Goal: Information Seeking & Learning: Learn about a topic

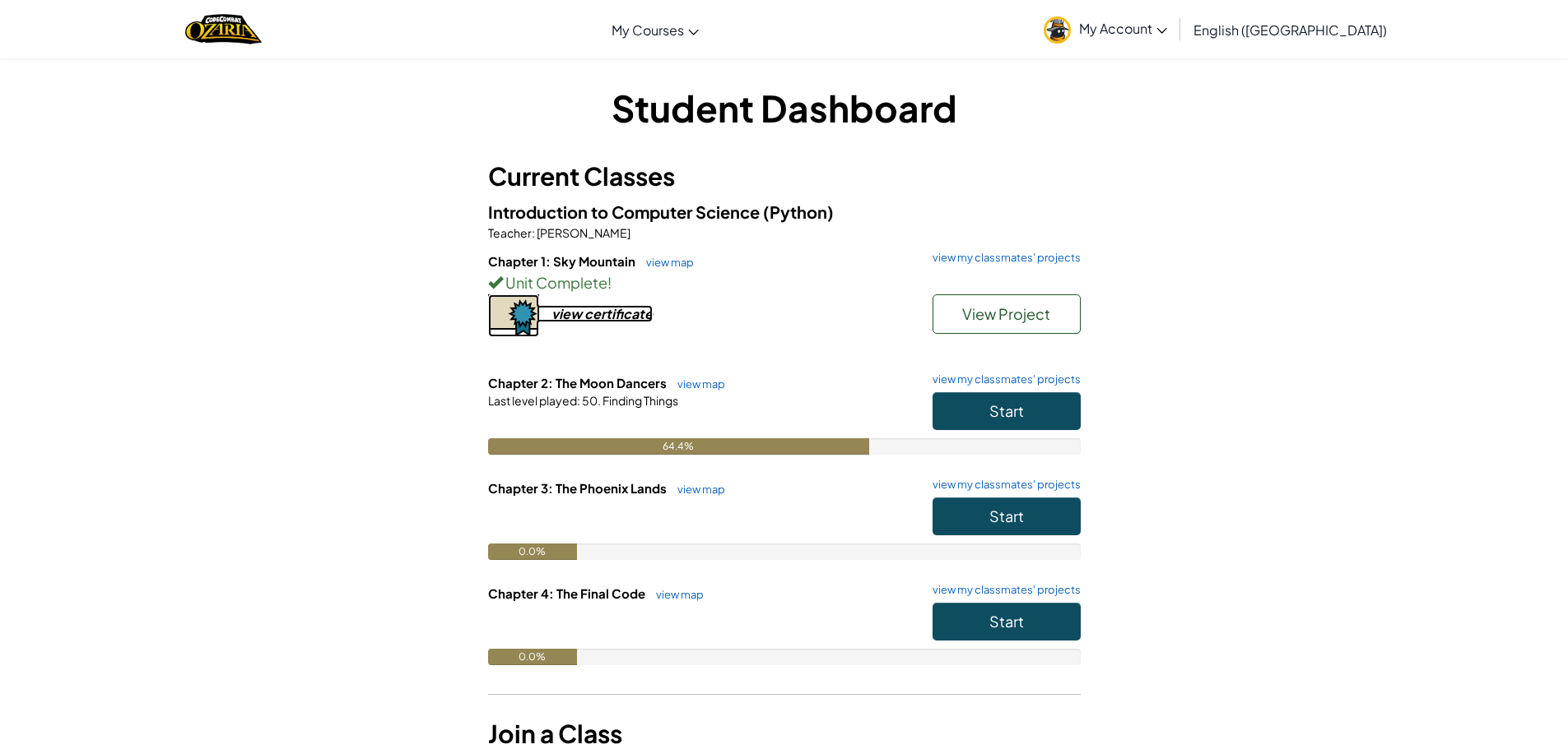
click at [609, 315] on div "view certificate" at bounding box center [603, 314] width 102 height 17
click at [1035, 417] on button "Start" at bounding box center [1007, 410] width 148 height 37
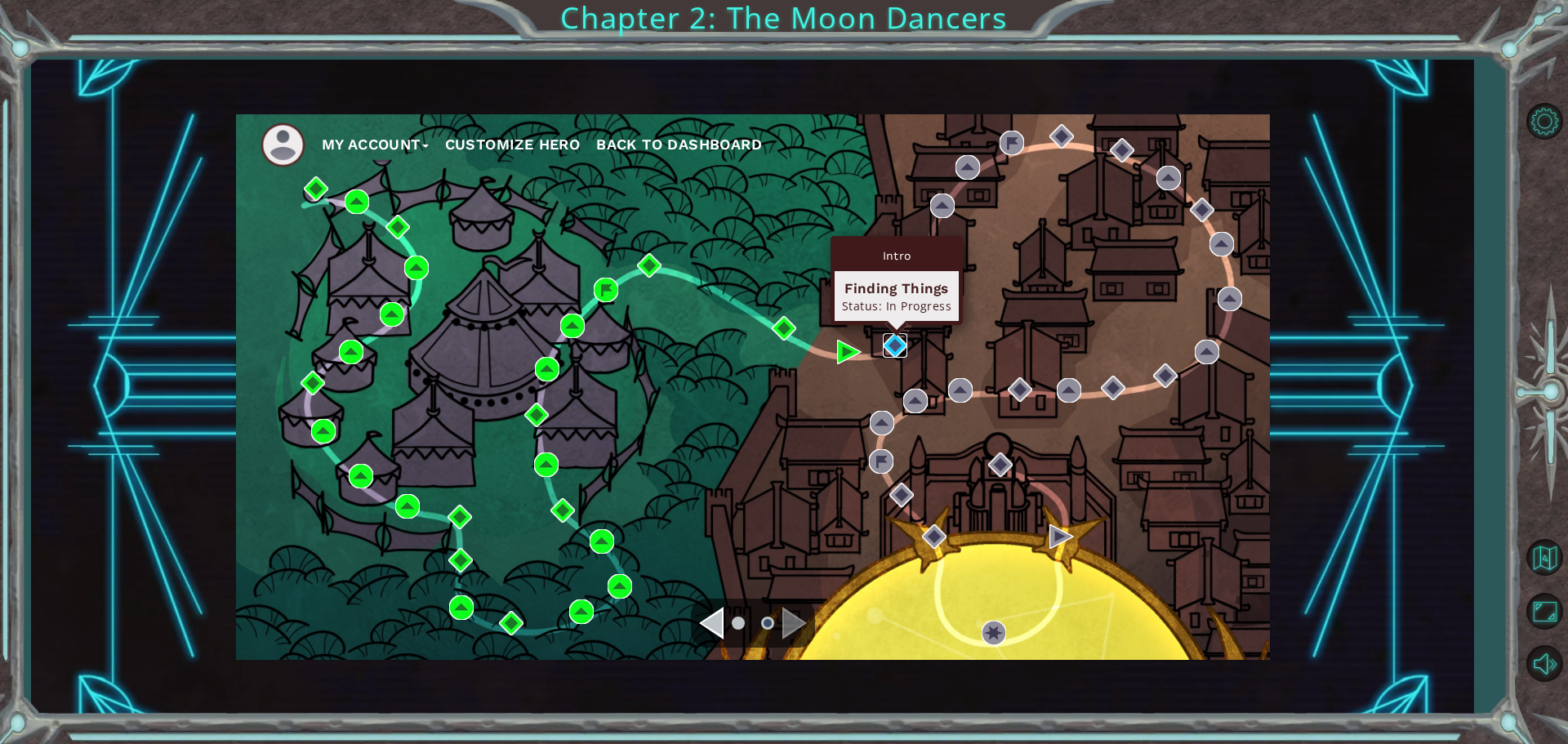
click at [890, 347] on img at bounding box center [895, 346] width 25 height 25
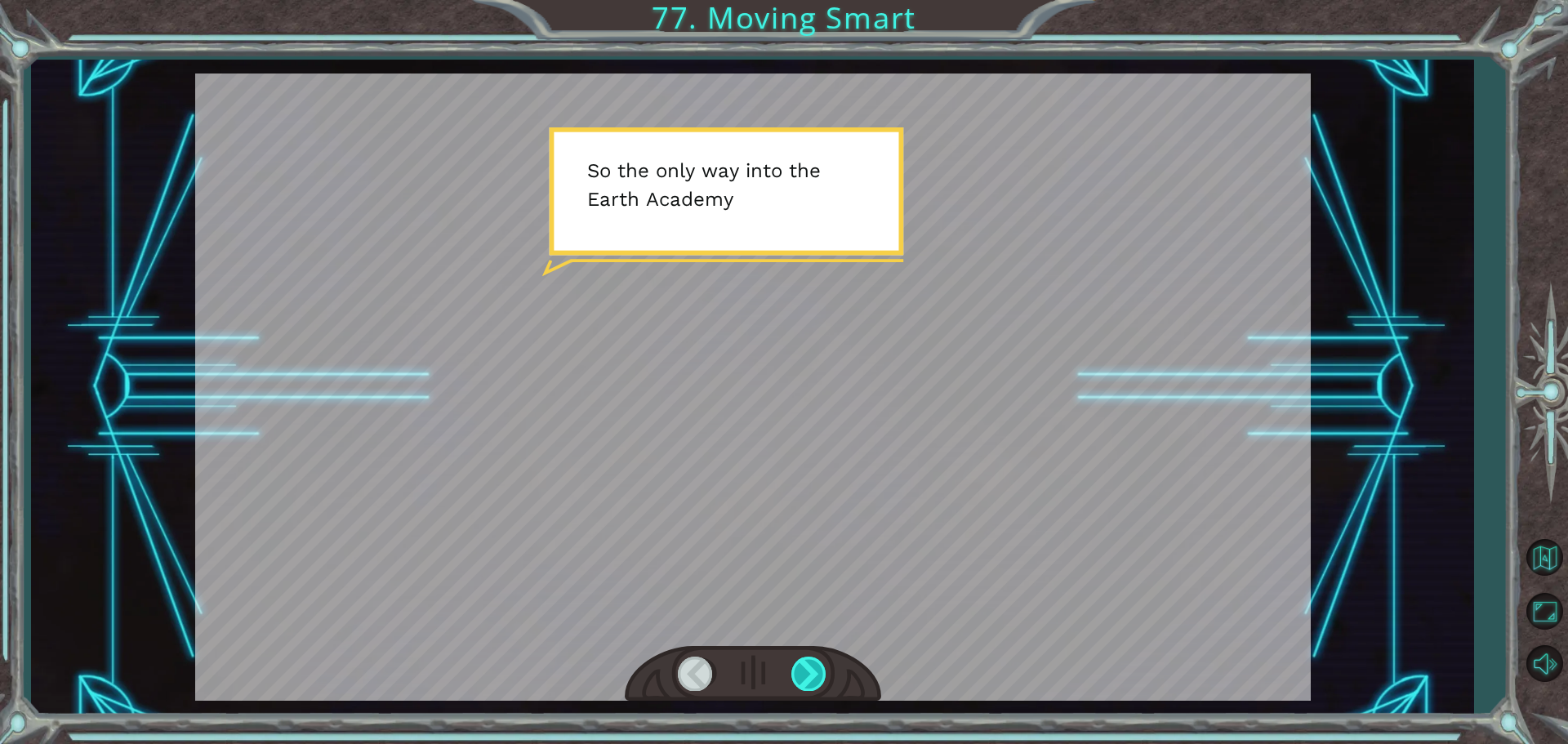
click at [824, 682] on div at bounding box center [809, 674] width 37 height 33
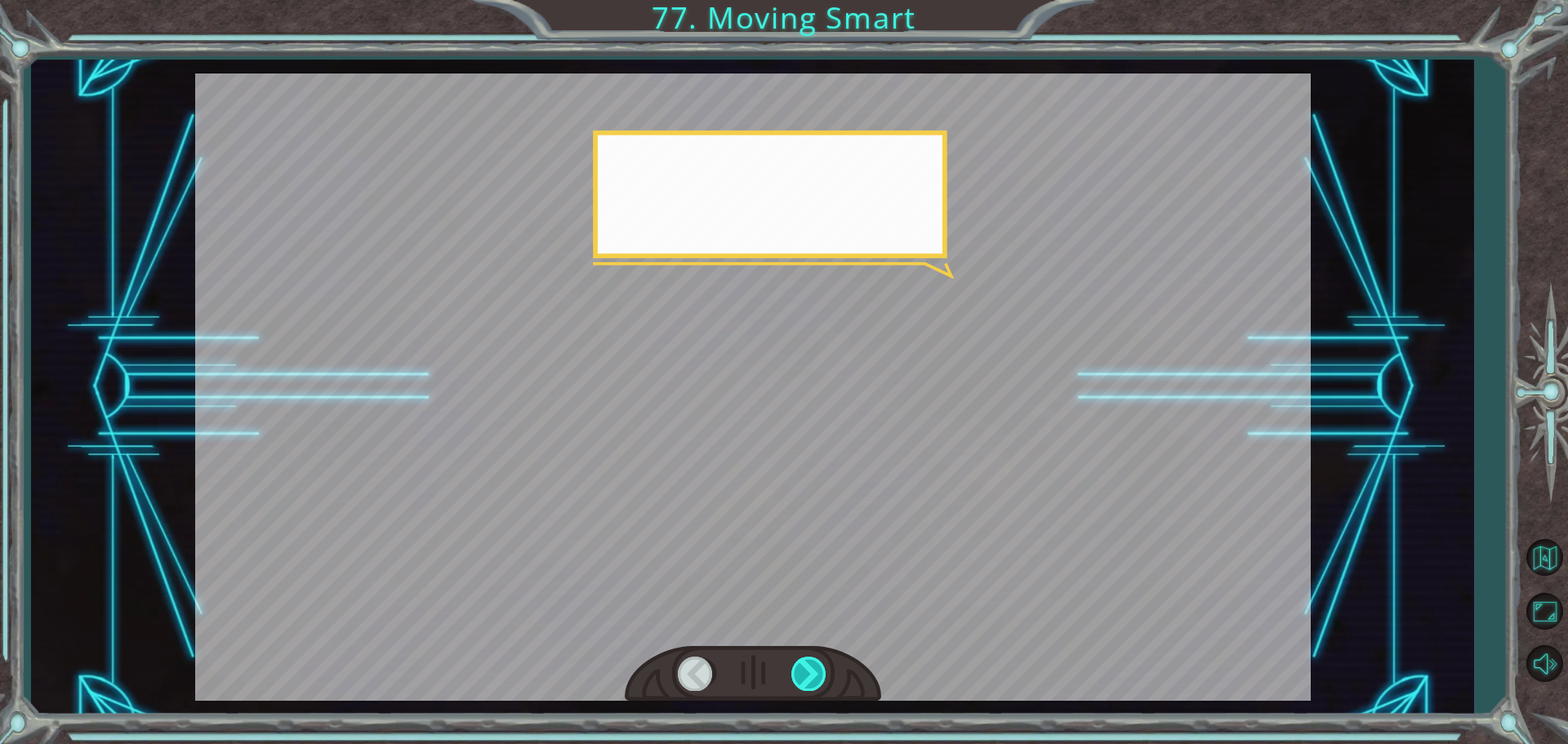
click at [824, 682] on div at bounding box center [809, 674] width 37 height 33
click at [823, 681] on div at bounding box center [809, 674] width 37 height 33
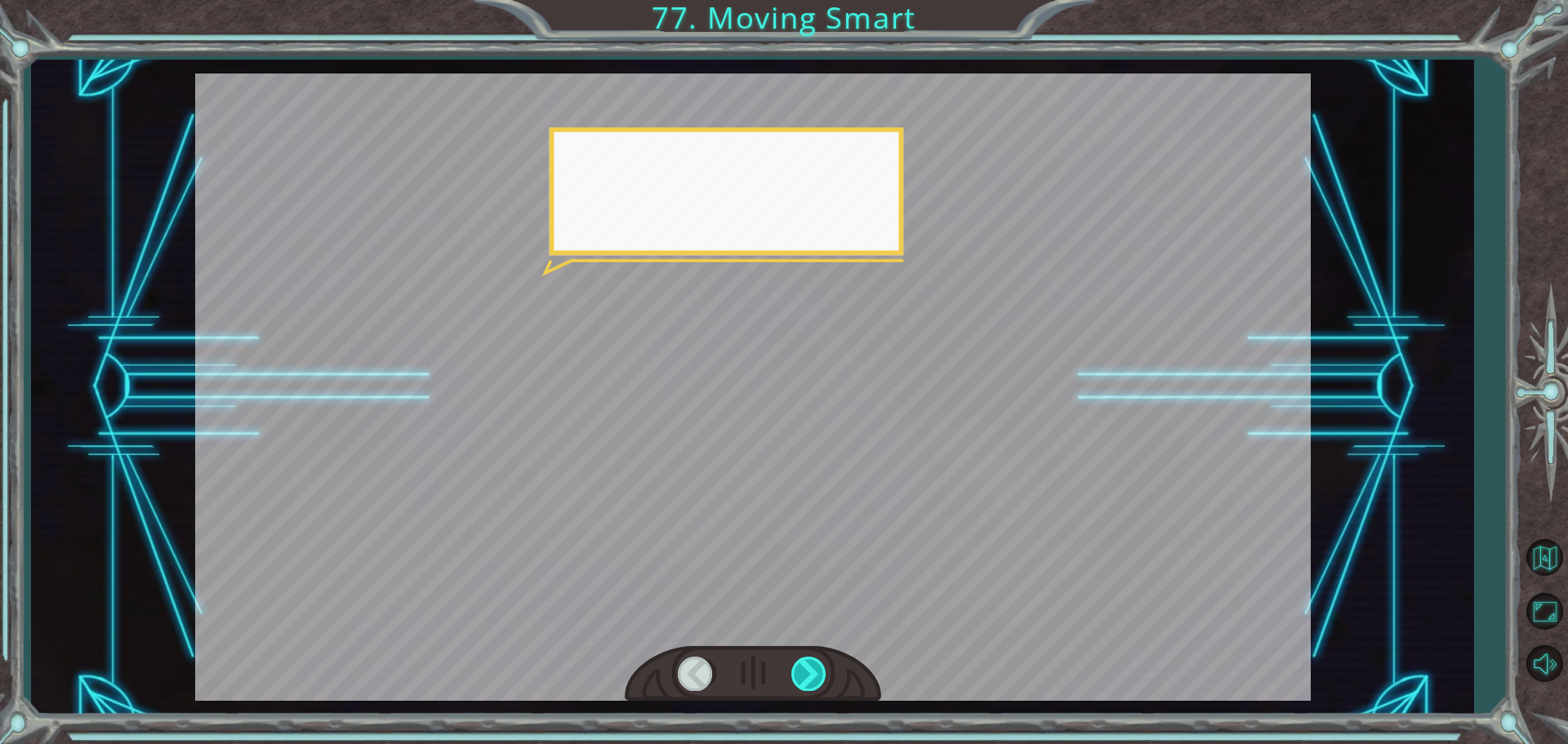
click at [823, 681] on div at bounding box center [809, 674] width 37 height 33
click at [821, 681] on div at bounding box center [809, 674] width 37 height 33
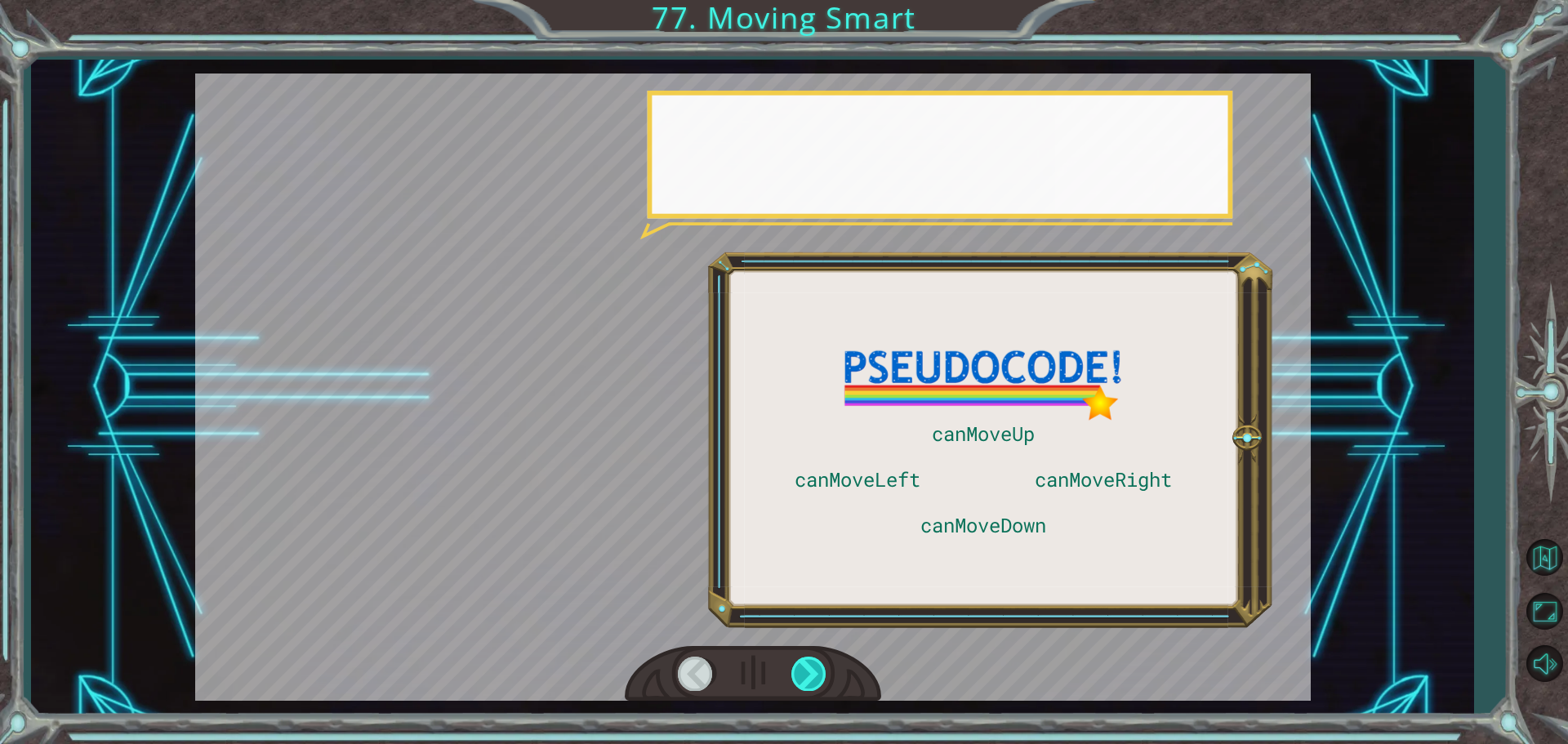
click at [818, 681] on div at bounding box center [809, 674] width 37 height 33
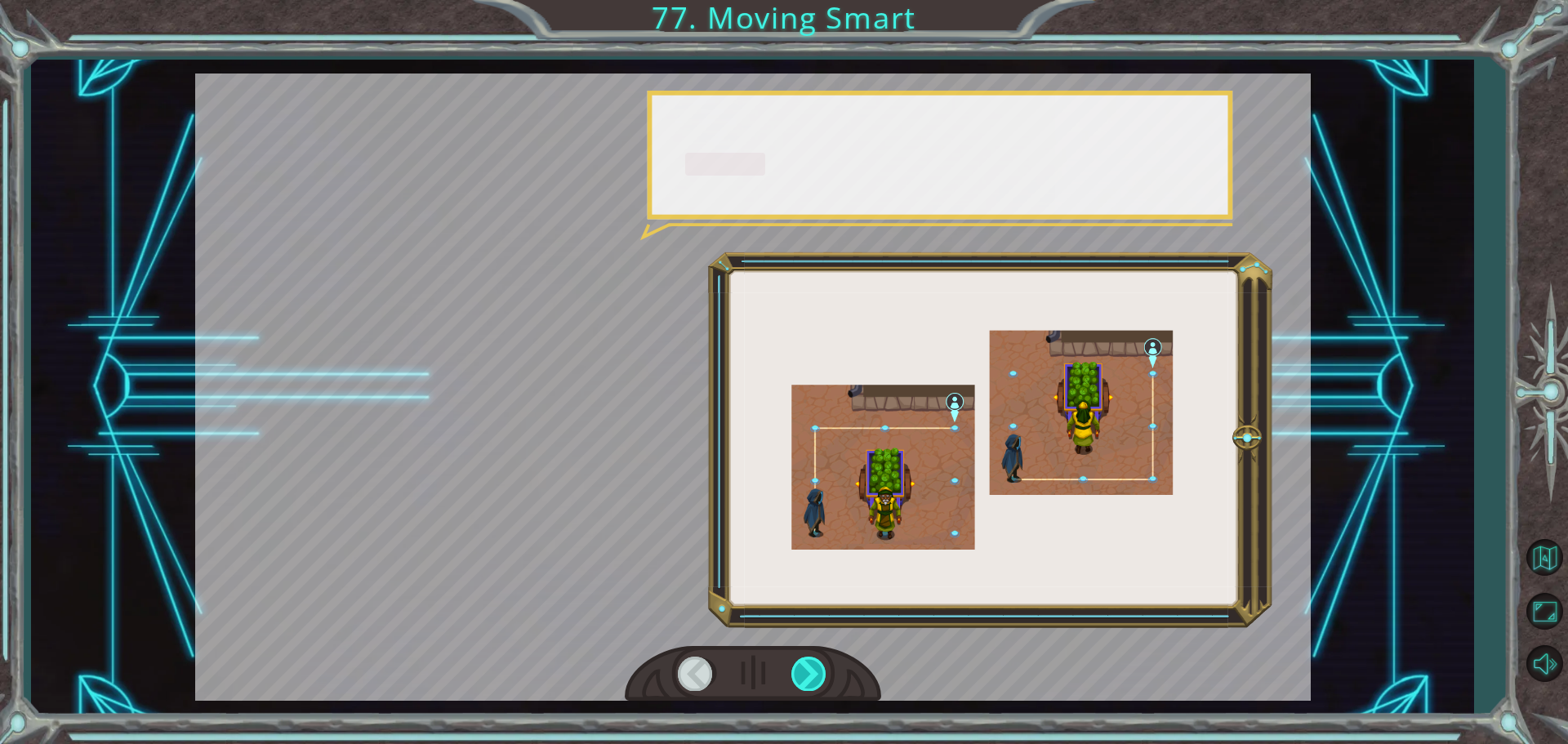
click at [818, 681] on div at bounding box center [809, 674] width 37 height 33
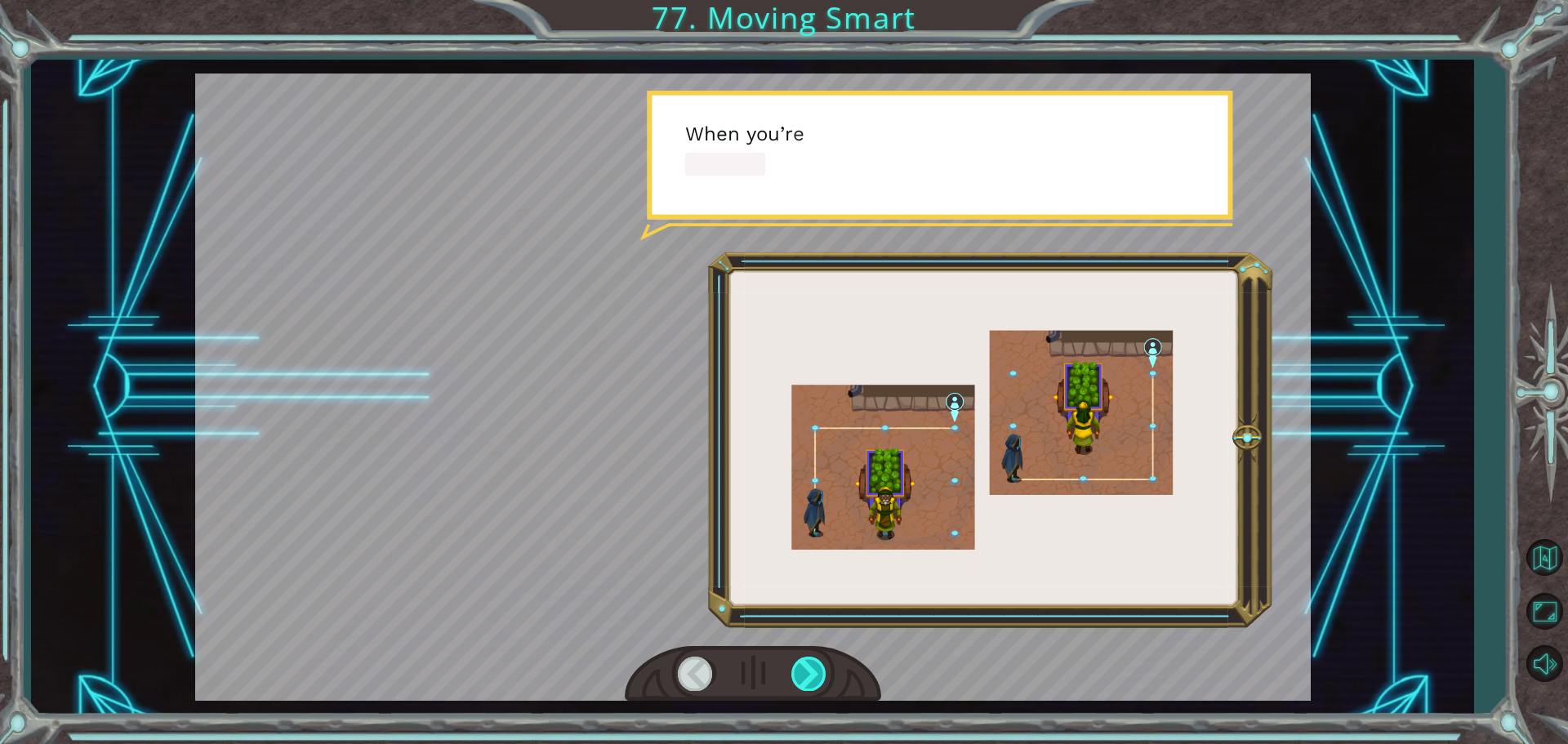
click at [818, 681] on div at bounding box center [809, 674] width 37 height 33
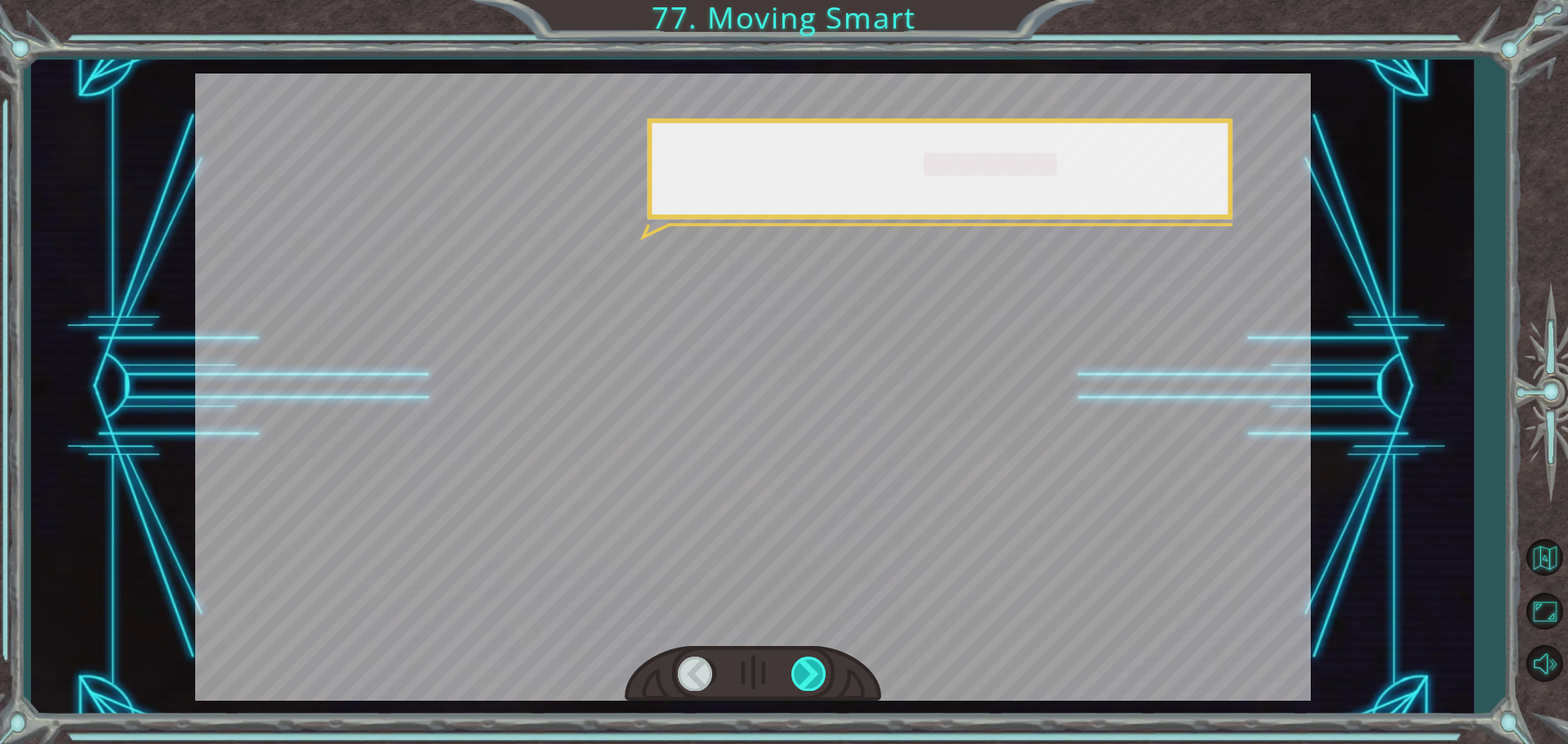
click at [818, 681] on div at bounding box center [809, 674] width 37 height 33
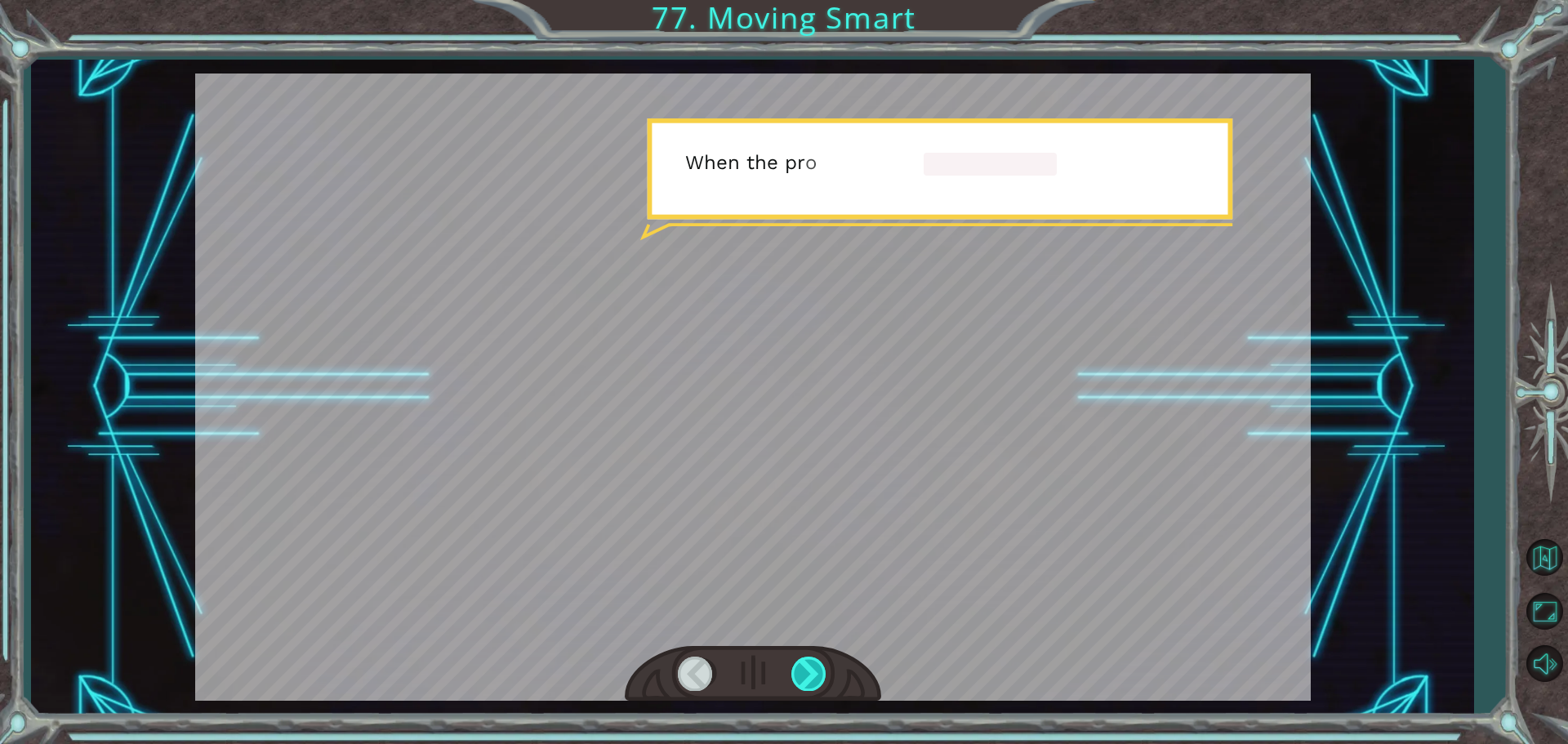
click at [818, 681] on div at bounding box center [809, 674] width 37 height 33
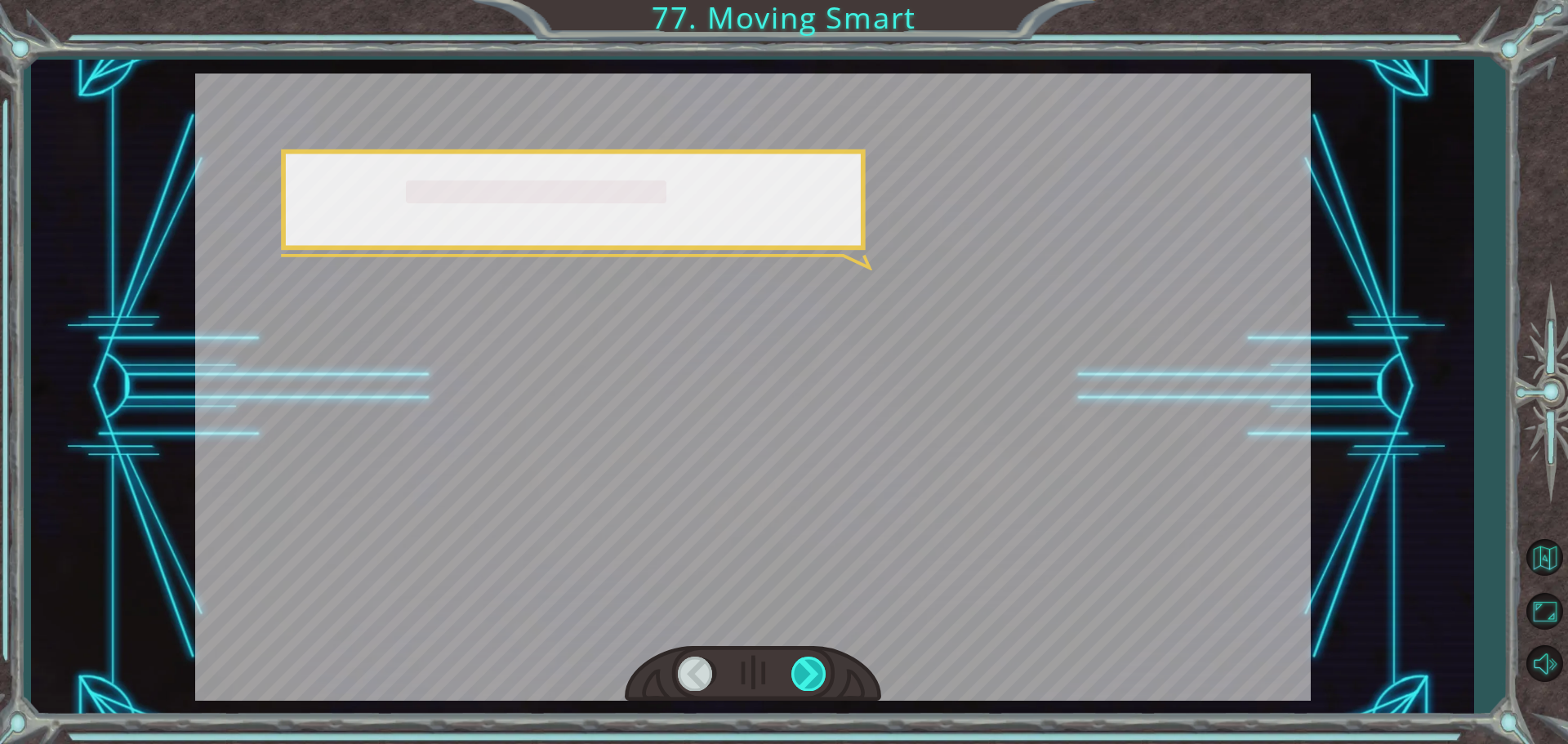
click at [818, 681] on div at bounding box center [809, 674] width 37 height 33
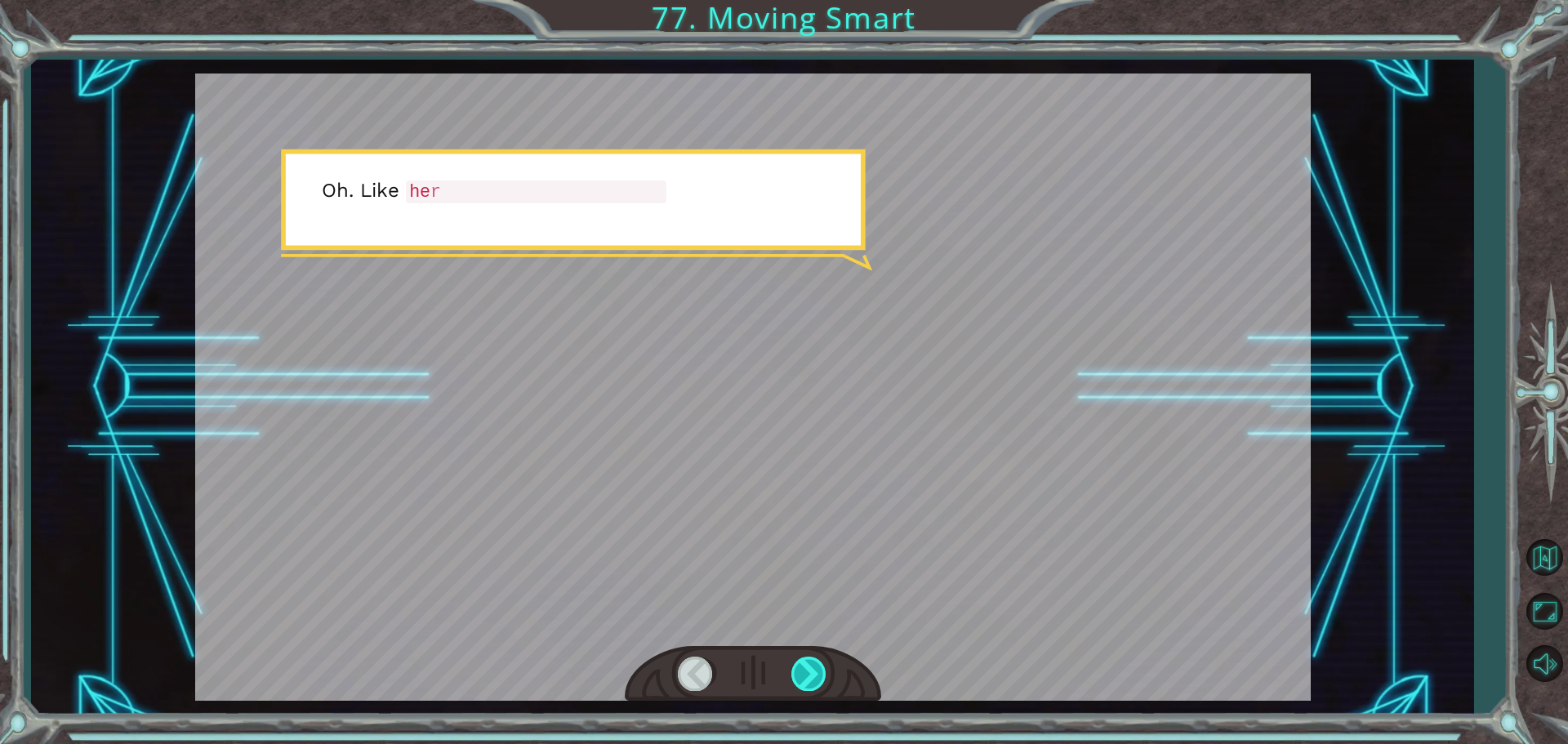
click at [818, 681] on div at bounding box center [809, 674] width 37 height 33
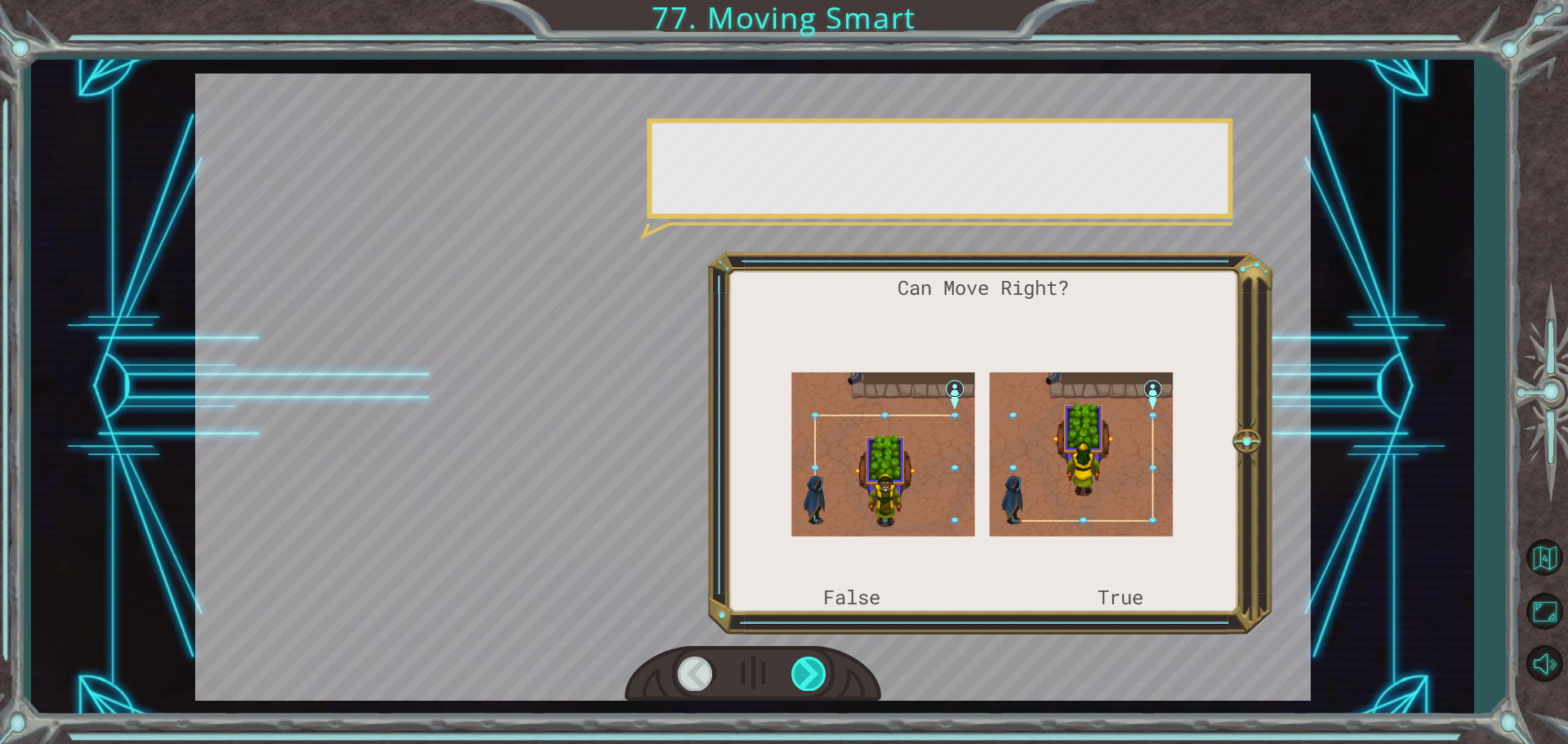
click at [818, 681] on div at bounding box center [809, 674] width 37 height 33
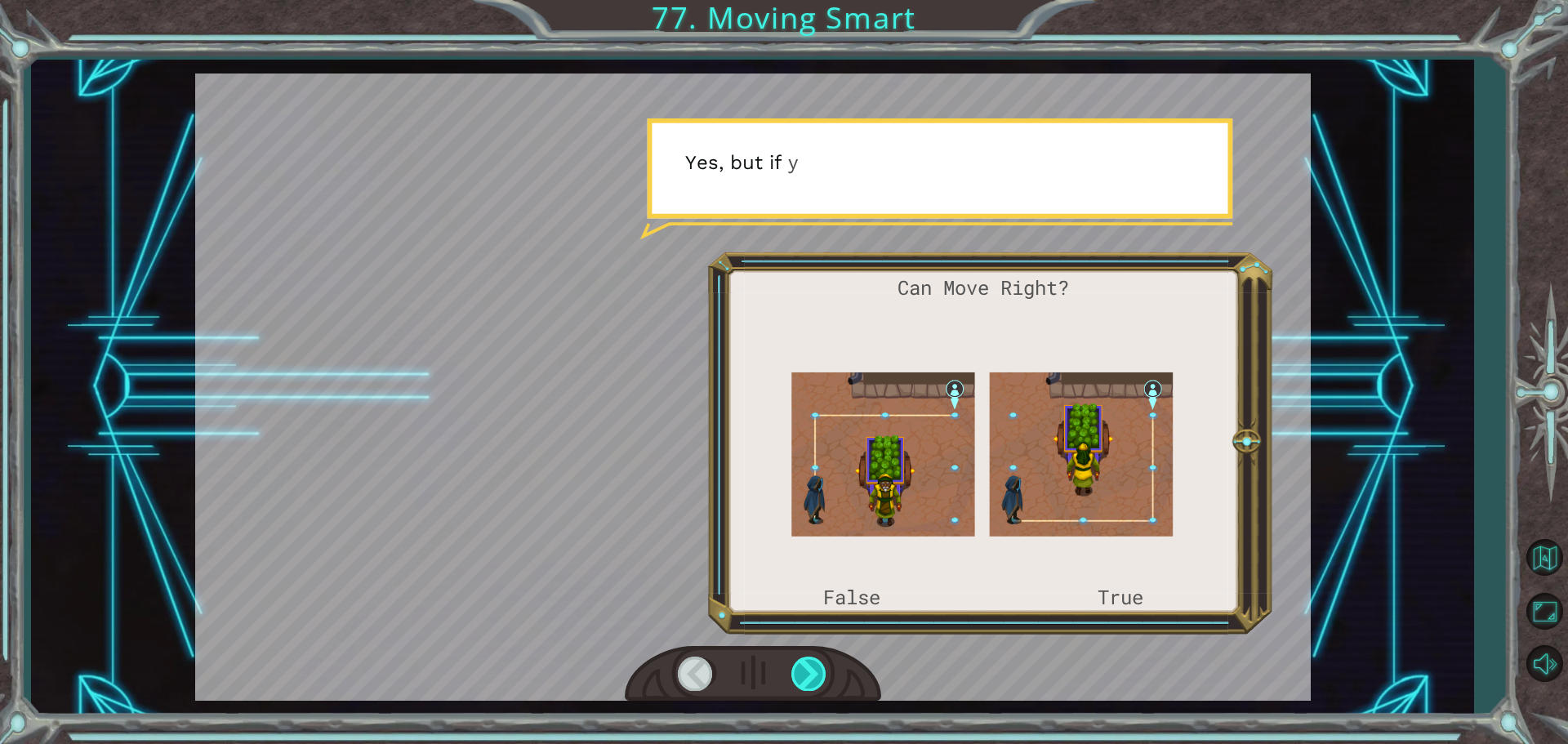
click at [816, 681] on div at bounding box center [809, 674] width 37 height 33
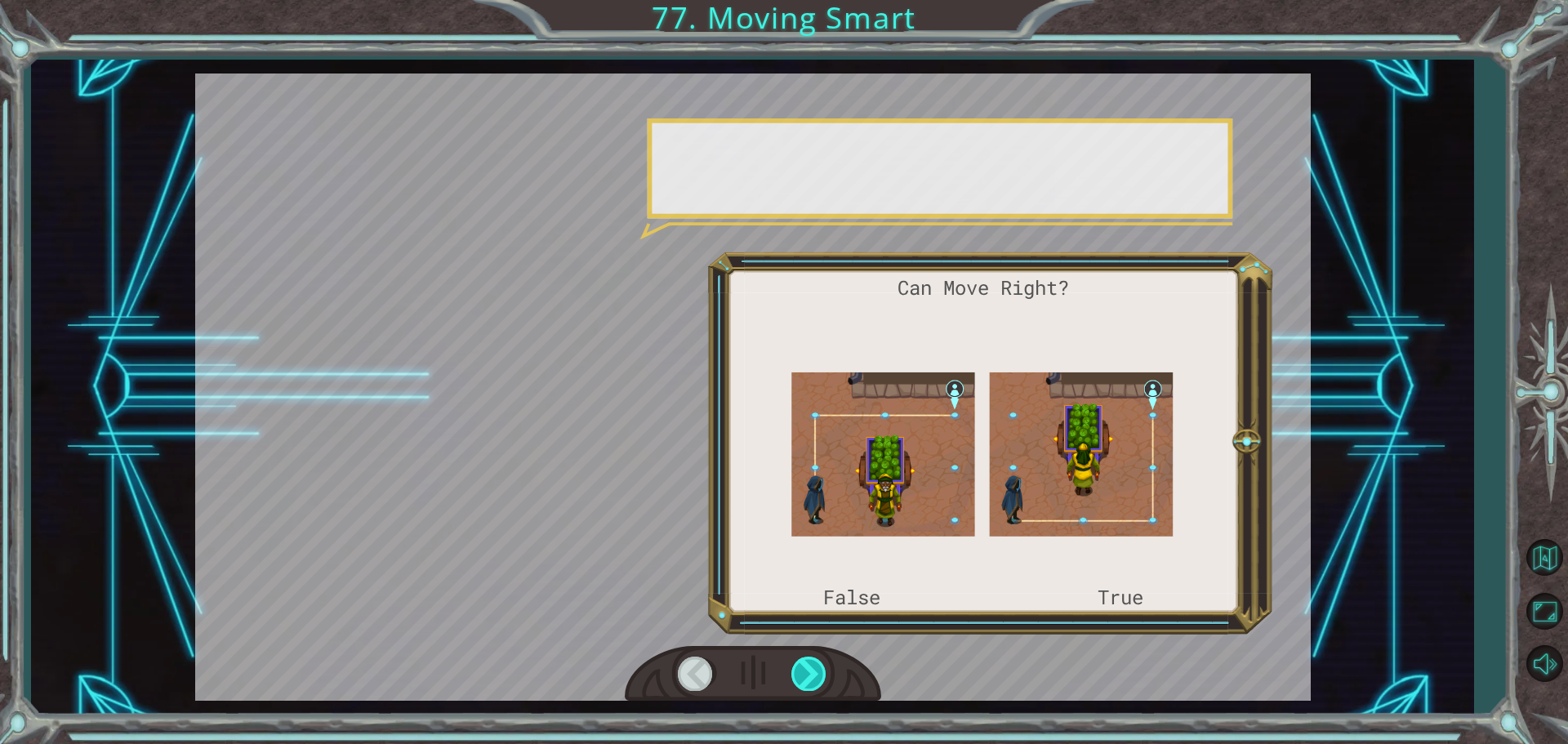
click at [816, 681] on div at bounding box center [809, 674] width 37 height 33
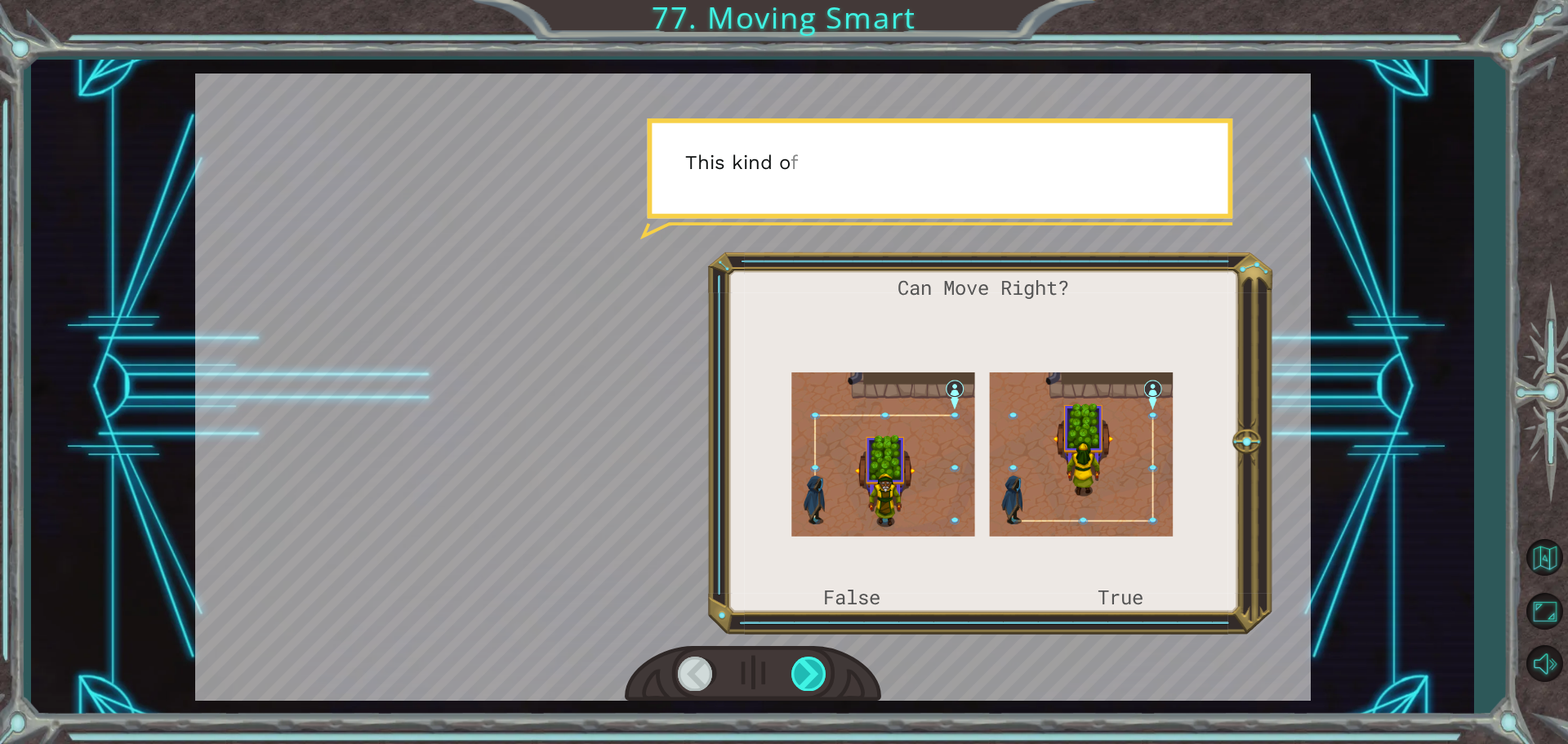
click at [816, 681] on div at bounding box center [809, 674] width 37 height 33
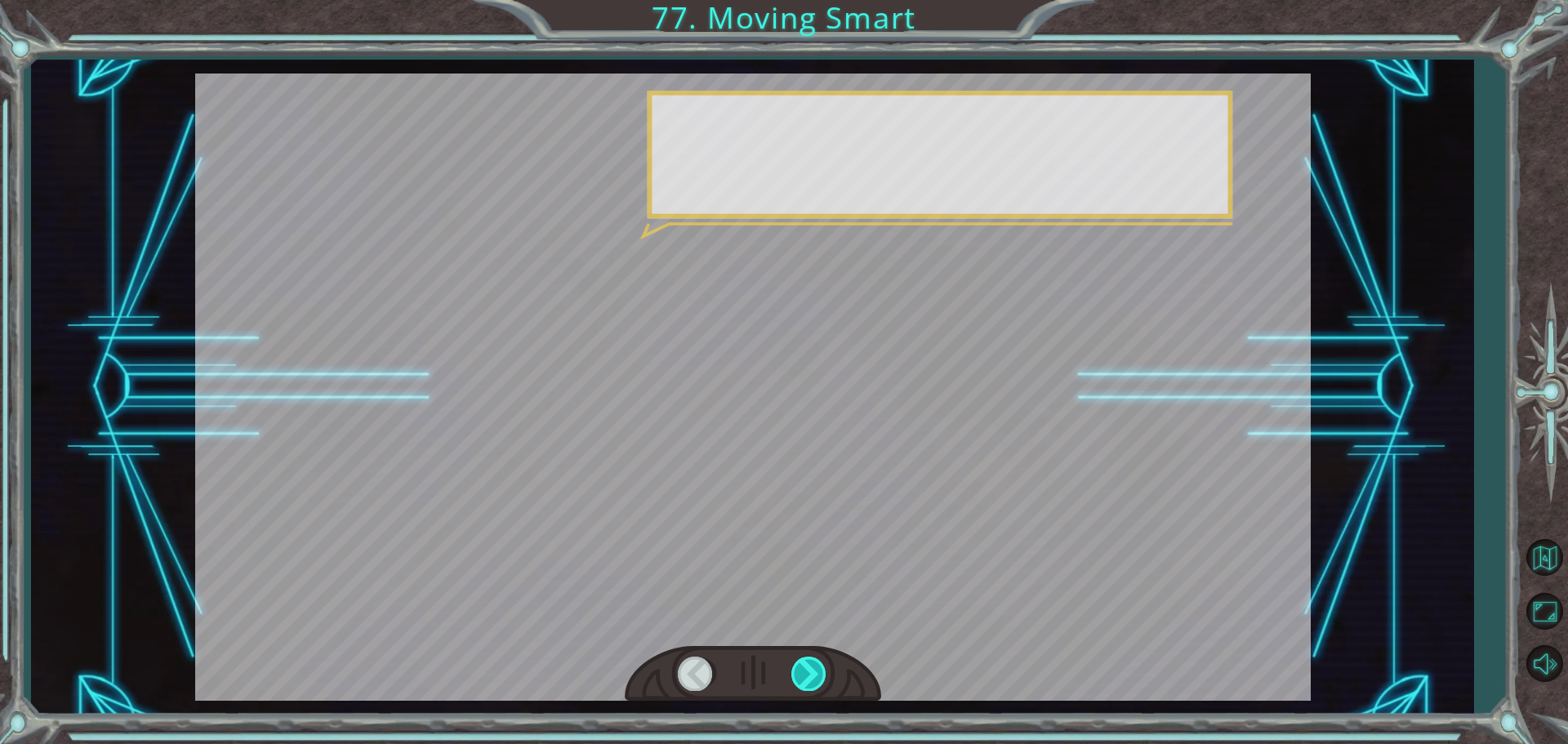
click at [812, 677] on div at bounding box center [809, 674] width 37 height 33
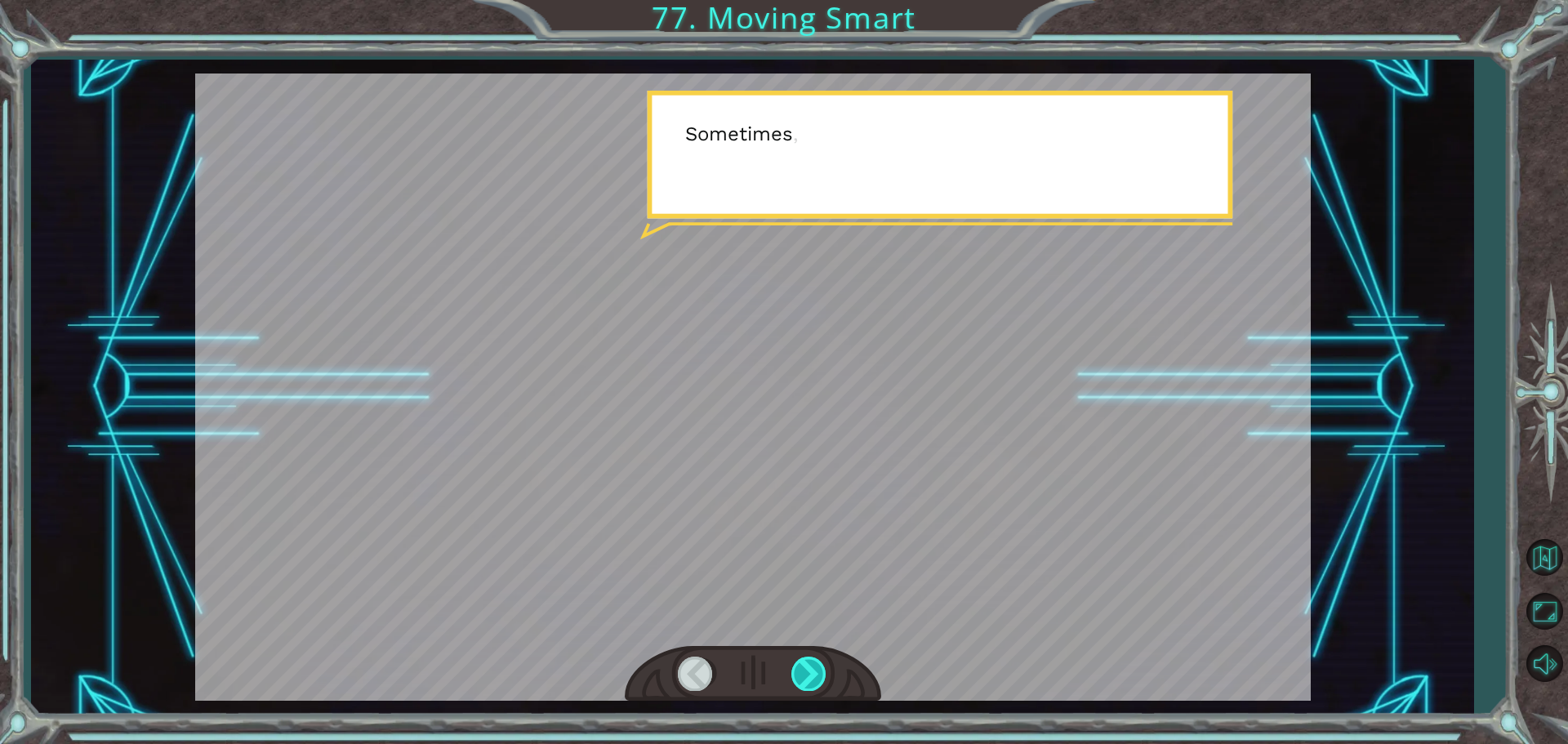
click at [811, 677] on div at bounding box center [809, 674] width 37 height 33
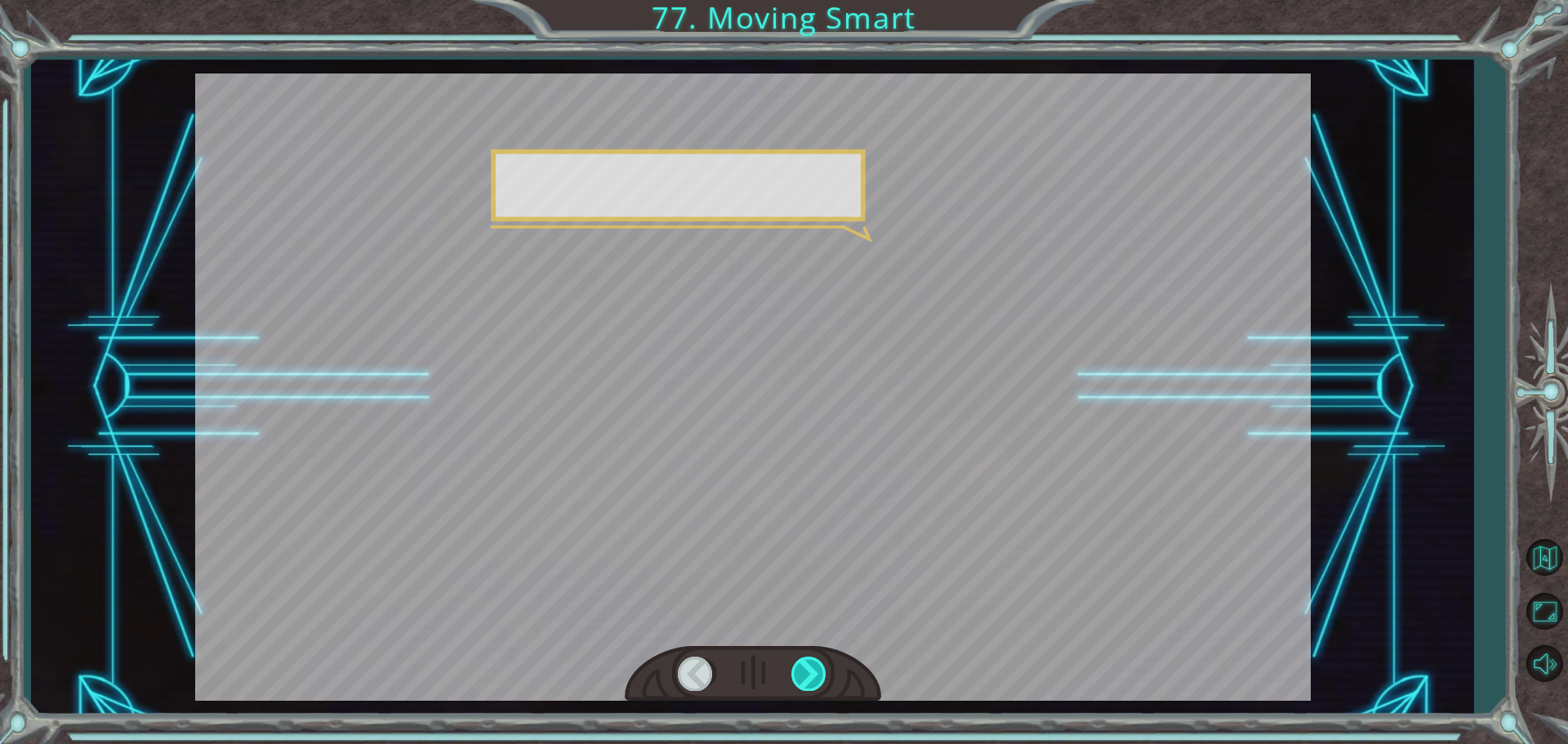
click at [811, 677] on div at bounding box center [809, 674] width 37 height 33
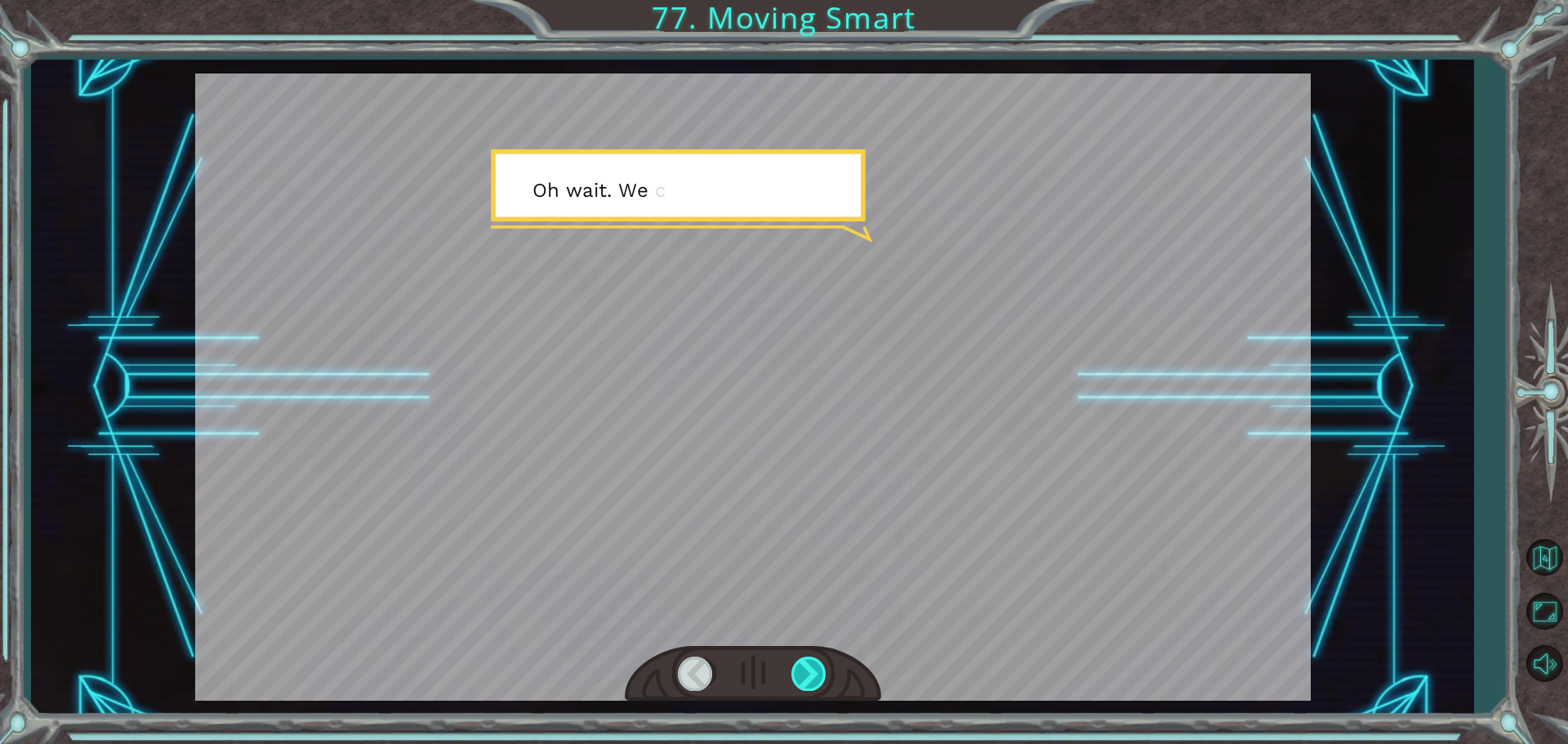
click at [811, 677] on div at bounding box center [809, 674] width 37 height 33
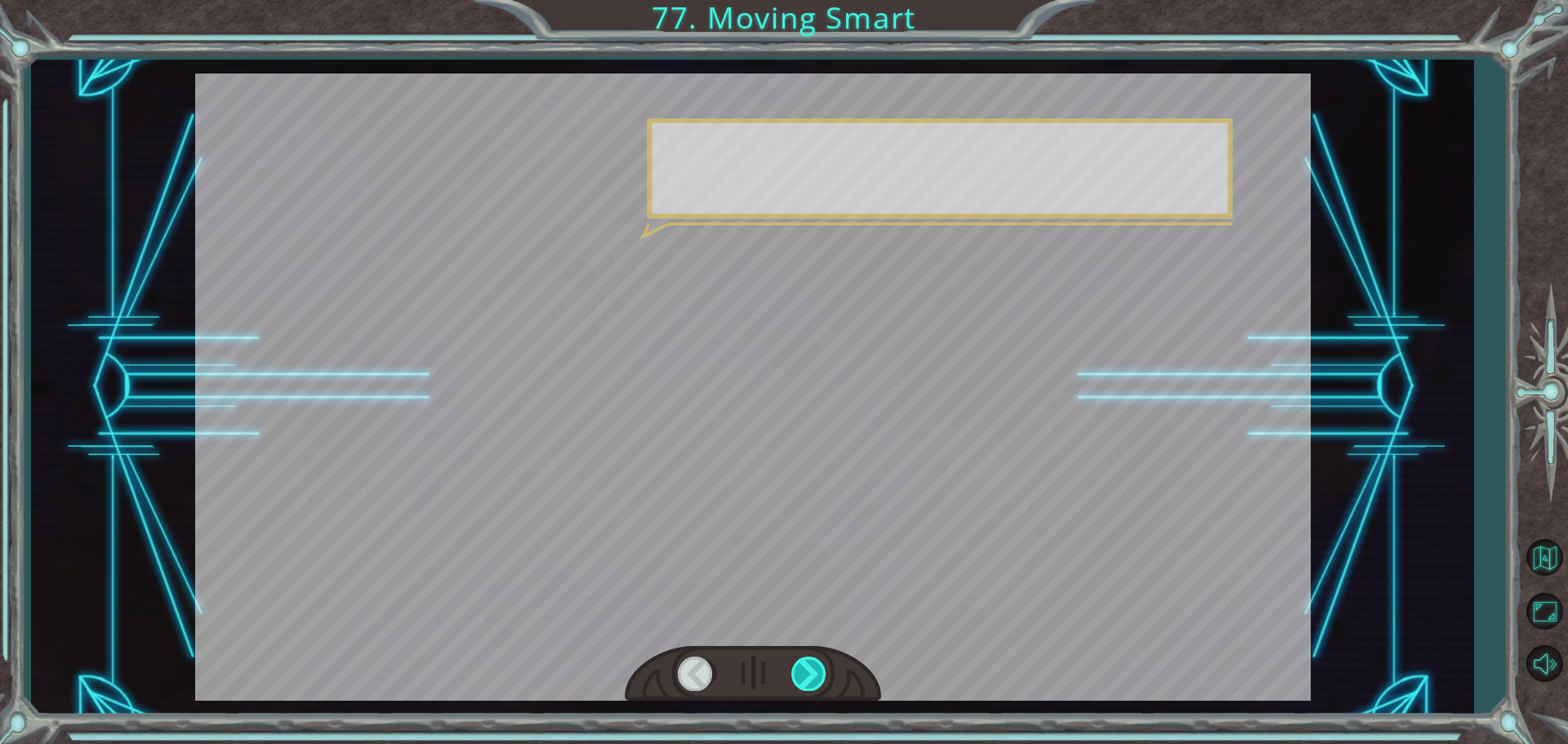
click at [811, 677] on div at bounding box center [809, 674] width 37 height 33
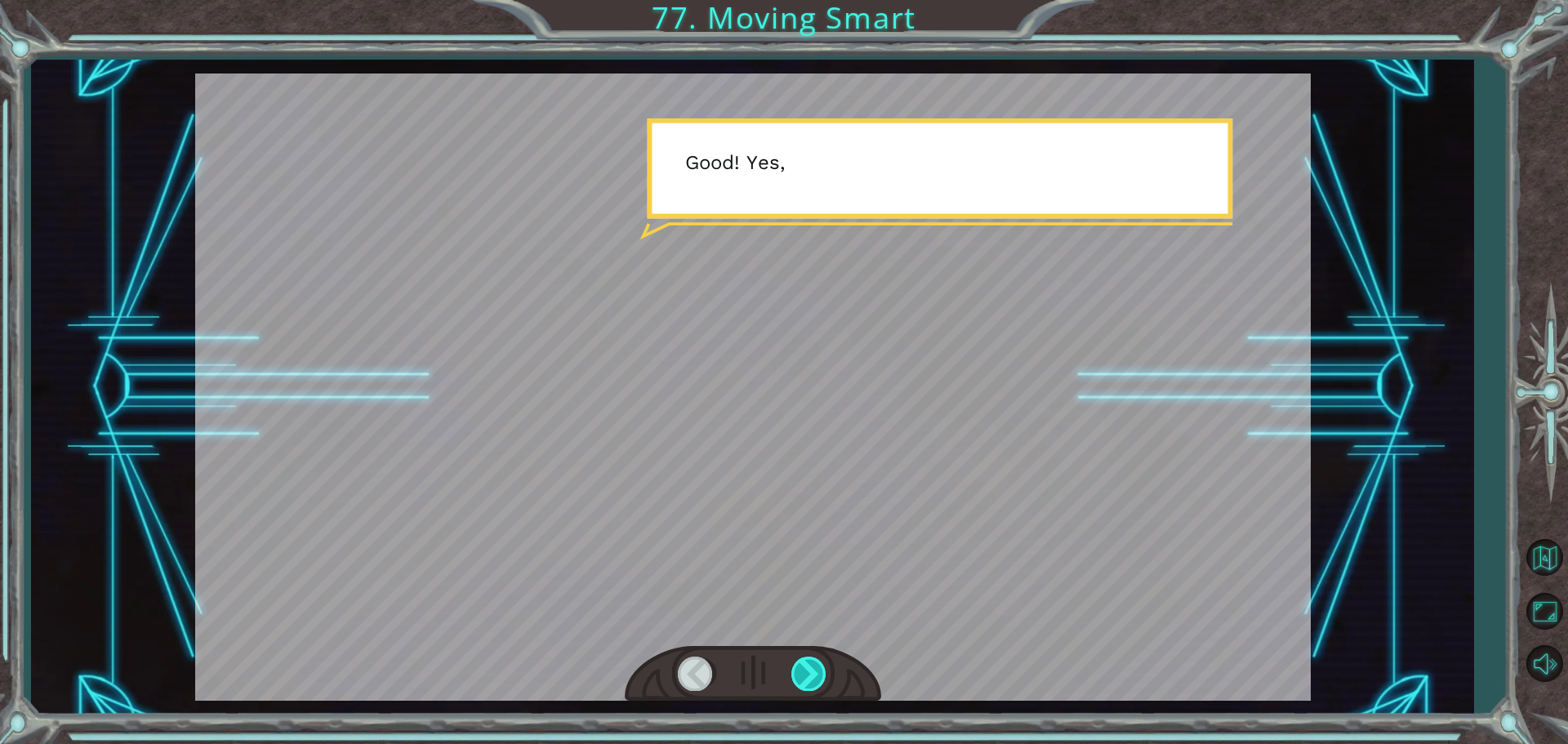
click at [811, 677] on div at bounding box center [809, 674] width 37 height 33
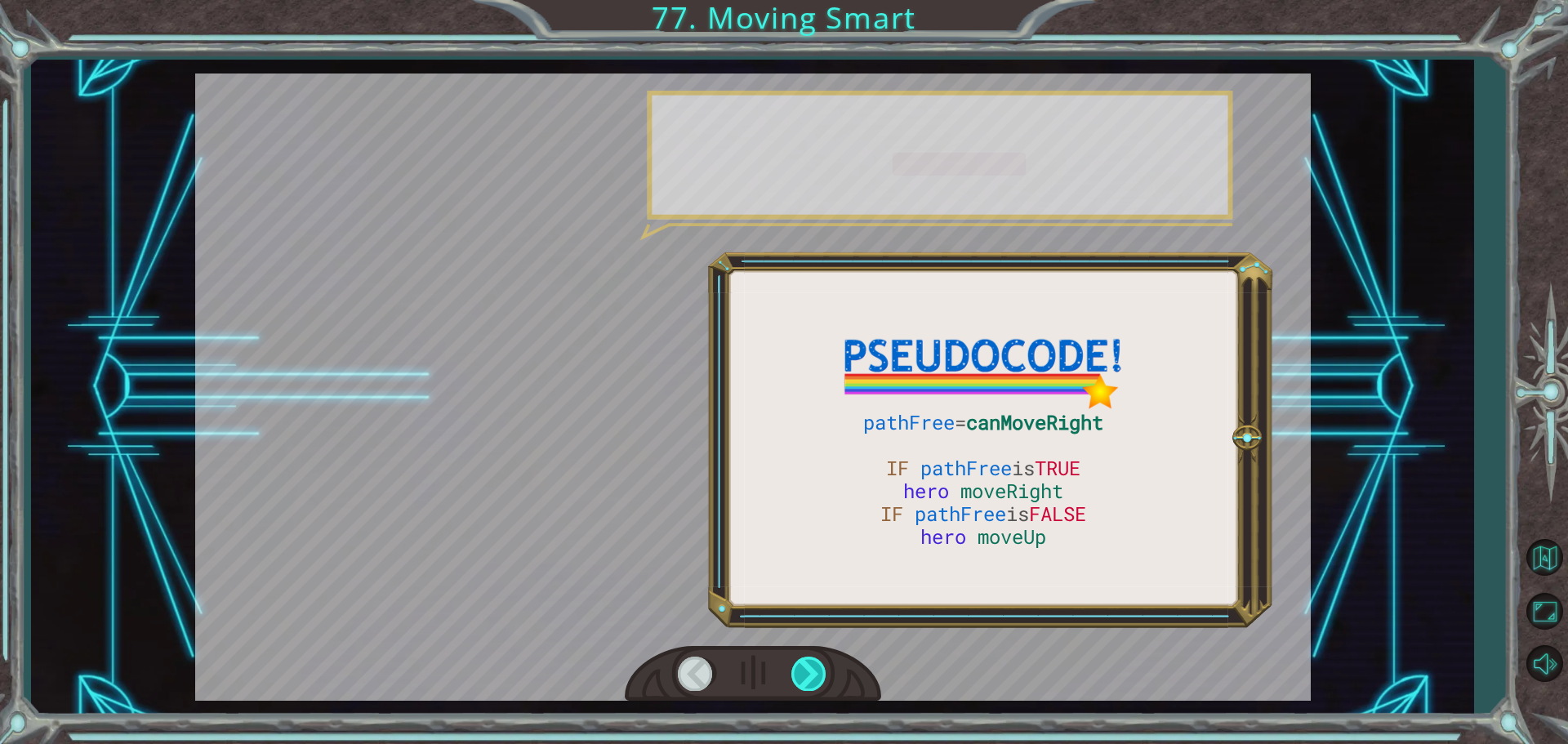
click at [811, 677] on div at bounding box center [809, 674] width 37 height 33
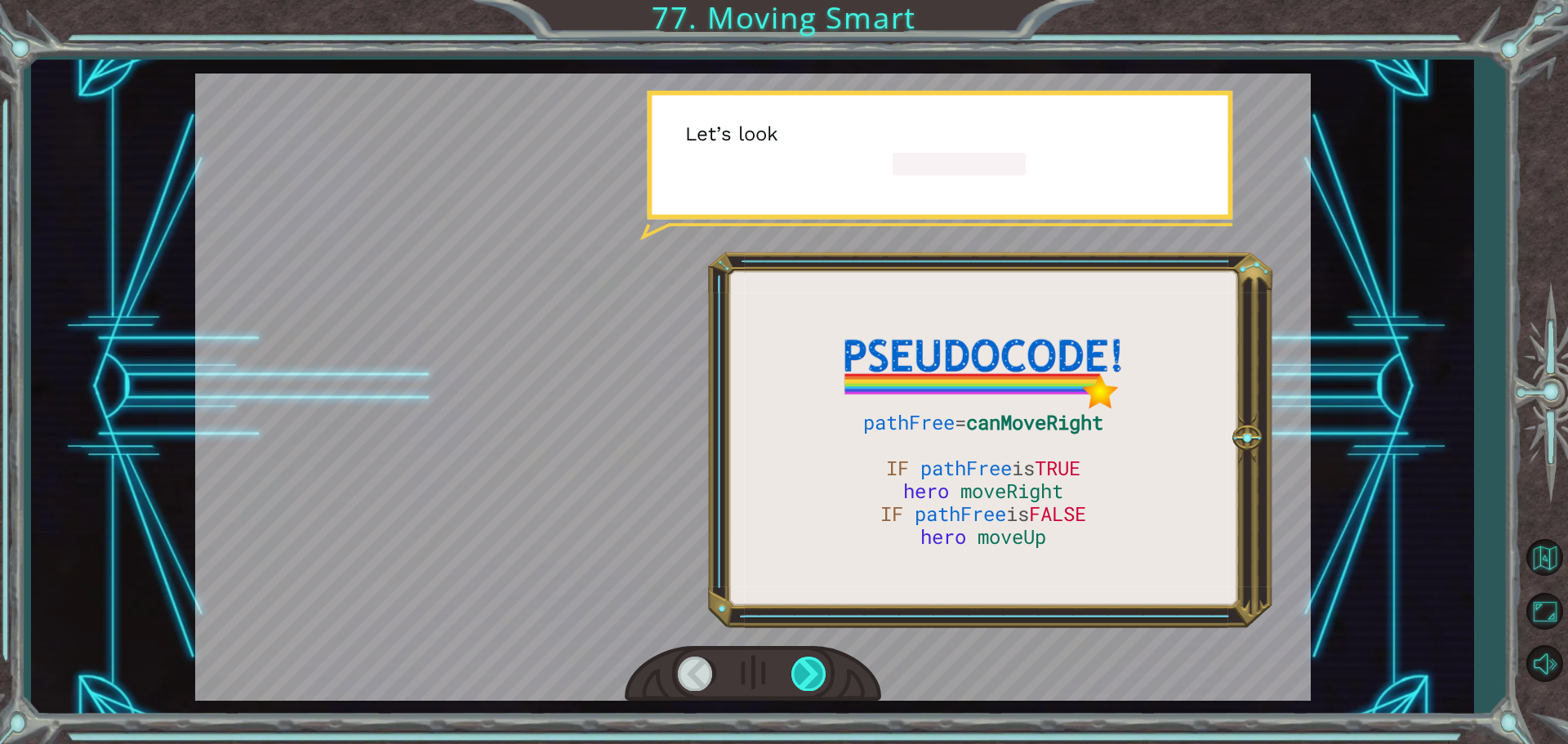
click at [811, 677] on div at bounding box center [809, 674] width 37 height 33
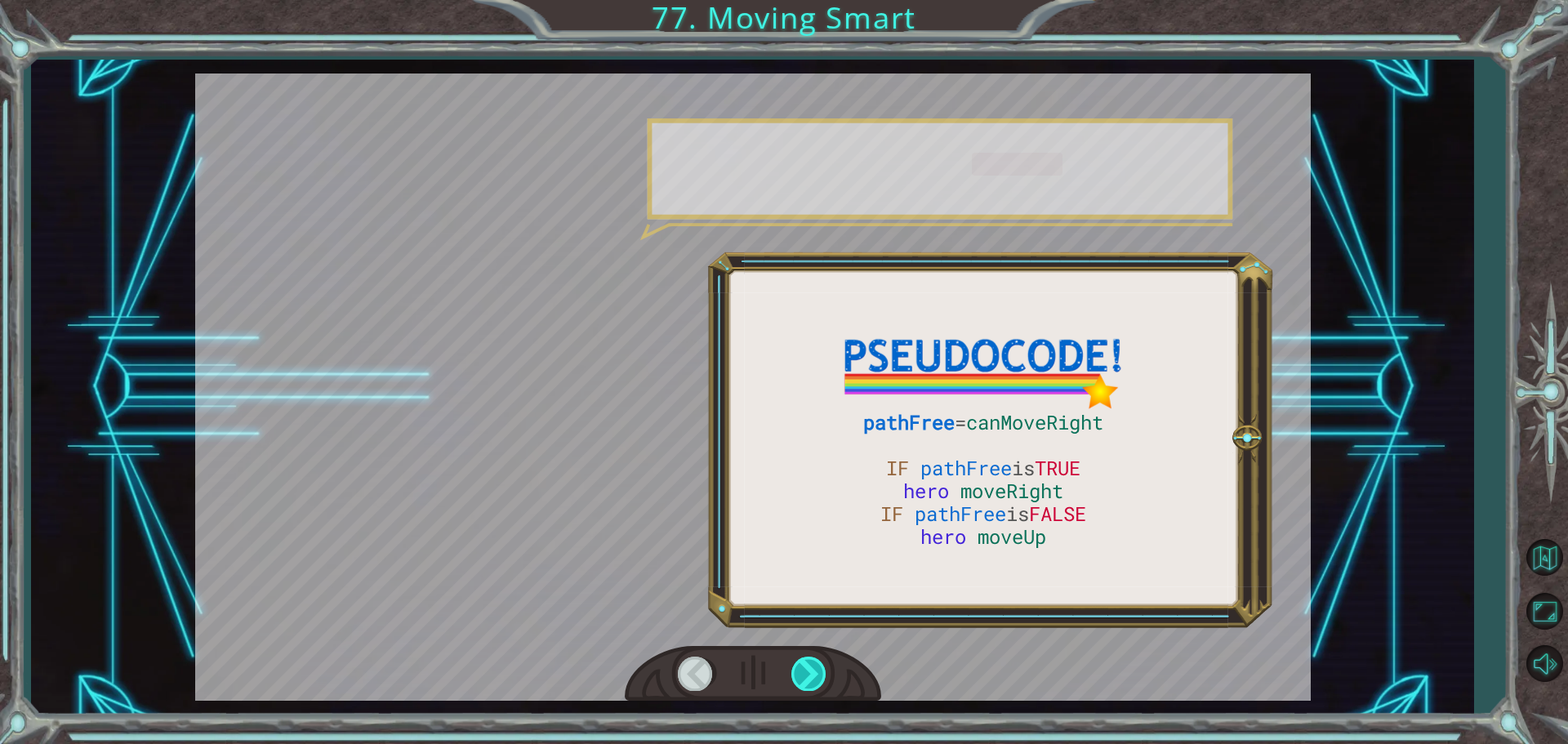
click at [811, 677] on div at bounding box center [809, 674] width 37 height 33
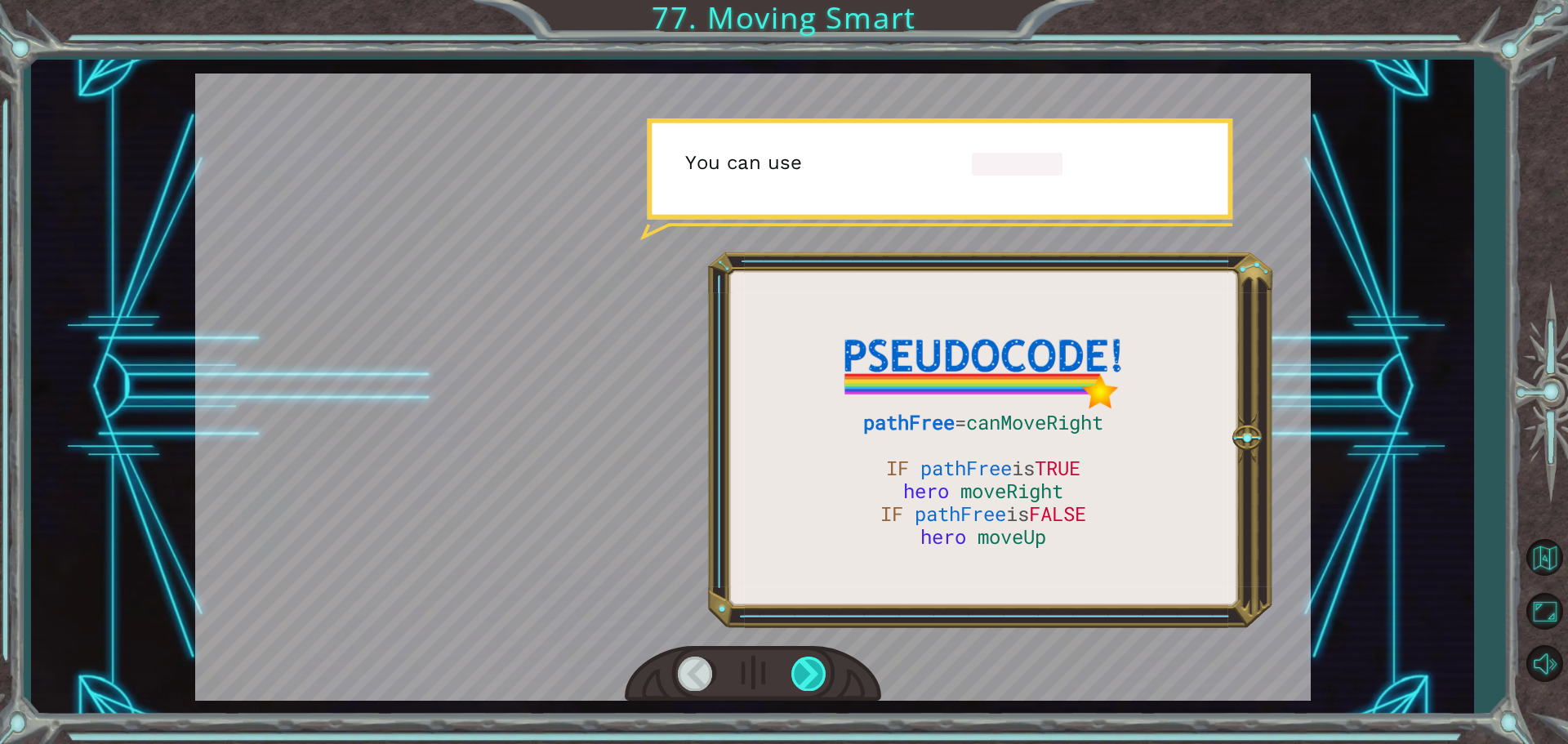
click at [811, 677] on div at bounding box center [809, 674] width 37 height 33
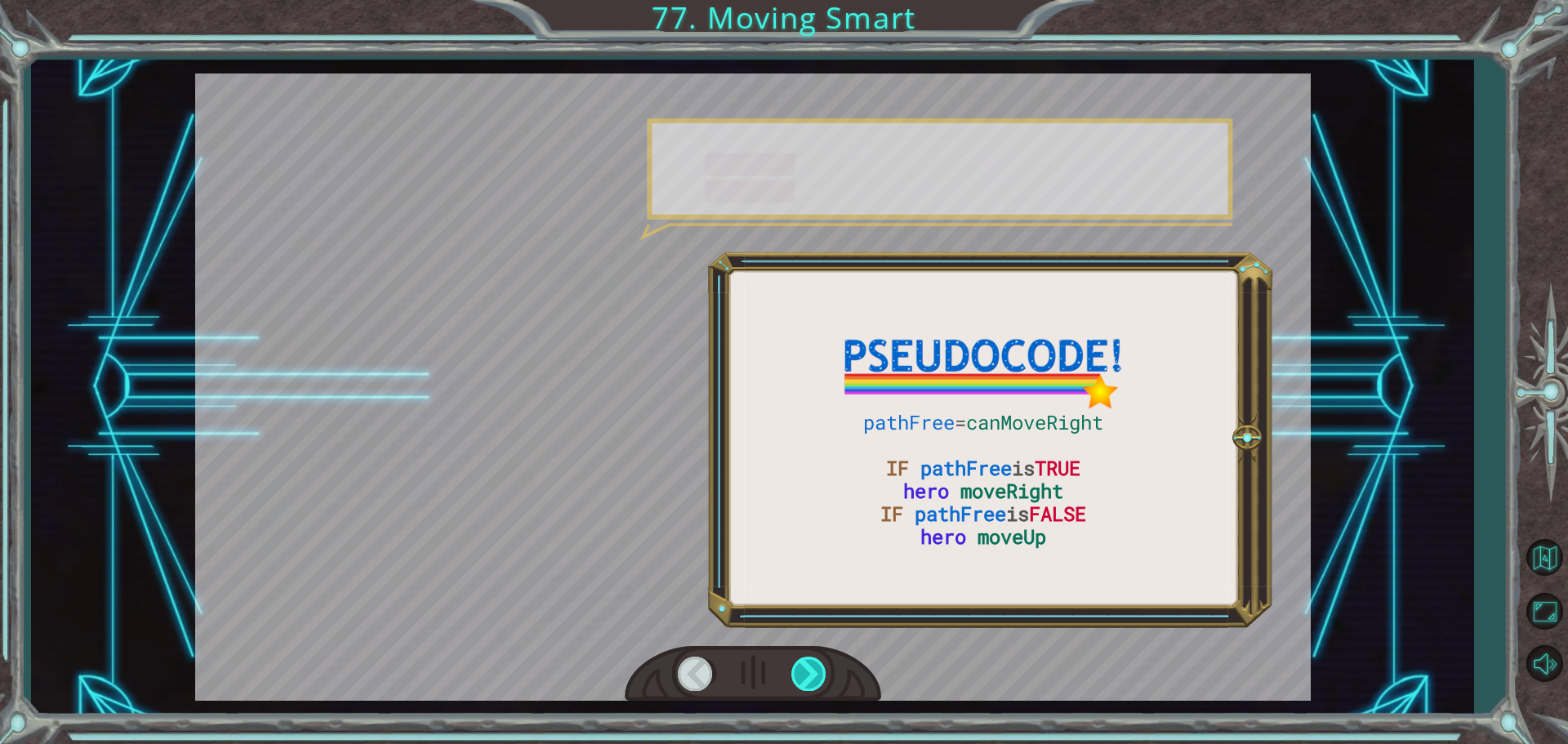
click at [811, 677] on div at bounding box center [809, 674] width 37 height 33
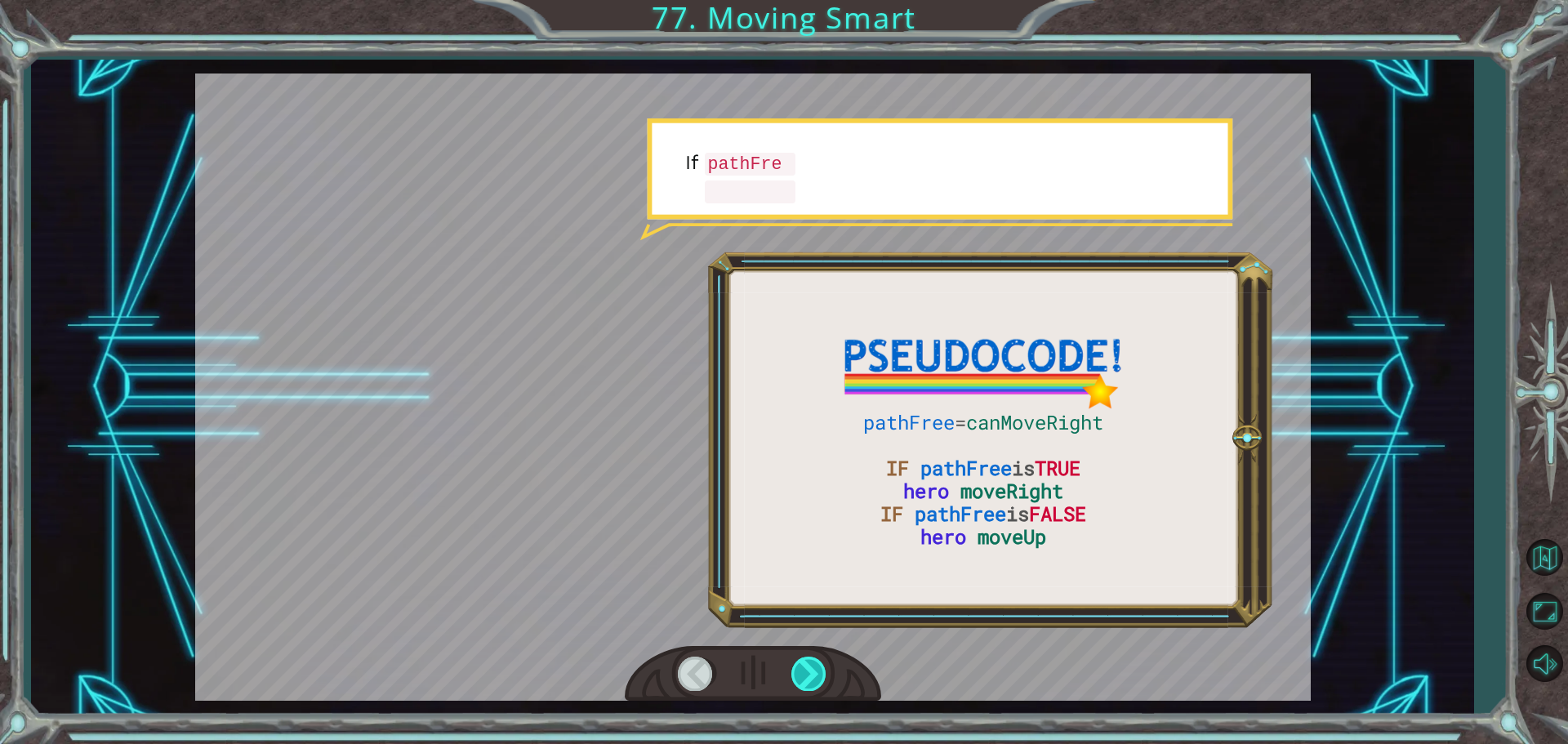
click at [809, 677] on div at bounding box center [809, 674] width 37 height 33
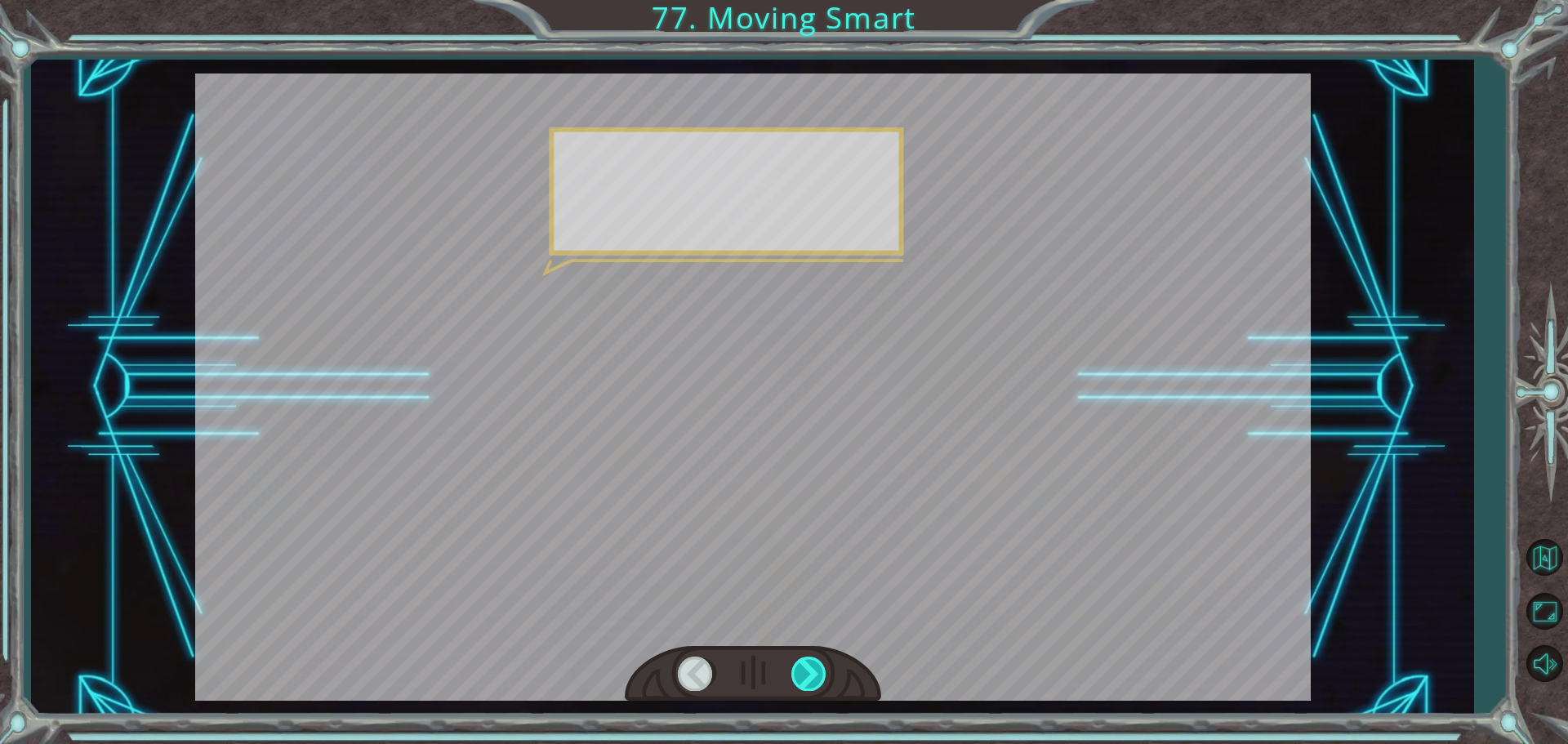
click at [807, 677] on div at bounding box center [809, 674] width 37 height 33
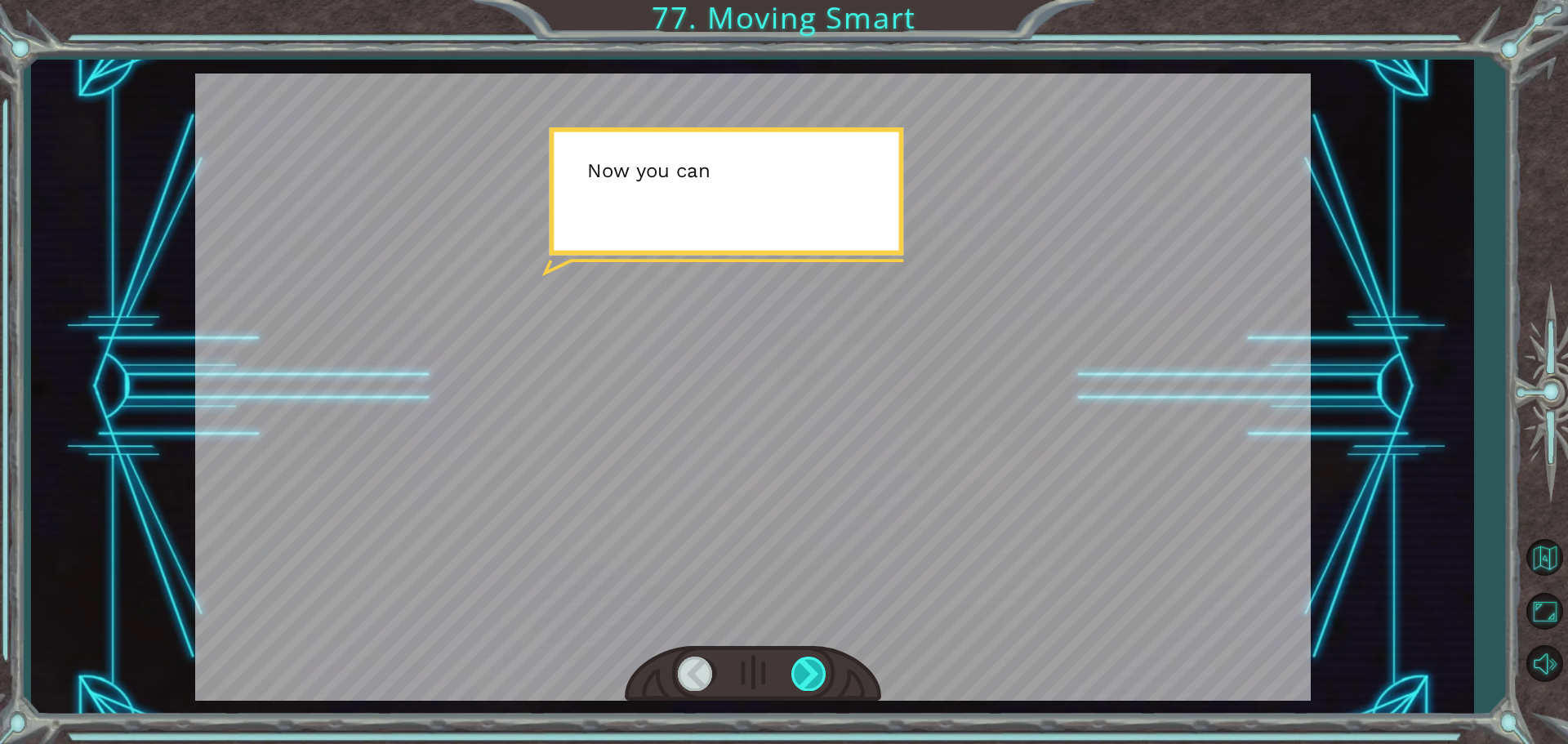
click at [806, 676] on div at bounding box center [809, 674] width 37 height 33
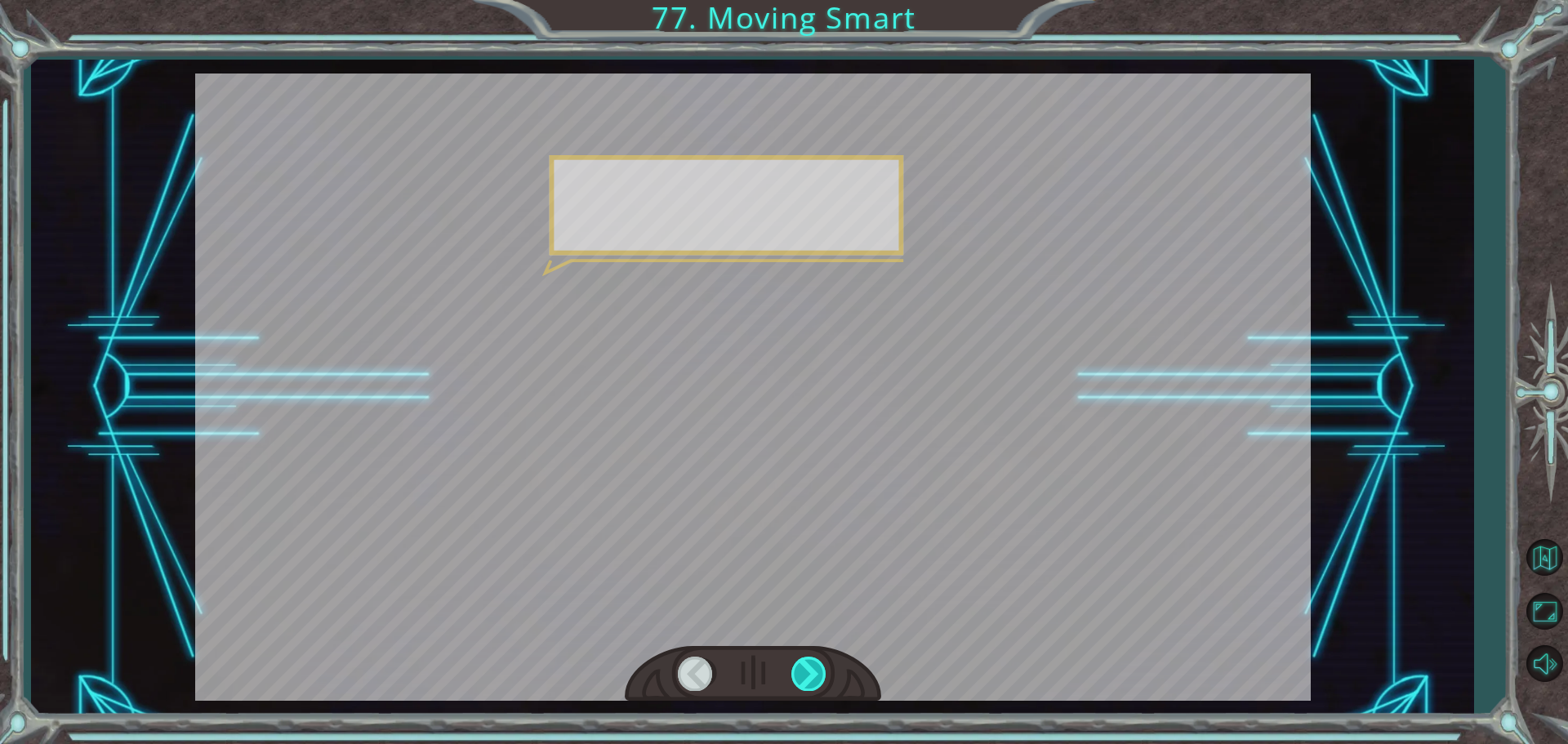
click at [806, 676] on div at bounding box center [809, 674] width 37 height 33
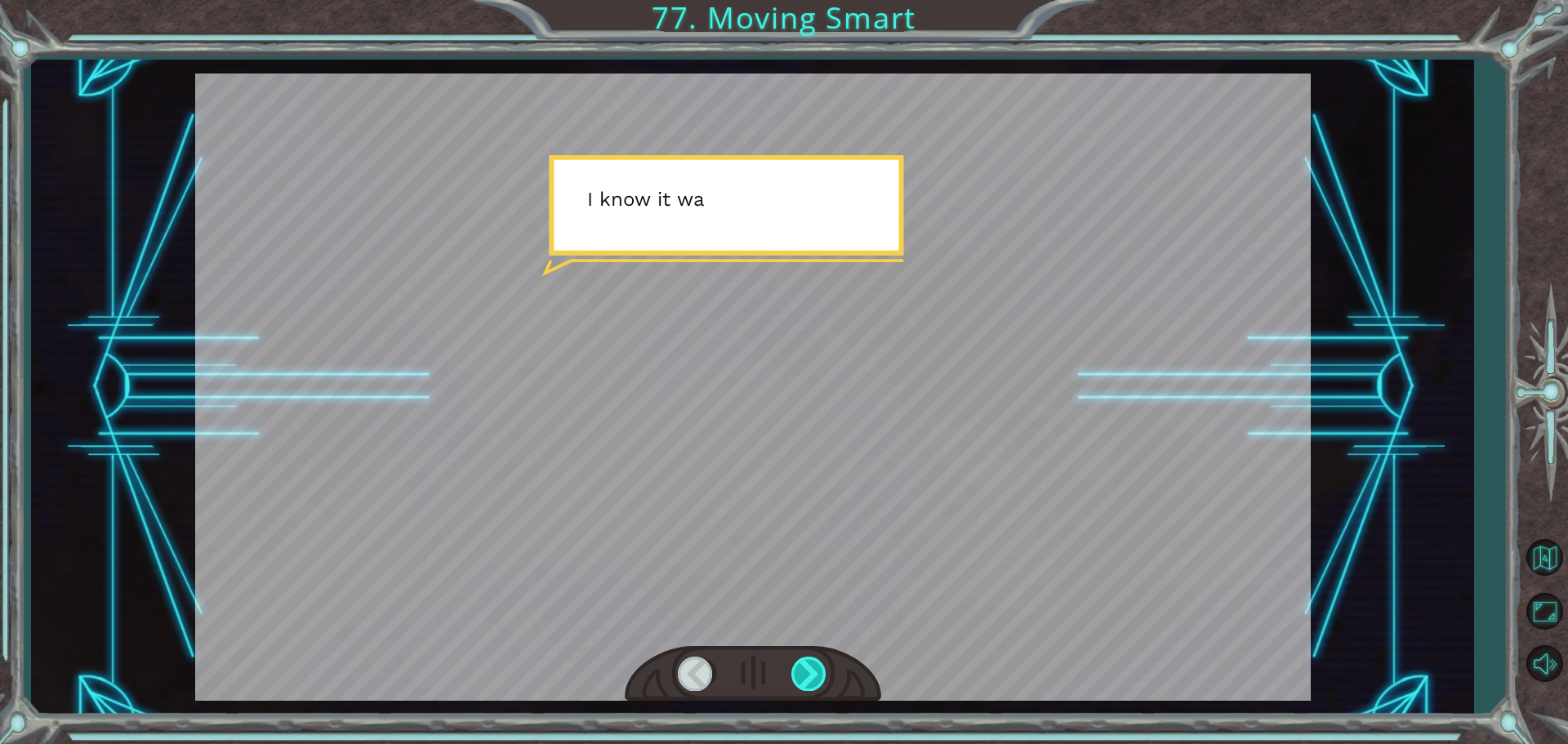
click at [806, 675] on div at bounding box center [809, 674] width 37 height 33
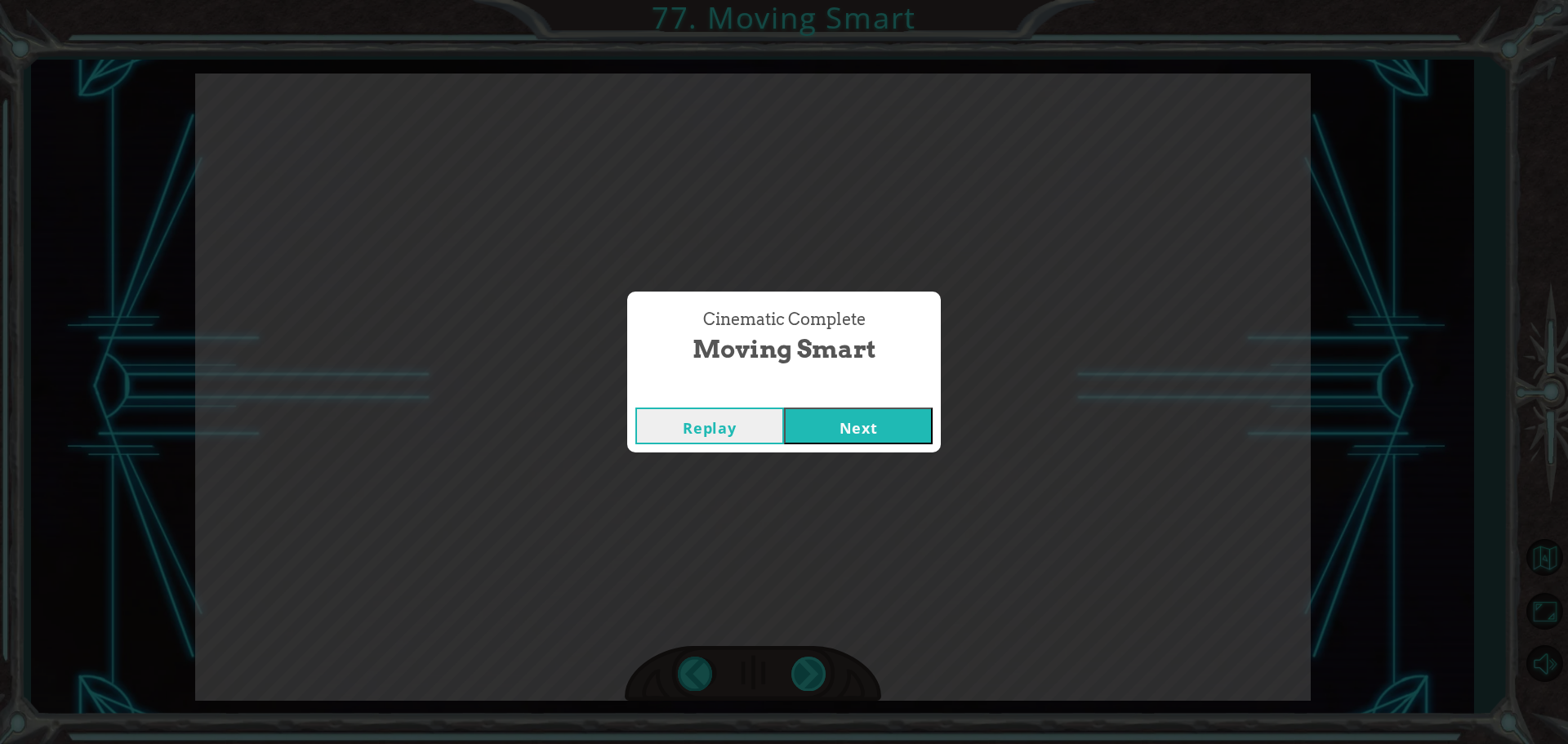
click at [806, 675] on div "Cinematic Complete Moving Smart Replay Next" at bounding box center [784, 372] width 1568 height 744
click at [818, 416] on button "Next" at bounding box center [858, 426] width 149 height 37
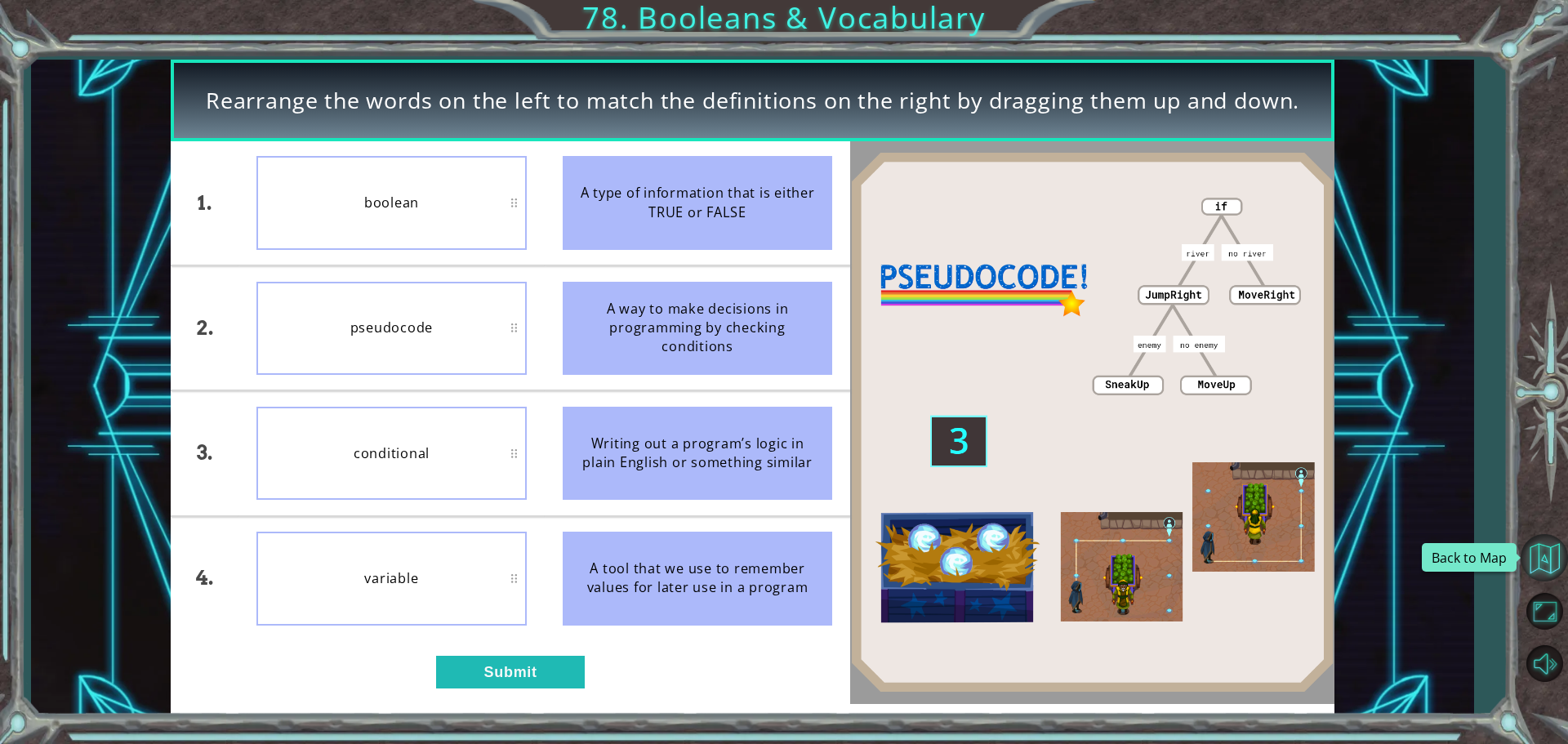
click at [1543, 568] on button "Back to Map" at bounding box center [1544, 558] width 48 height 48
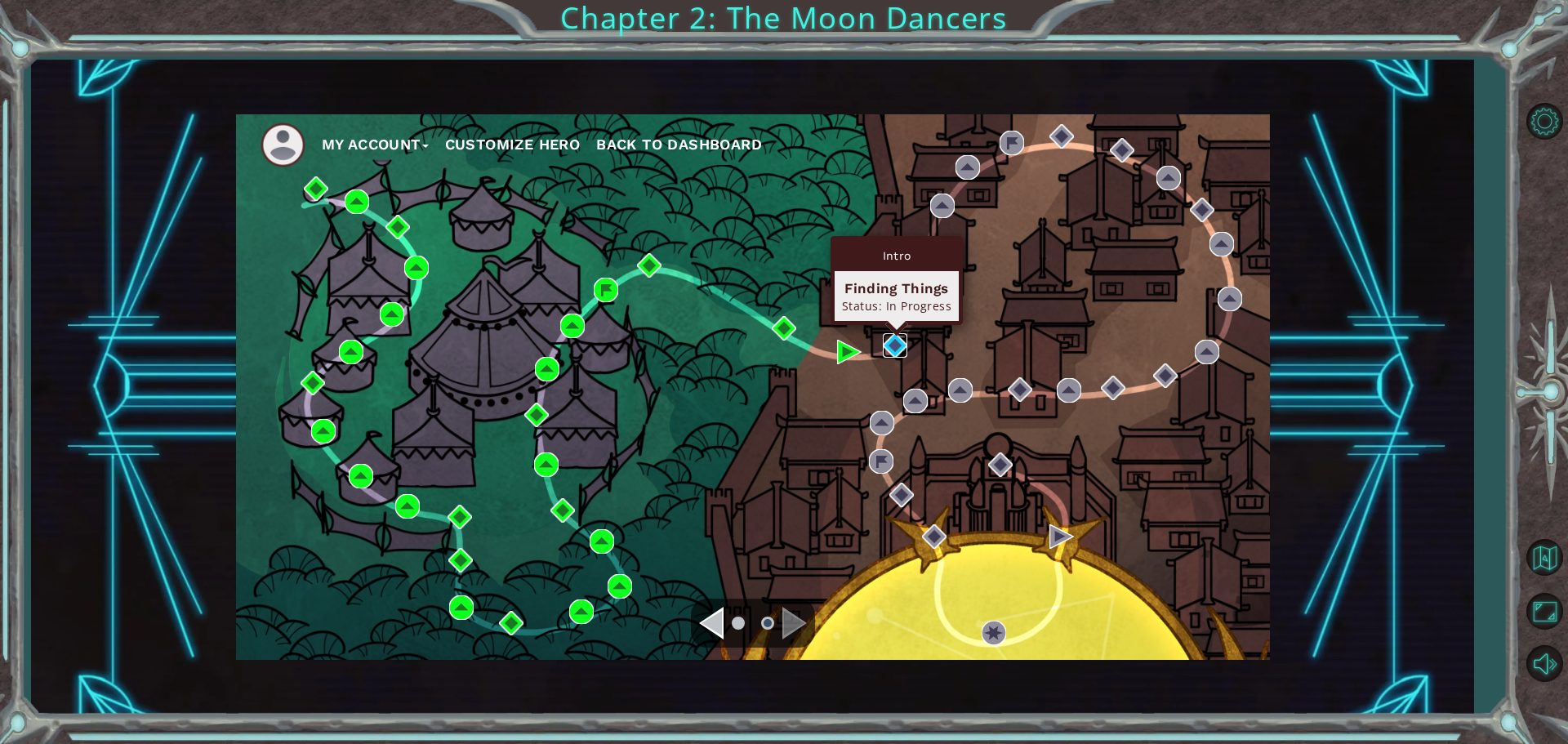
click at [897, 349] on img at bounding box center [895, 346] width 25 height 25
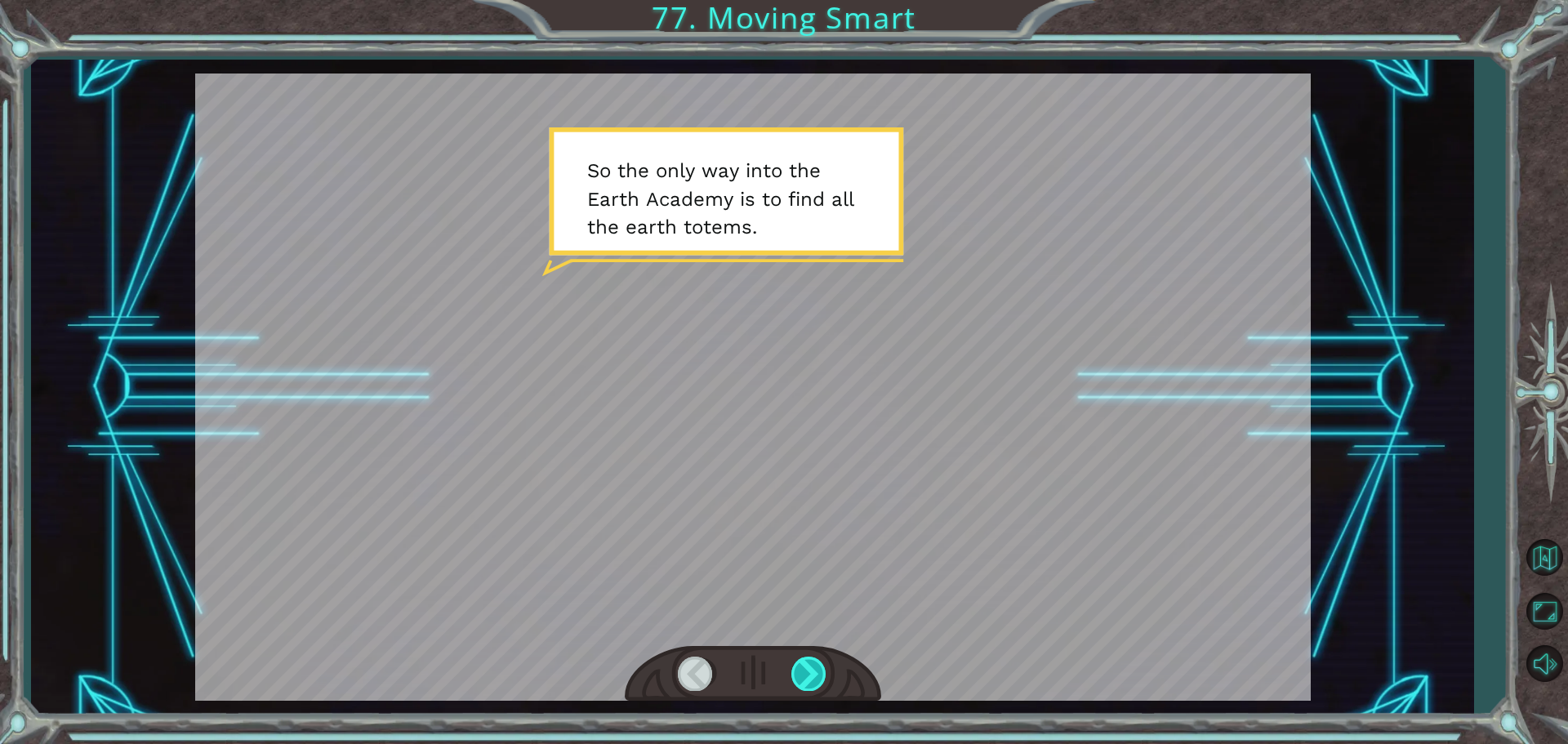
click at [808, 679] on div at bounding box center [809, 674] width 37 height 33
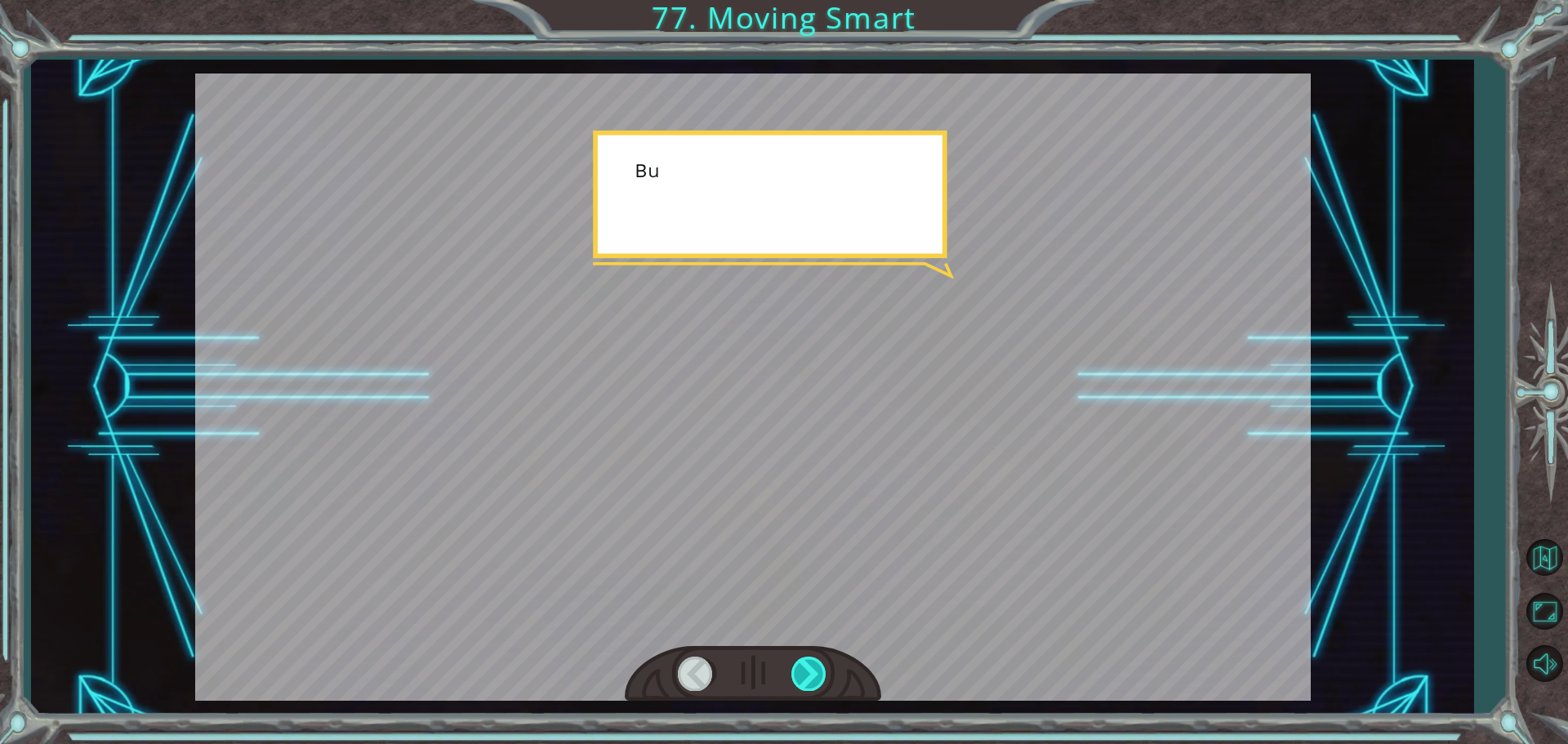
click at [808, 679] on div at bounding box center [809, 674] width 37 height 33
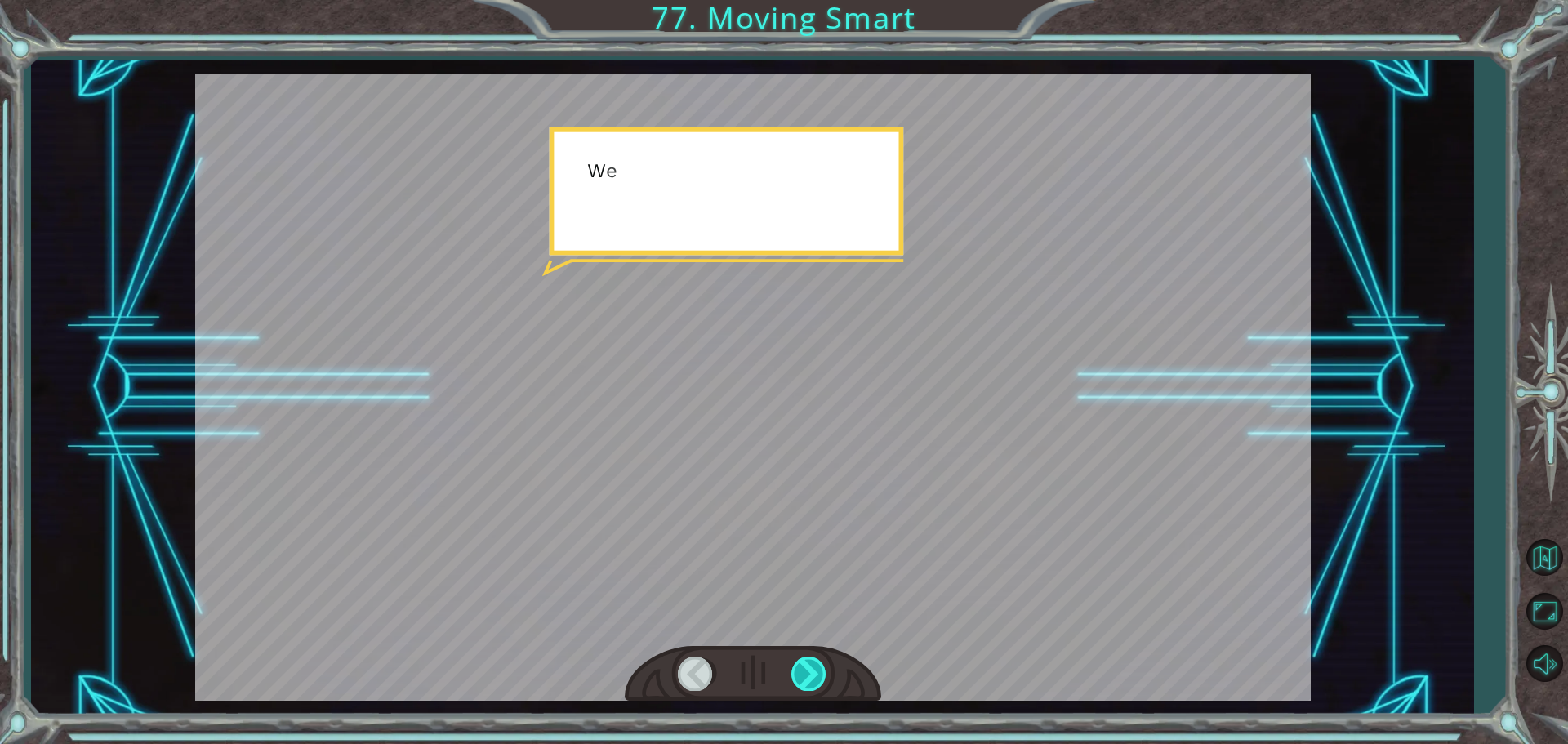
click at [808, 679] on div at bounding box center [809, 674] width 37 height 33
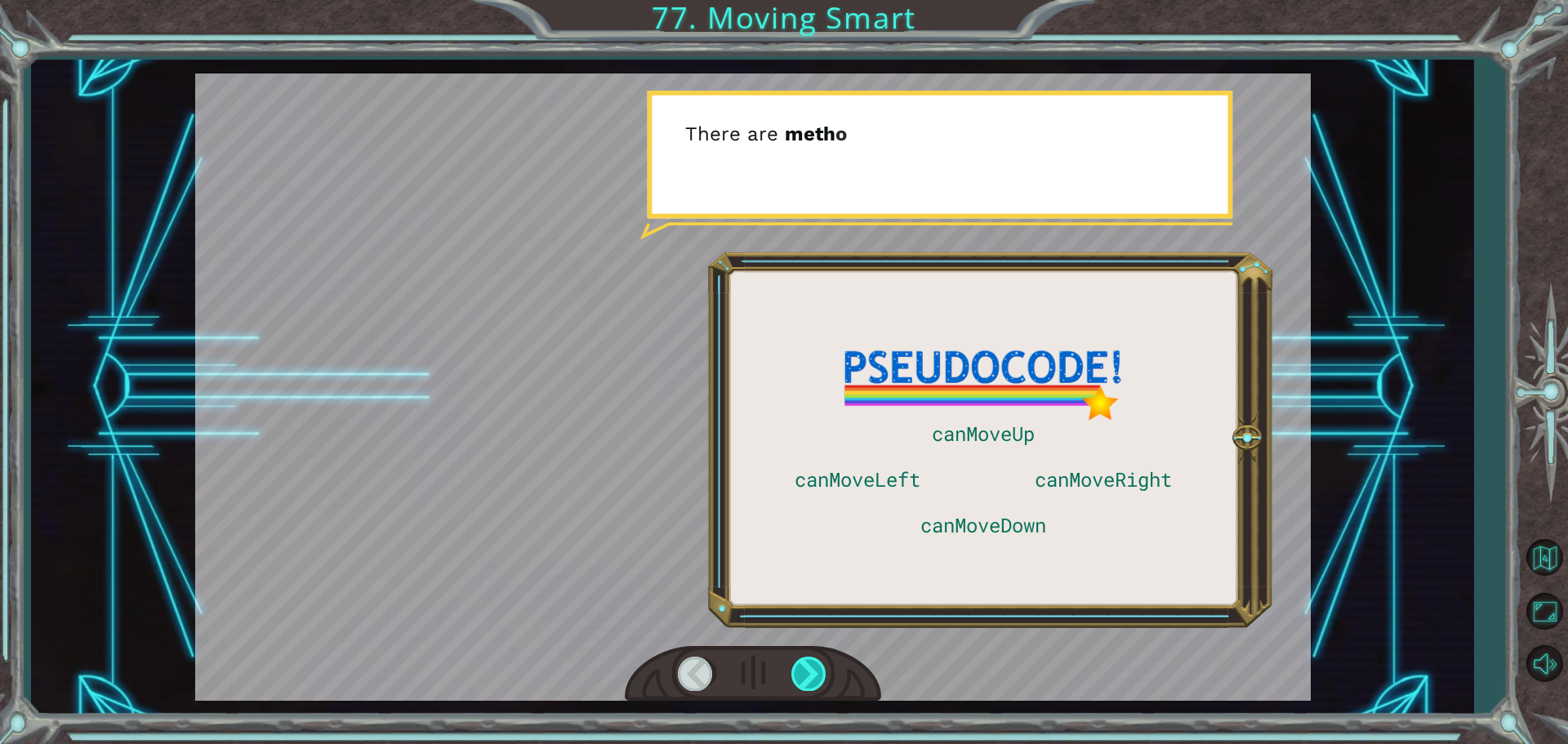
click at [808, 679] on div at bounding box center [809, 674] width 37 height 33
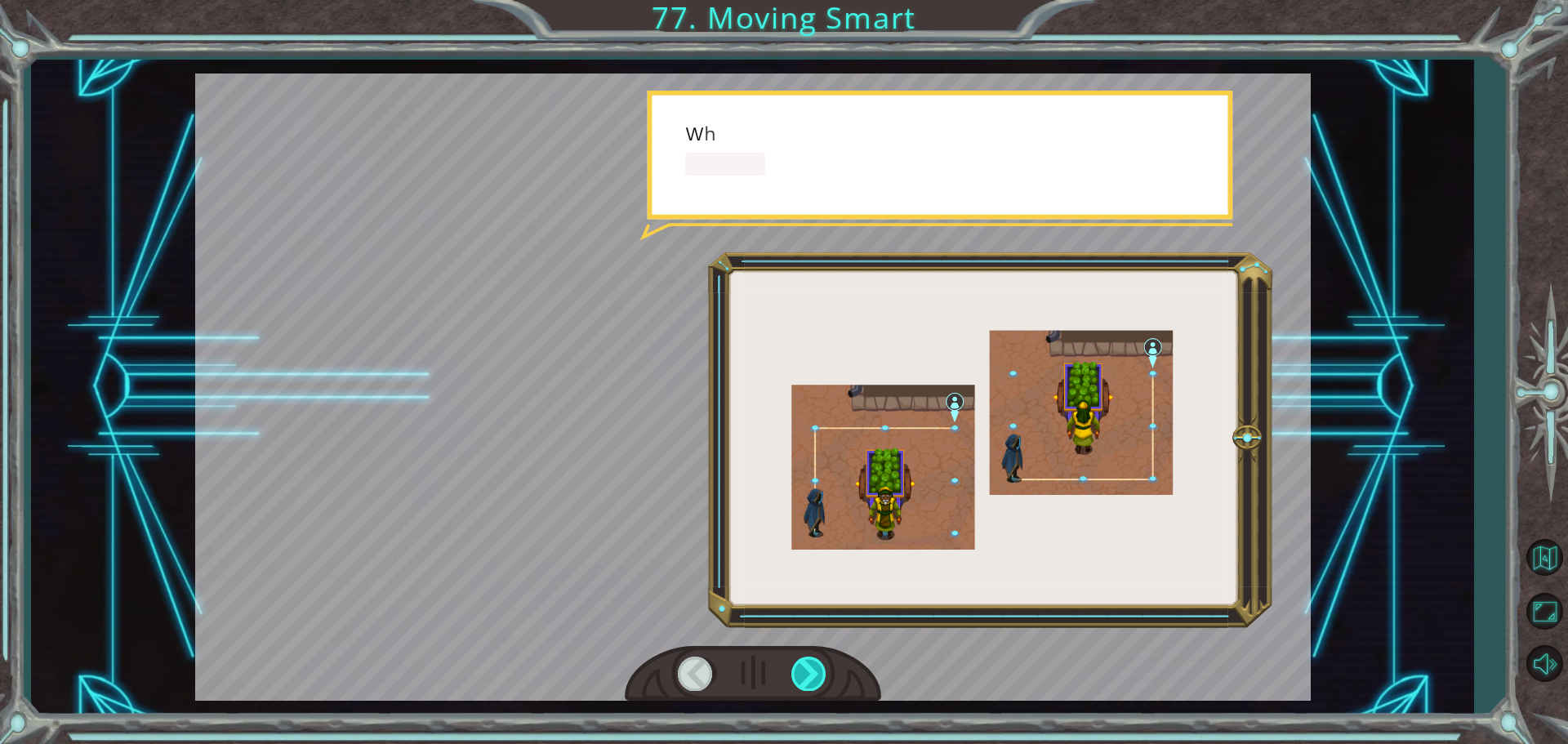
click at [808, 679] on div at bounding box center [809, 674] width 37 height 33
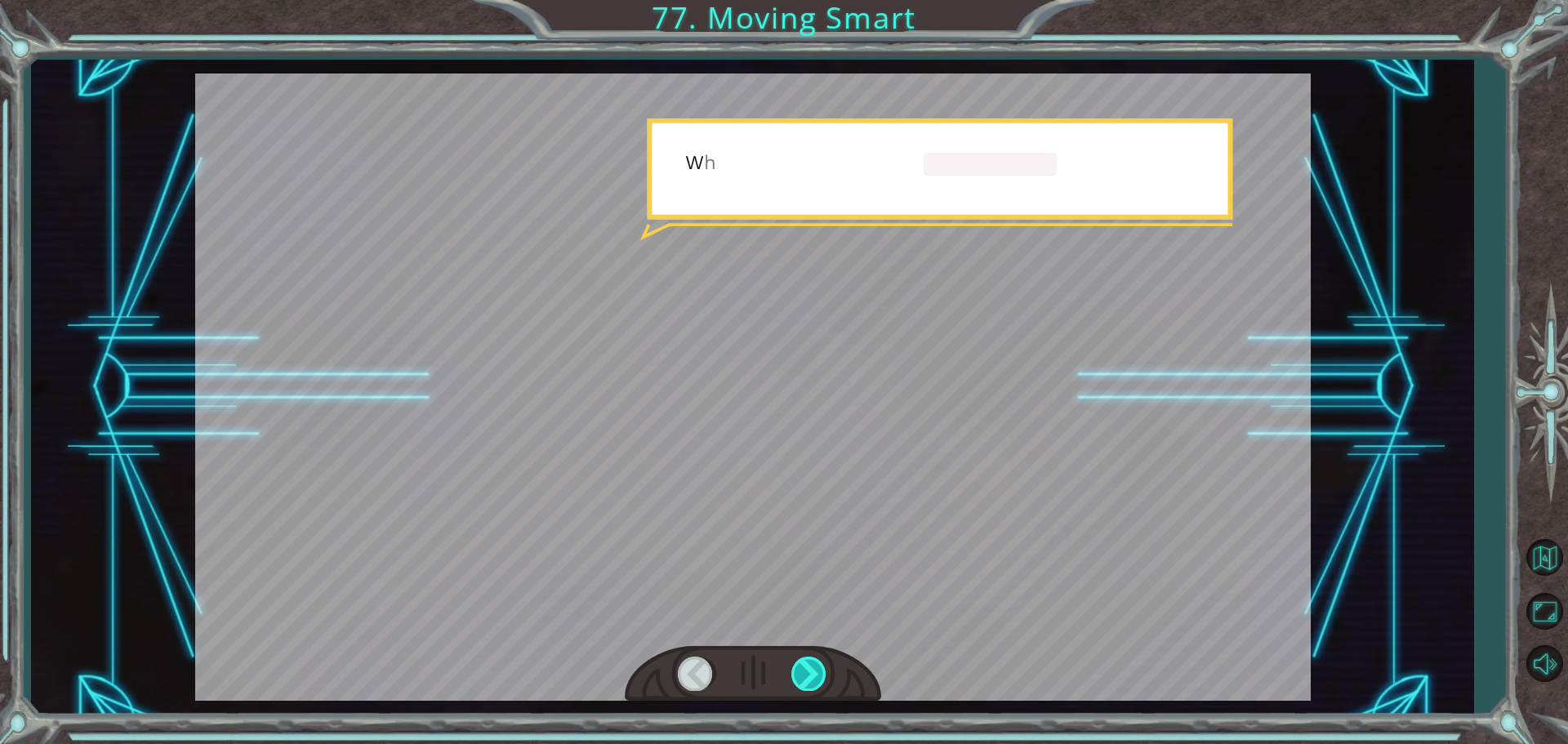
click at [808, 679] on div at bounding box center [809, 674] width 37 height 33
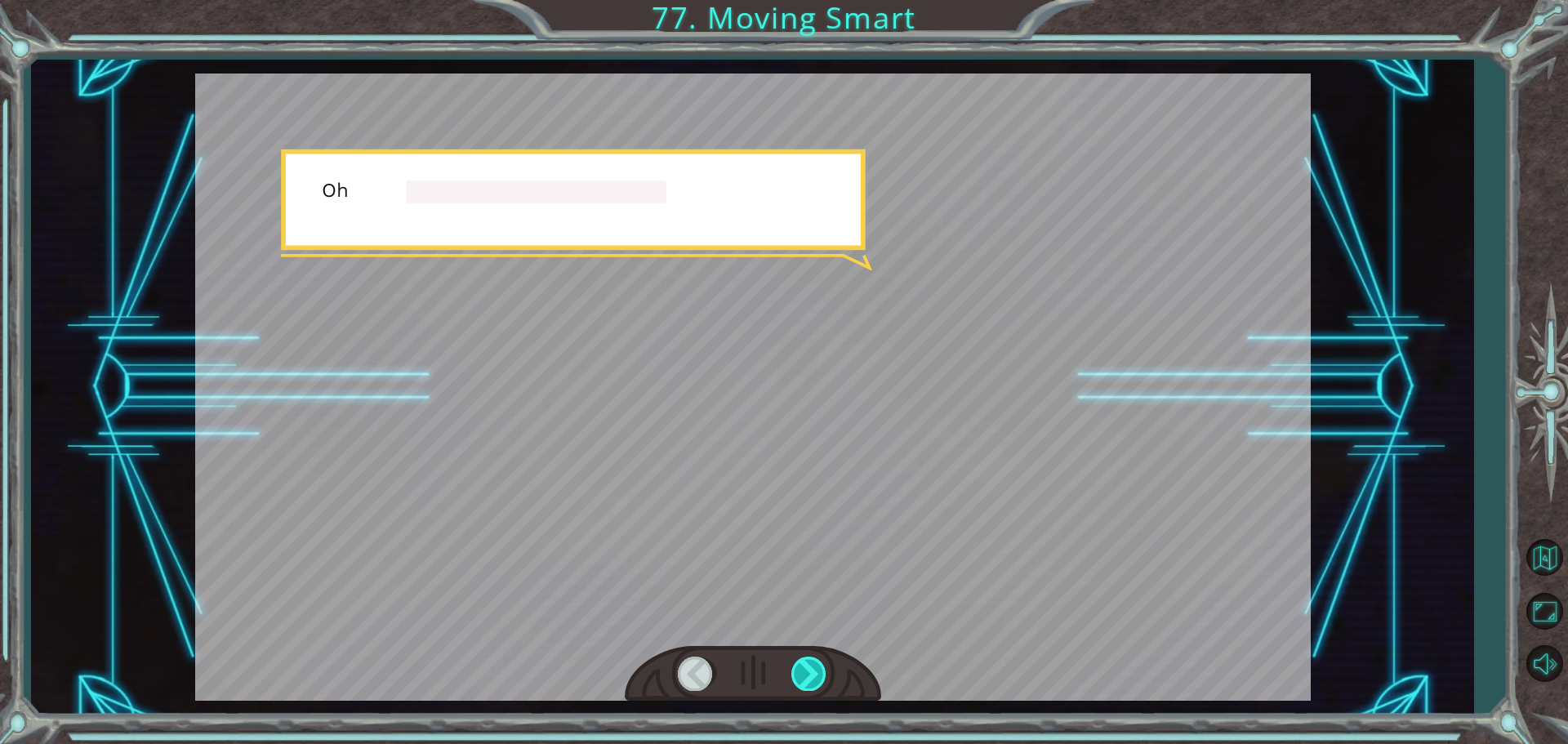
click at [808, 679] on div at bounding box center [809, 674] width 37 height 33
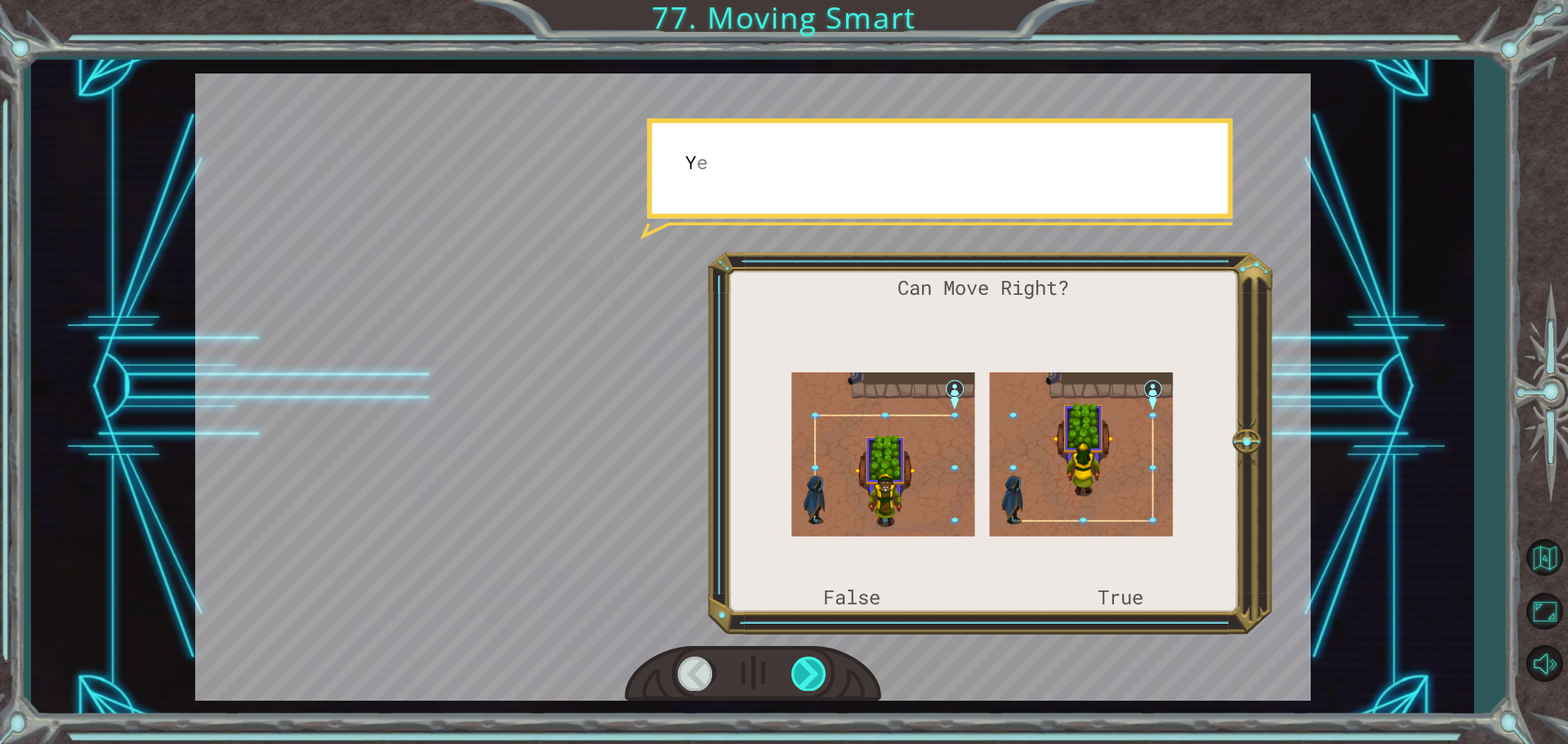
click at [808, 679] on div at bounding box center [809, 674] width 37 height 33
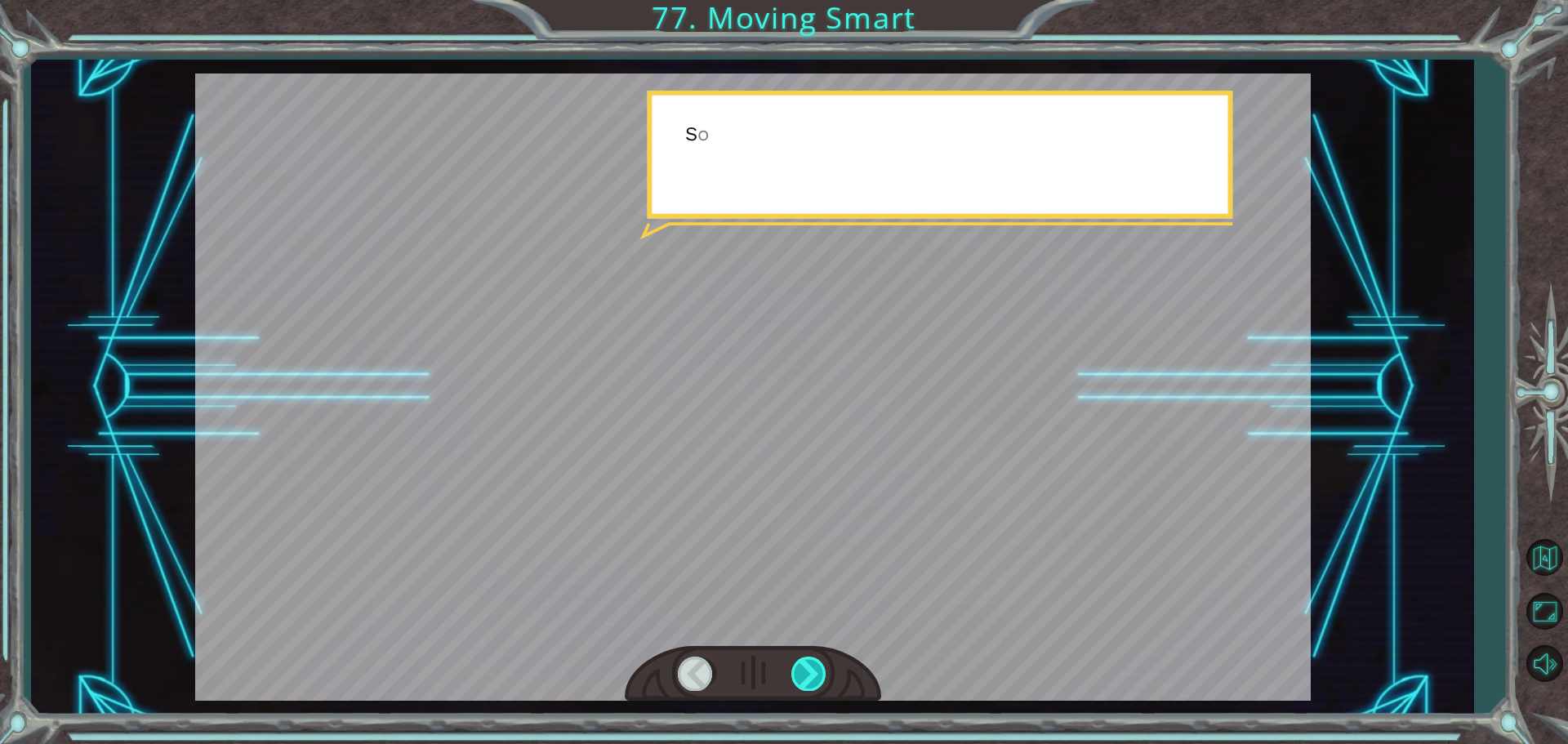
click at [808, 679] on div at bounding box center [809, 674] width 37 height 33
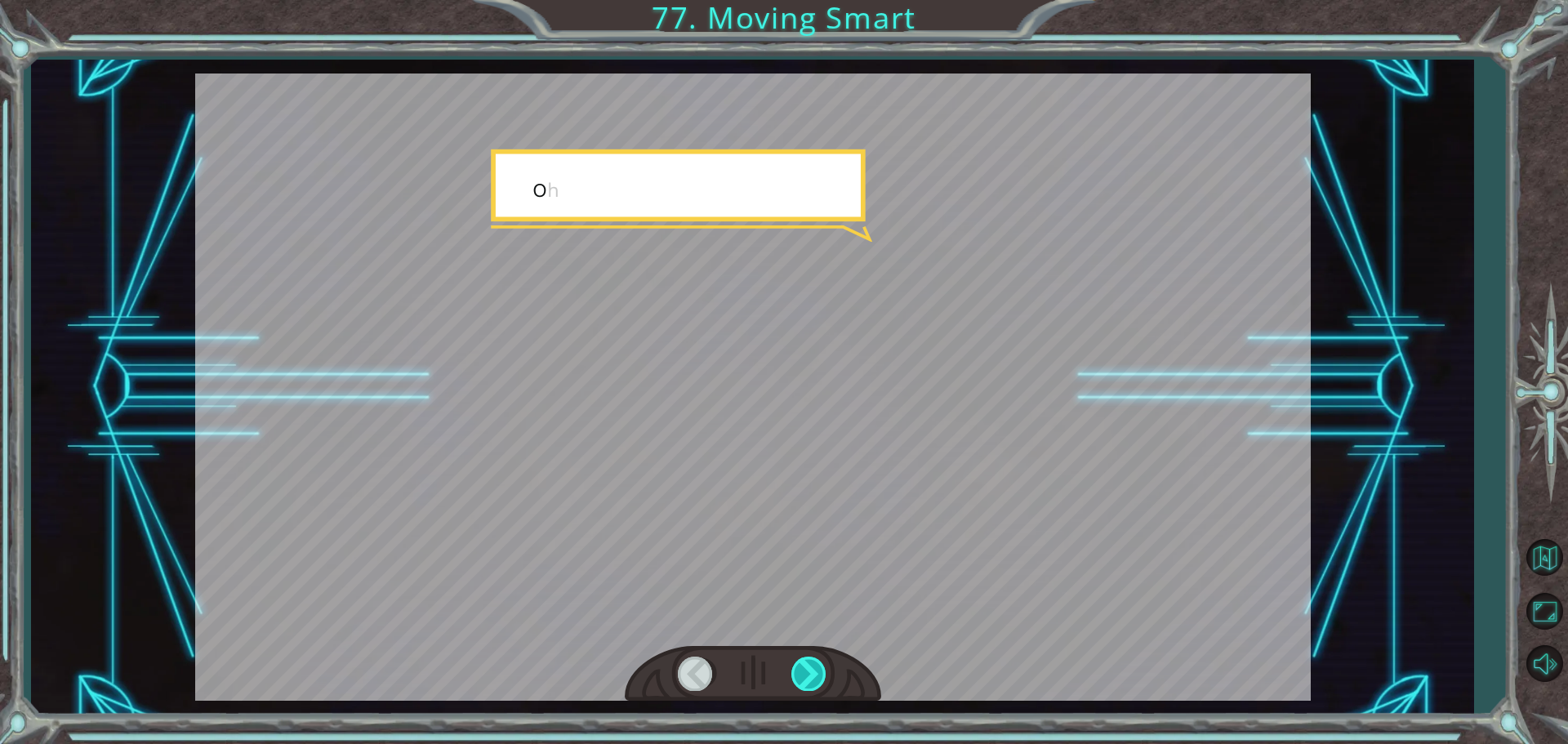
click at [808, 679] on div at bounding box center [809, 674] width 37 height 33
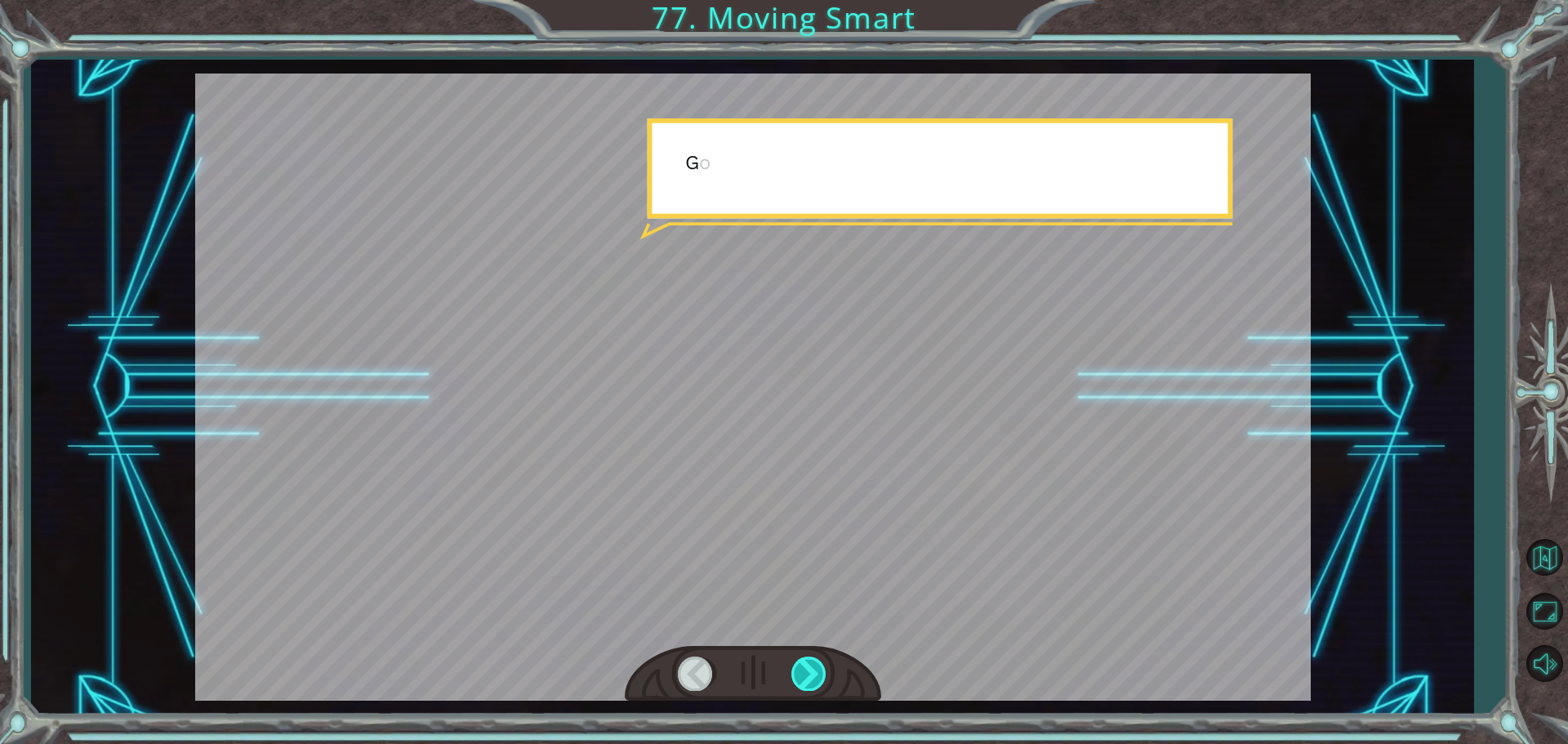
click at [808, 679] on div at bounding box center [809, 674] width 37 height 33
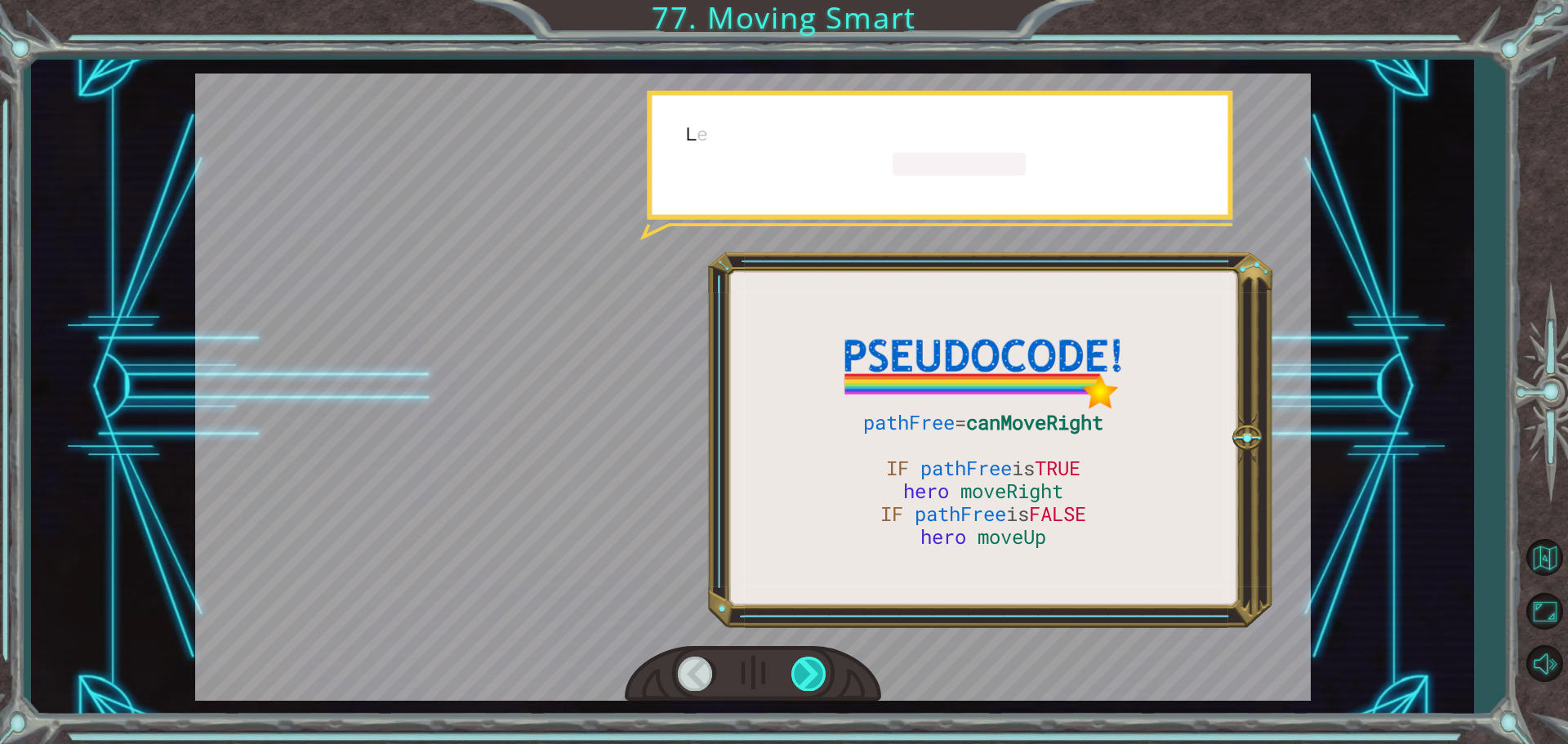
click at [808, 679] on div at bounding box center [809, 674] width 37 height 33
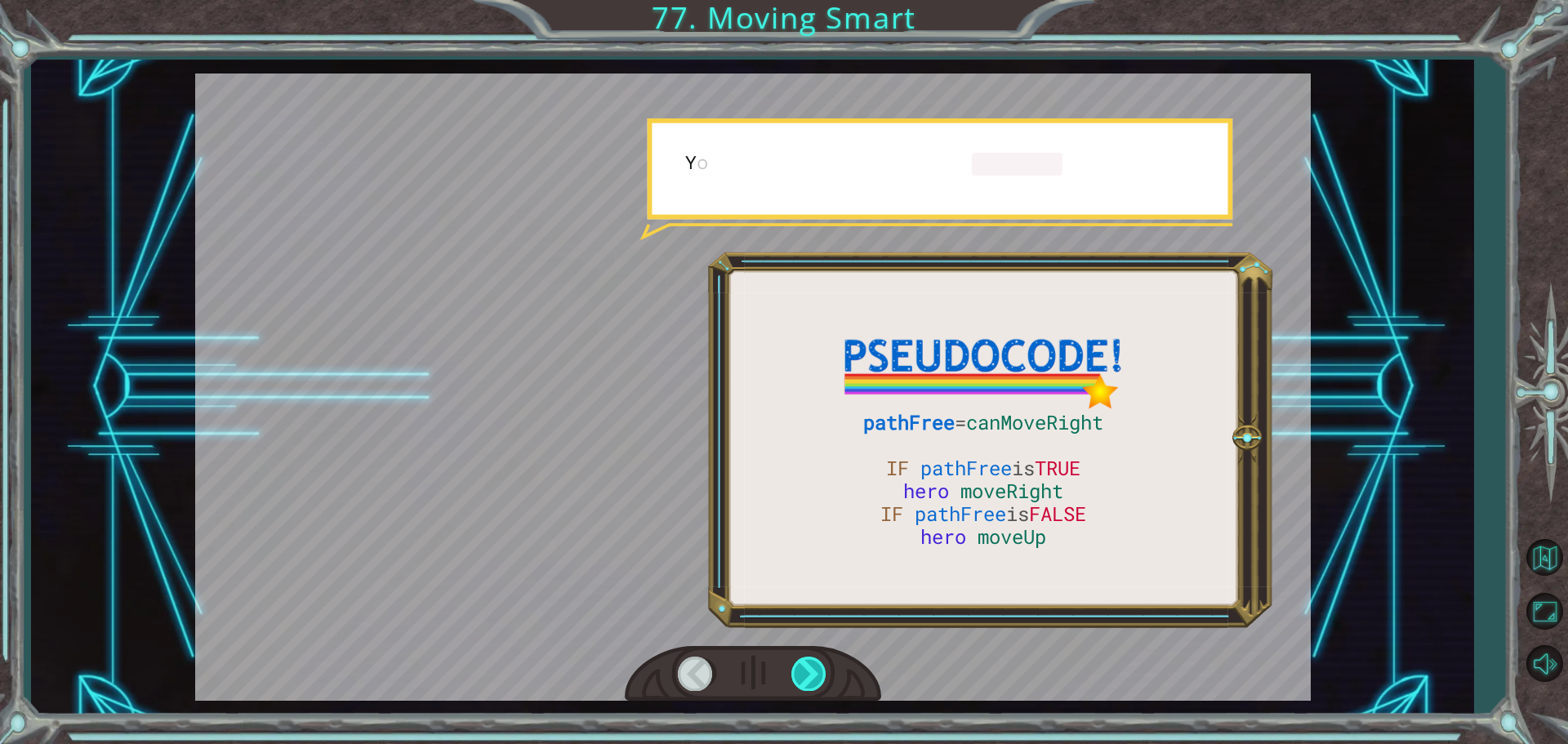
click at [808, 679] on div at bounding box center [809, 674] width 37 height 33
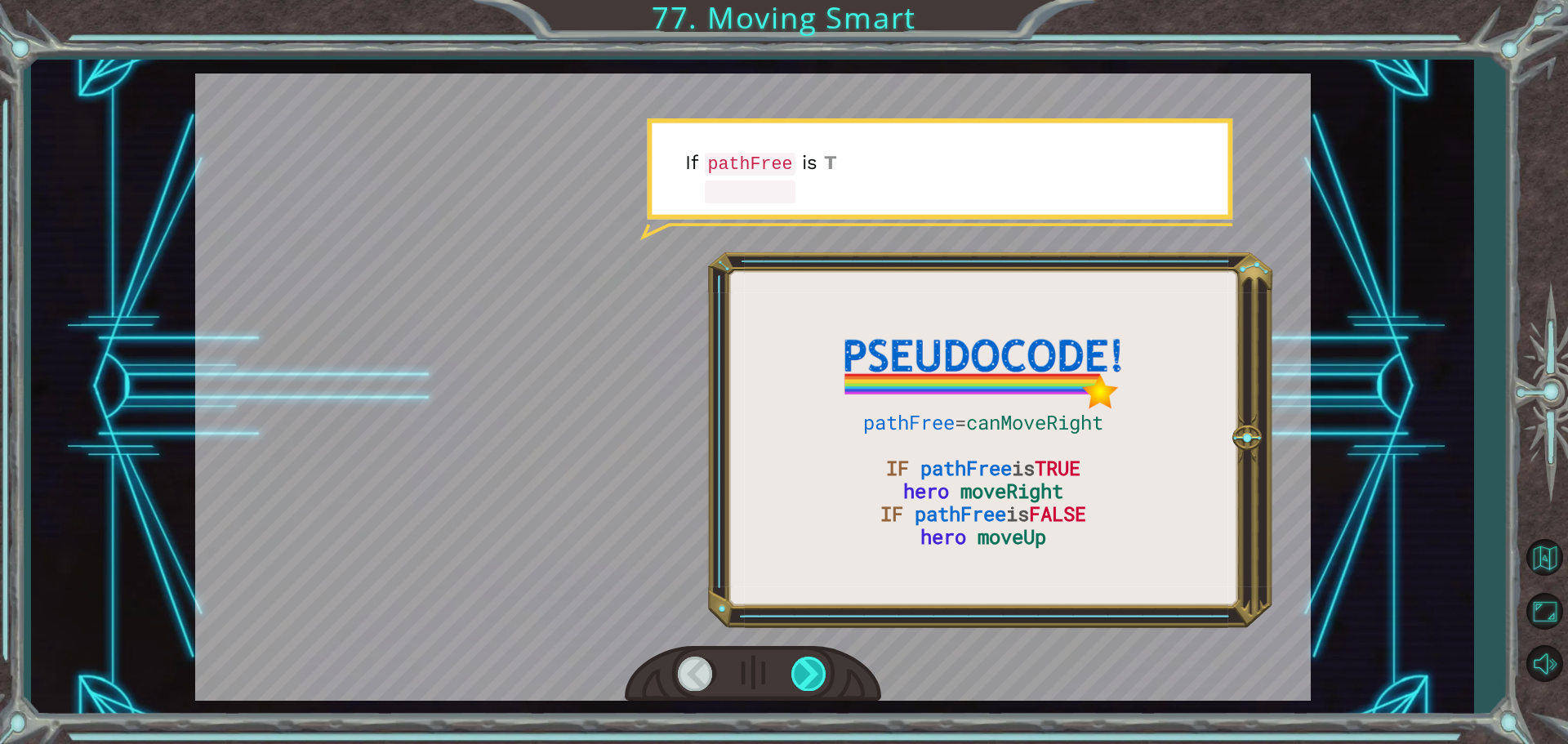
click at [808, 679] on div at bounding box center [809, 674] width 37 height 33
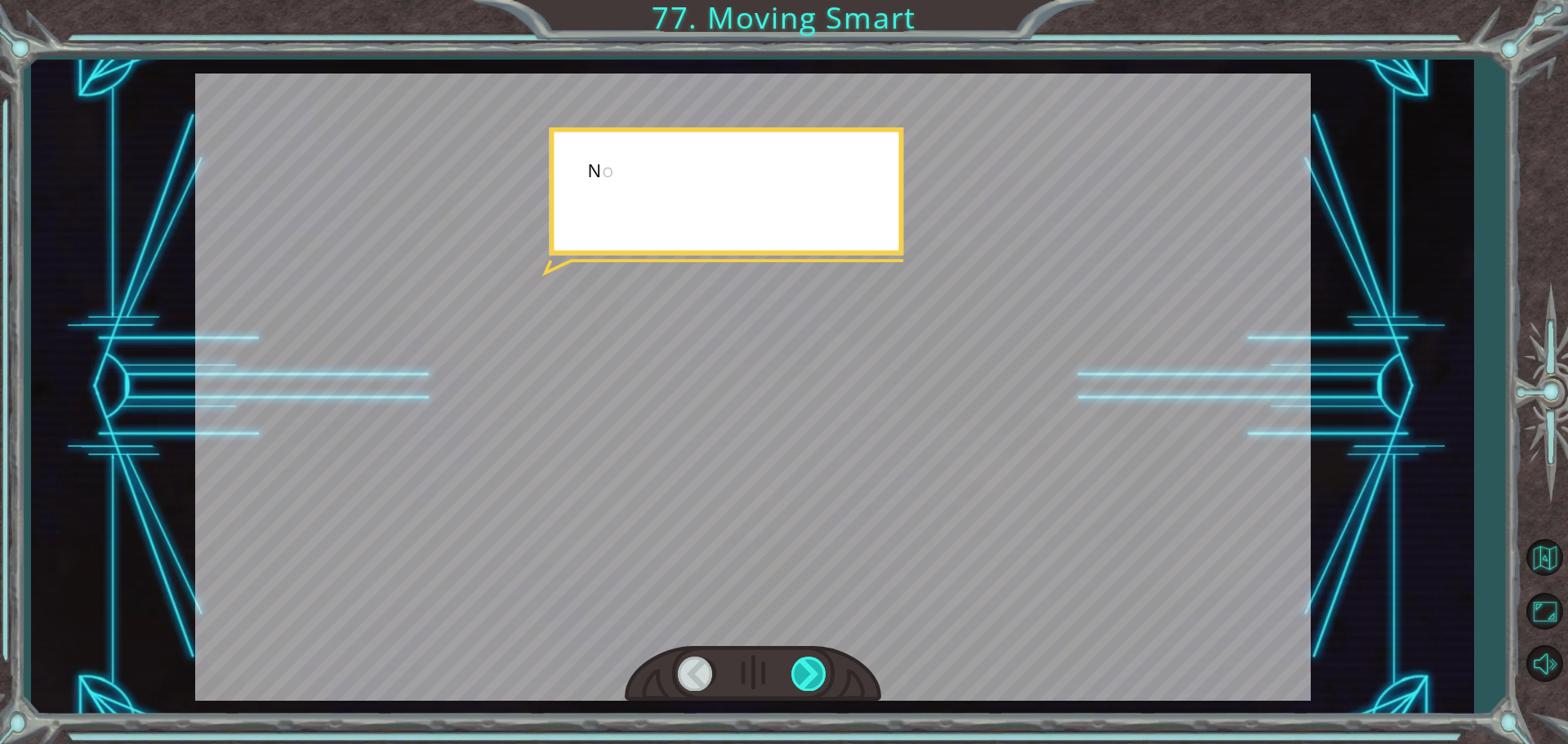
click at [808, 679] on div at bounding box center [809, 674] width 37 height 33
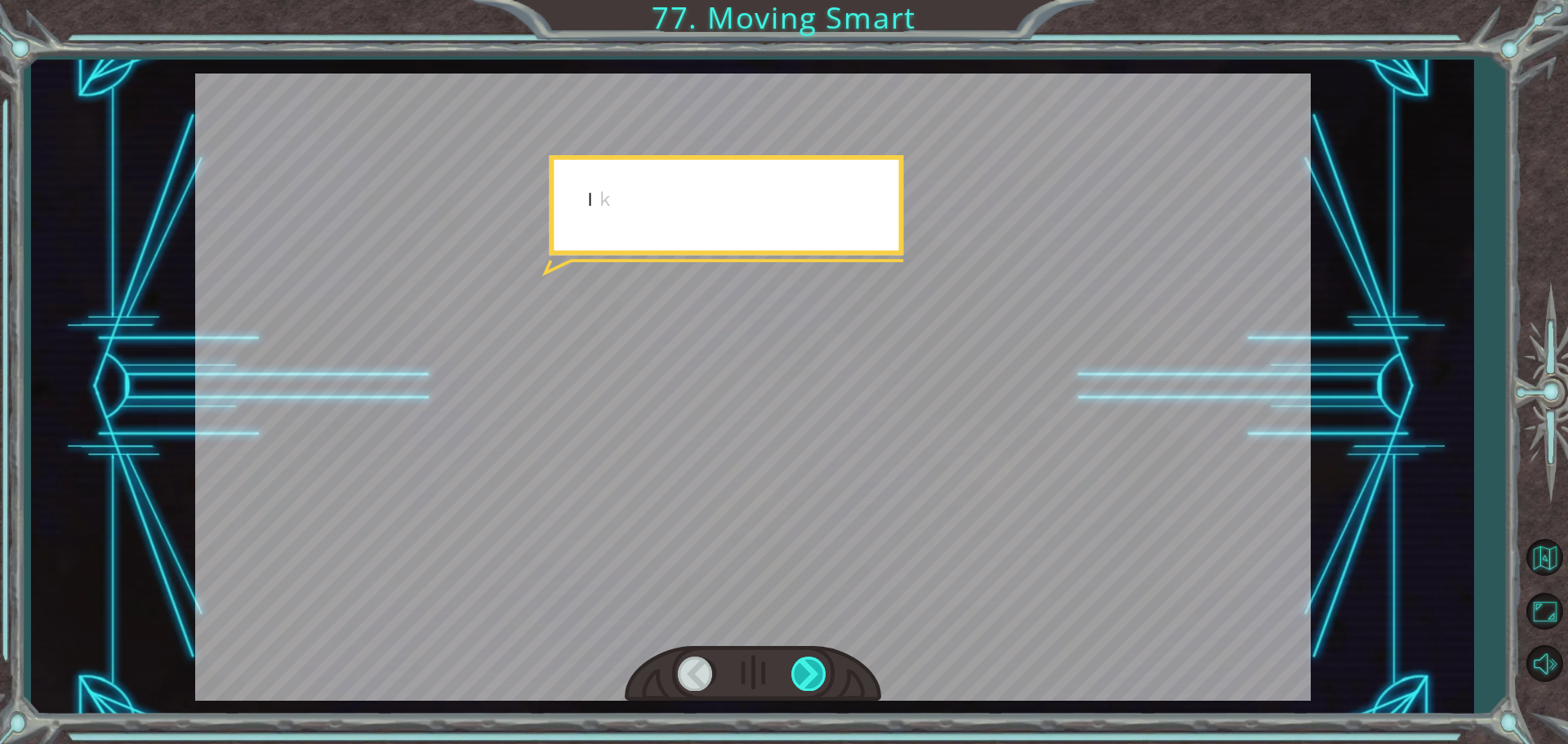
click at [808, 679] on div at bounding box center [809, 674] width 37 height 33
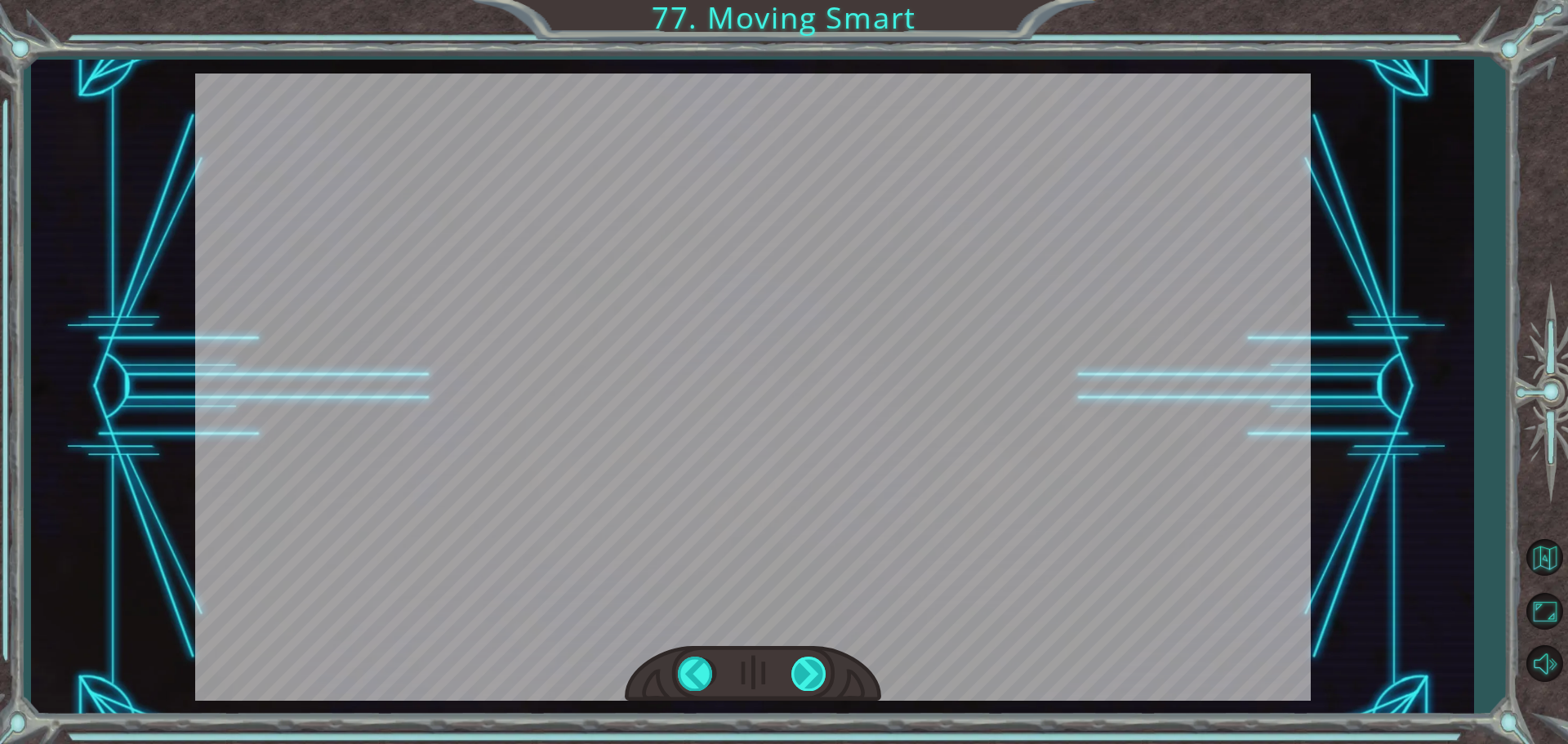
click at [808, 0] on div "pathFree = canMoveRight IF pathFree is TRUE hero moveRight IF pathFree is FALSE…" at bounding box center [784, 0] width 1568 height 0
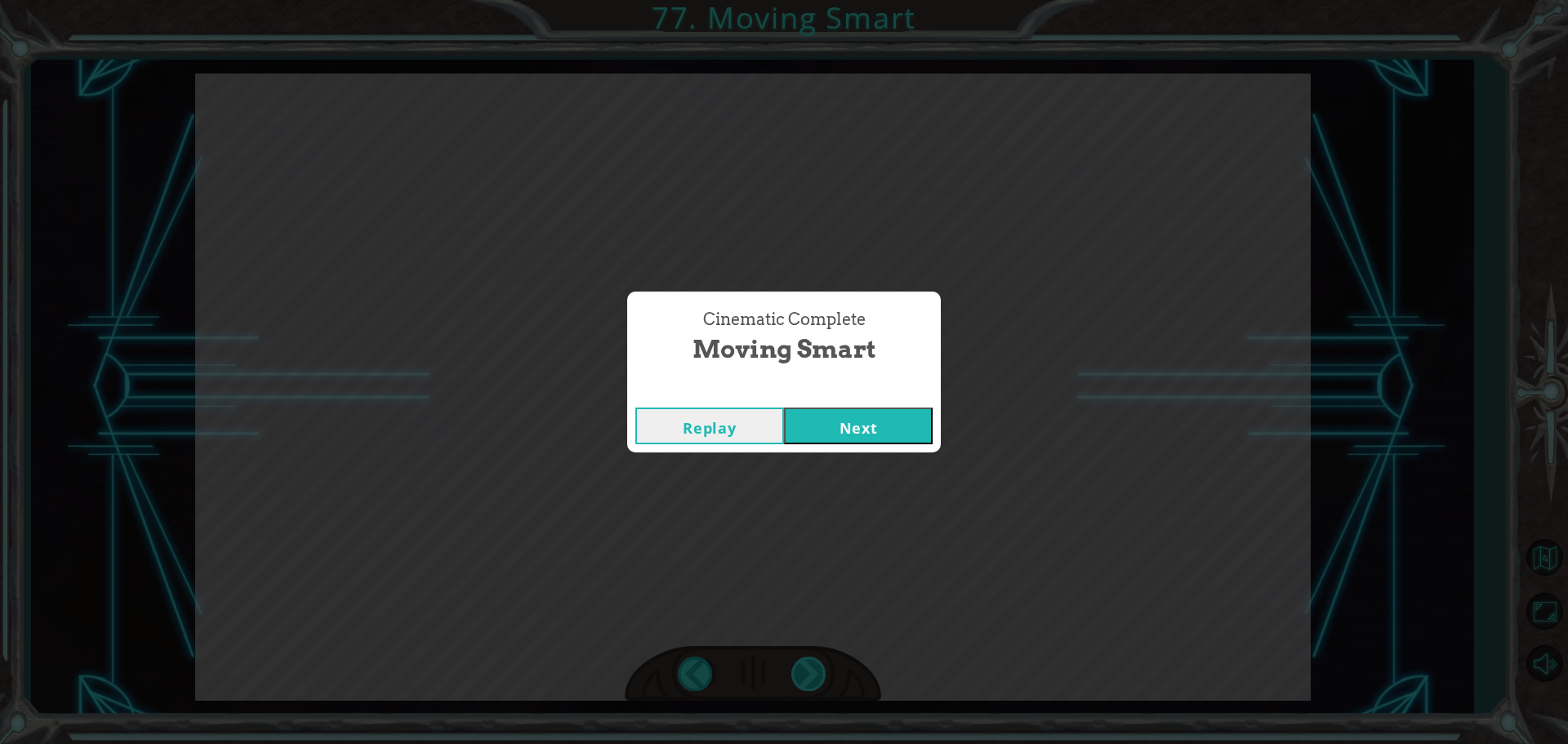
click at [808, 679] on div "Cinematic Complete Moving Smart Replay Next" at bounding box center [784, 372] width 1568 height 744
click at [876, 417] on button "Next" at bounding box center [858, 426] width 149 height 37
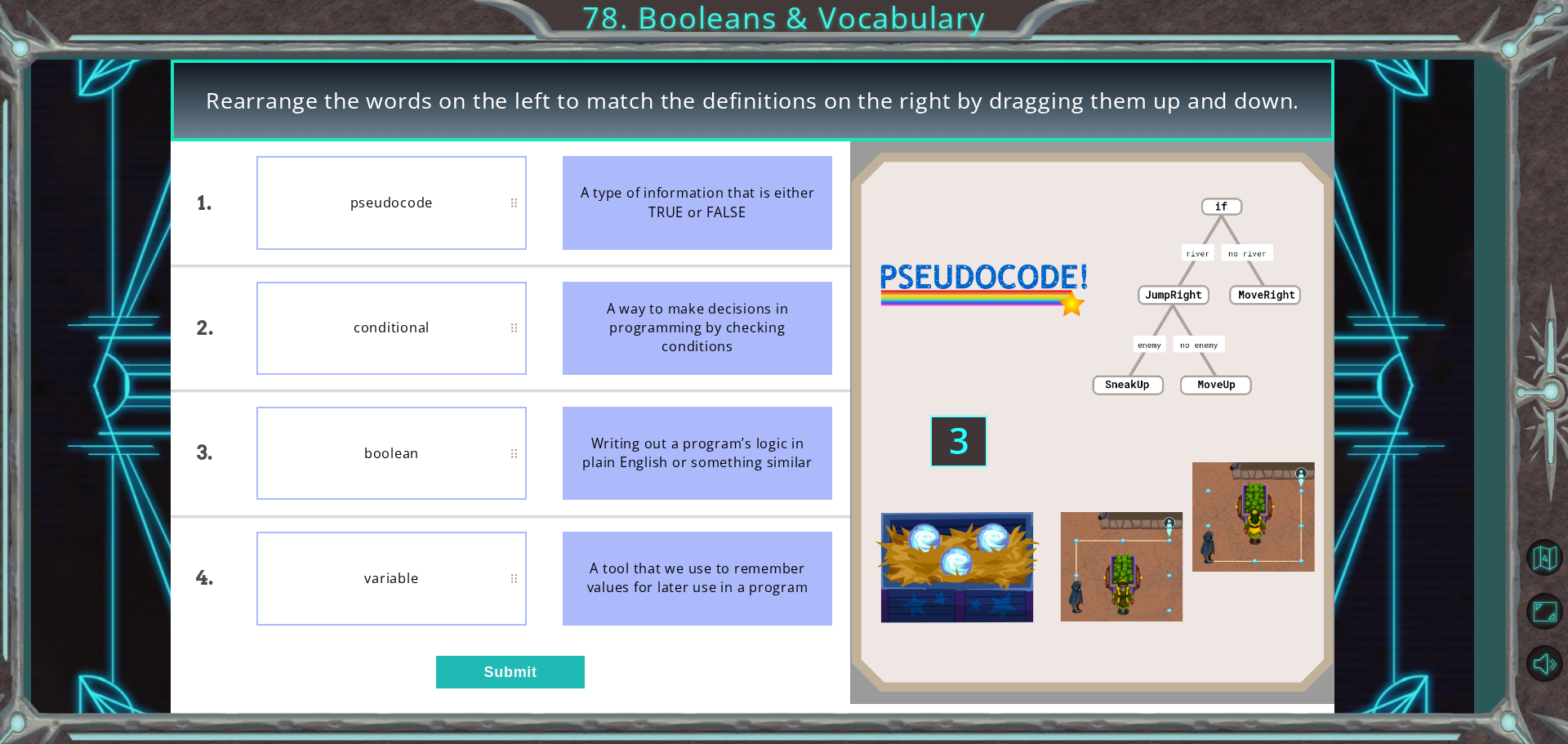
drag, startPoint x: 436, startPoint y: 657, endPoint x: 432, endPoint y: 650, distance: 8.1
click at [433, 651] on div "1. 2. 3. 4. pseudocode conditional boolean variable A type of information that …" at bounding box center [510, 422] width 680 height 563
click at [477, 675] on button "Submit" at bounding box center [510, 673] width 149 height 32
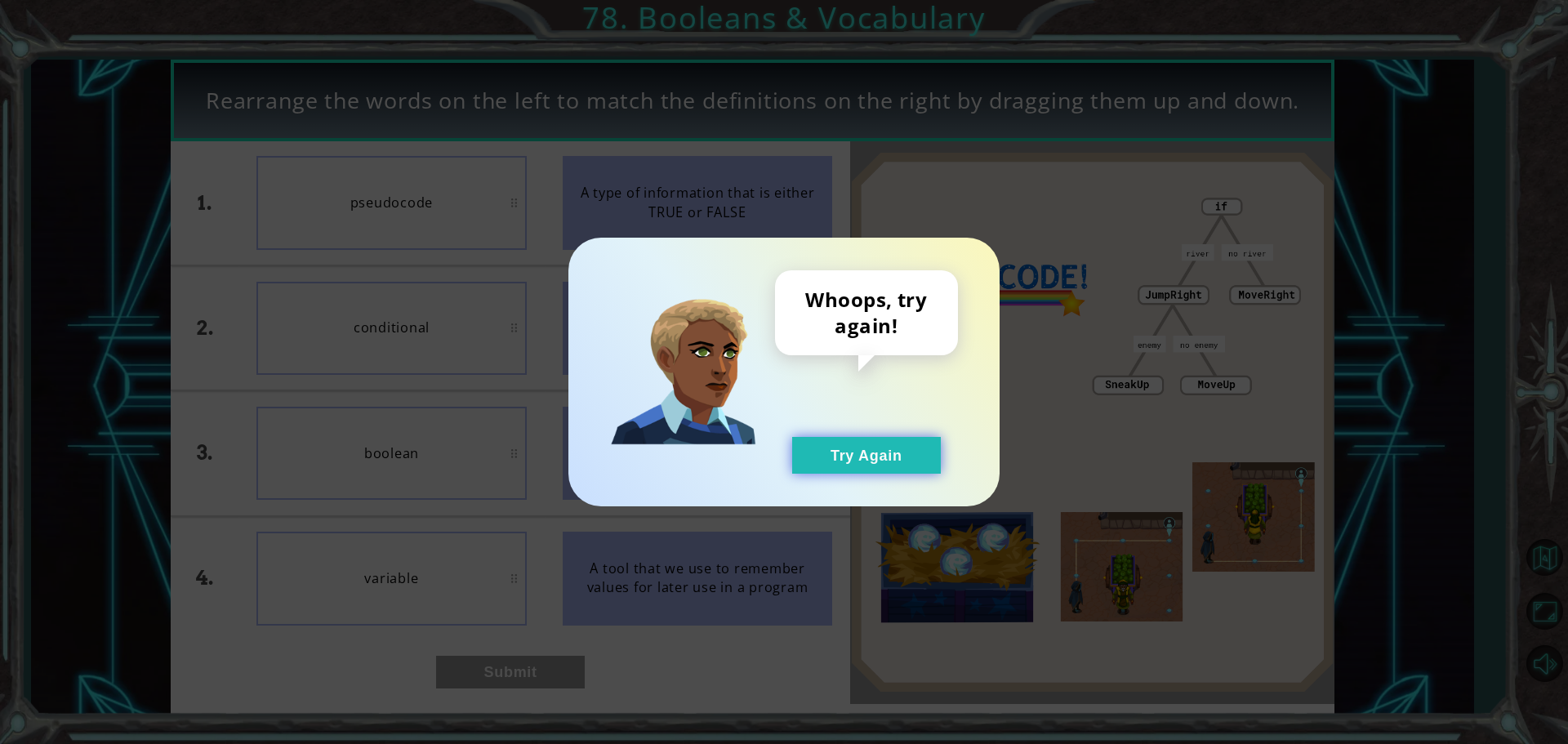
click at [846, 461] on button "Try Again" at bounding box center [866, 455] width 149 height 37
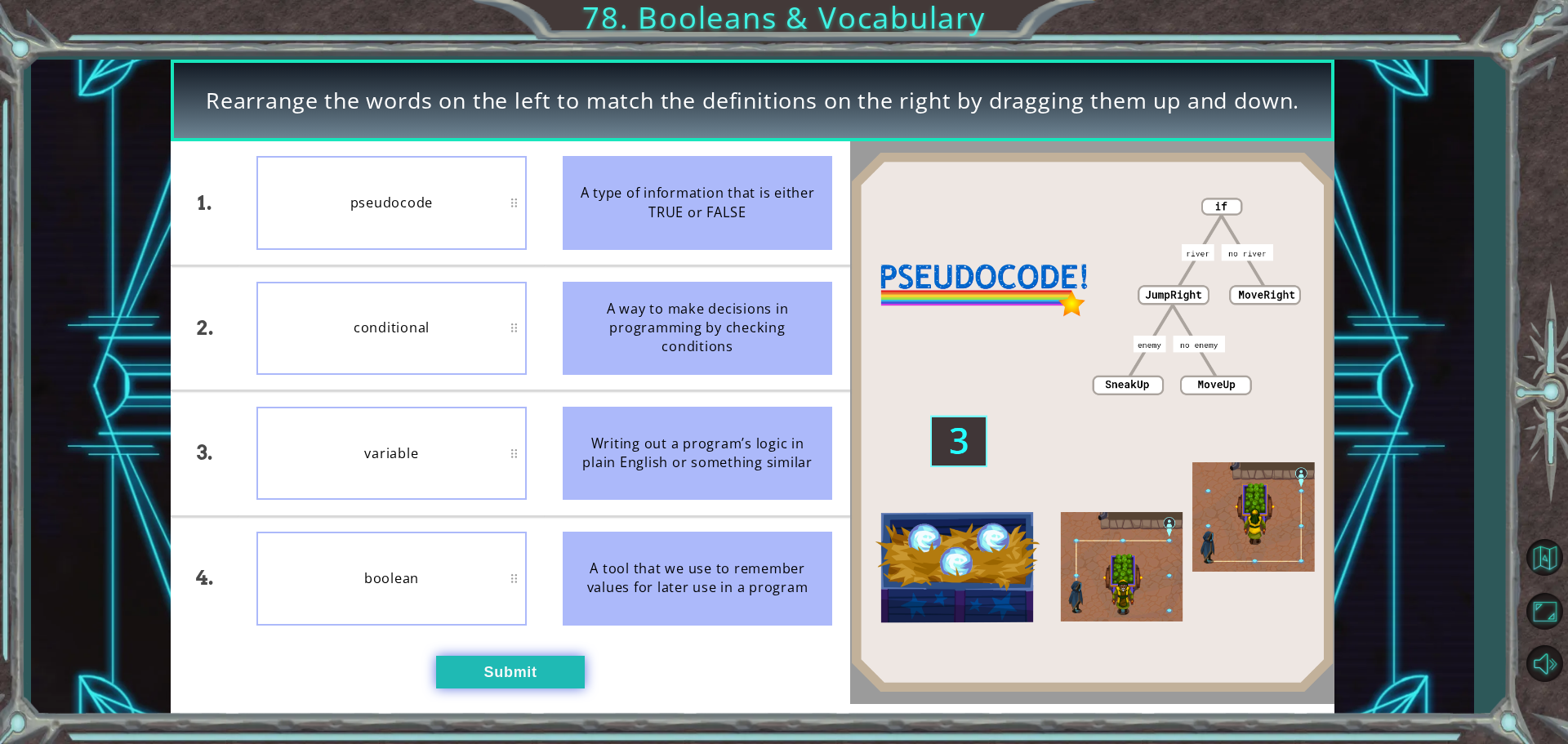
click at [536, 675] on button "Submit" at bounding box center [510, 673] width 149 height 32
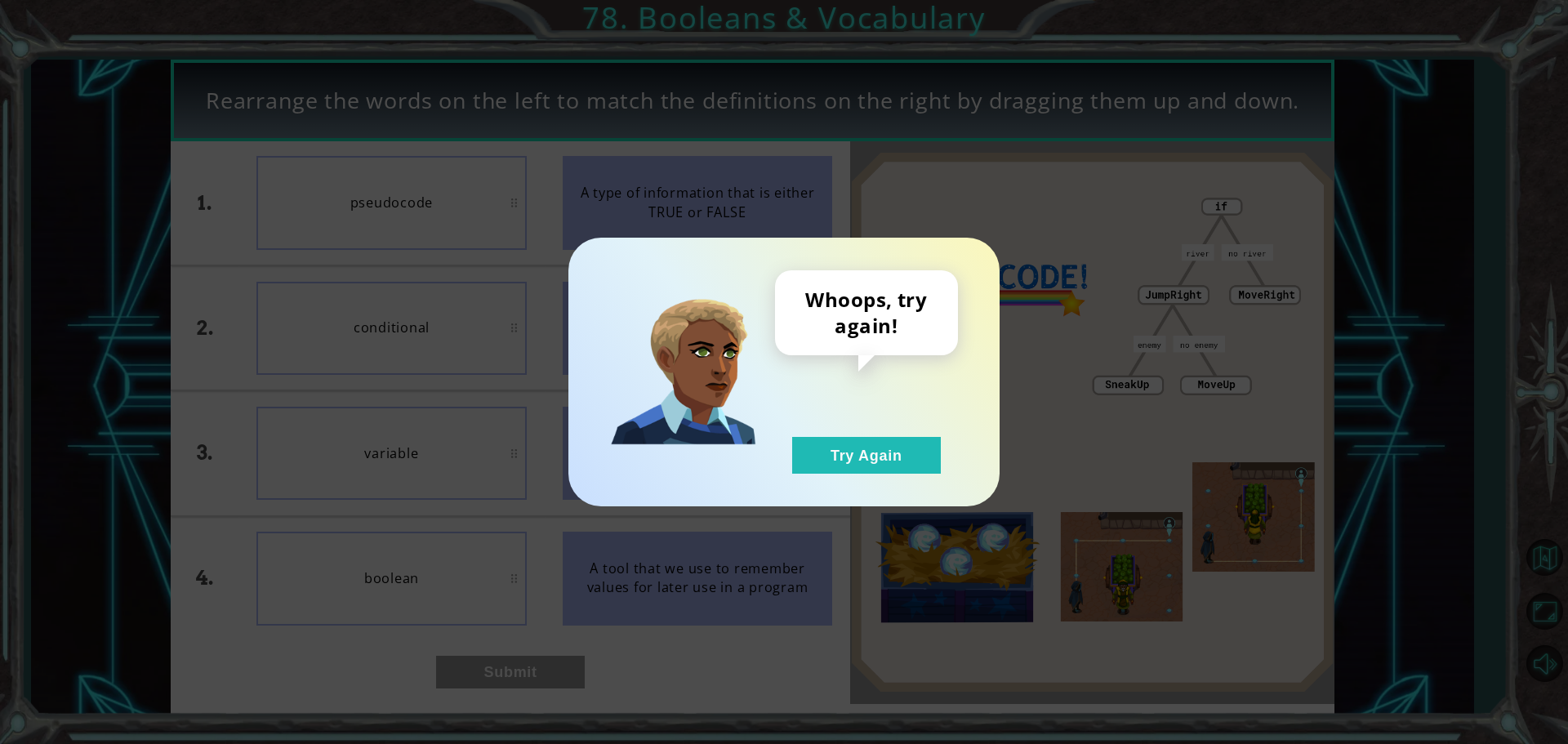
click at [885, 398] on div "Whoops, try again! Try Again" at bounding box center [866, 372] width 183 height 204
drag, startPoint x: 824, startPoint y: 402, endPoint x: 846, endPoint y: 412, distance: 24.2
click at [850, 402] on div "Whoops, try again! Try Again" at bounding box center [866, 372] width 183 height 204
click at [910, 452] on button "Try Again" at bounding box center [866, 455] width 149 height 37
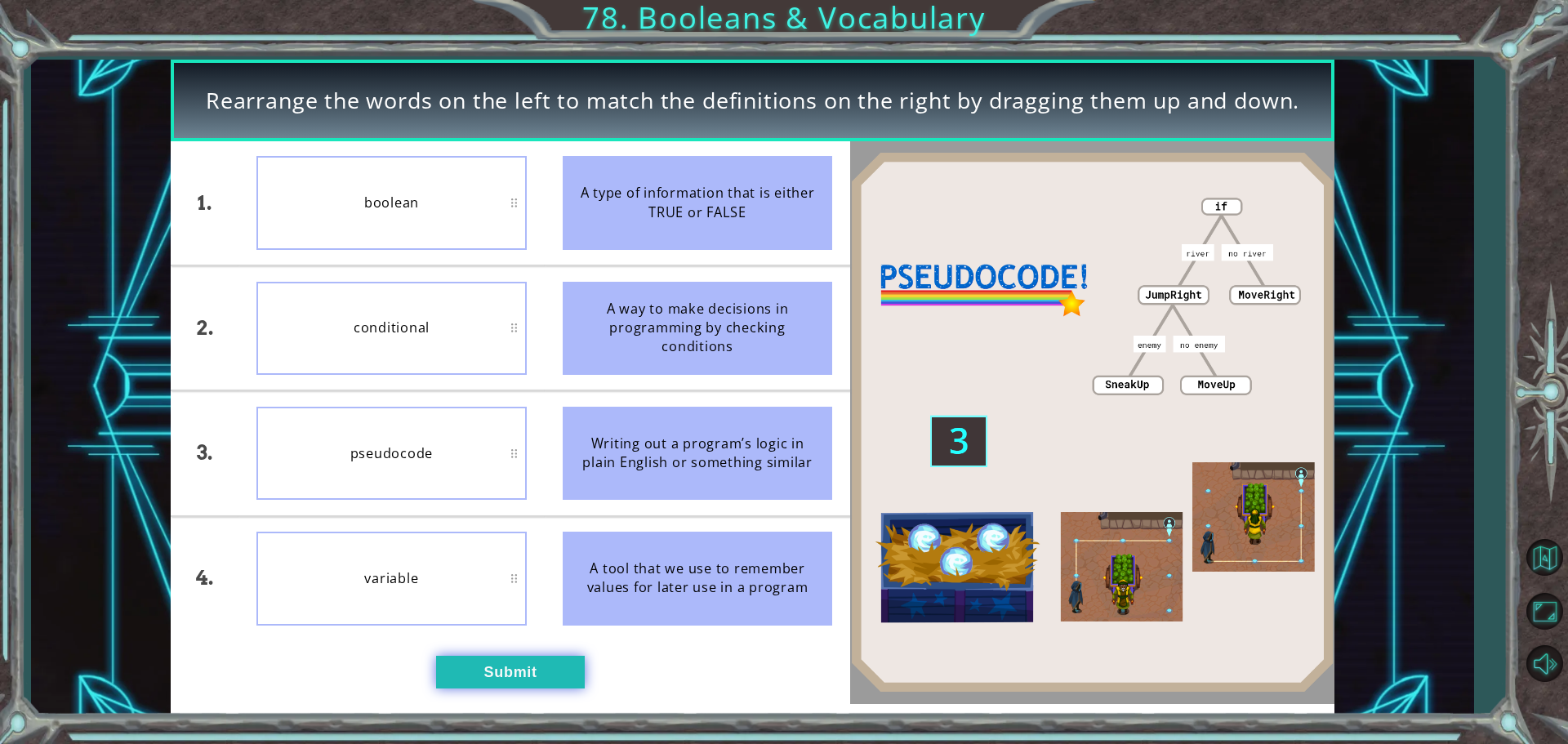
click at [472, 673] on button "Submit" at bounding box center [510, 673] width 149 height 32
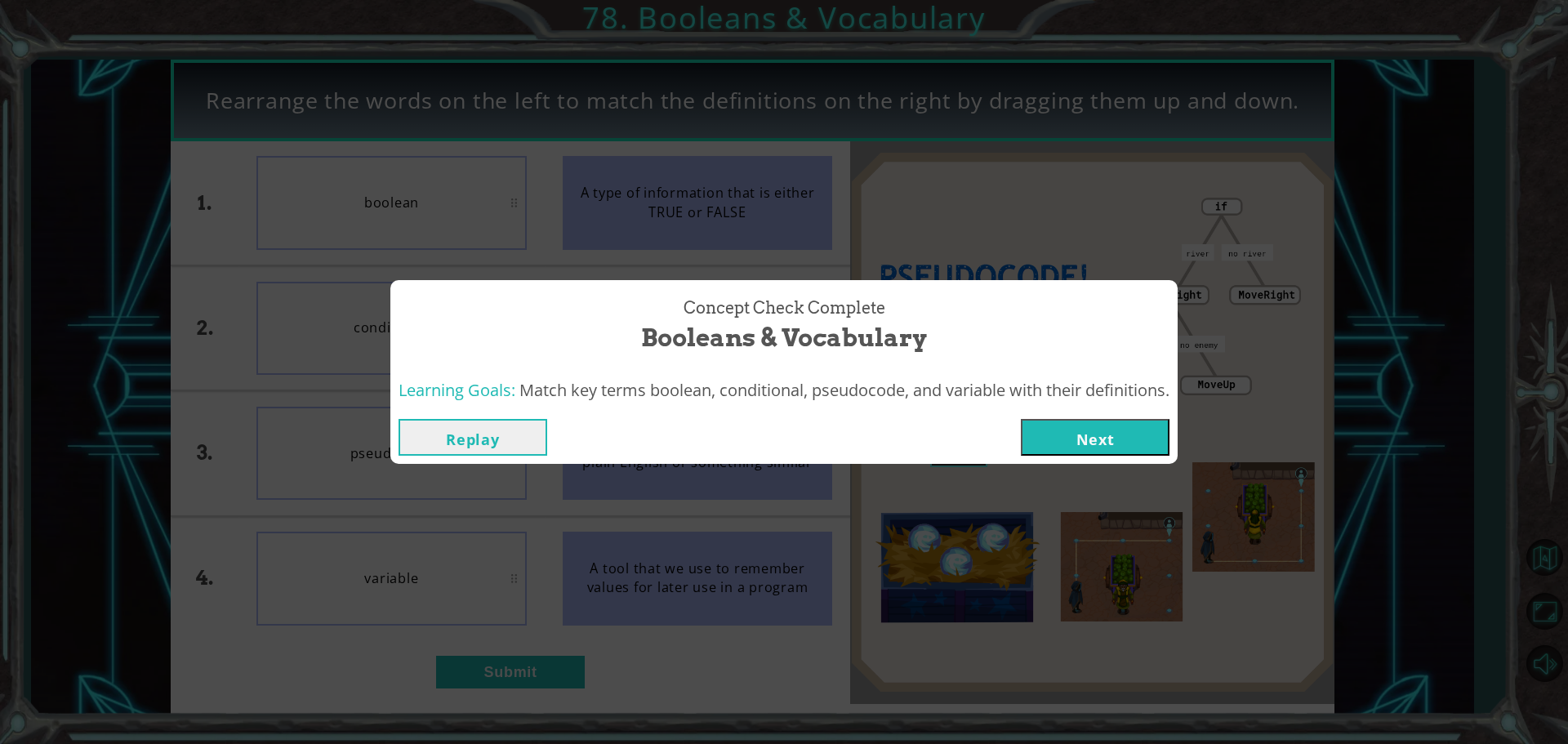
click at [1089, 431] on button "Next" at bounding box center [1095, 437] width 149 height 37
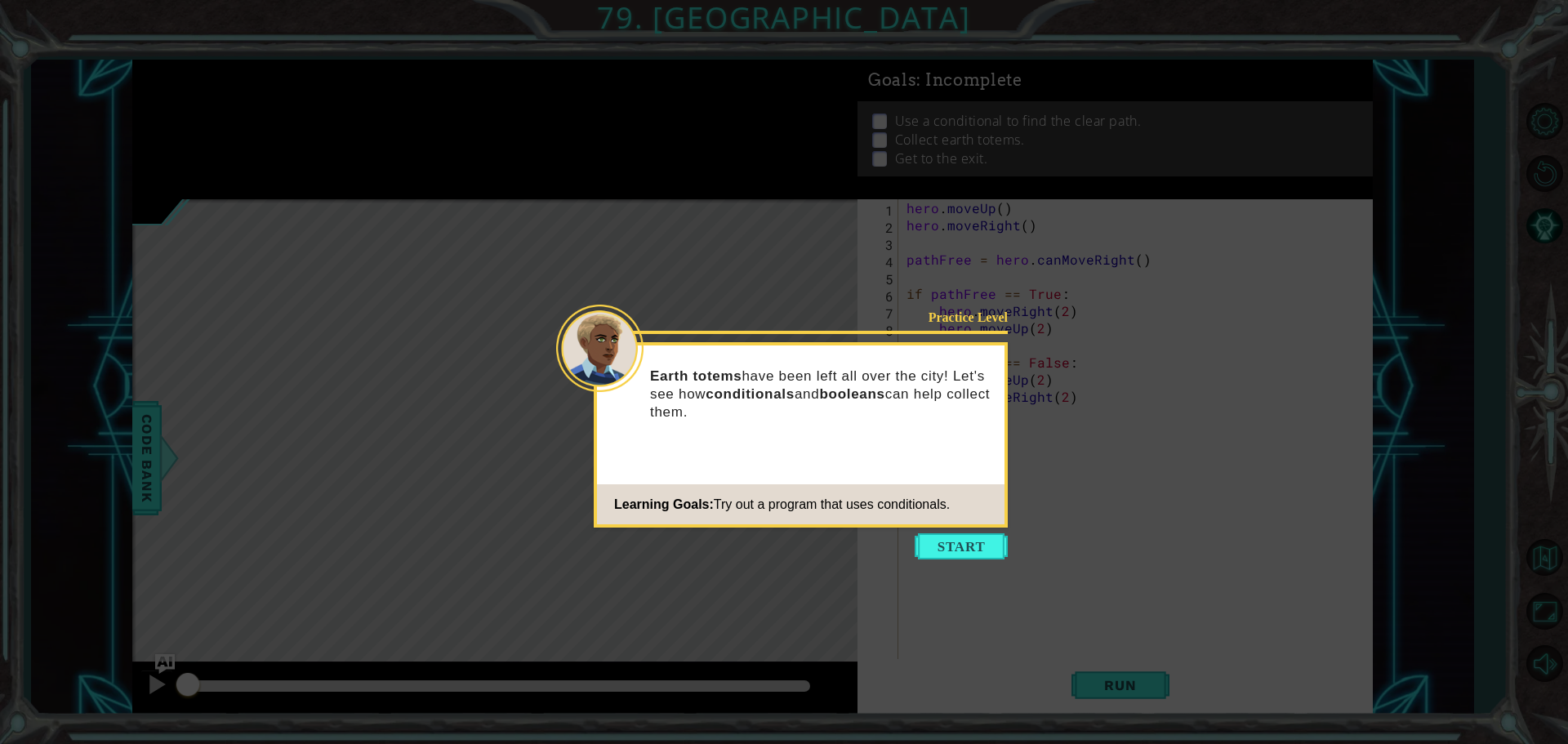
click at [954, 515] on footer "Learning Goals: Try out a program that uses conditionals." at bounding box center [801, 505] width 407 height 40
click at [924, 525] on div "Practice Level Earth totems have been left all over the city! Let's see how con…" at bounding box center [801, 434] width 414 height 186
drag, startPoint x: 945, startPoint y: 538, endPoint x: 936, endPoint y: 535, distance: 9.5
click at [944, 538] on button "Start" at bounding box center [962, 546] width 93 height 26
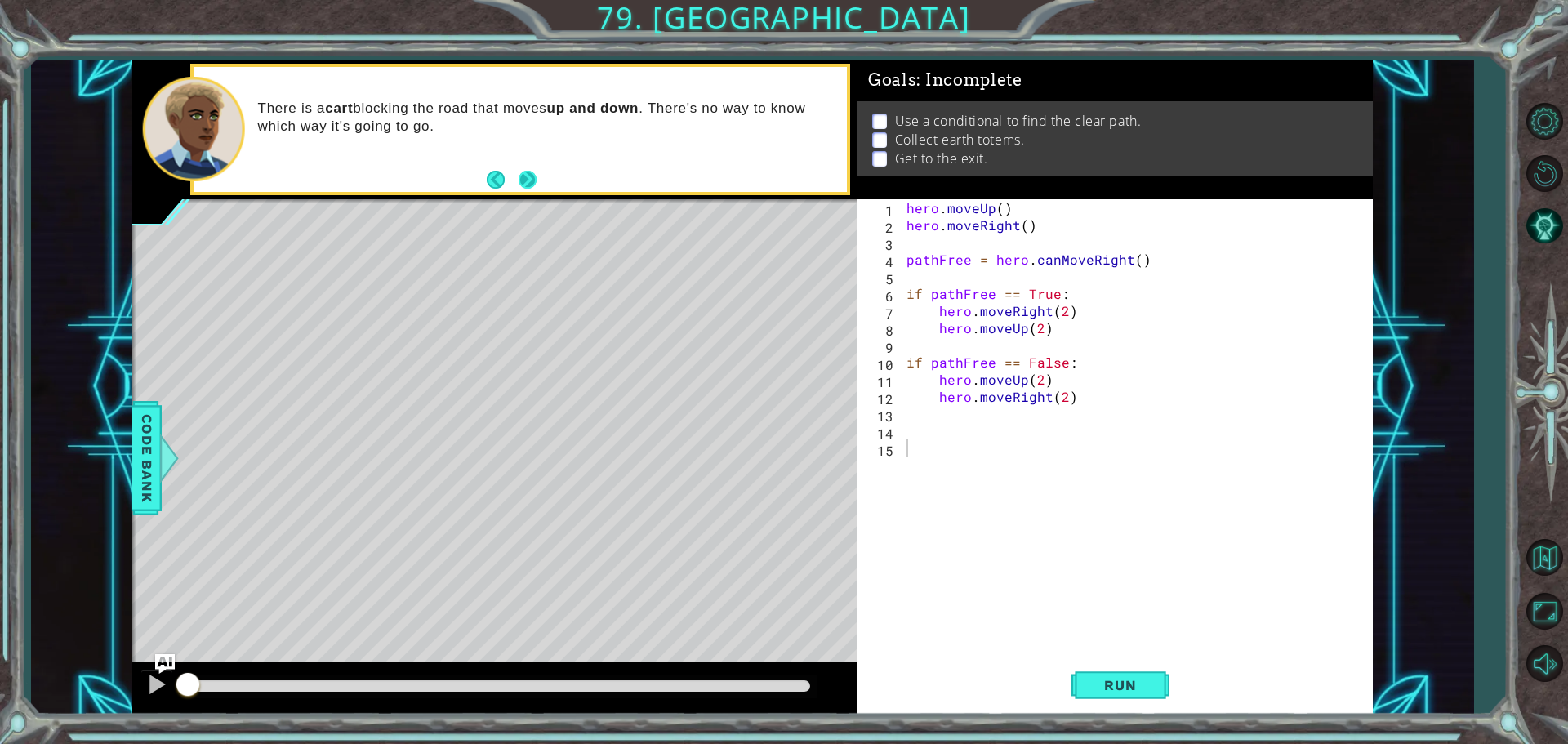
click at [527, 172] on button "Next" at bounding box center [528, 180] width 19 height 19
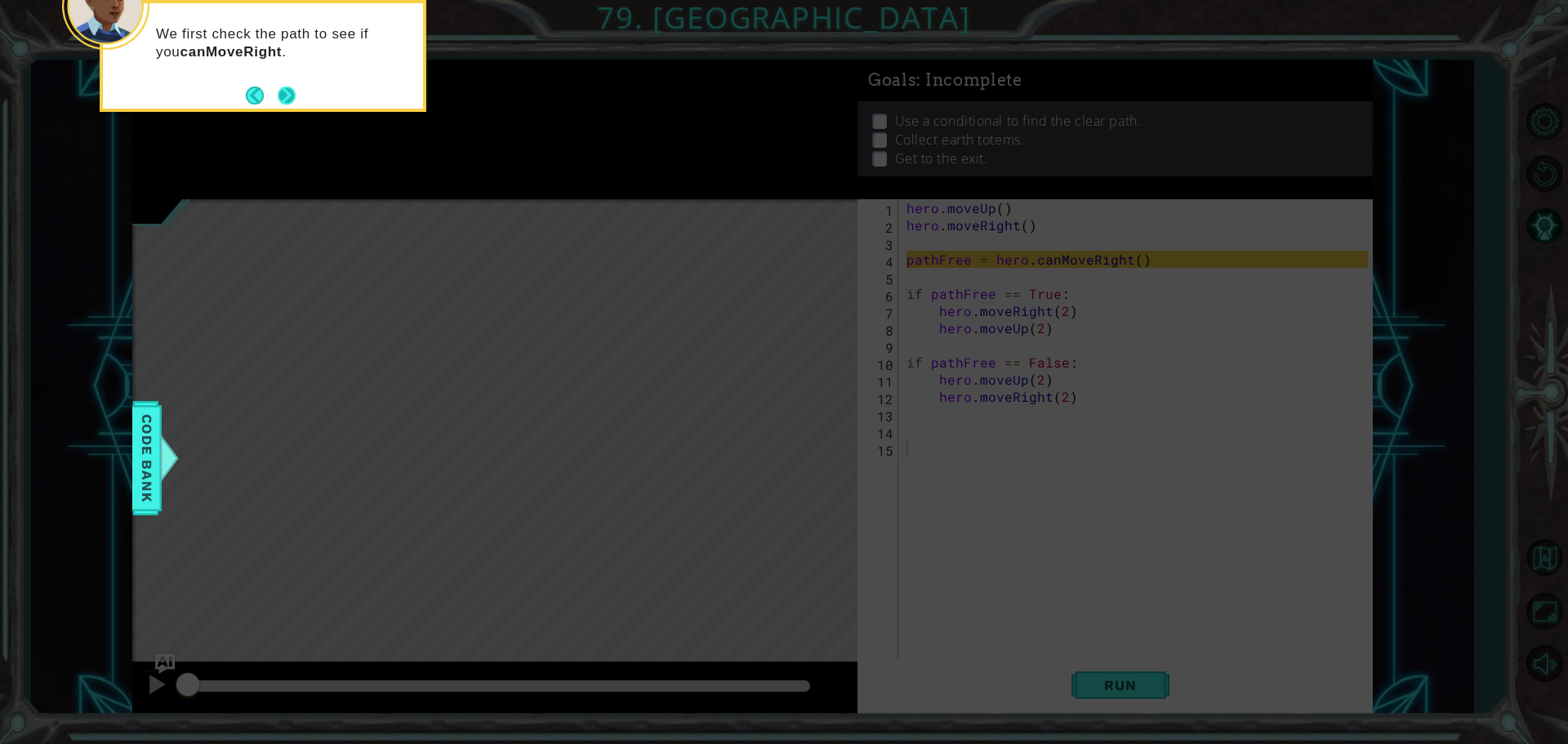
click at [290, 93] on button "Next" at bounding box center [288, 95] width 19 height 19
click at [281, 90] on button "Next" at bounding box center [288, 97] width 19 height 19
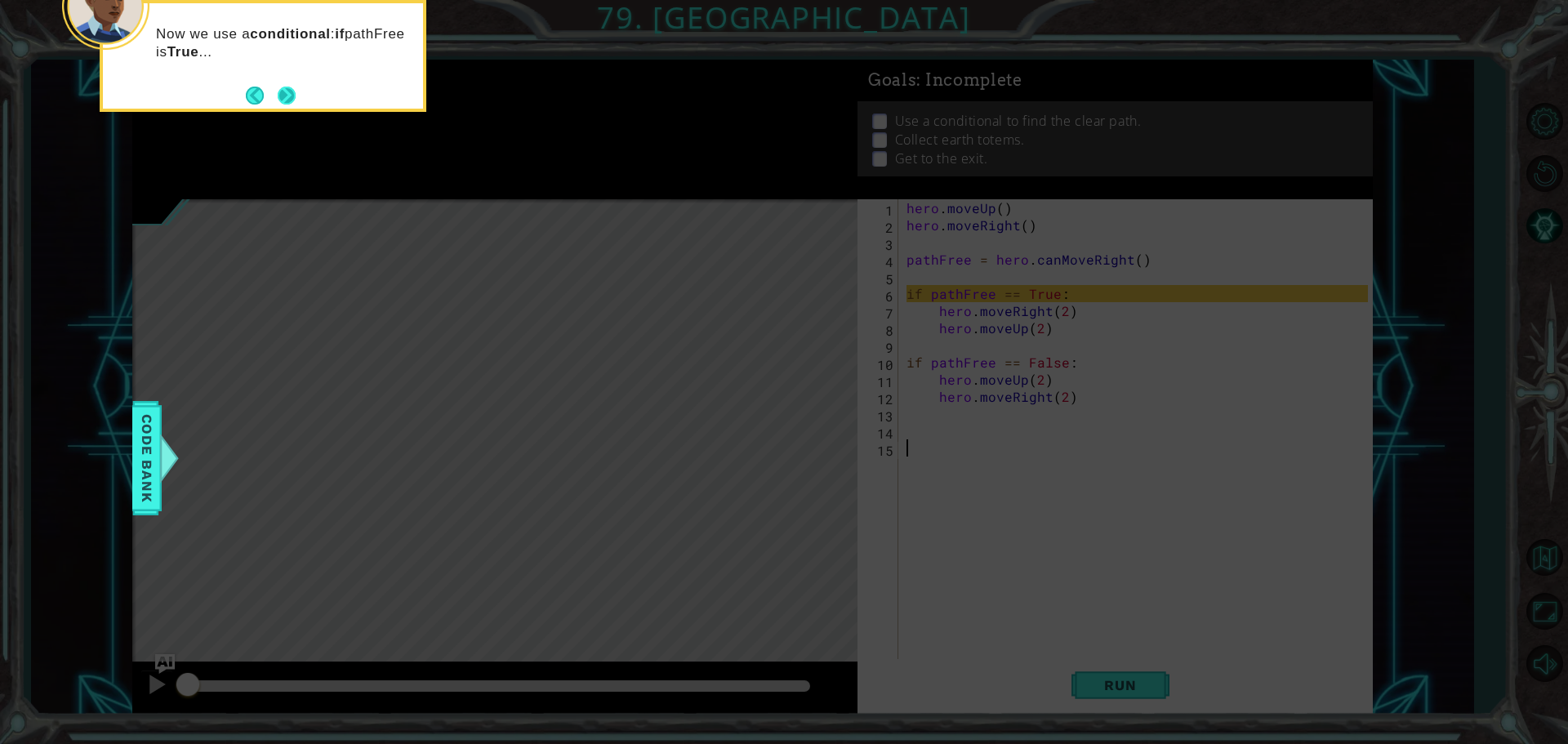
click at [286, 90] on button "Next" at bounding box center [287, 94] width 20 height 20
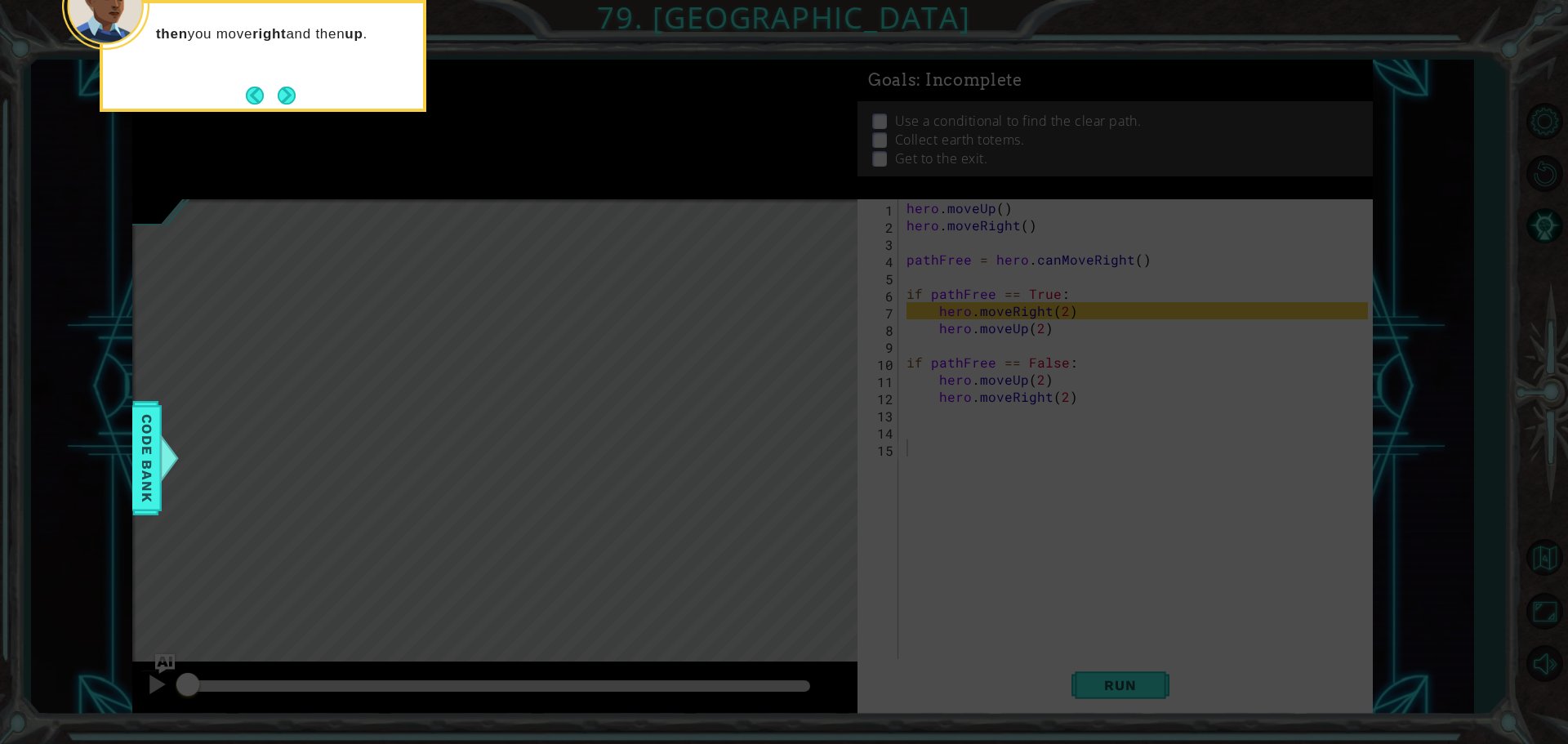
click at [286, 90] on button "Next" at bounding box center [287, 95] width 19 height 19
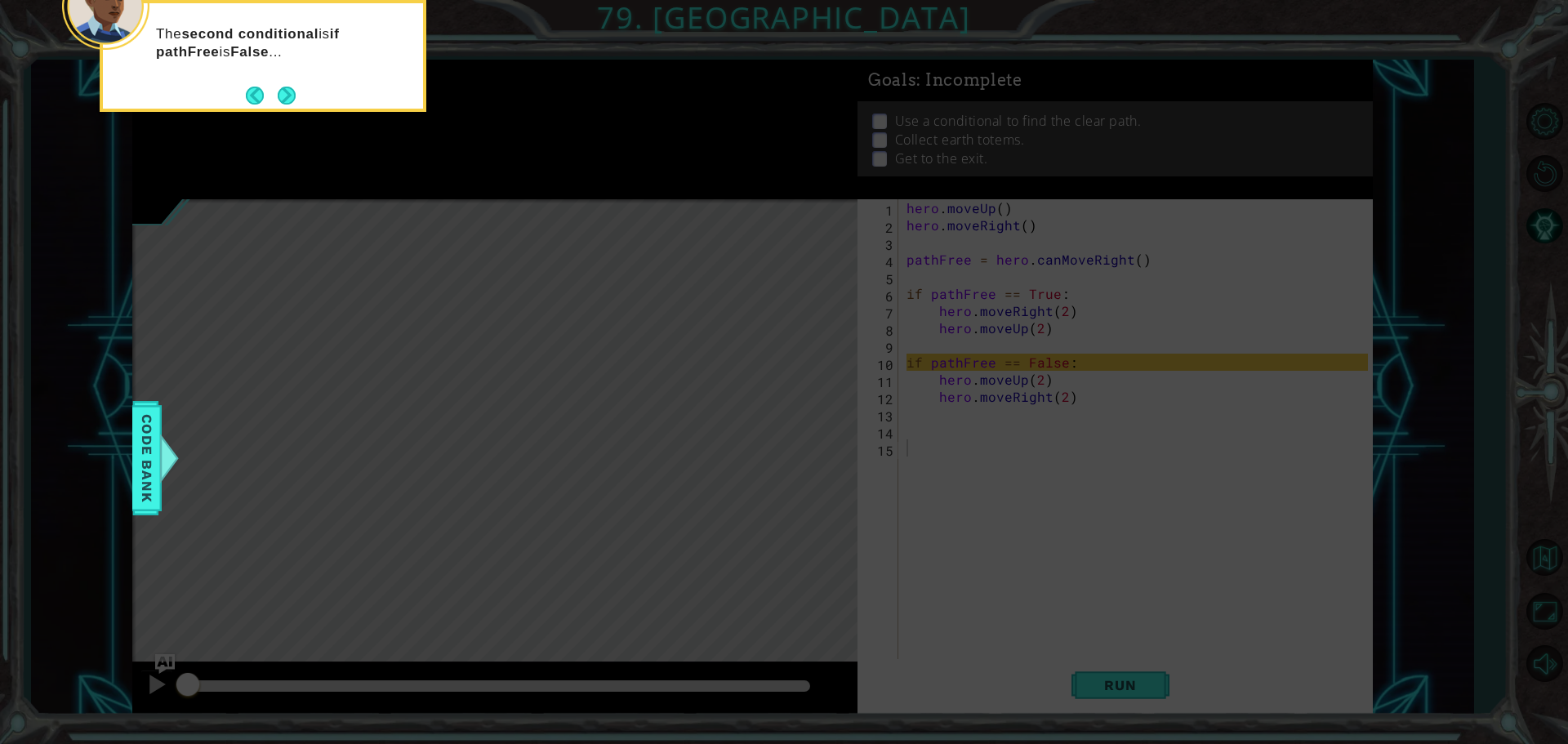
click at [286, 90] on button "Next" at bounding box center [288, 95] width 19 height 19
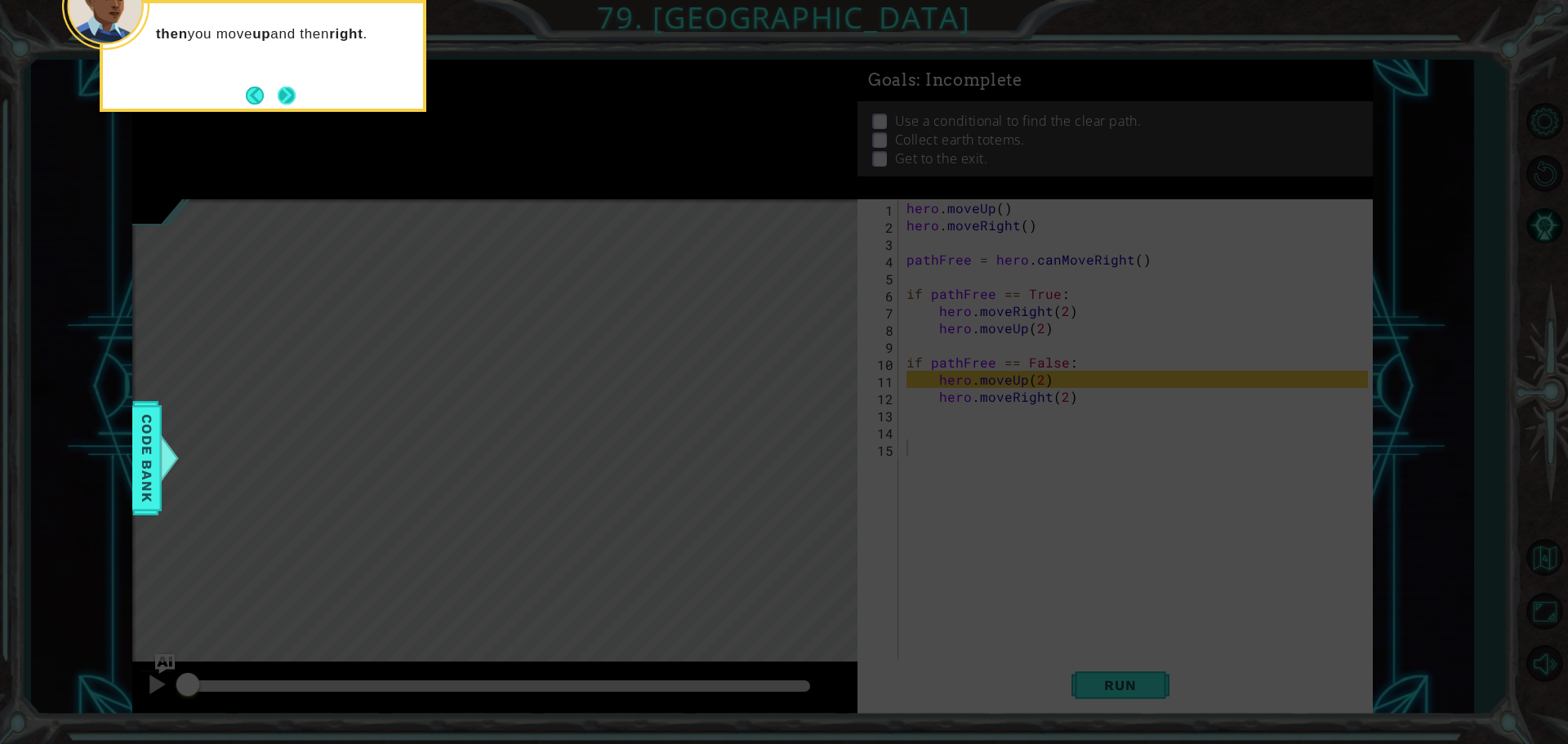
click at [284, 87] on button "Next" at bounding box center [288, 95] width 19 height 19
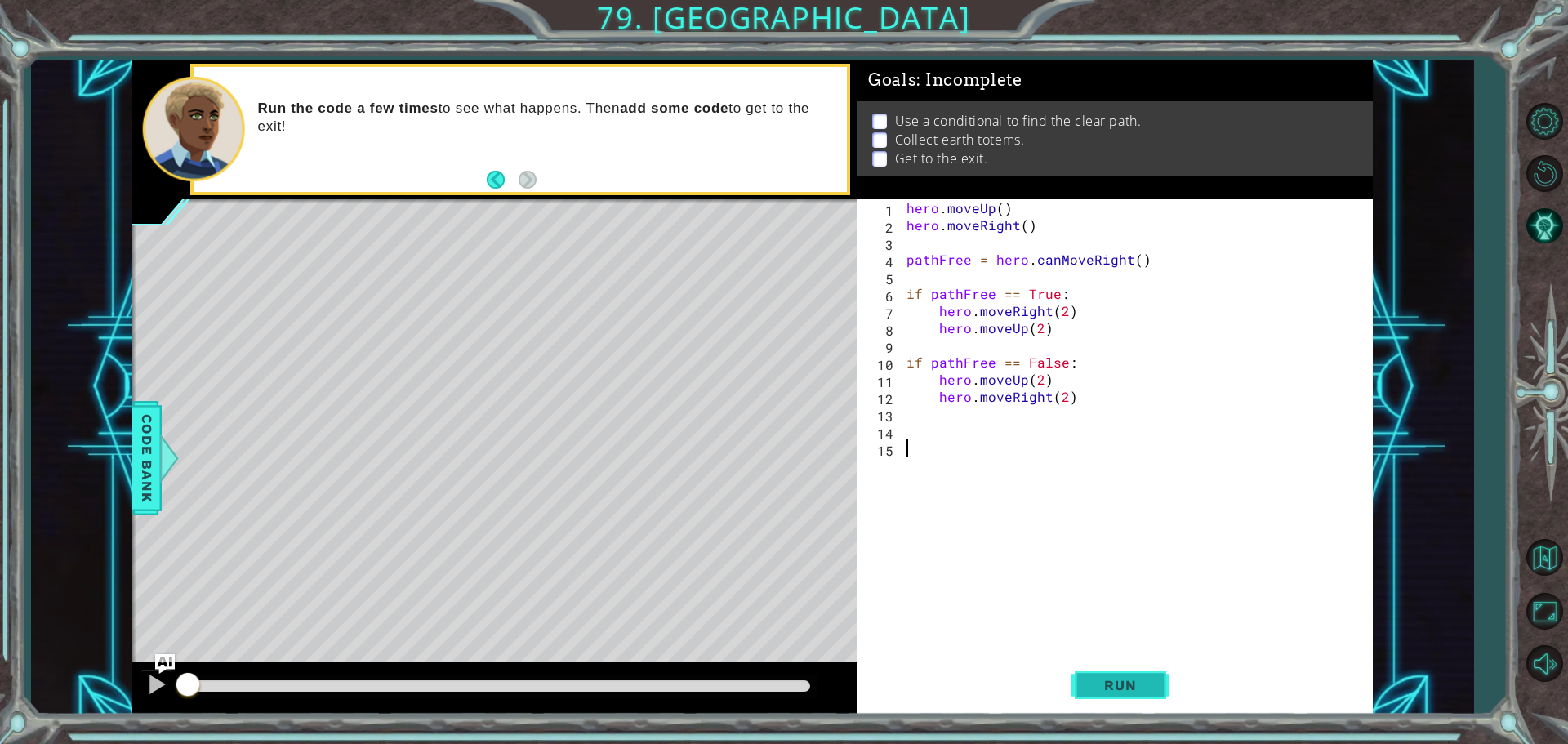
click at [1157, 669] on button "Run" at bounding box center [1120, 685] width 98 height 51
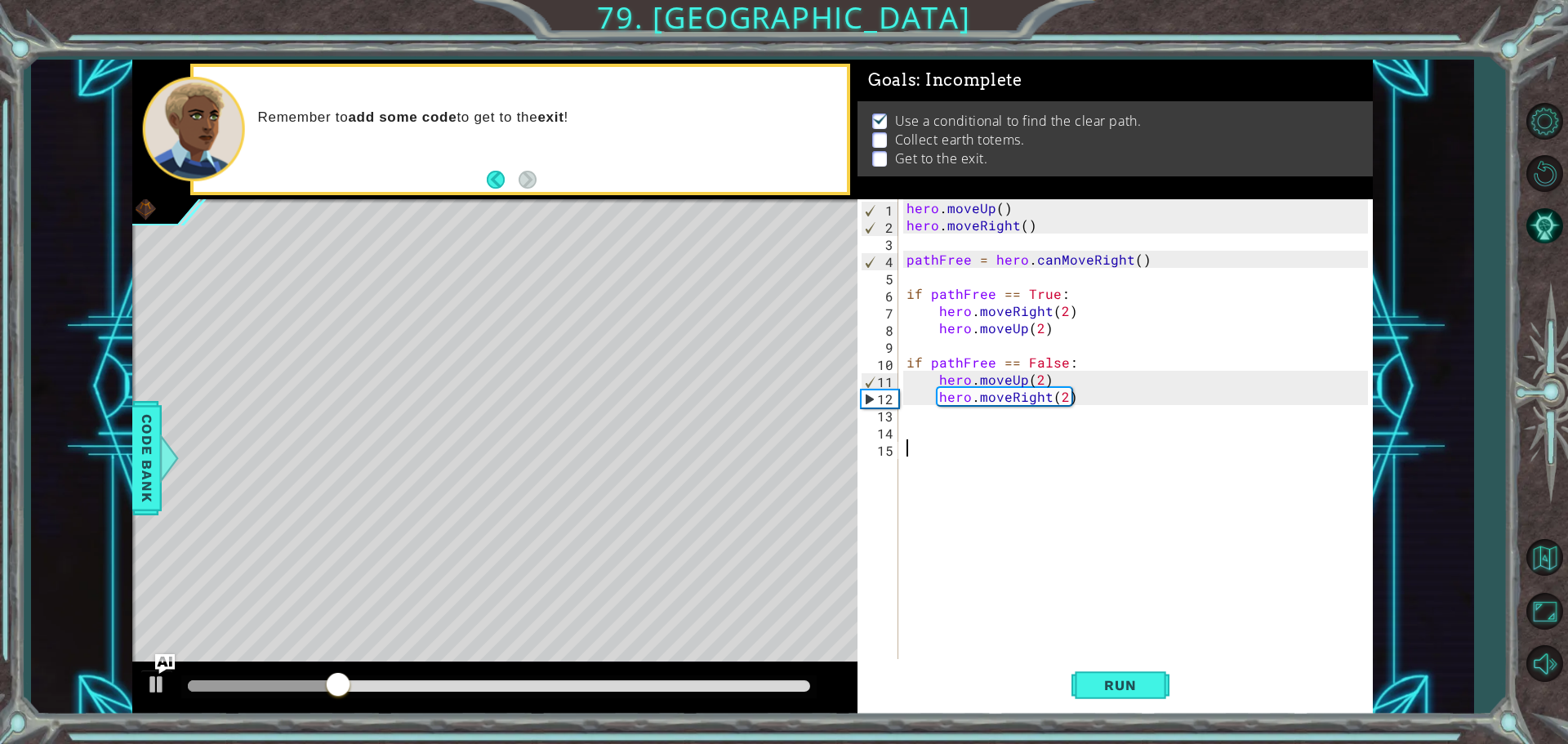
click at [905, 438] on div "hero . moveUp ( ) hero . moveRight ( ) pathFree = hero . canMoveRight ( ) if pa…" at bounding box center [1140, 448] width 473 height 497
click at [903, 416] on div "hero . moveUp ( ) hero . moveRight ( ) pathFree = hero . canMoveRight ( ) if pa…" at bounding box center [1140, 448] width 473 height 497
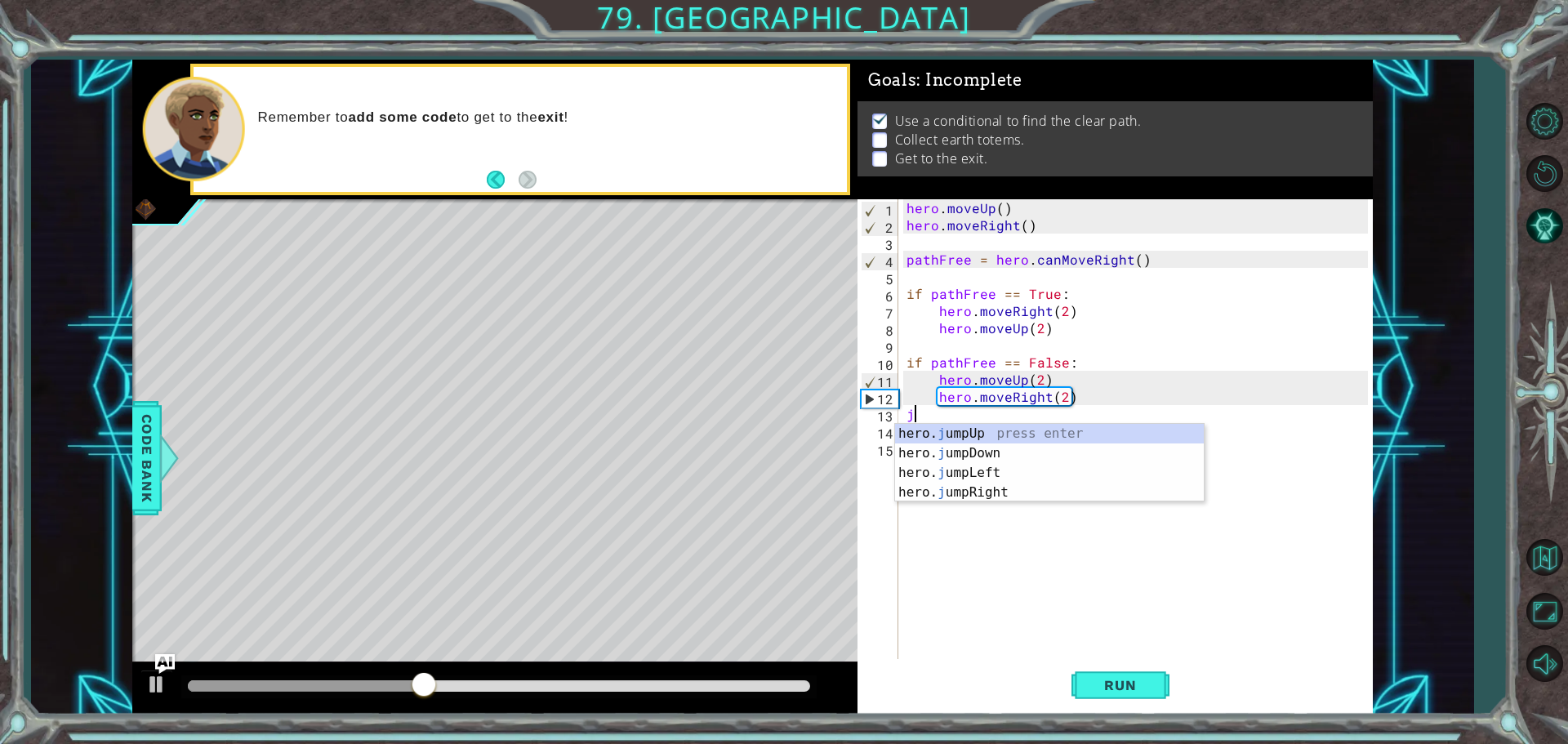
type textarea "ju"
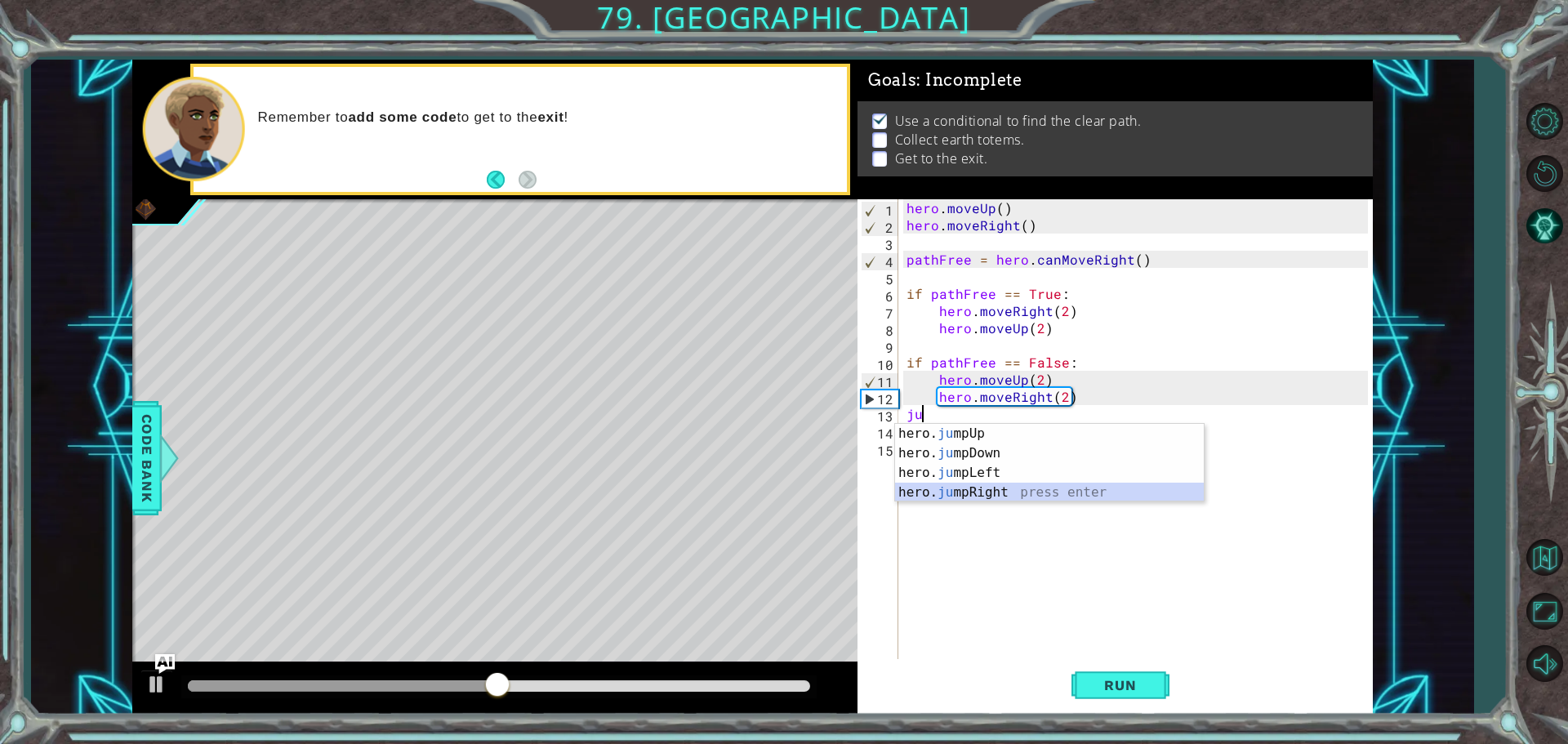
click at [1002, 487] on div "hero. ju mpUp press enter hero. ju mpDown press enter hero. [PERSON_NAME] mpLef…" at bounding box center [1049, 483] width 308 height 118
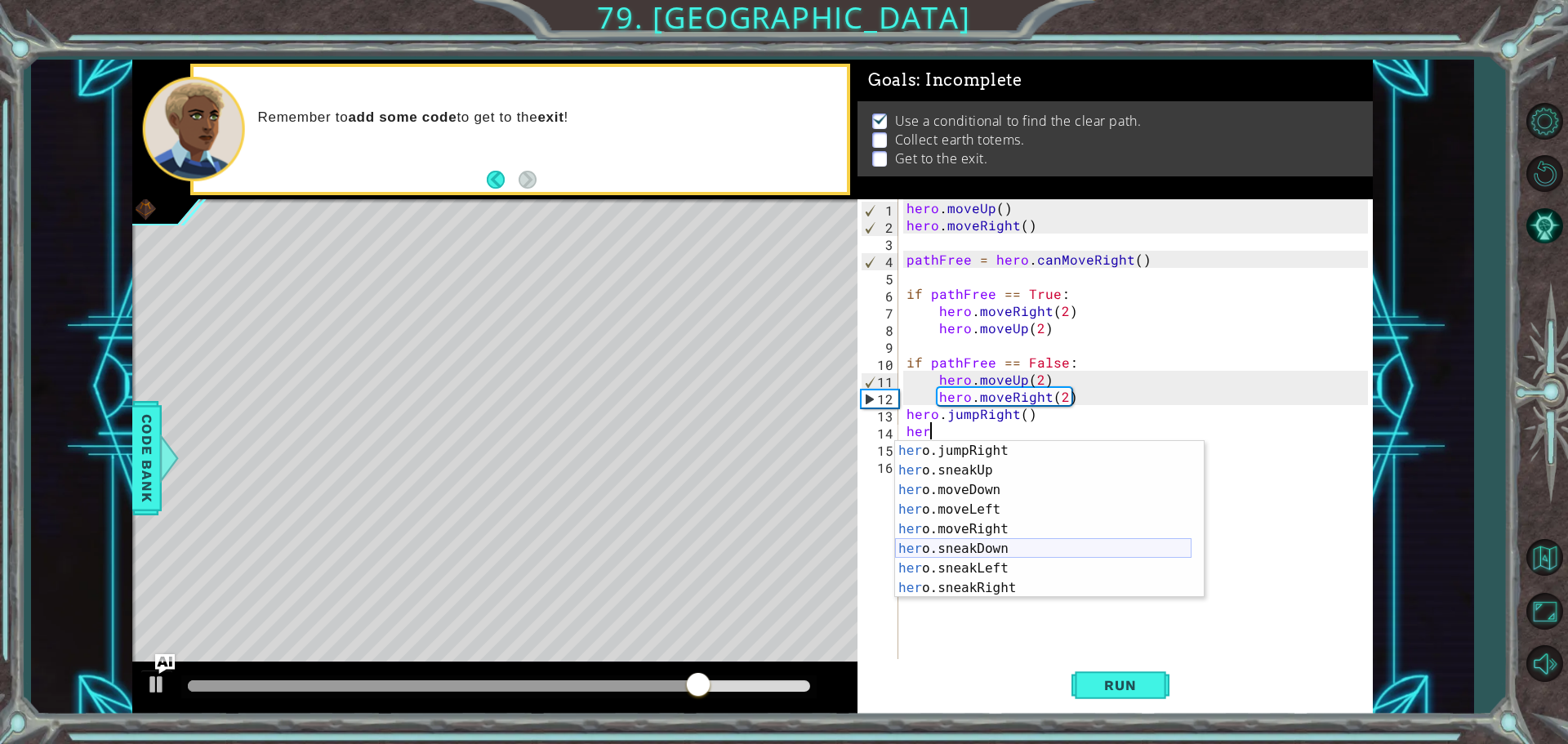
scroll to position [98, 0]
click at [1050, 532] on div "her o.jumpRight press enter her o.sneakUp press enter her o.moveDown press ente…" at bounding box center [1042, 539] width 296 height 196
type textarea "hero.moveRight(1)"
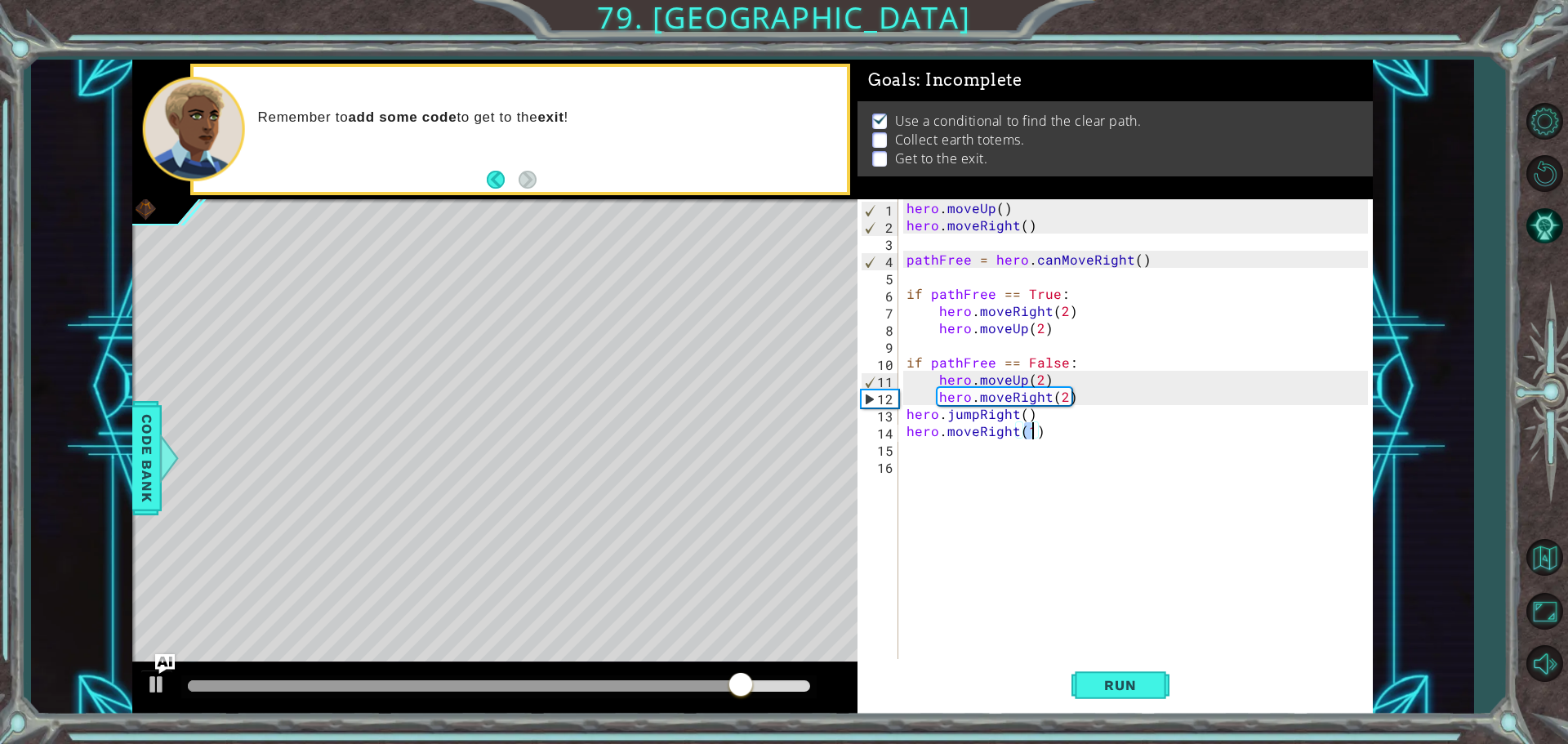
click at [988, 470] on div "hero . moveUp ( ) hero . moveRight ( ) pathFree = hero . canMoveRight ( ) if pa…" at bounding box center [1140, 448] width 473 height 497
click at [984, 440] on div "hero . moveUp ( ) hero . moveRight ( ) pathFree = hero . canMoveRight ( ) if pa…" at bounding box center [1140, 448] width 473 height 497
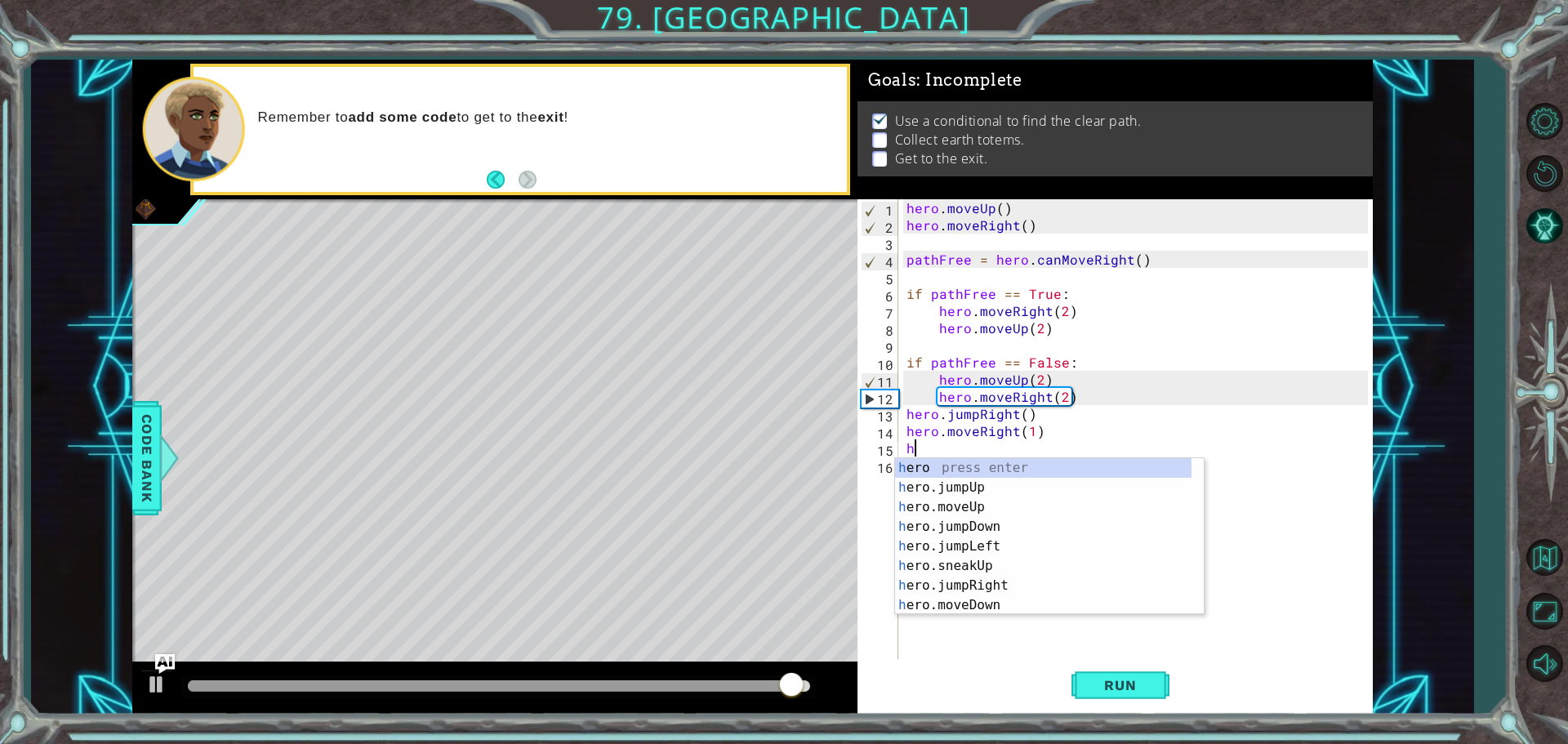
scroll to position [0, 0]
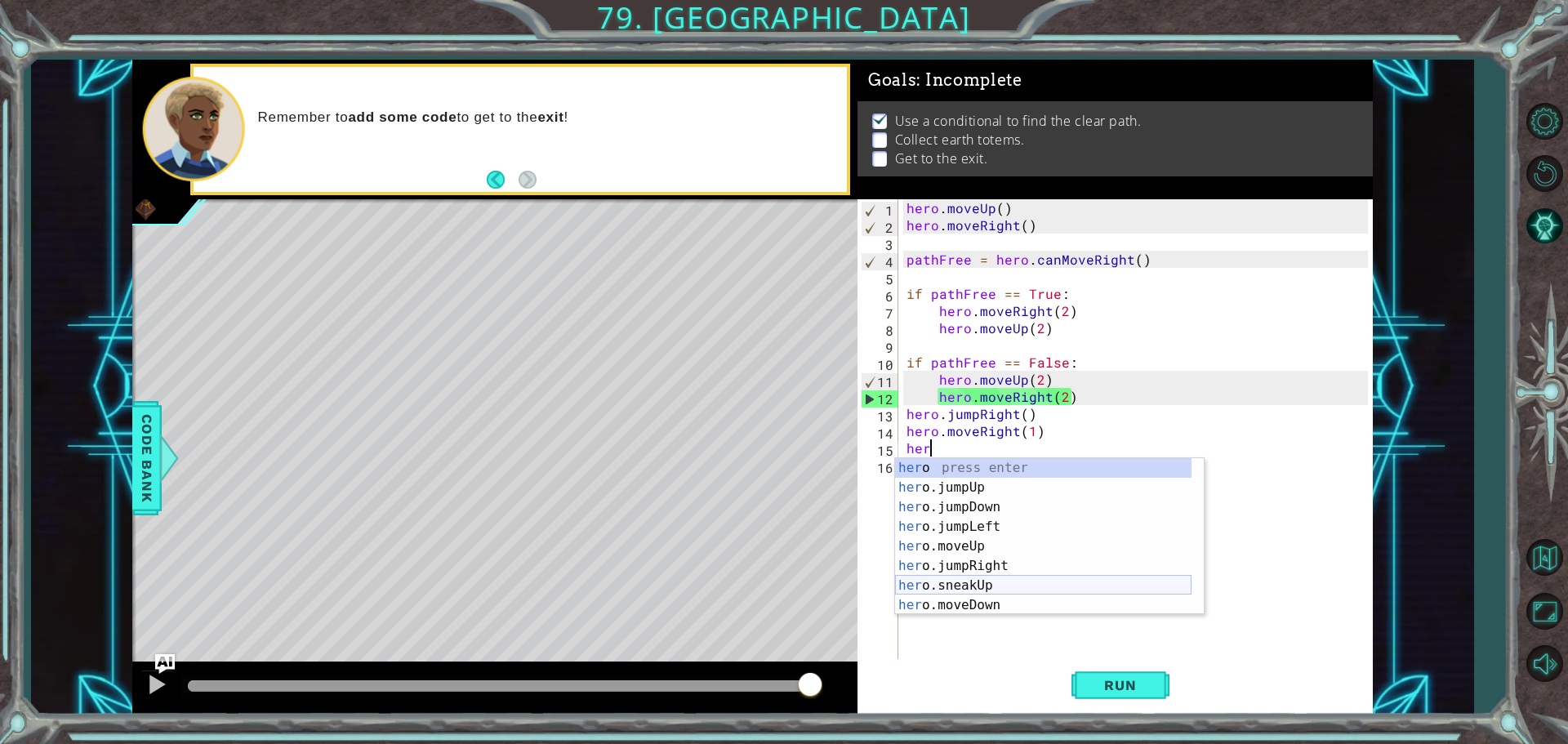
type textarea "hero"
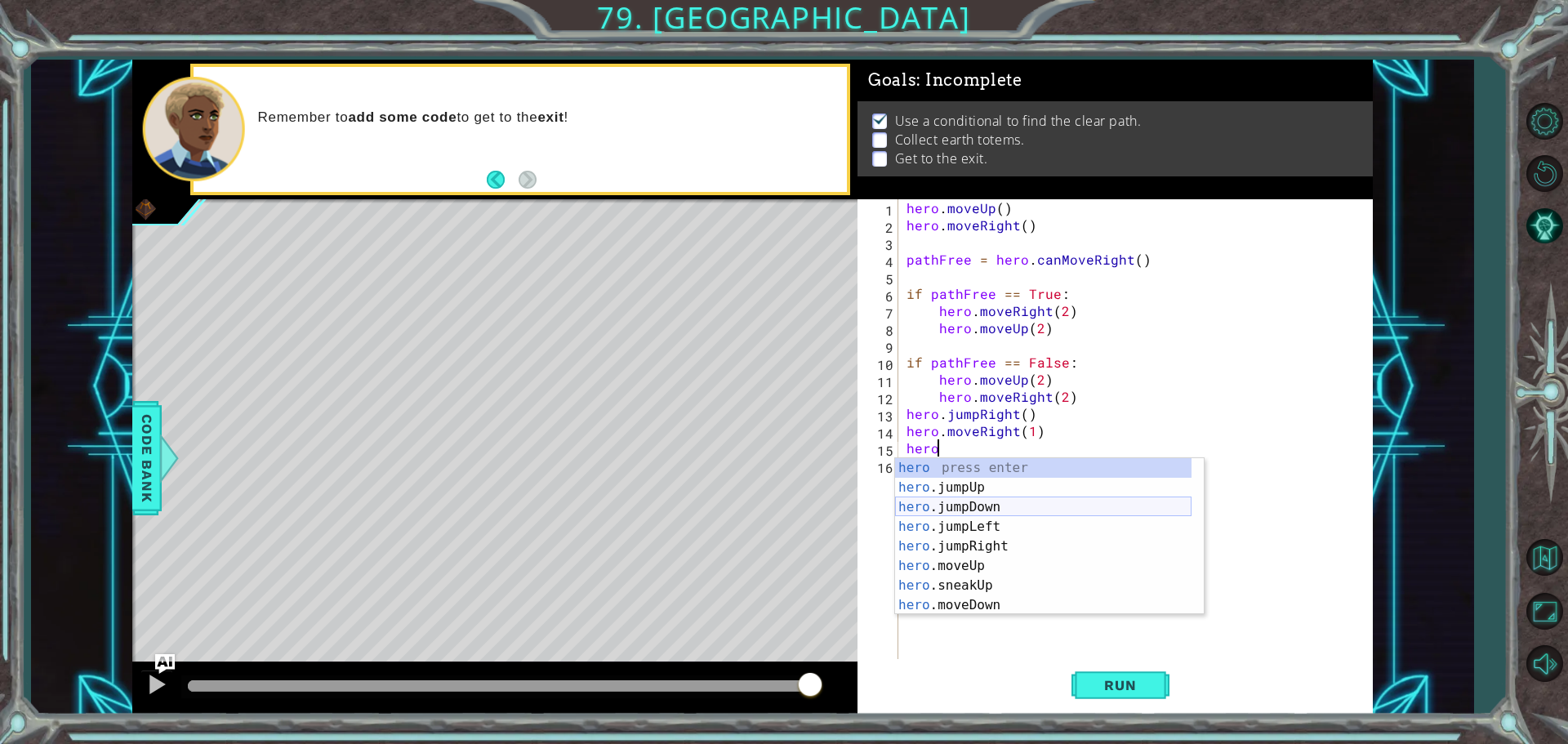
click at [989, 501] on div "hero press enter hero .jumpUp press enter hero .jumpDown press enter hero .jump…" at bounding box center [1042, 556] width 296 height 196
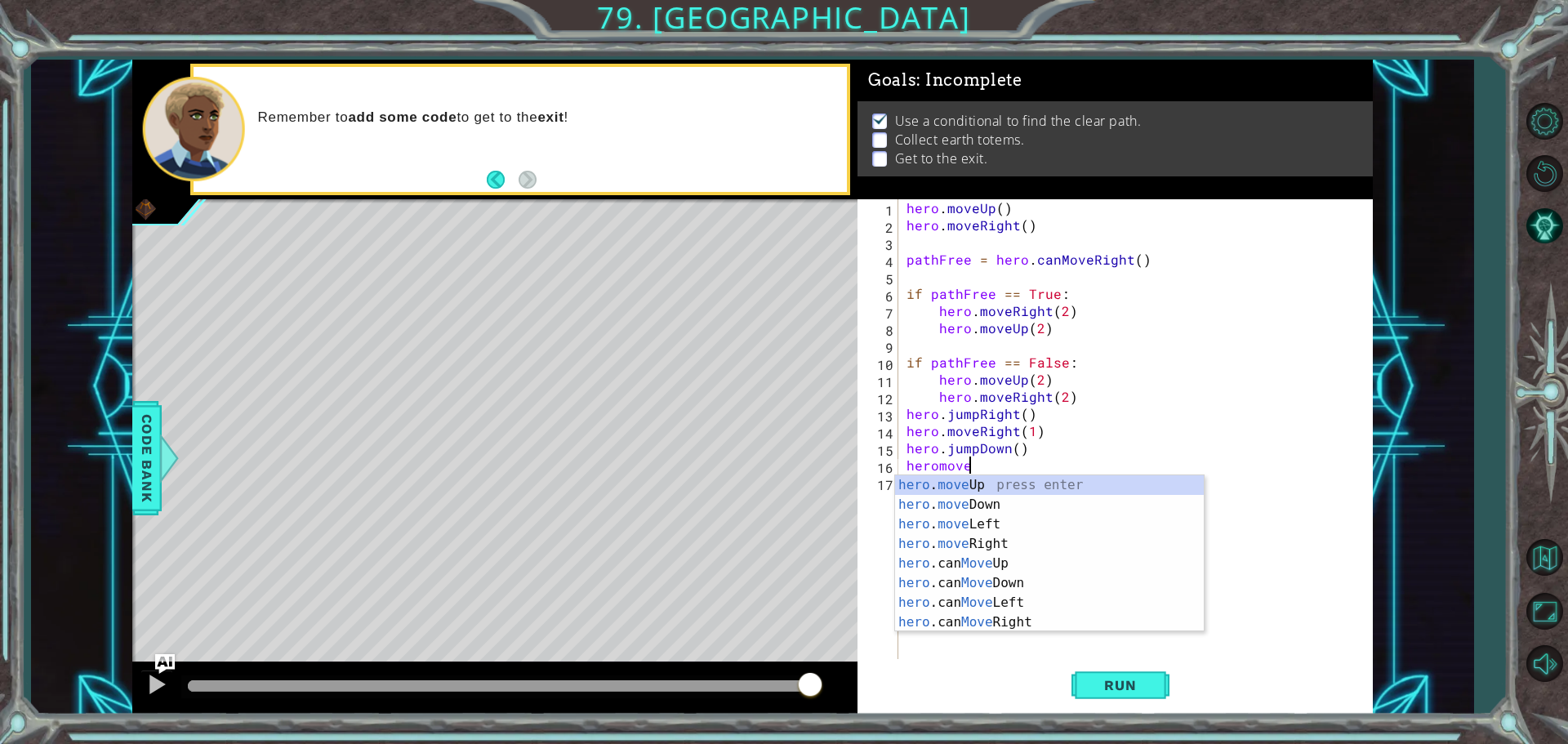
scroll to position [0, 3]
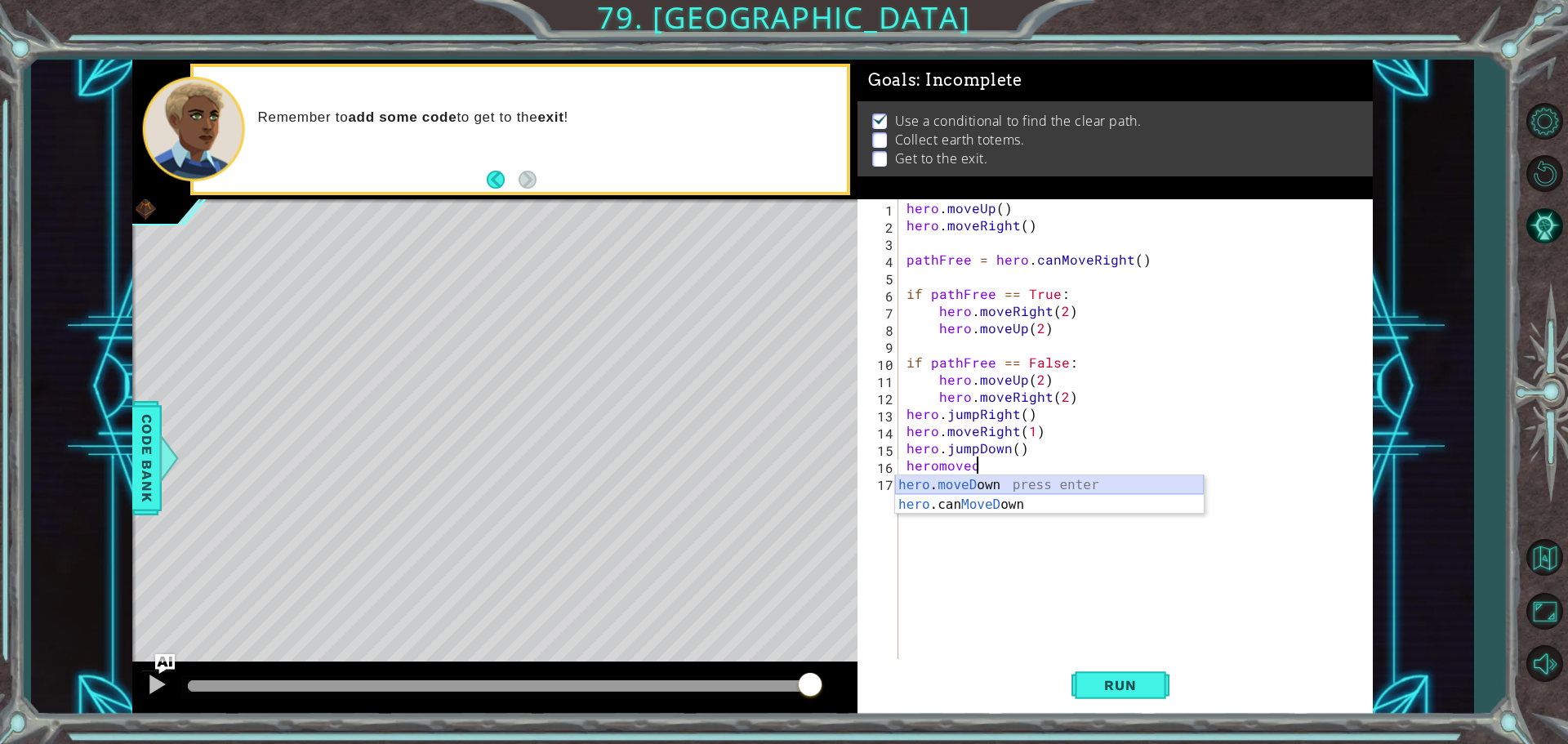
click at [956, 483] on div "hero . moveD own press enter hero .can MoveD own press enter" at bounding box center [1049, 514] width 308 height 78
type textarea "hero.moveDown(1)"
click at [962, 529] on div "hero . moveUp ( ) hero . moveRight ( ) pathFree = hero . canMoveRight ( ) if pa…" at bounding box center [1140, 448] width 473 height 497
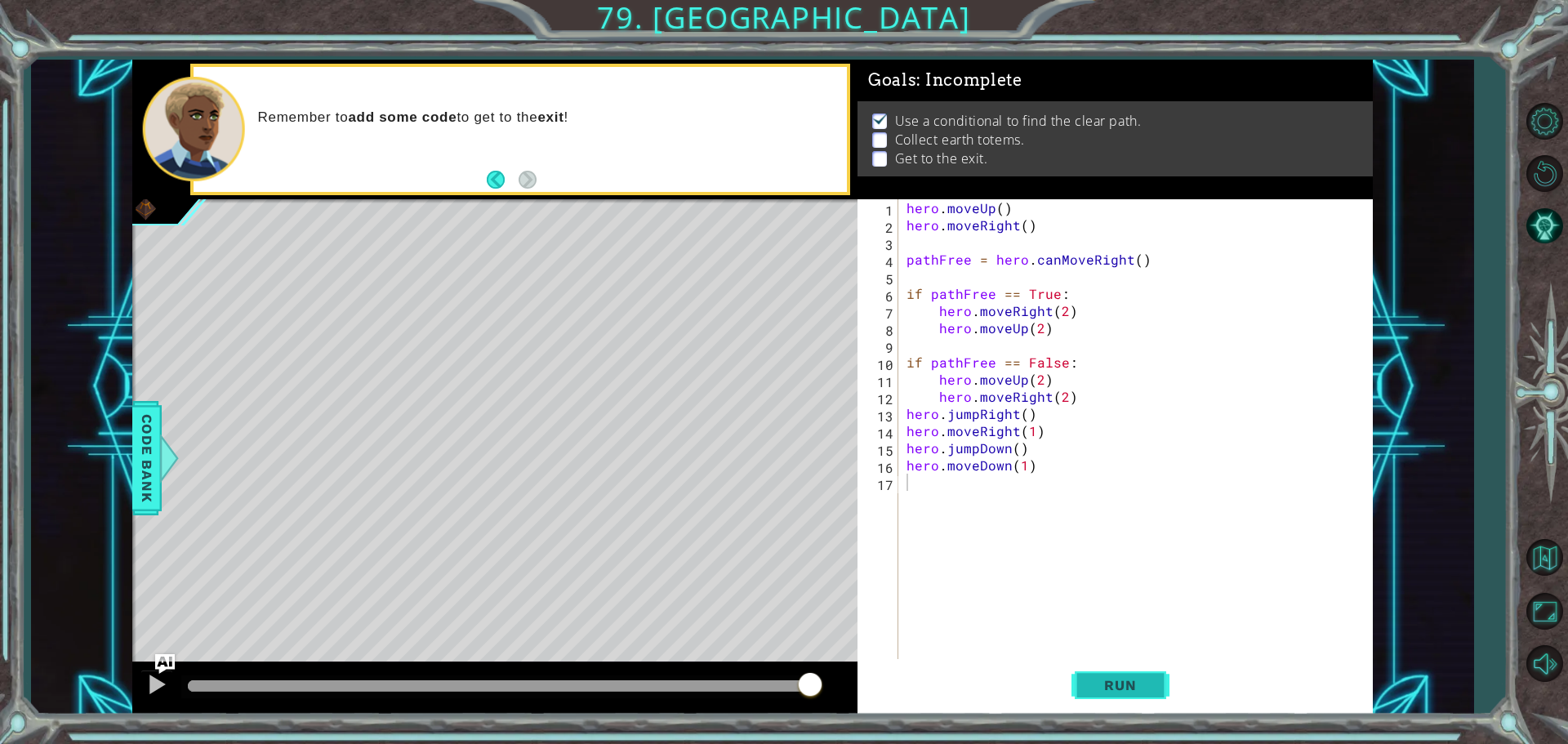
click at [1131, 675] on button "Run" at bounding box center [1120, 685] width 98 height 51
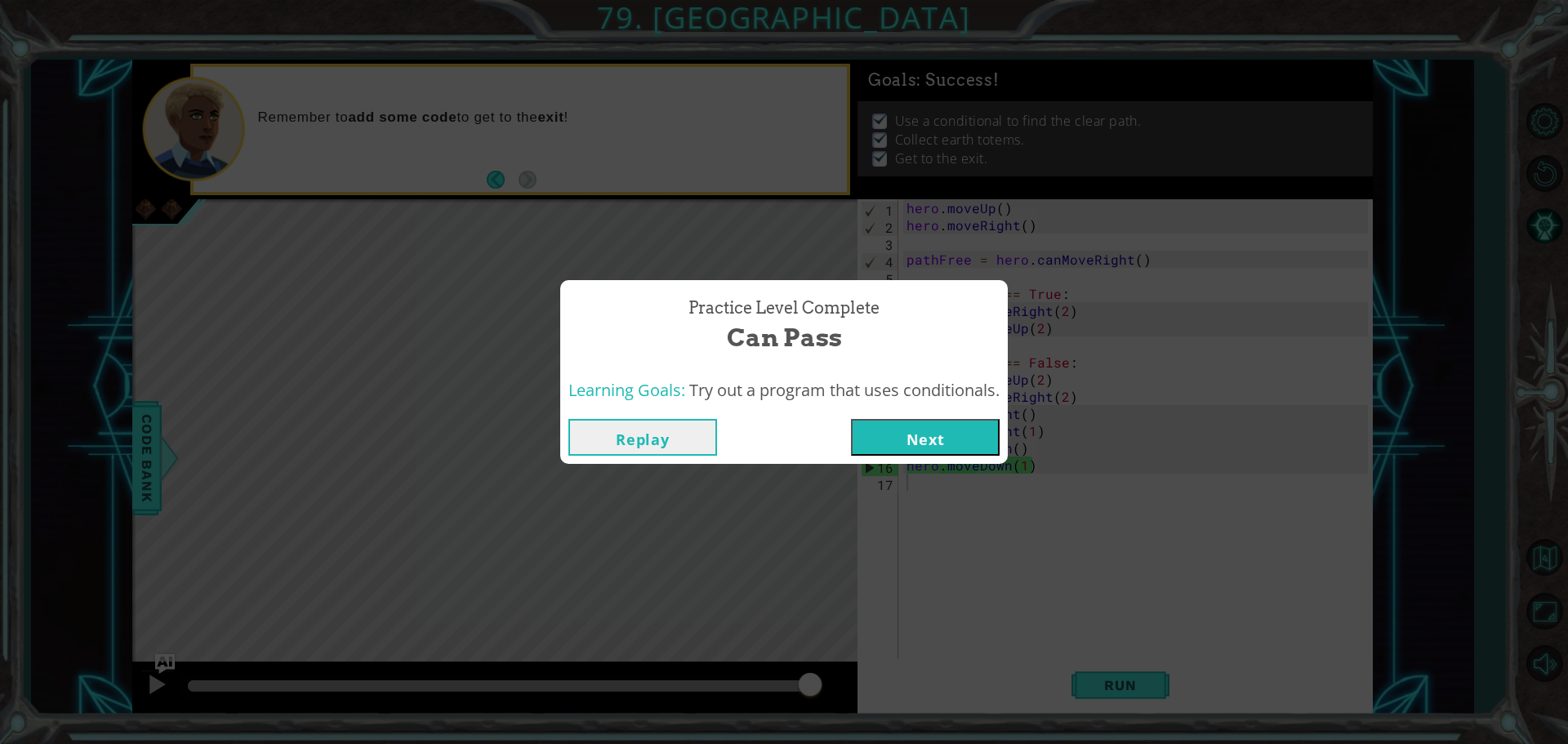
click at [925, 433] on button "Next" at bounding box center [925, 437] width 149 height 37
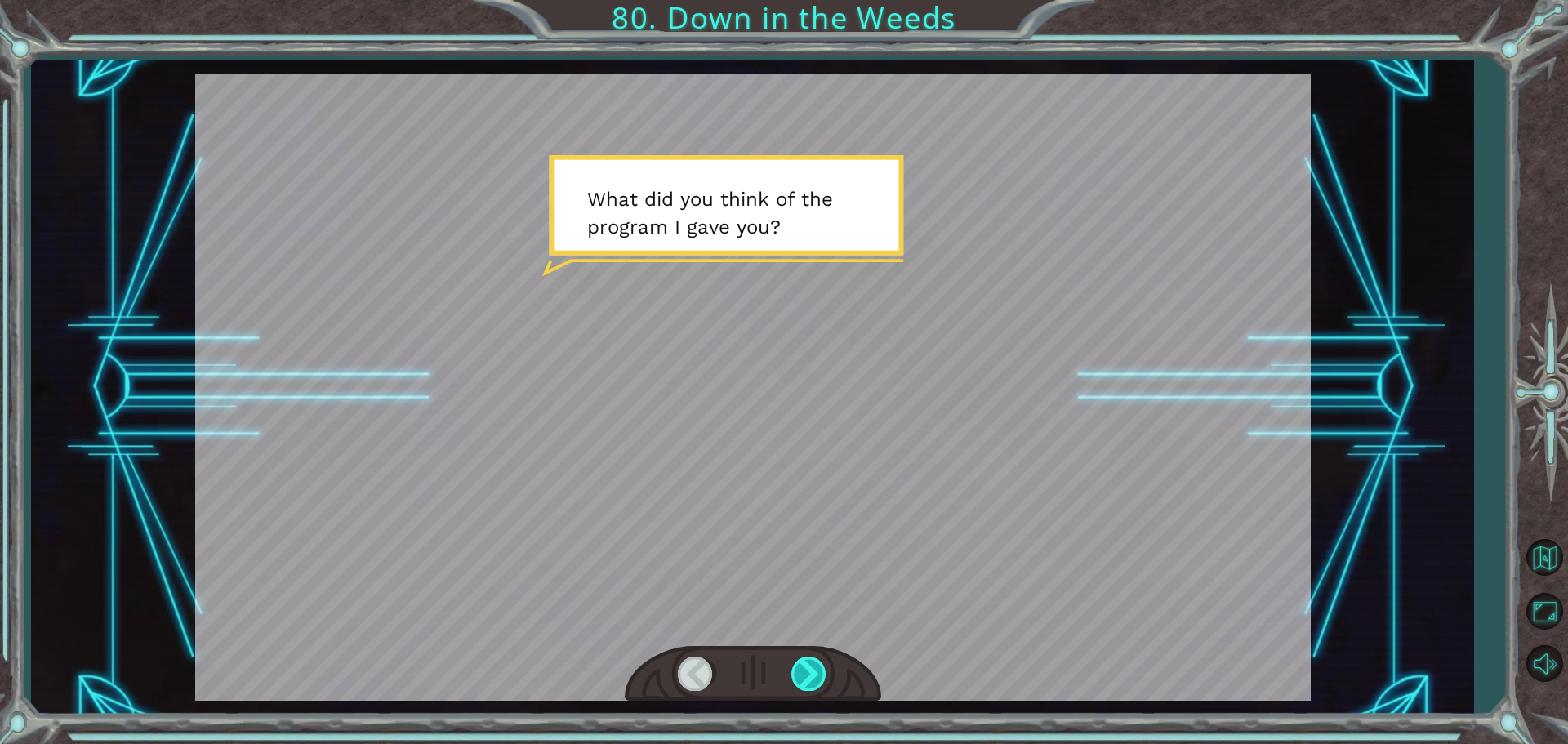
click at [797, 670] on div at bounding box center [809, 674] width 37 height 33
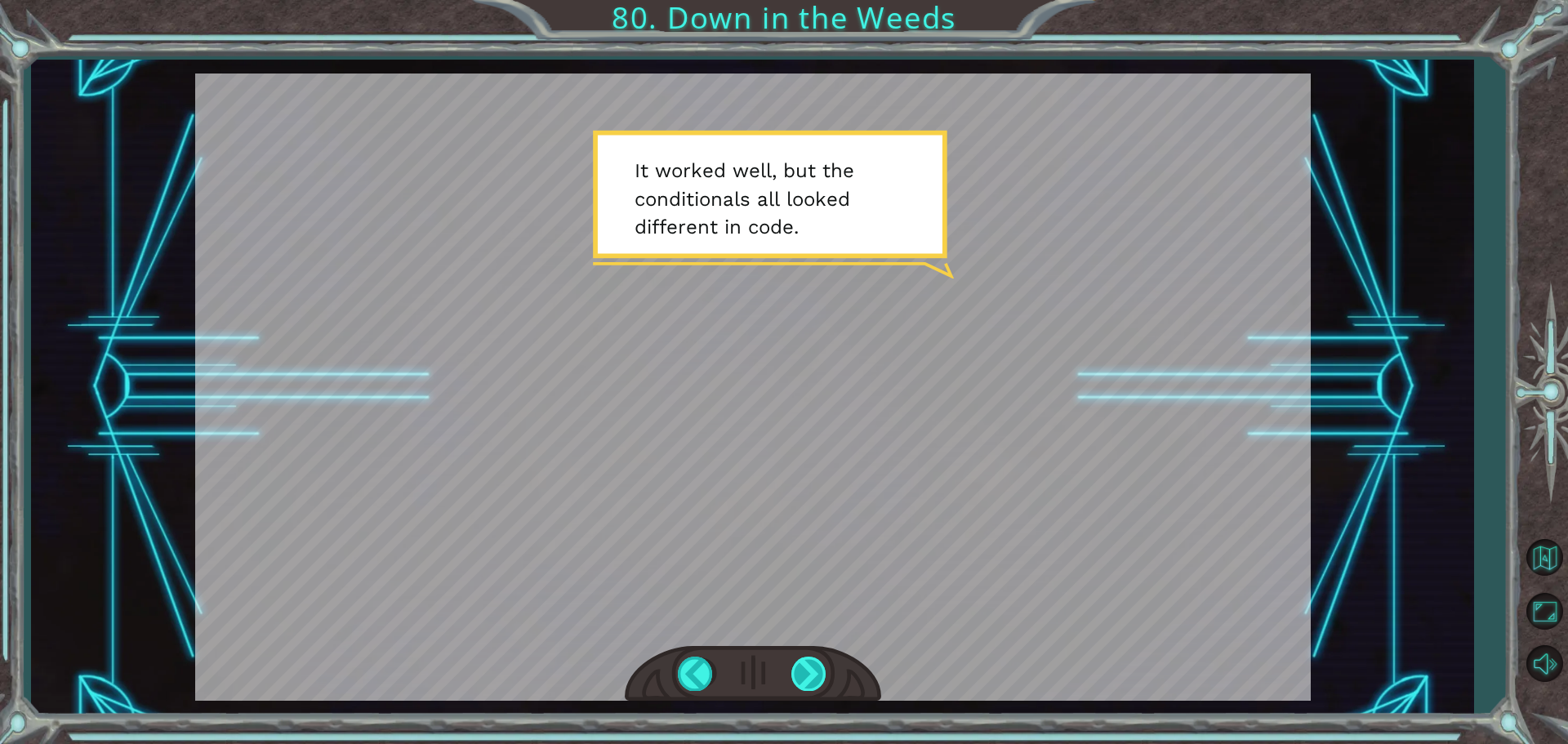
click at [806, 669] on div at bounding box center [809, 674] width 37 height 33
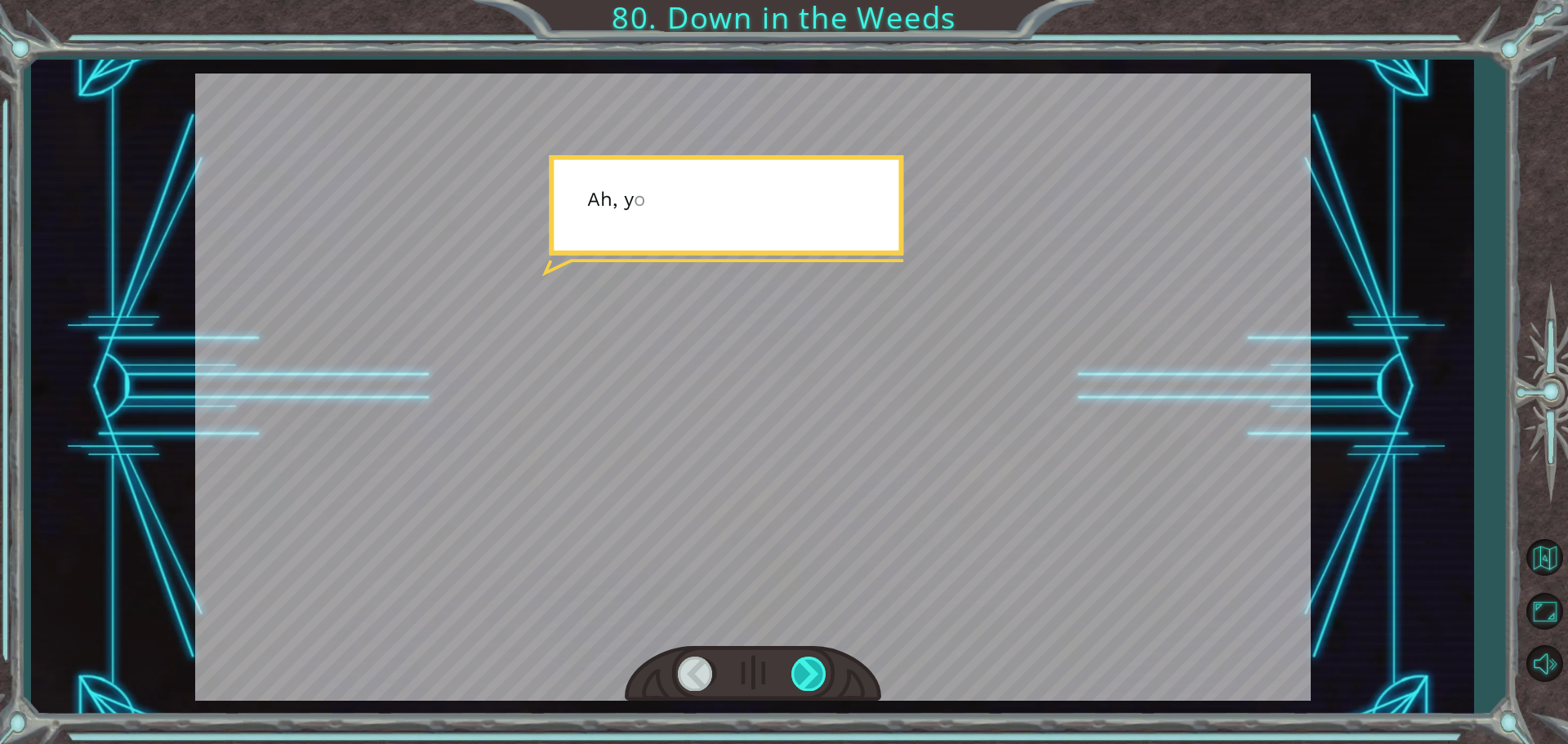
click at [806, 669] on div at bounding box center [809, 674] width 37 height 33
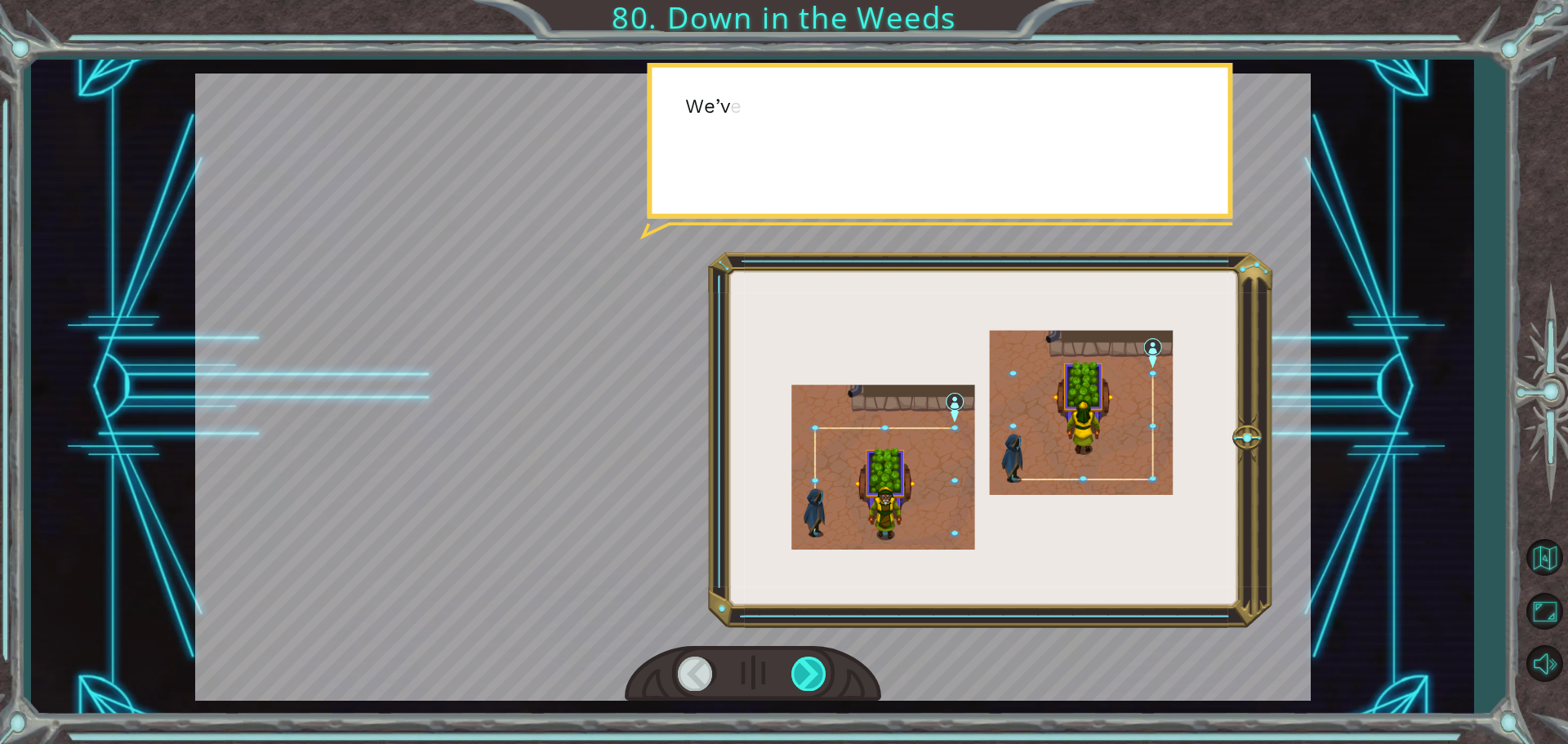
click at [806, 669] on div at bounding box center [809, 674] width 37 height 33
click at [806, 668] on div at bounding box center [809, 674] width 37 height 33
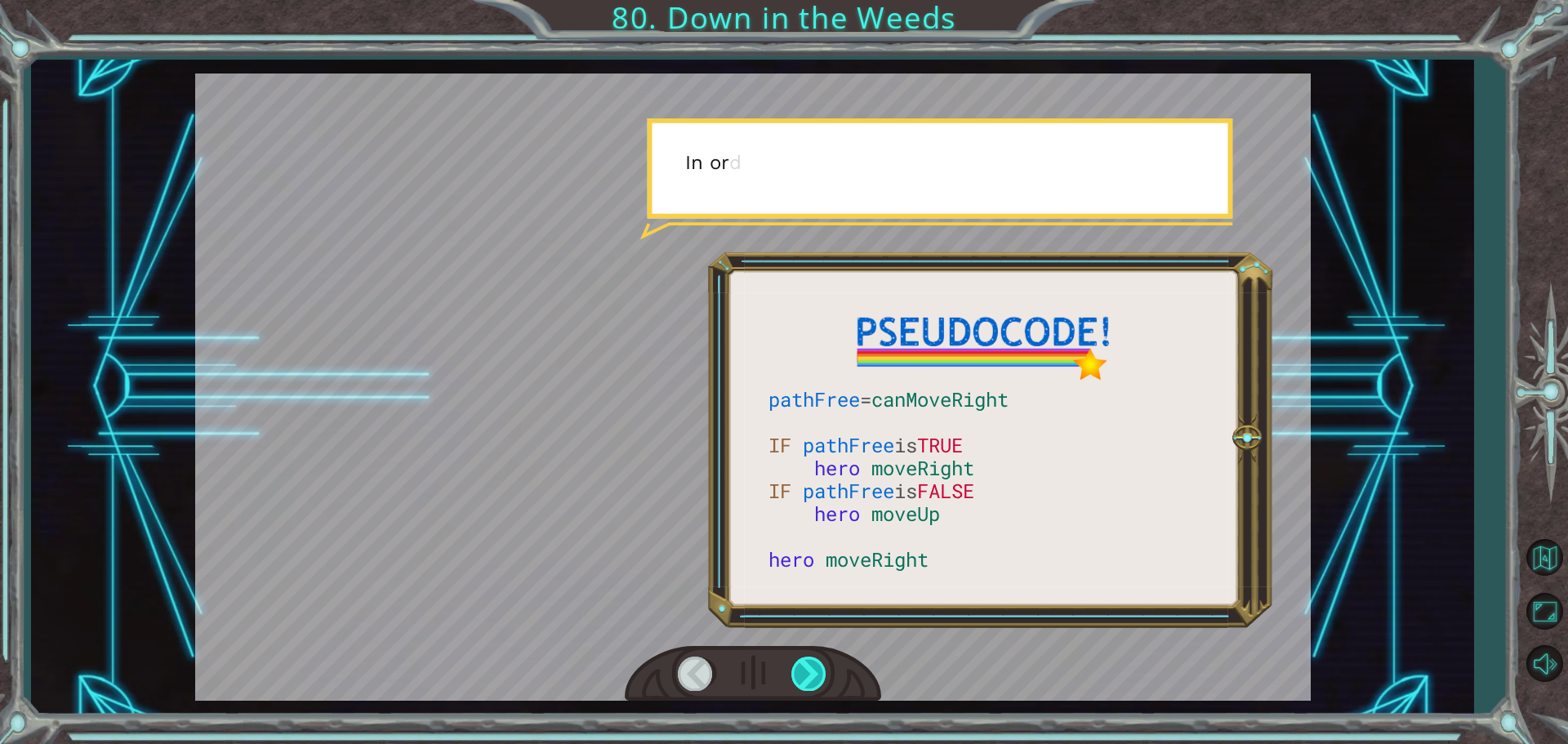
click at [806, 668] on div at bounding box center [809, 674] width 37 height 33
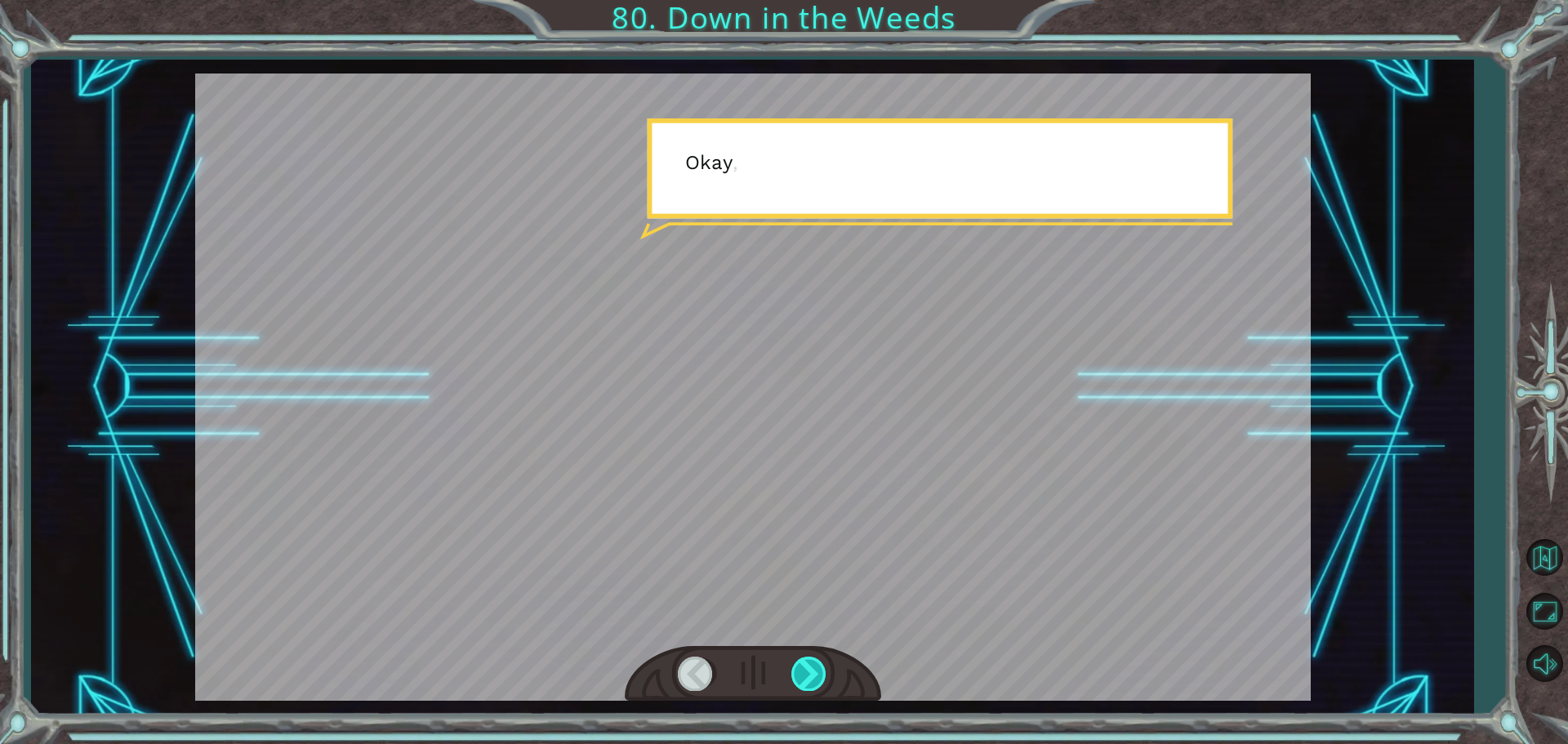
click at [806, 668] on div at bounding box center [809, 674] width 37 height 33
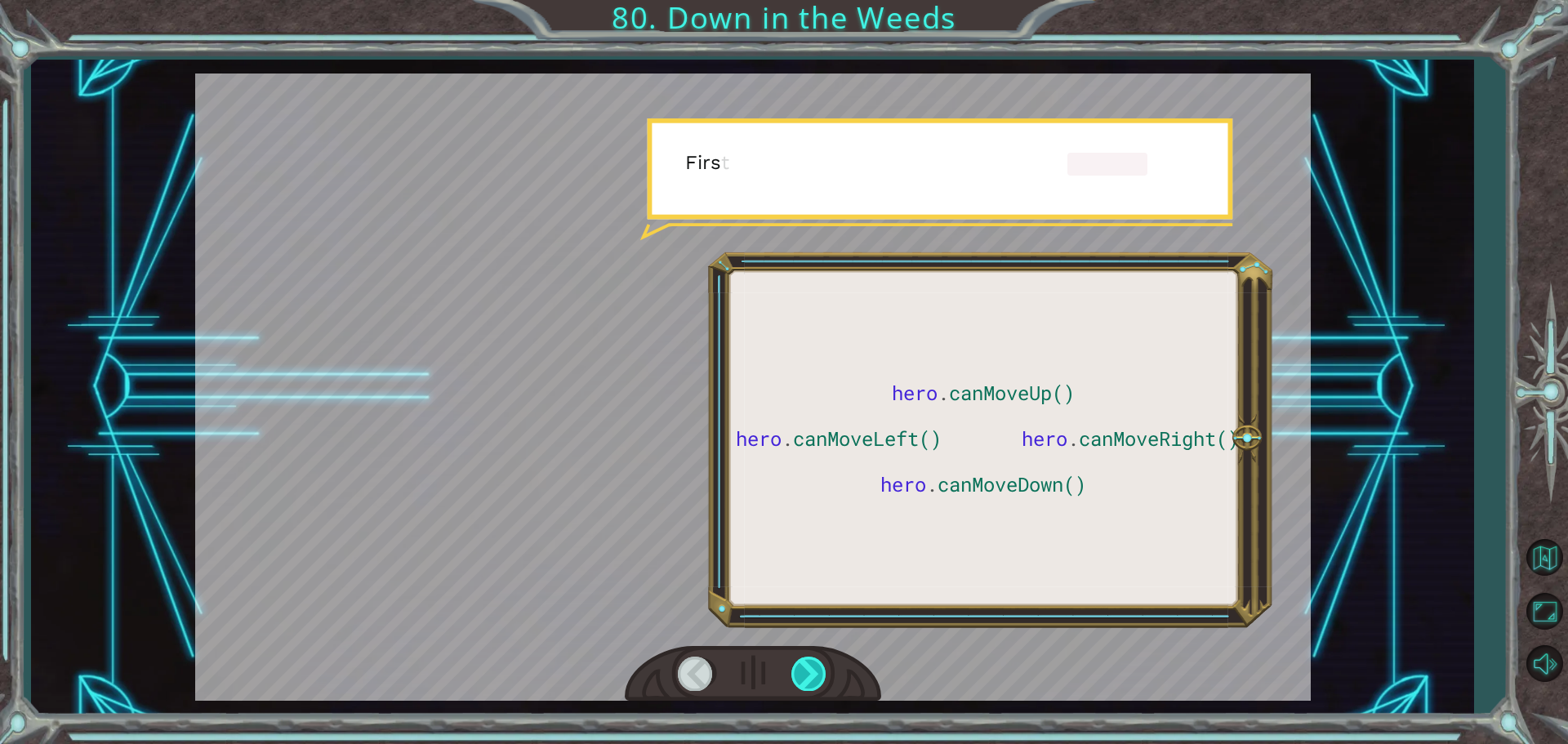
click at [806, 668] on div at bounding box center [809, 674] width 37 height 33
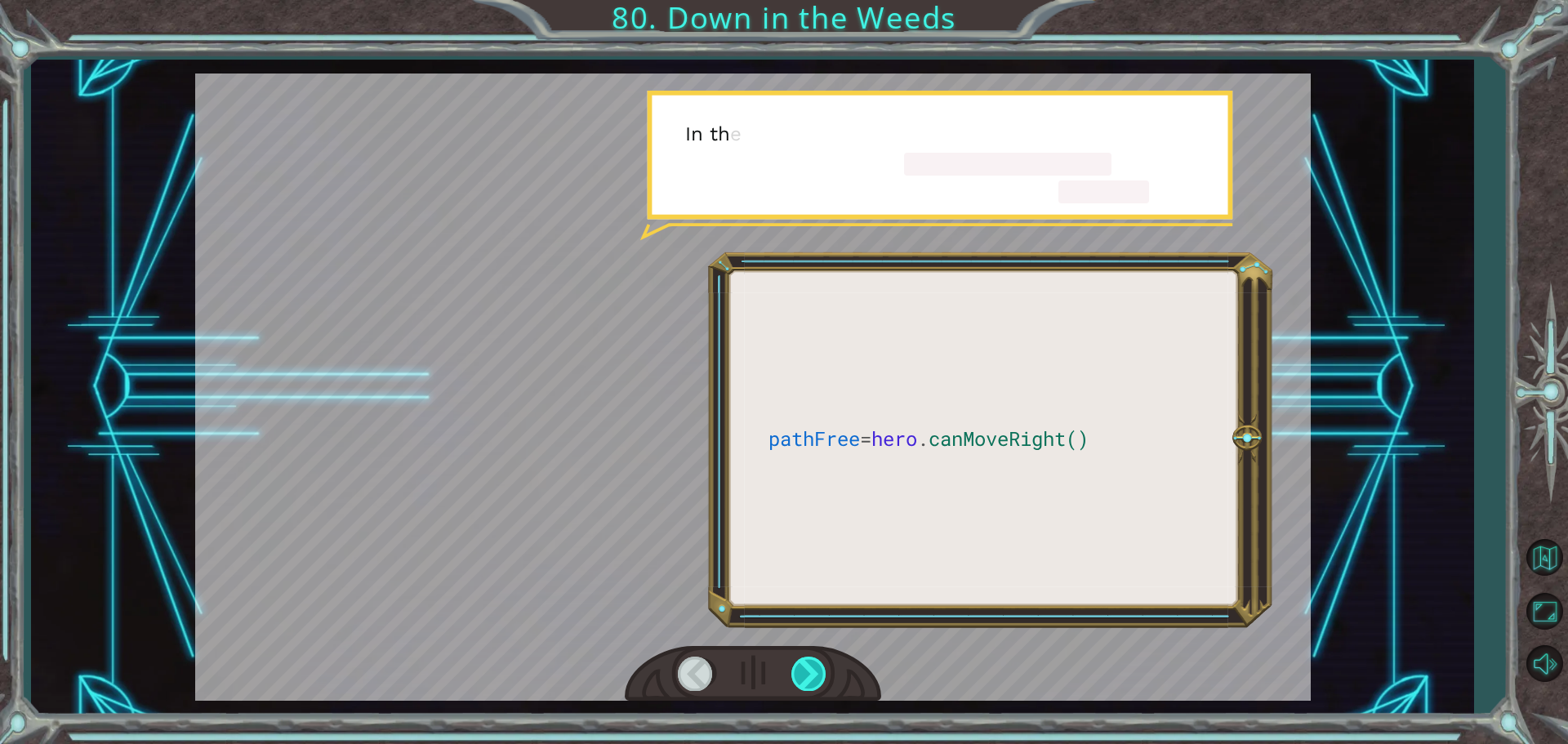
click at [806, 668] on div at bounding box center [809, 674] width 37 height 33
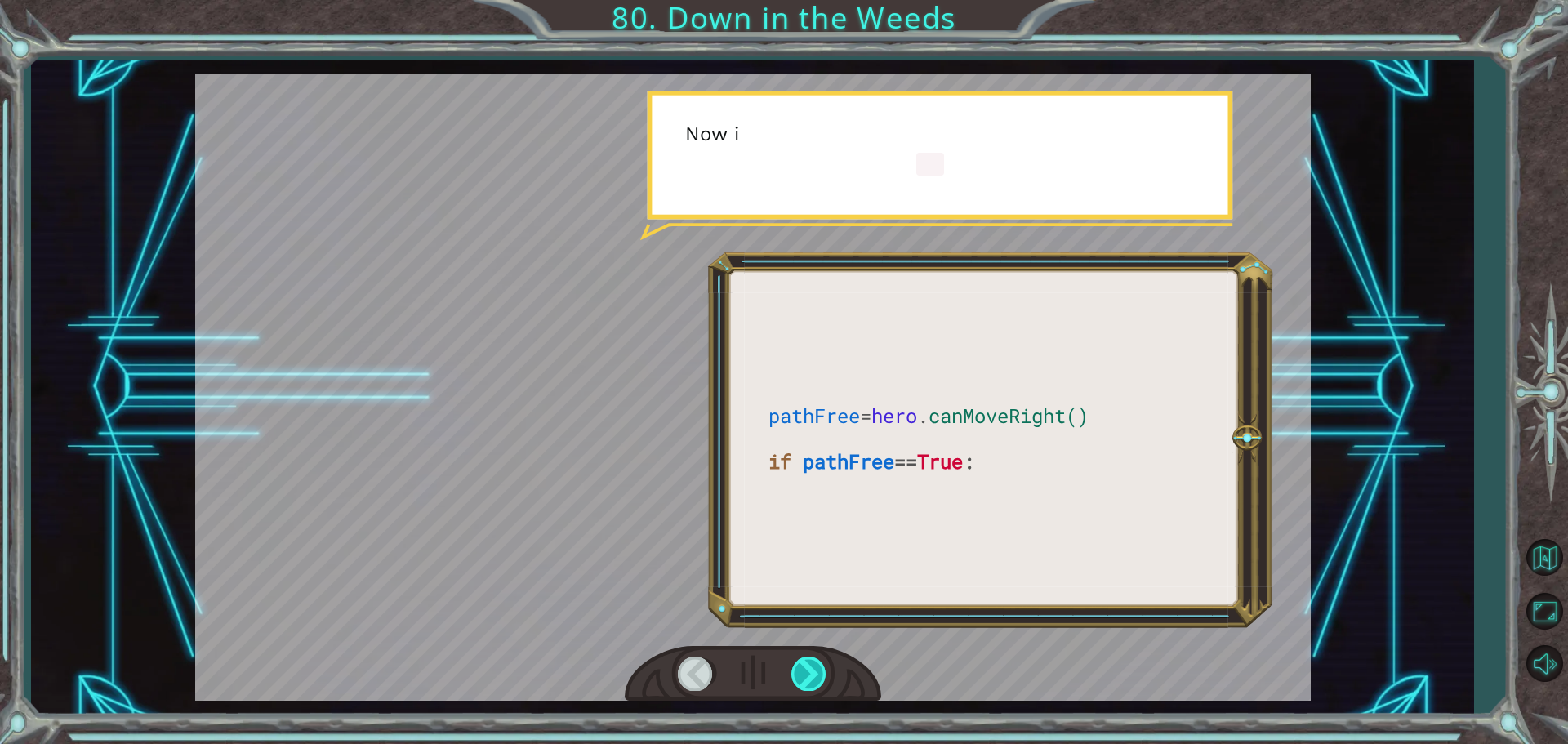
click at [806, 668] on div at bounding box center [809, 674] width 37 height 33
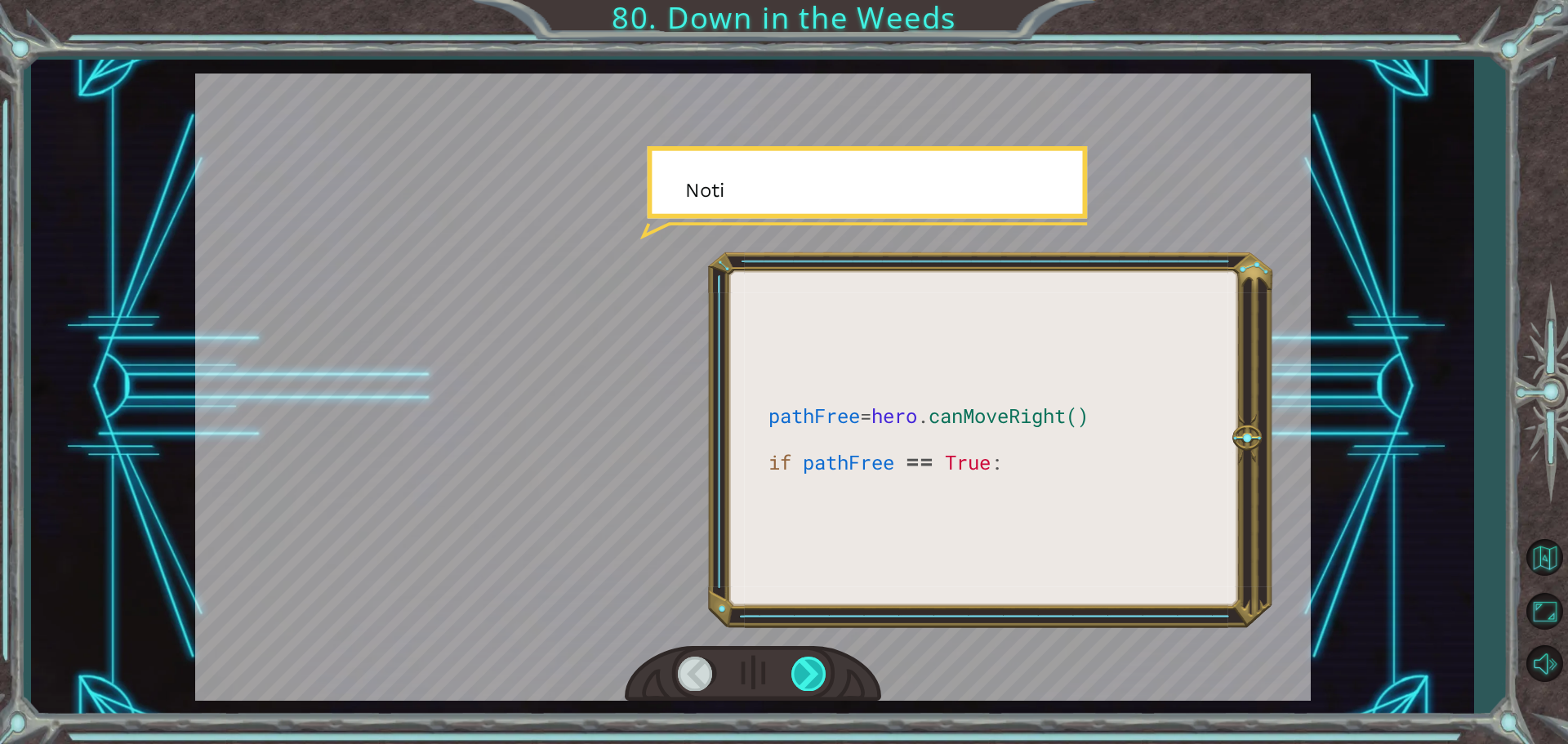
click at [806, 668] on div at bounding box center [809, 674] width 37 height 33
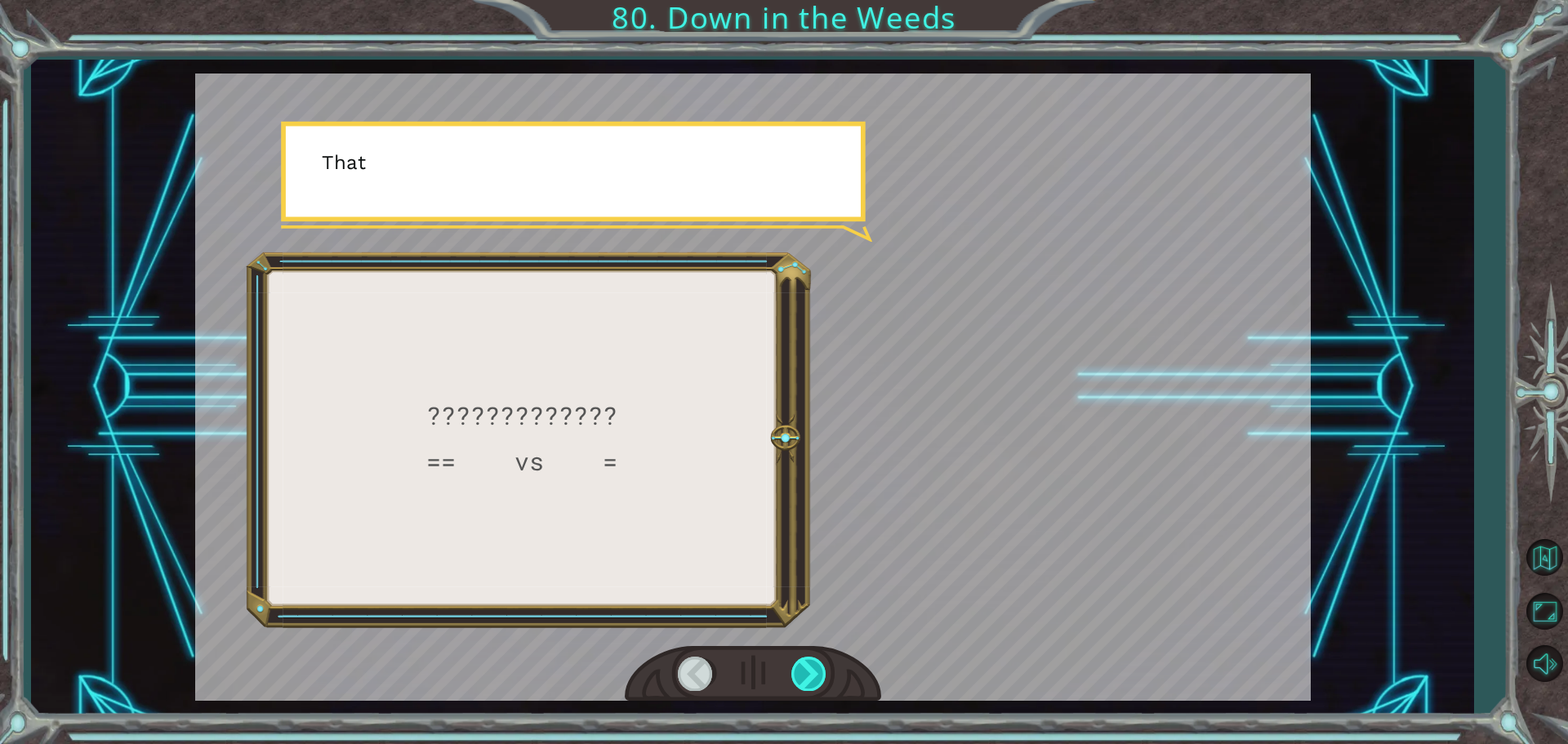
click at [806, 668] on div at bounding box center [809, 674] width 37 height 33
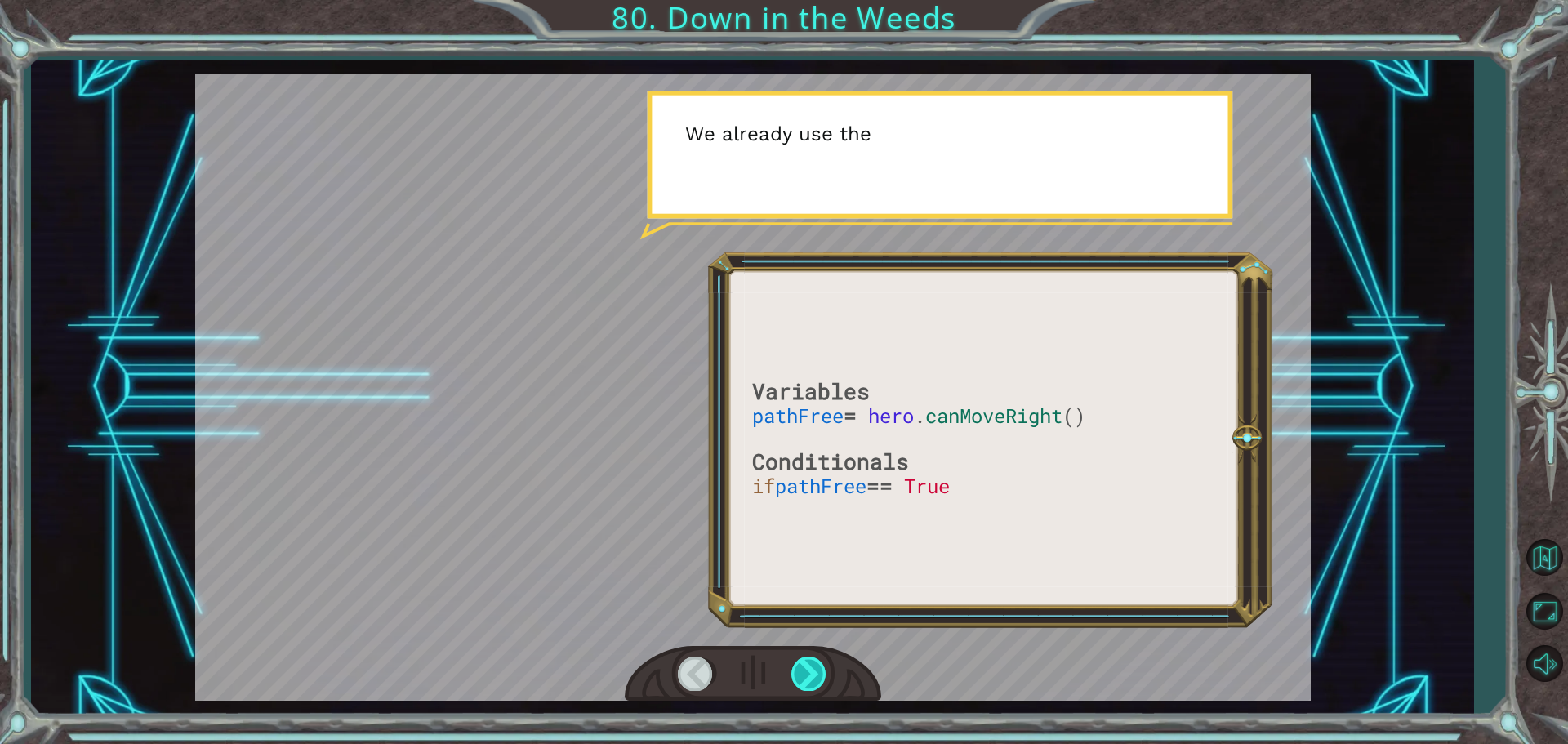
click at [806, 668] on div at bounding box center [809, 674] width 37 height 33
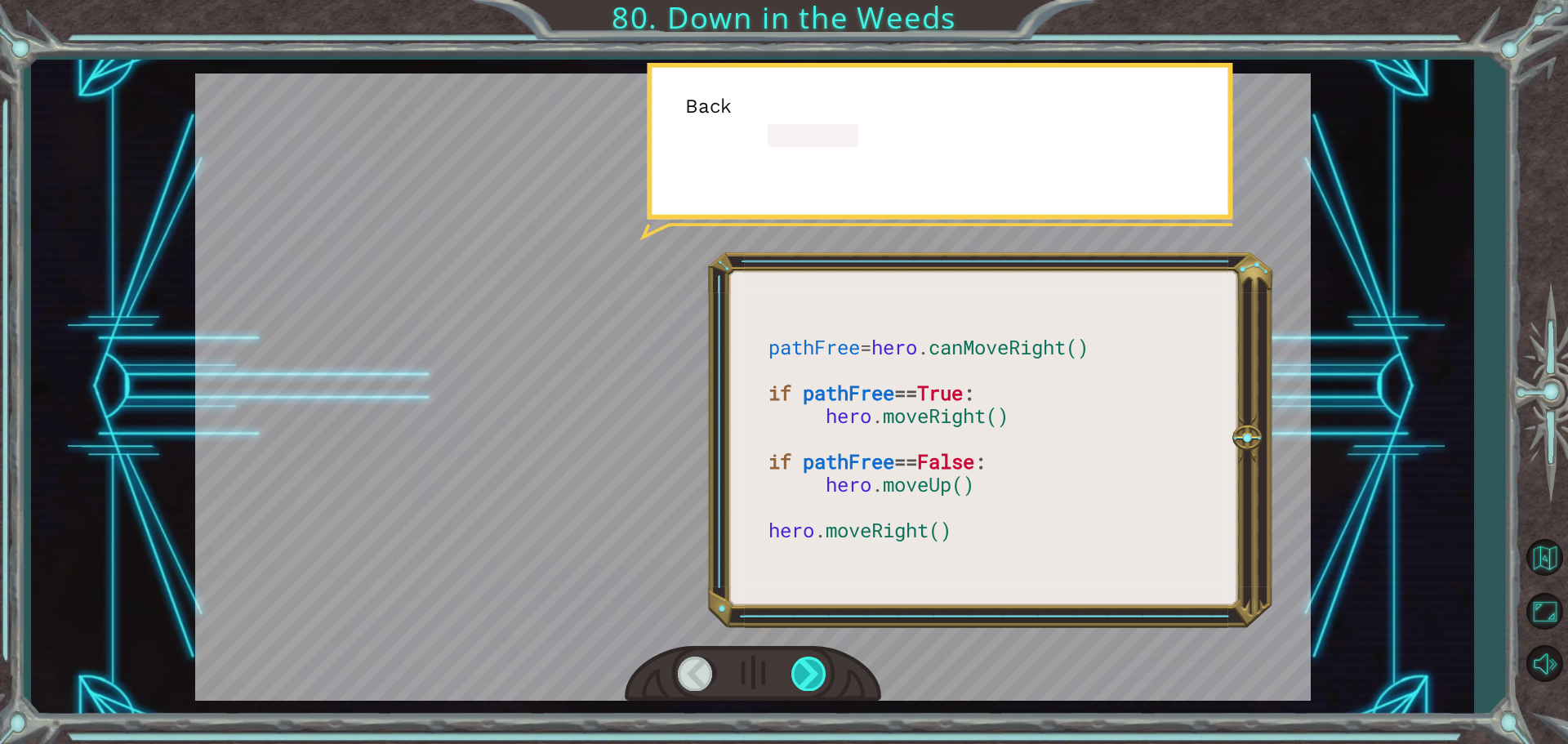
click at [806, 668] on div at bounding box center [809, 674] width 37 height 33
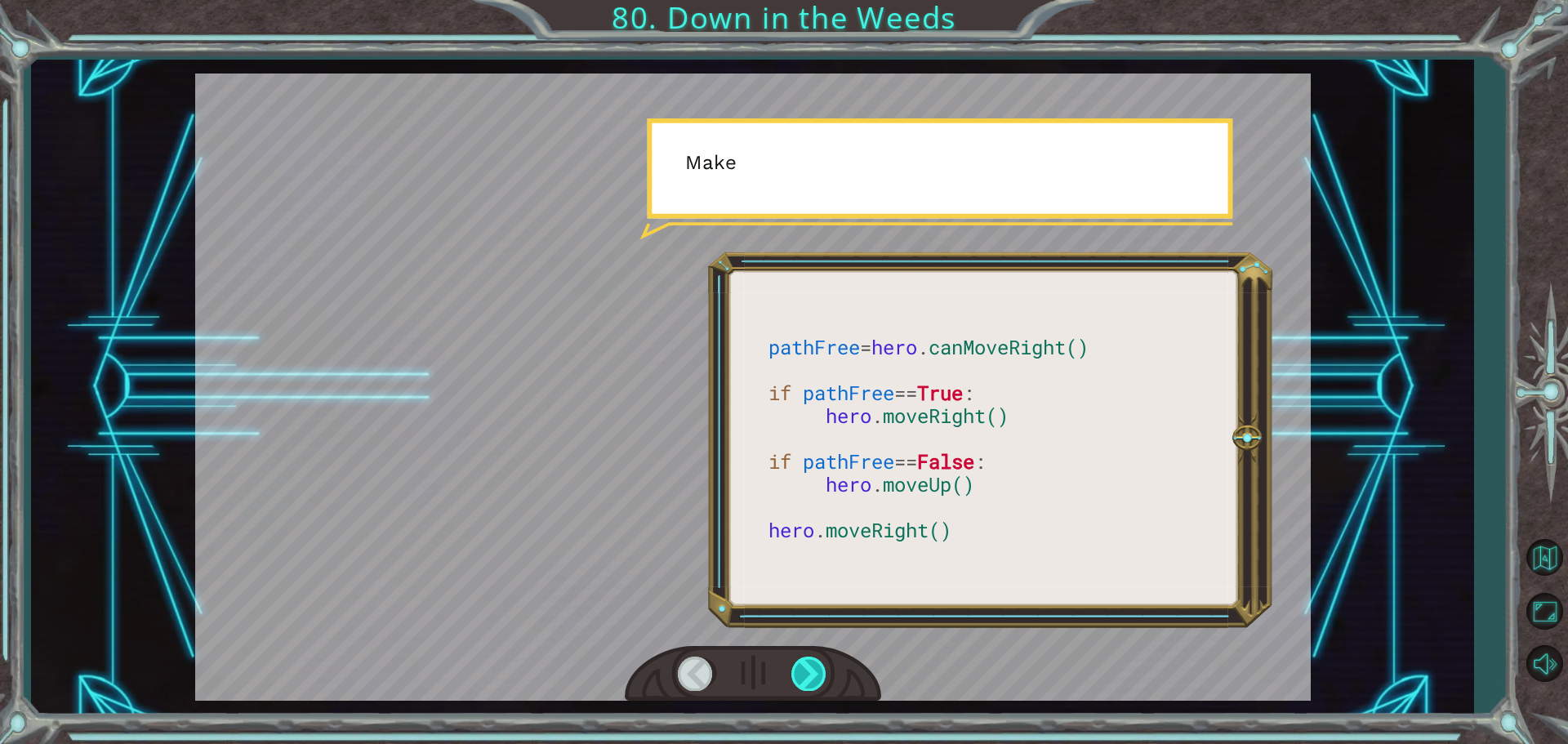
click at [806, 668] on div at bounding box center [809, 674] width 37 height 33
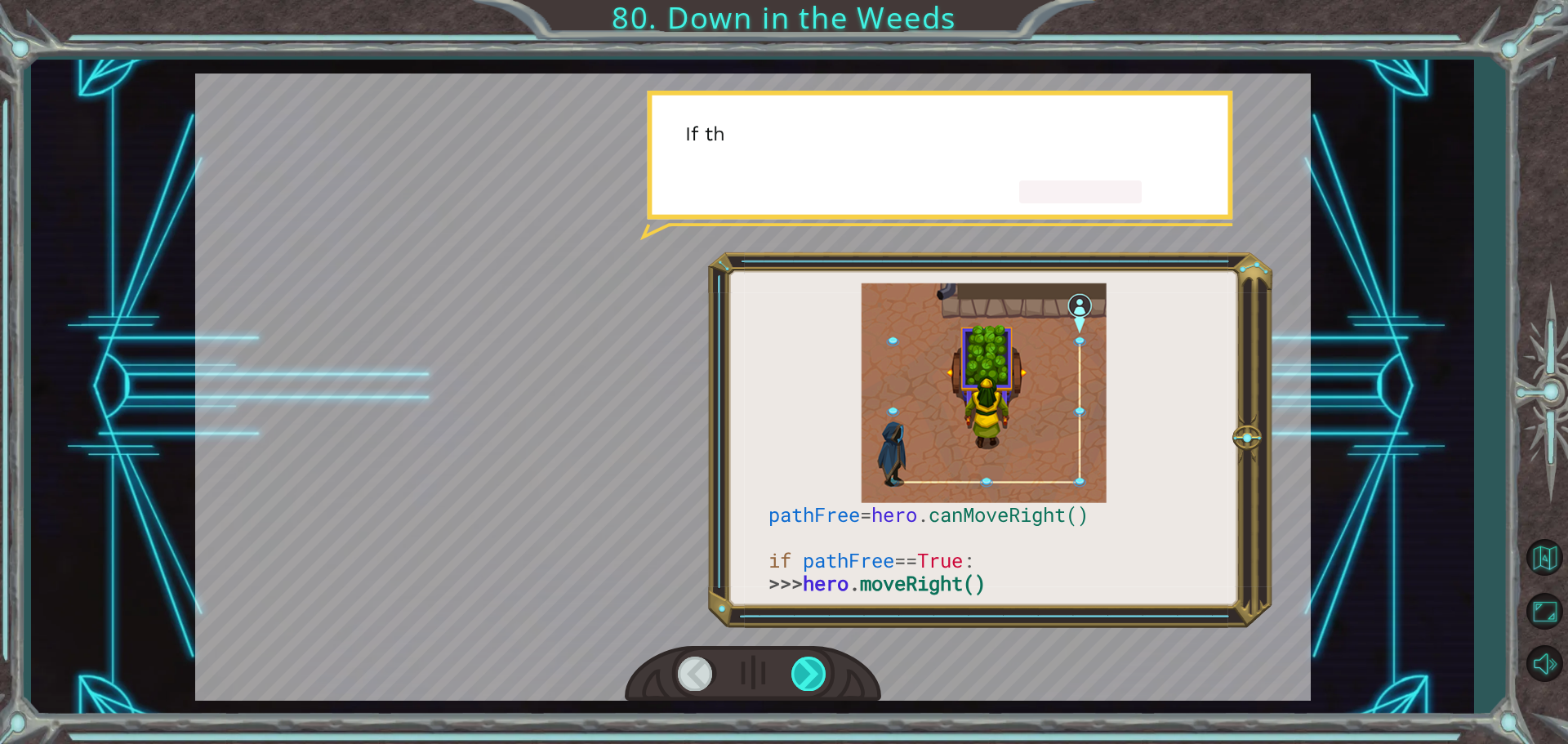
click at [806, 668] on div at bounding box center [809, 674] width 37 height 33
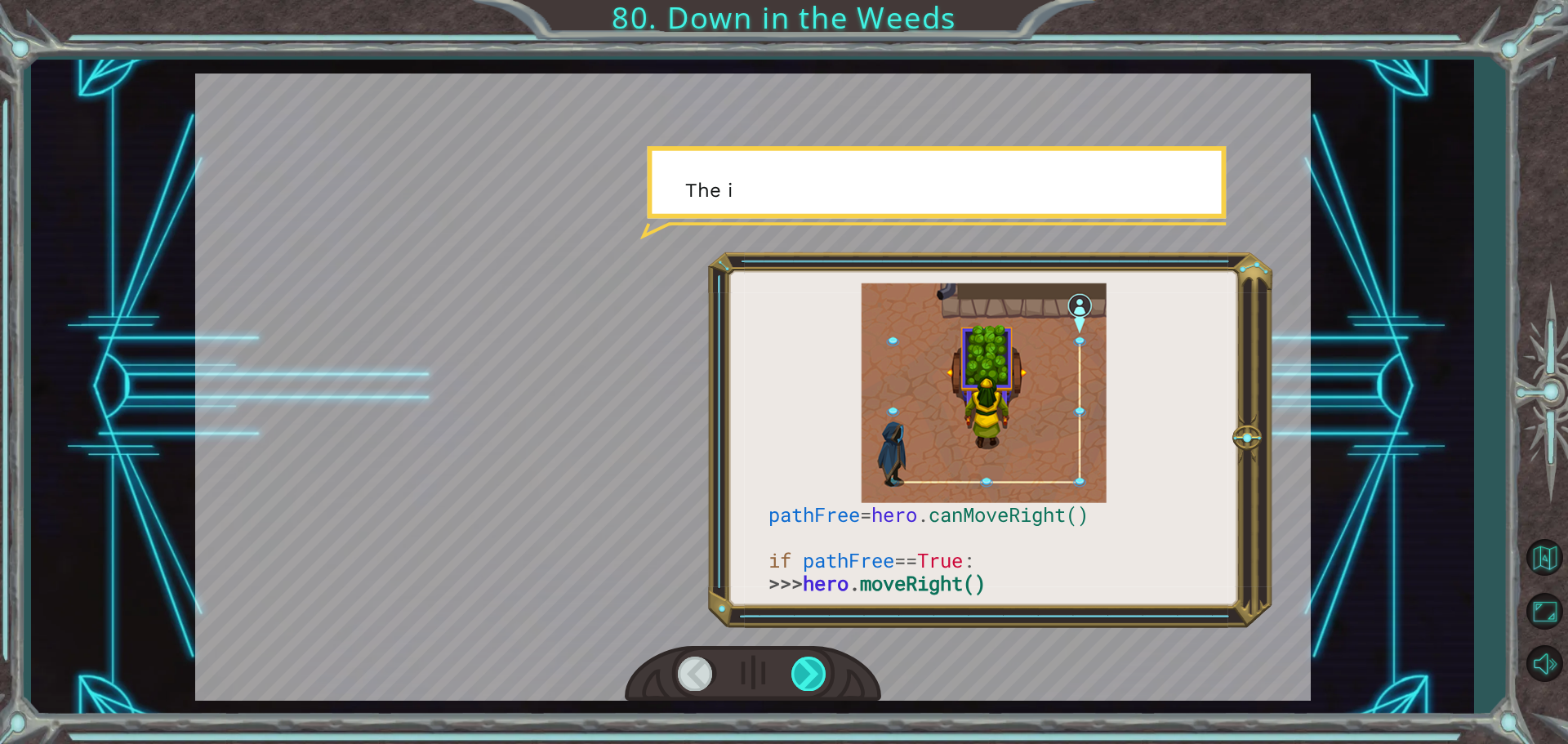
click at [806, 668] on div at bounding box center [809, 674] width 37 height 33
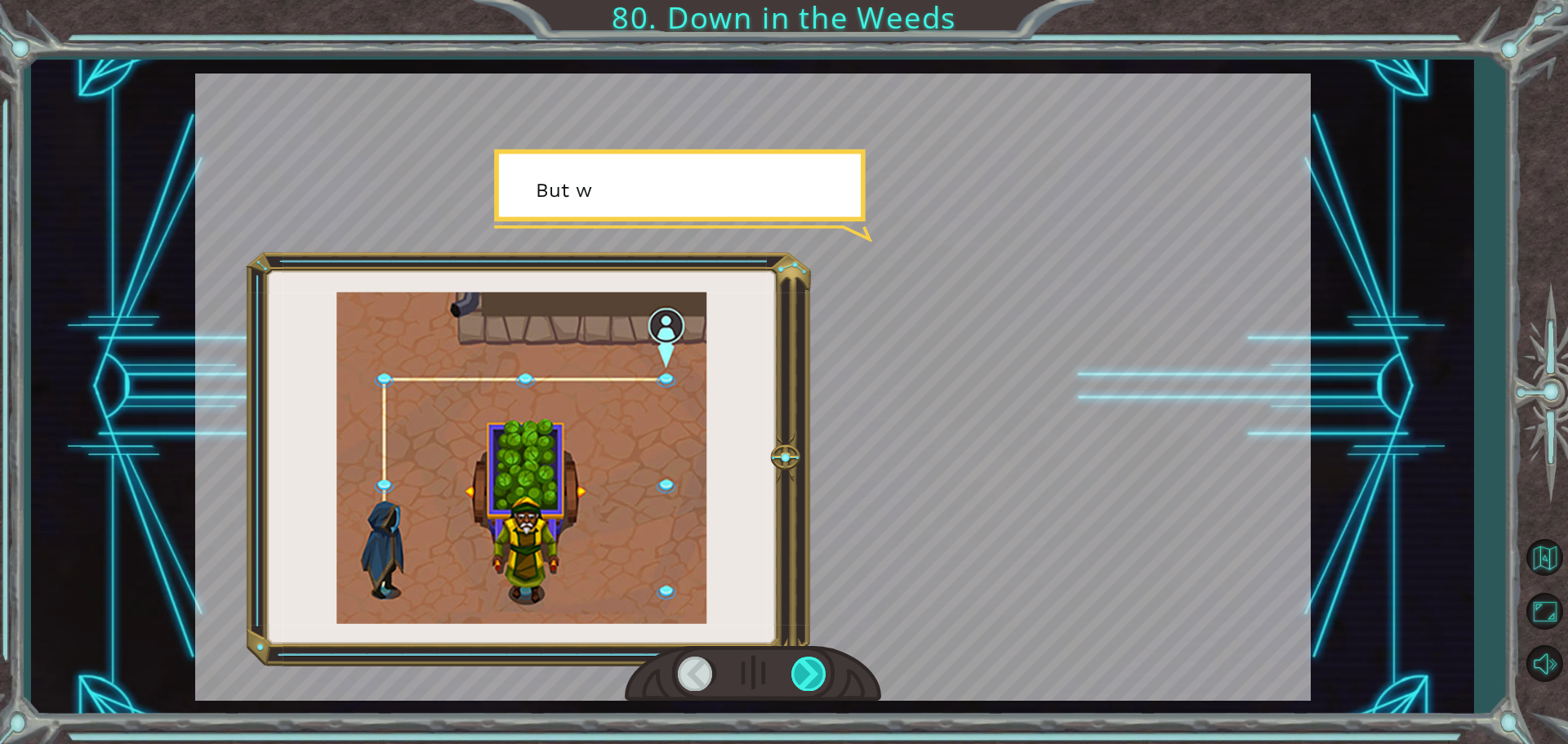
click at [806, 668] on div at bounding box center [809, 674] width 37 height 33
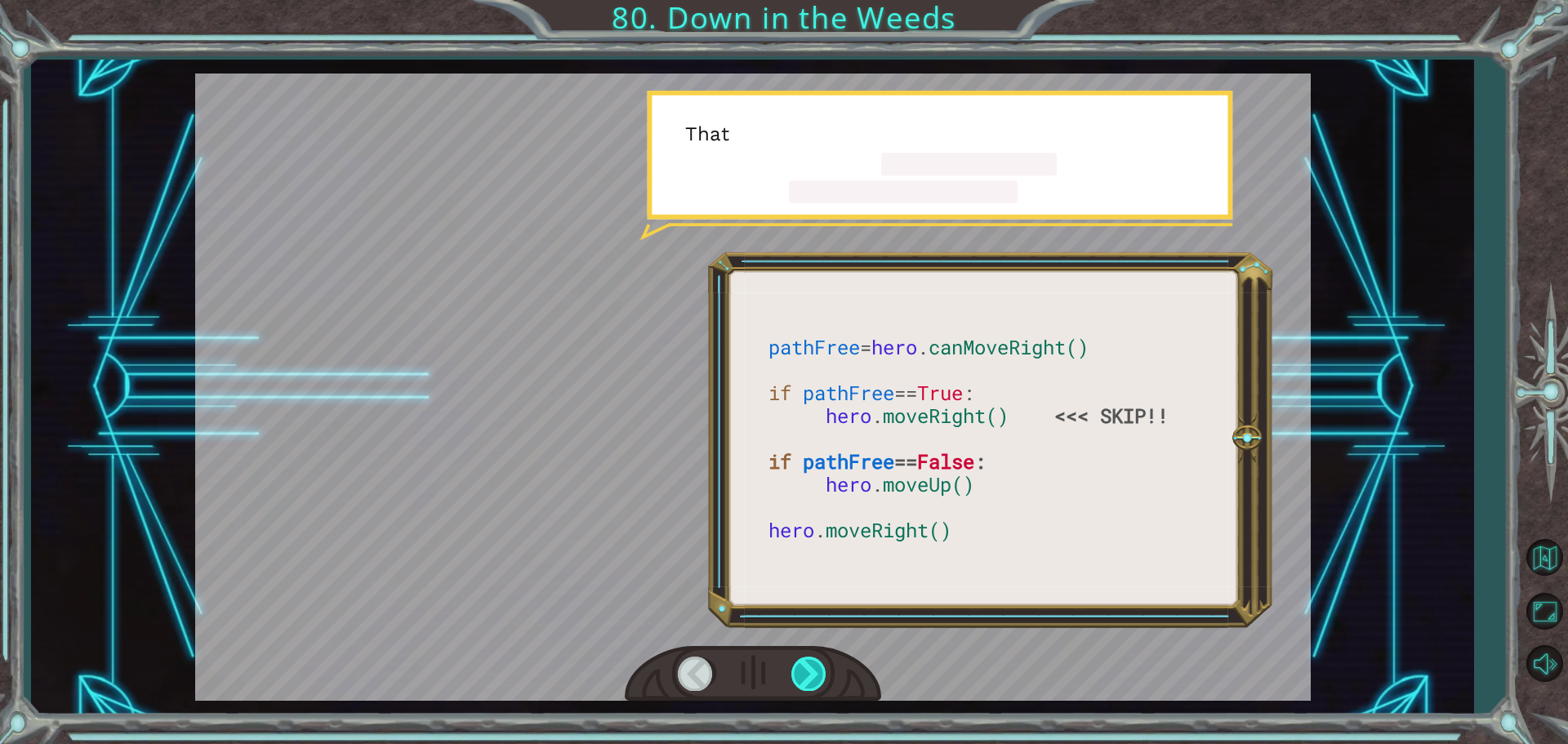
click at [806, 668] on div at bounding box center [809, 674] width 37 height 33
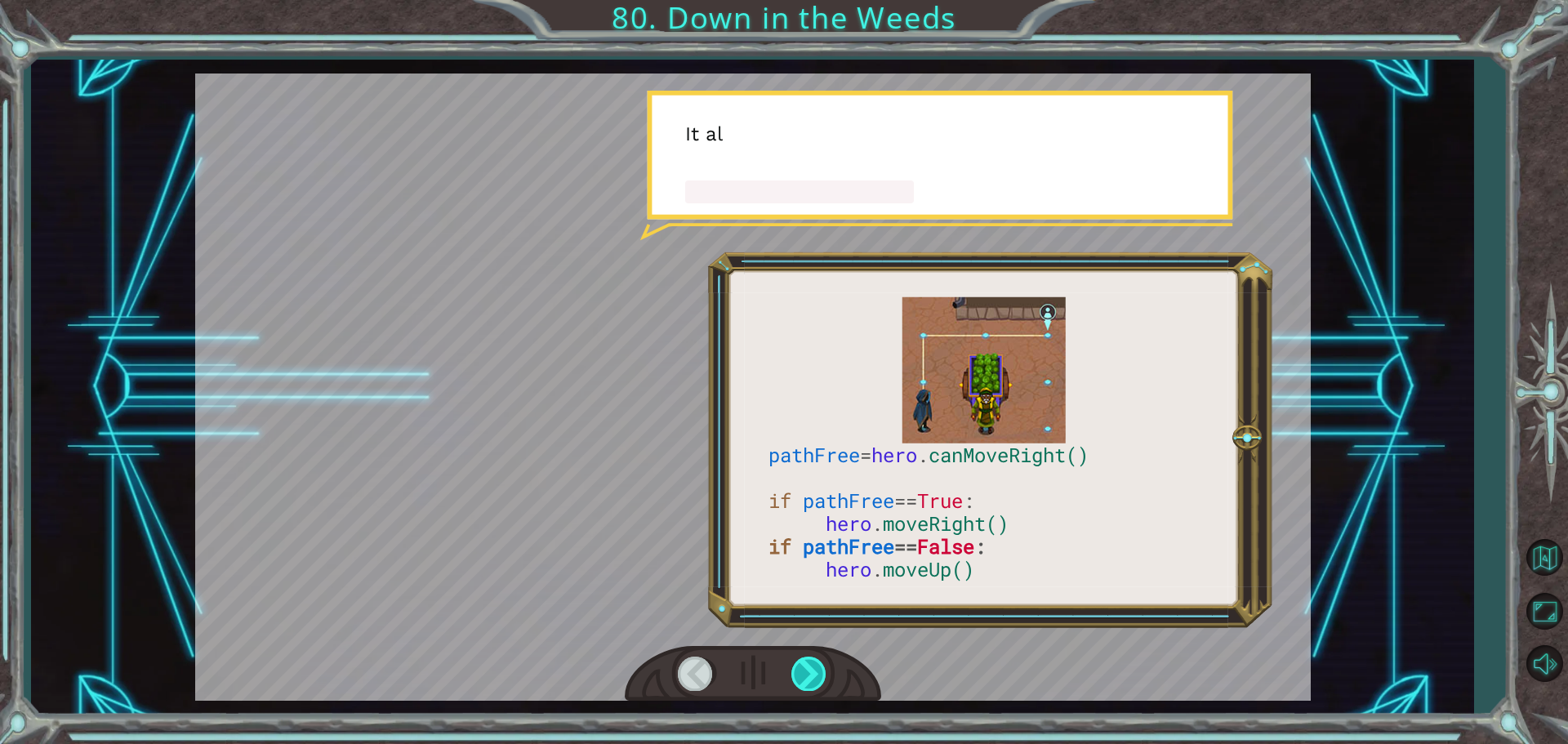
click at [806, 668] on div at bounding box center [809, 674] width 37 height 33
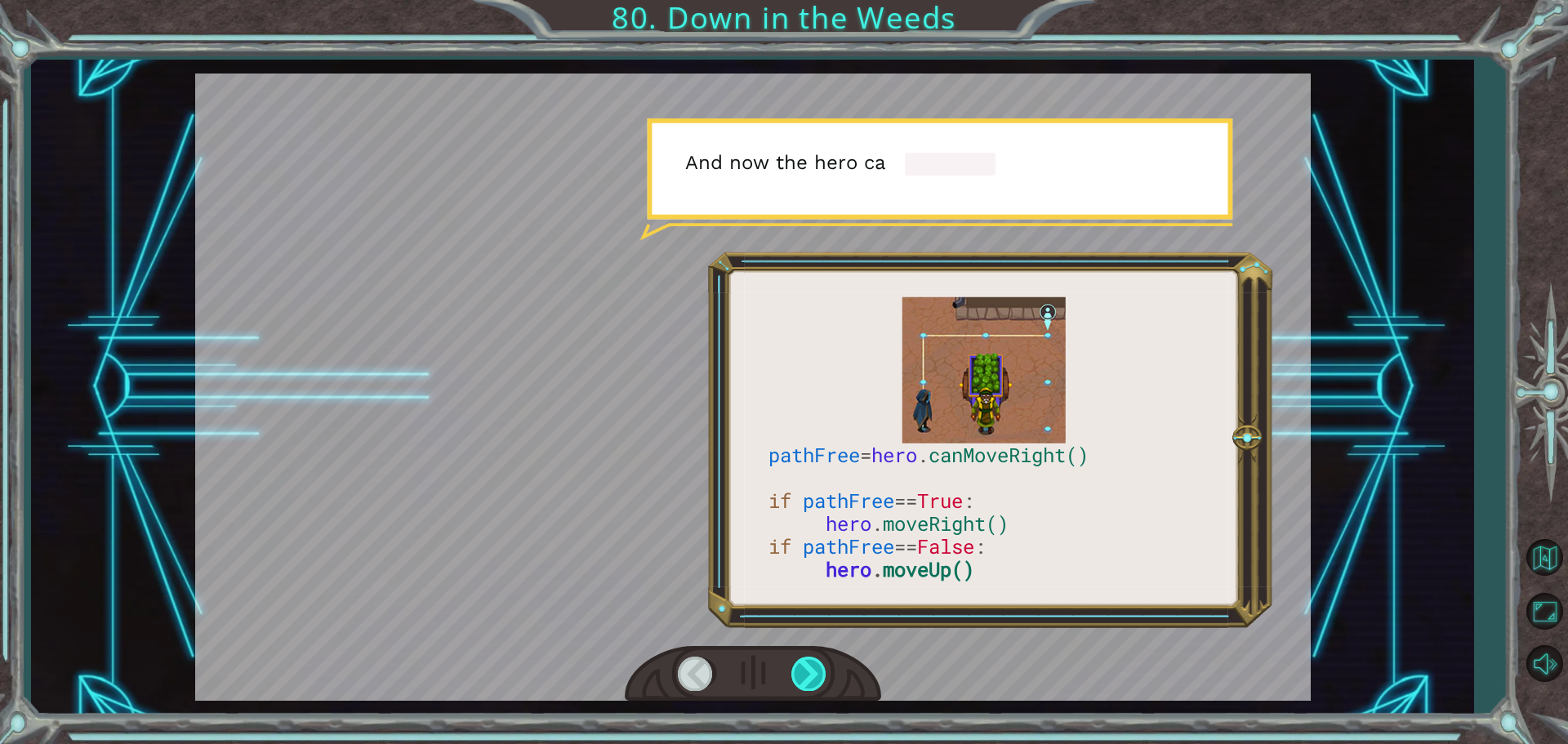
click at [806, 668] on div at bounding box center [809, 674] width 37 height 33
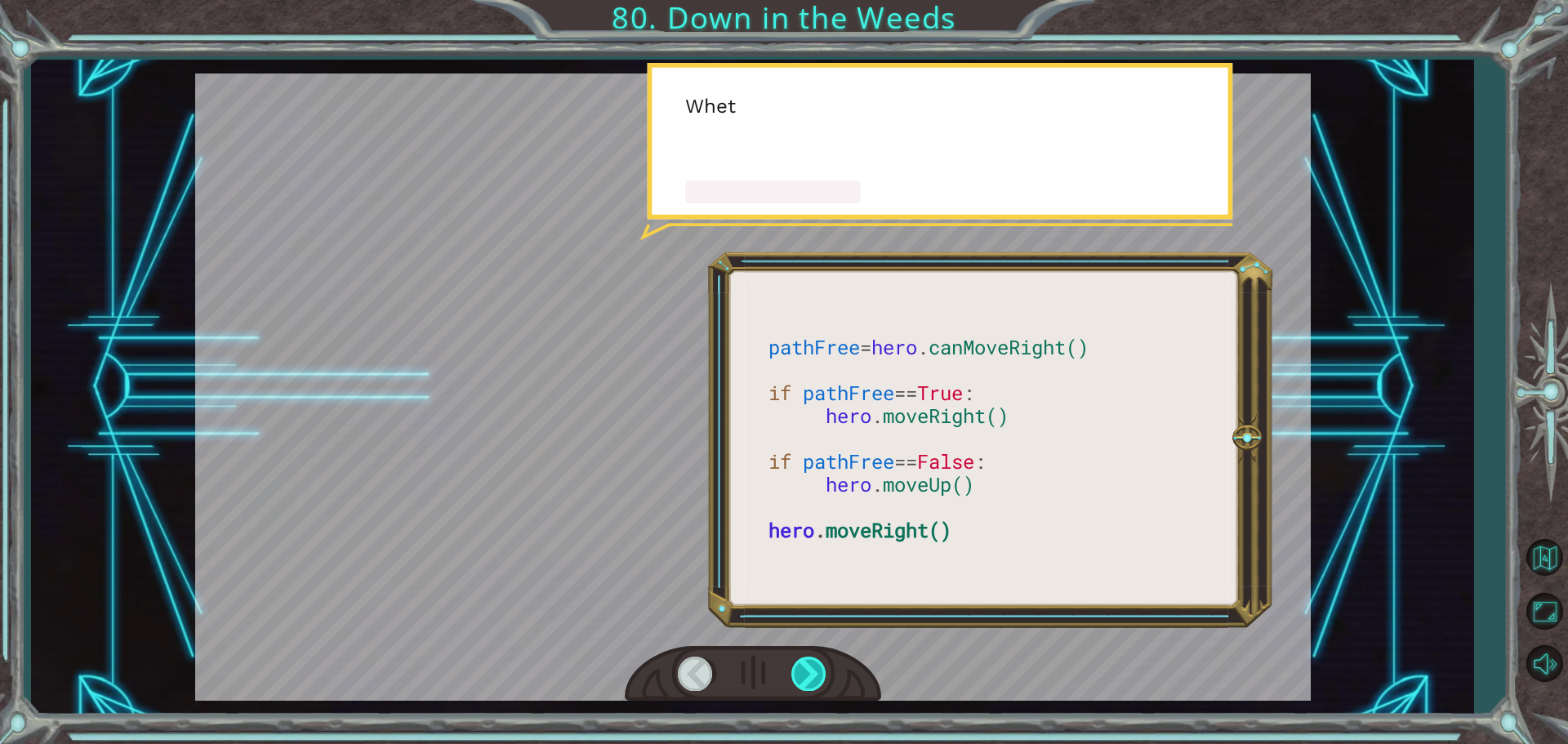
click at [806, 668] on div at bounding box center [809, 674] width 37 height 33
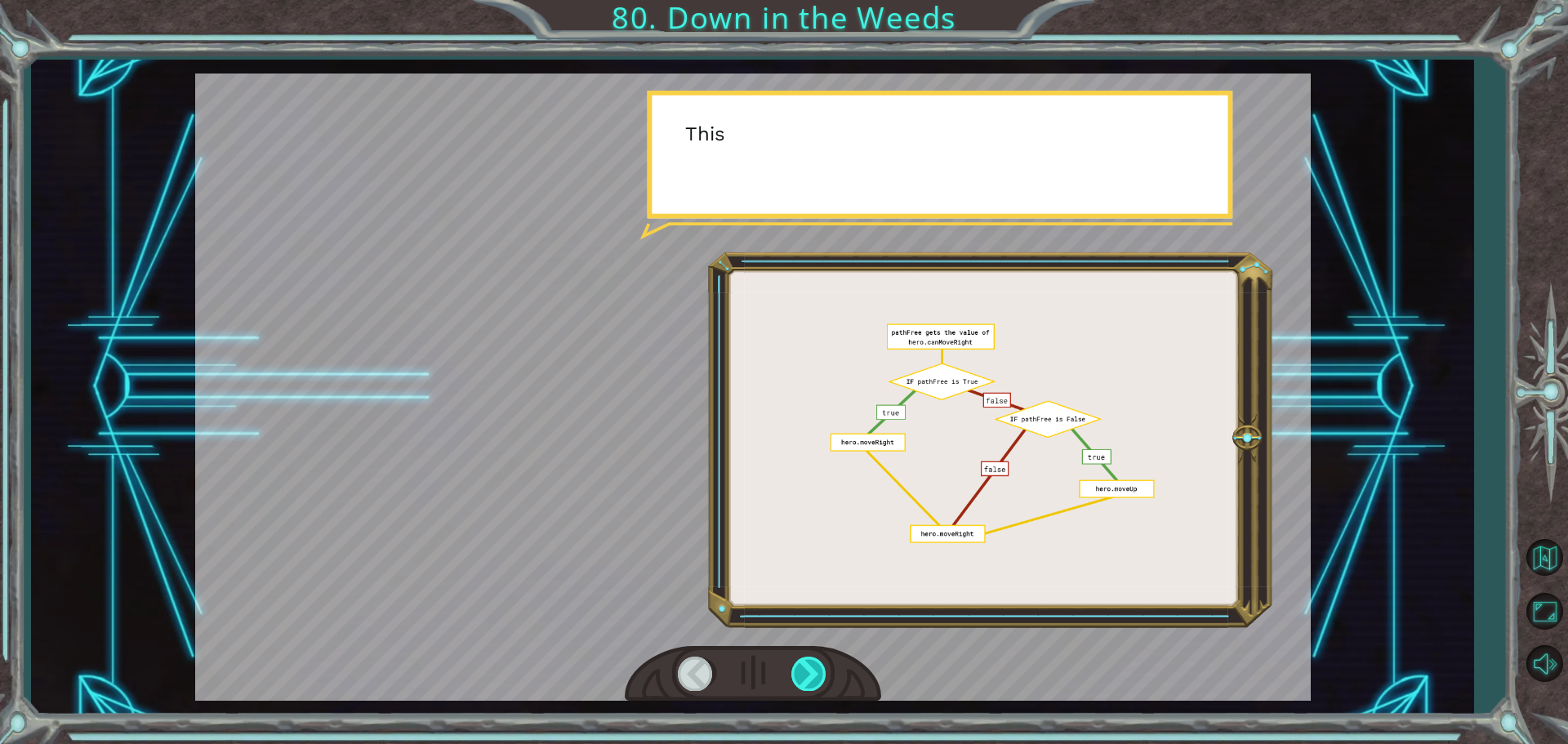
click at [806, 668] on div at bounding box center [809, 674] width 37 height 33
click at [805, 668] on div at bounding box center [809, 674] width 37 height 33
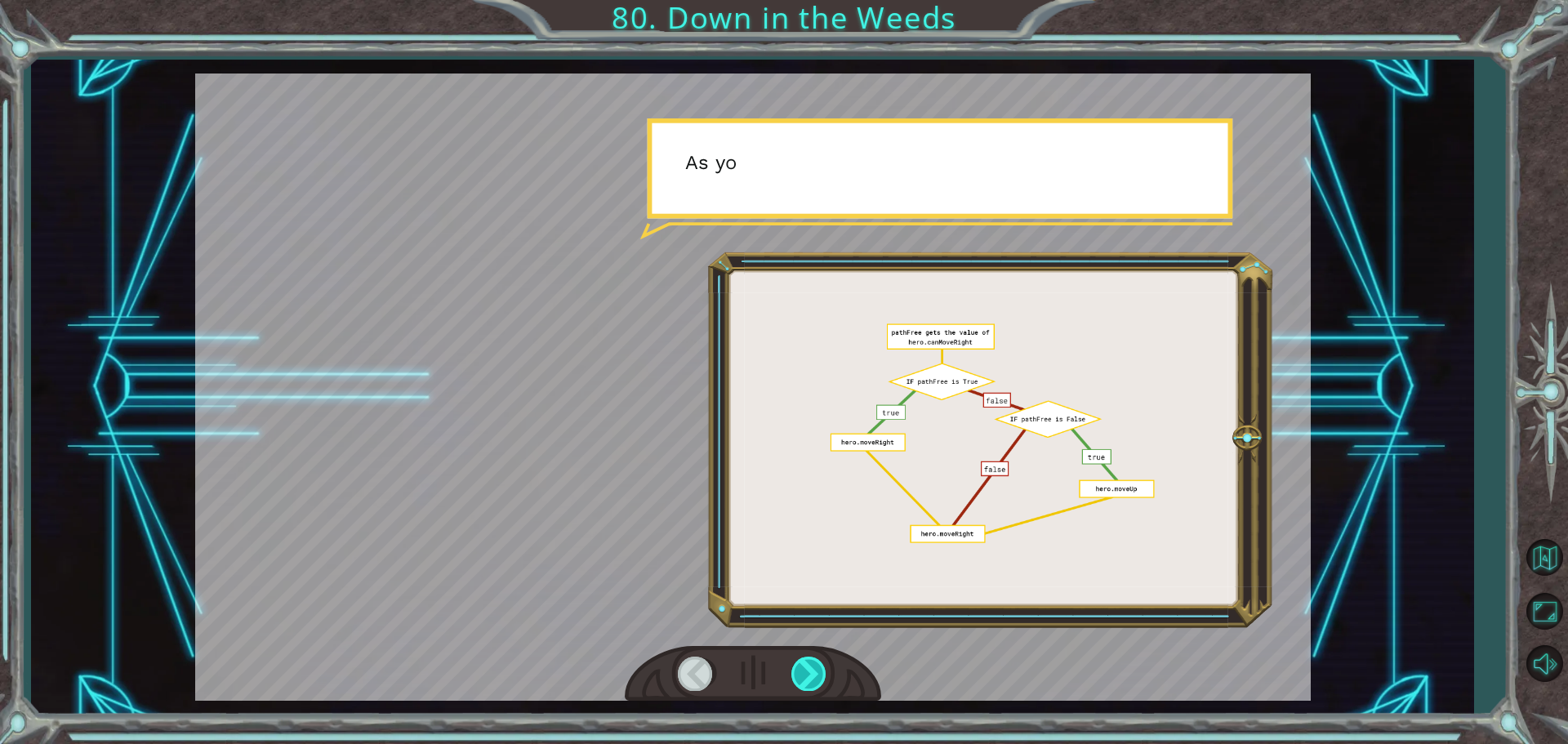
click at [805, 668] on div at bounding box center [809, 674] width 37 height 33
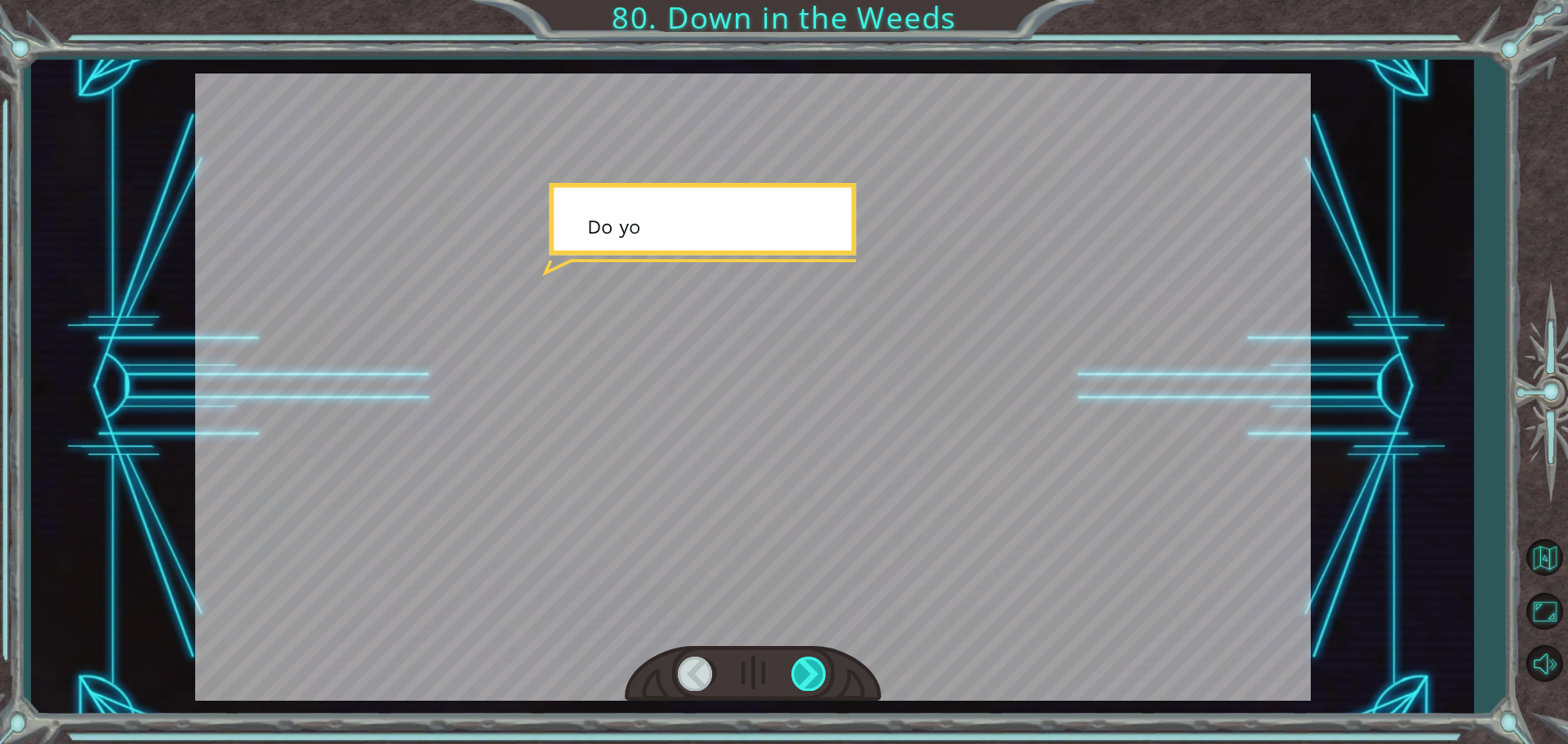
click at [805, 668] on div at bounding box center [809, 674] width 37 height 33
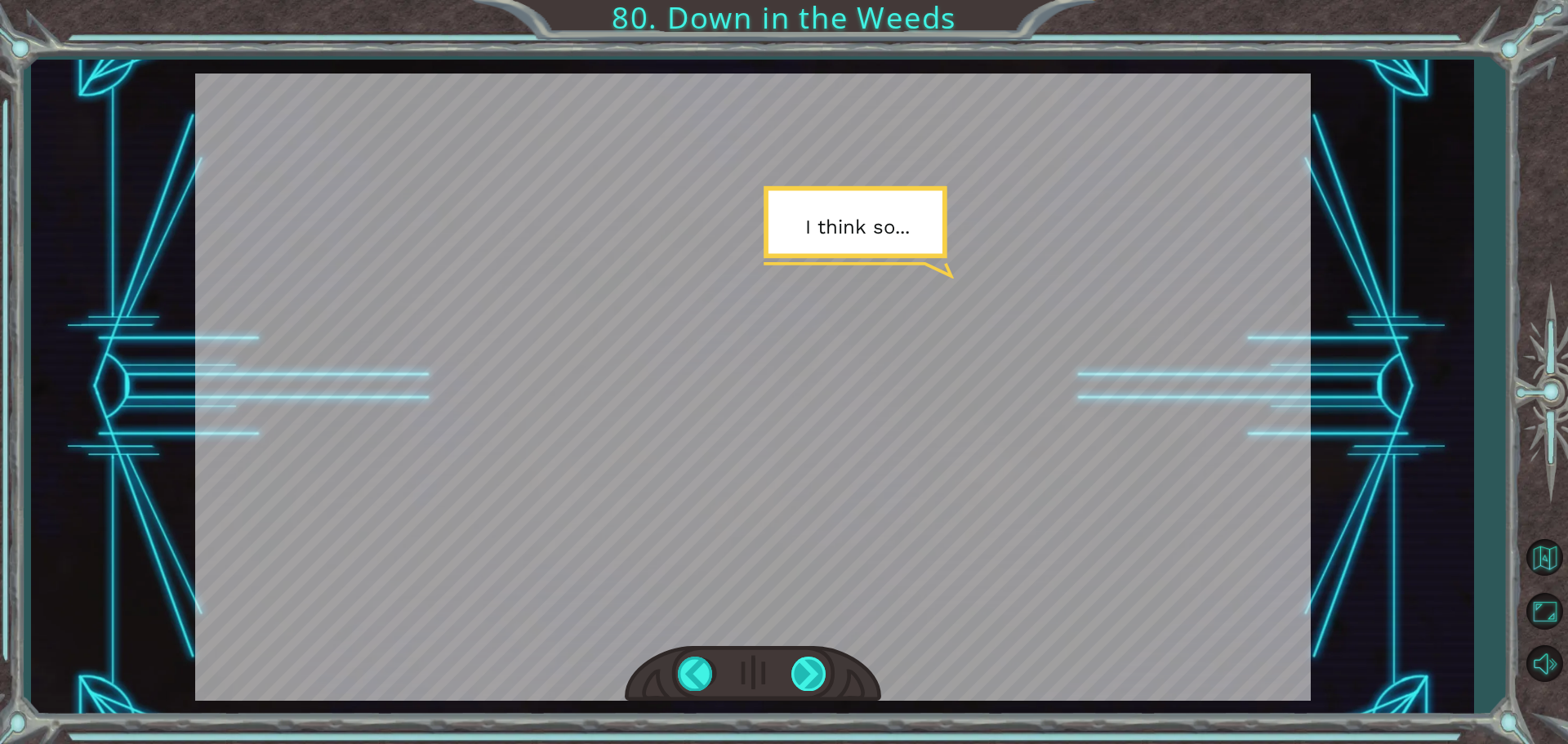
click at [805, 668] on div at bounding box center [809, 674] width 37 height 33
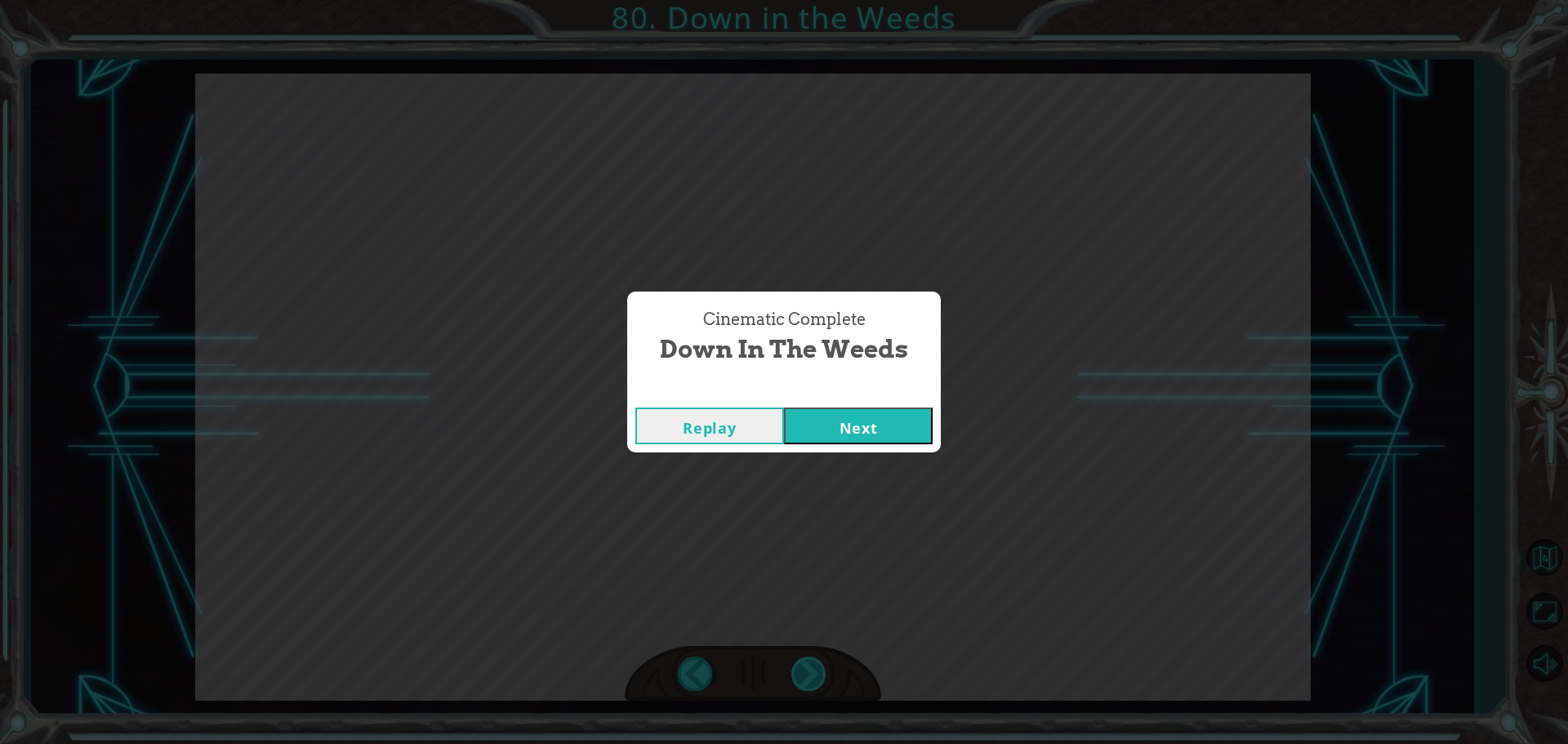
click at [805, 0] on div "W h a t d i d y o u t h i n k o f t h e p r o g r a m I g a v e y o u ? I t w o…" at bounding box center [784, 0] width 1568 height 0
click at [805, 668] on div "Cinematic Complete Down in the Weeds Replay Next" at bounding box center [784, 372] width 1568 height 744
click at [806, 509] on div "Cinematic Complete Down in the Weeds Replay Next" at bounding box center [784, 372] width 1568 height 744
click at [800, 424] on button "Next" at bounding box center [858, 426] width 149 height 37
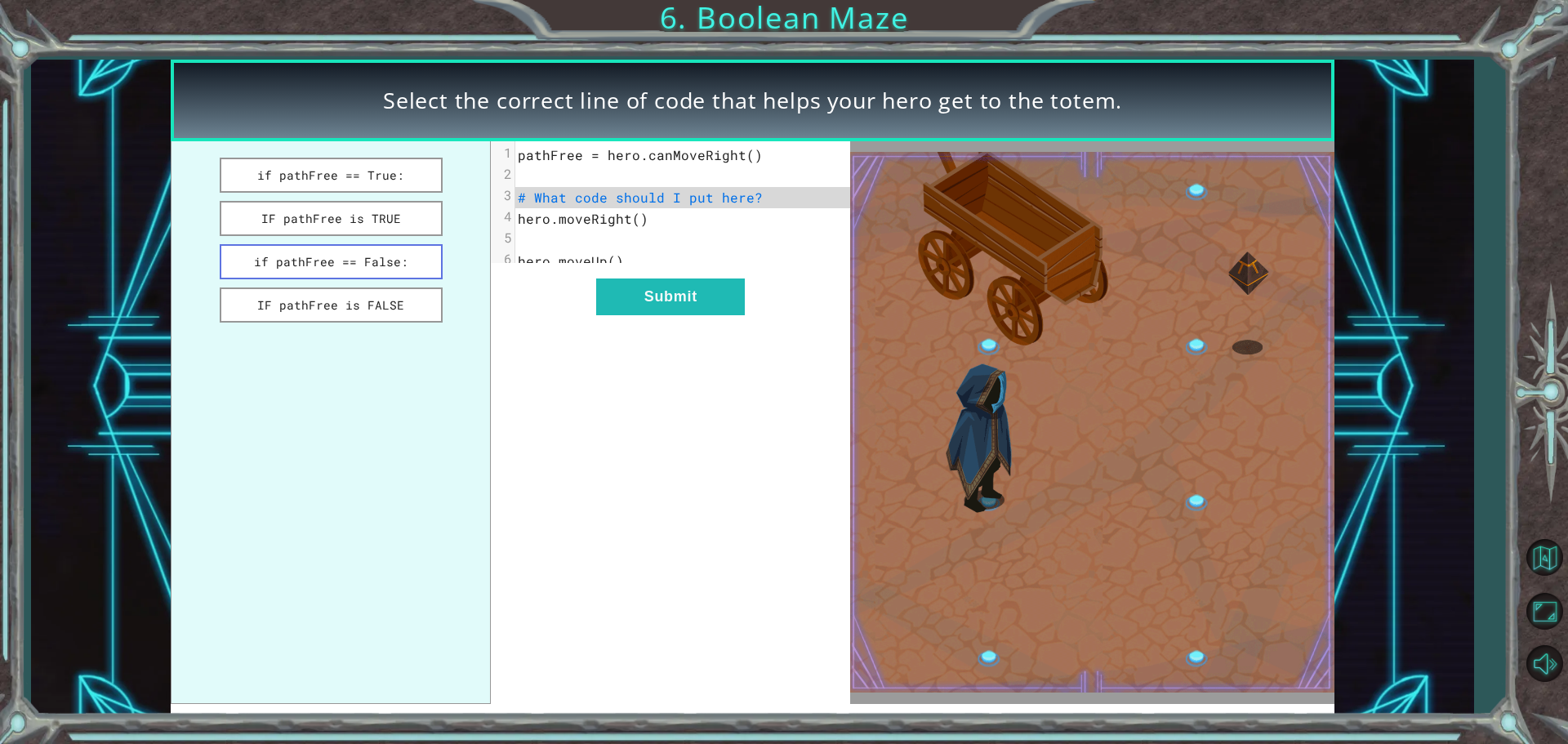
click at [389, 257] on button "if pathFree == False:" at bounding box center [331, 261] width 223 height 35
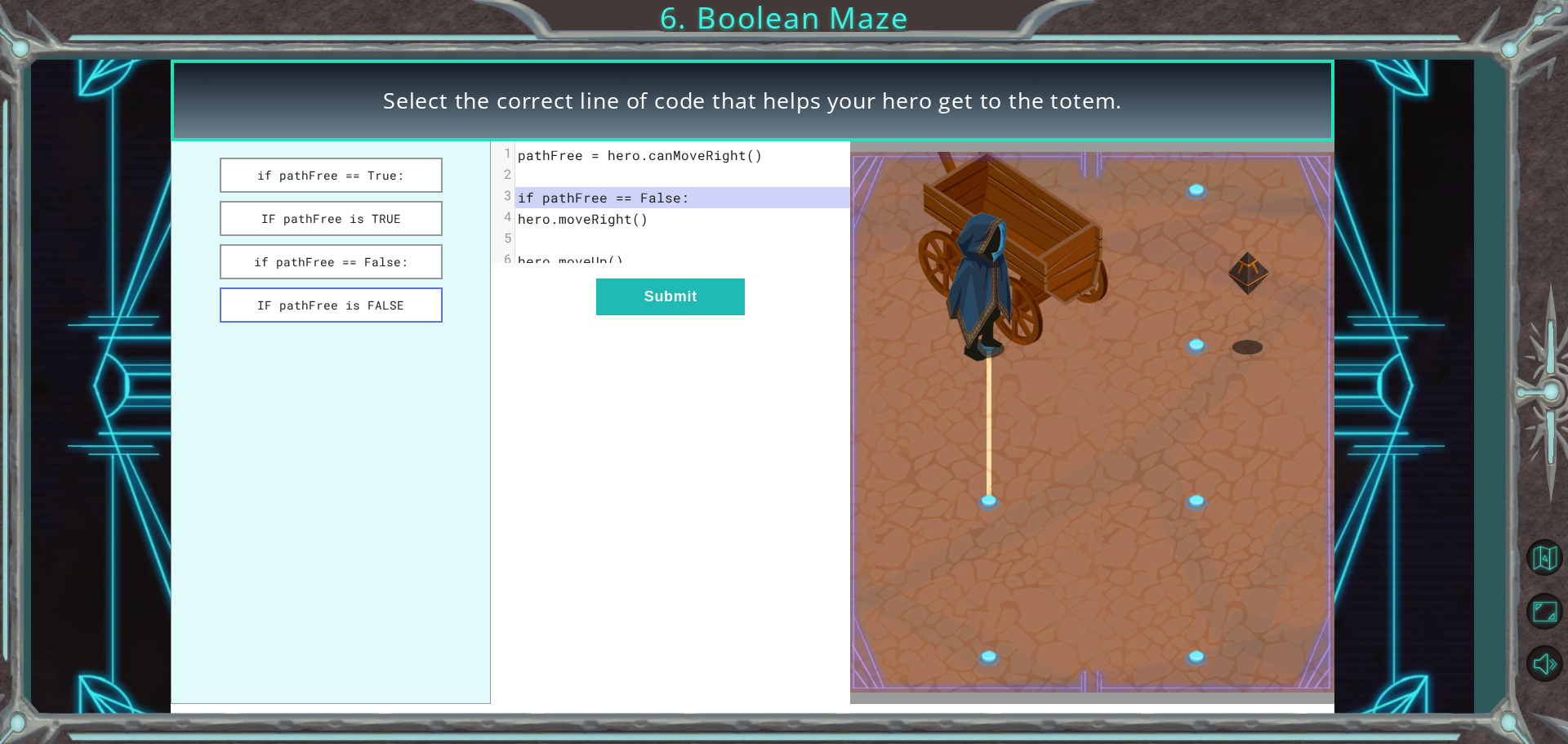
click at [352, 304] on button "IF pathFree is FALSE" at bounding box center [331, 305] width 223 height 35
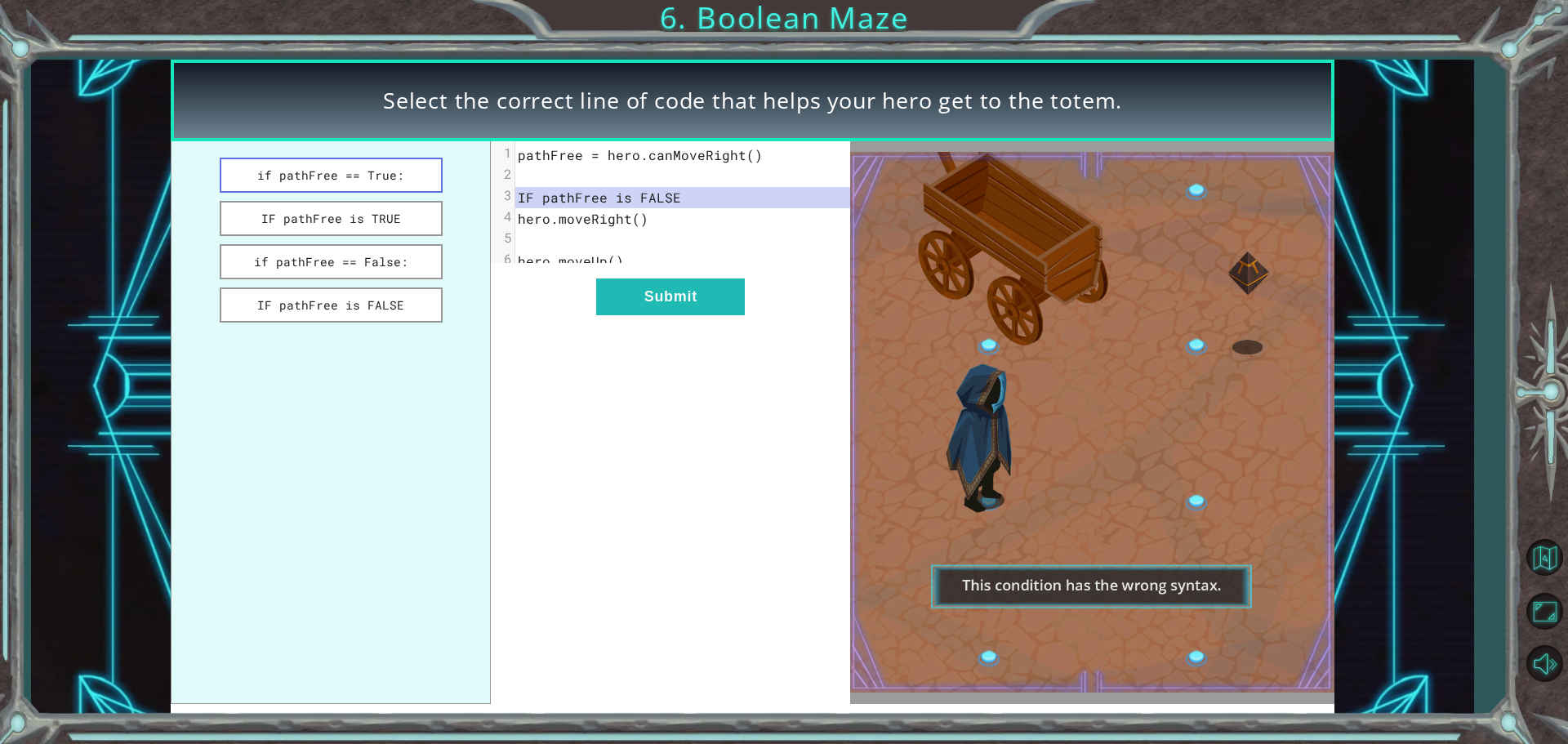
click at [365, 181] on button "if pathFree == True:" at bounding box center [331, 175] width 223 height 35
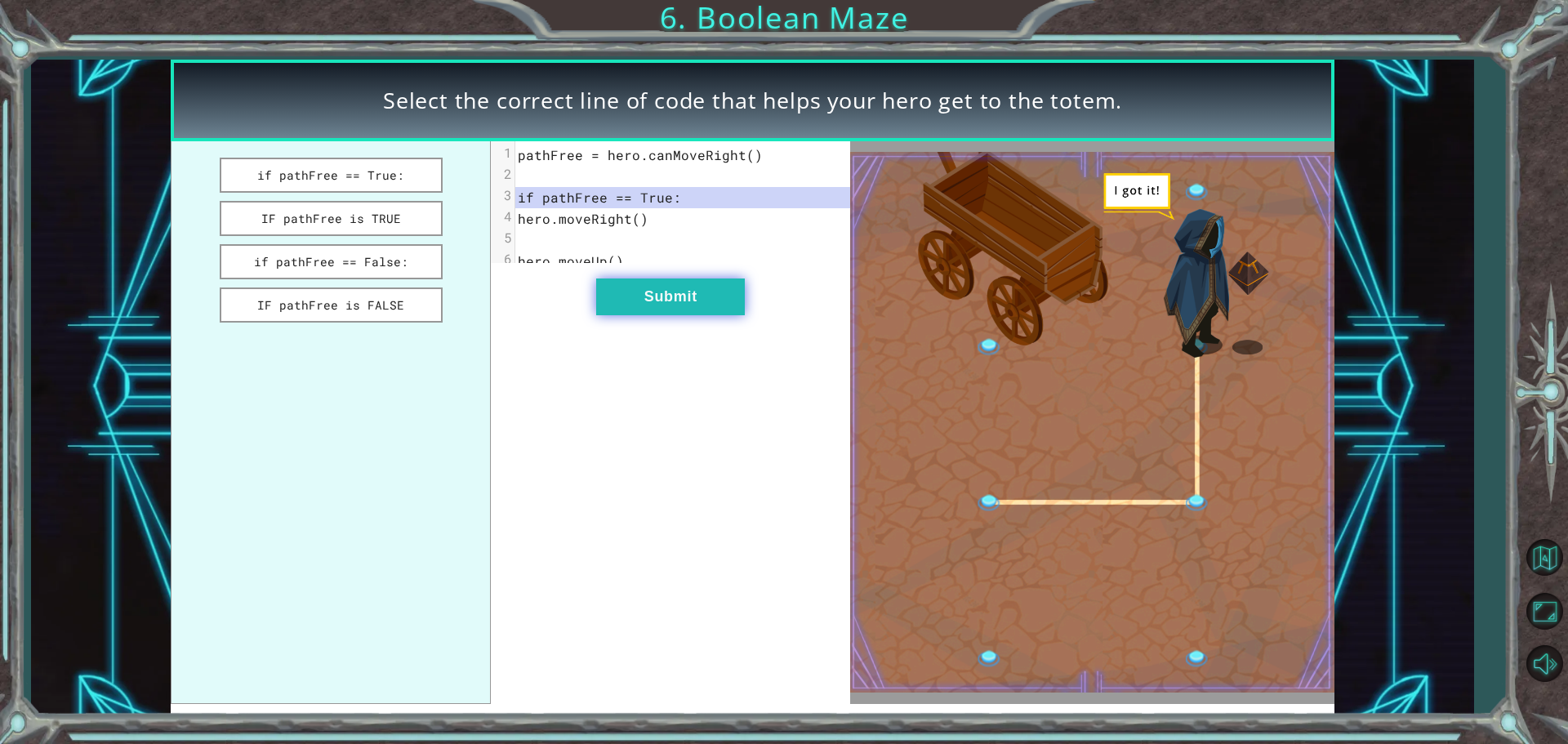
click at [626, 315] on button "Submit" at bounding box center [670, 297] width 149 height 37
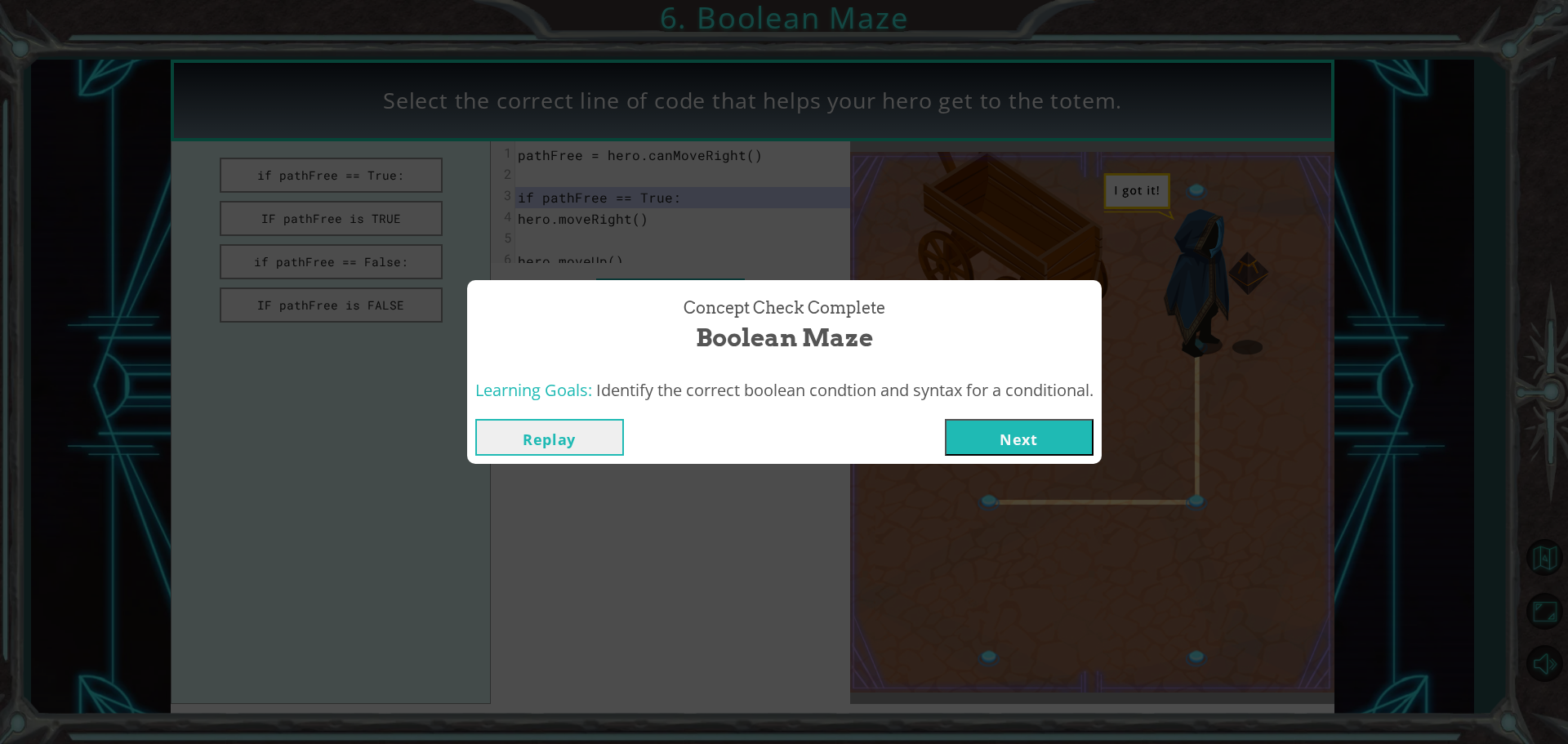
click at [1074, 435] on button "Next" at bounding box center [1019, 437] width 149 height 37
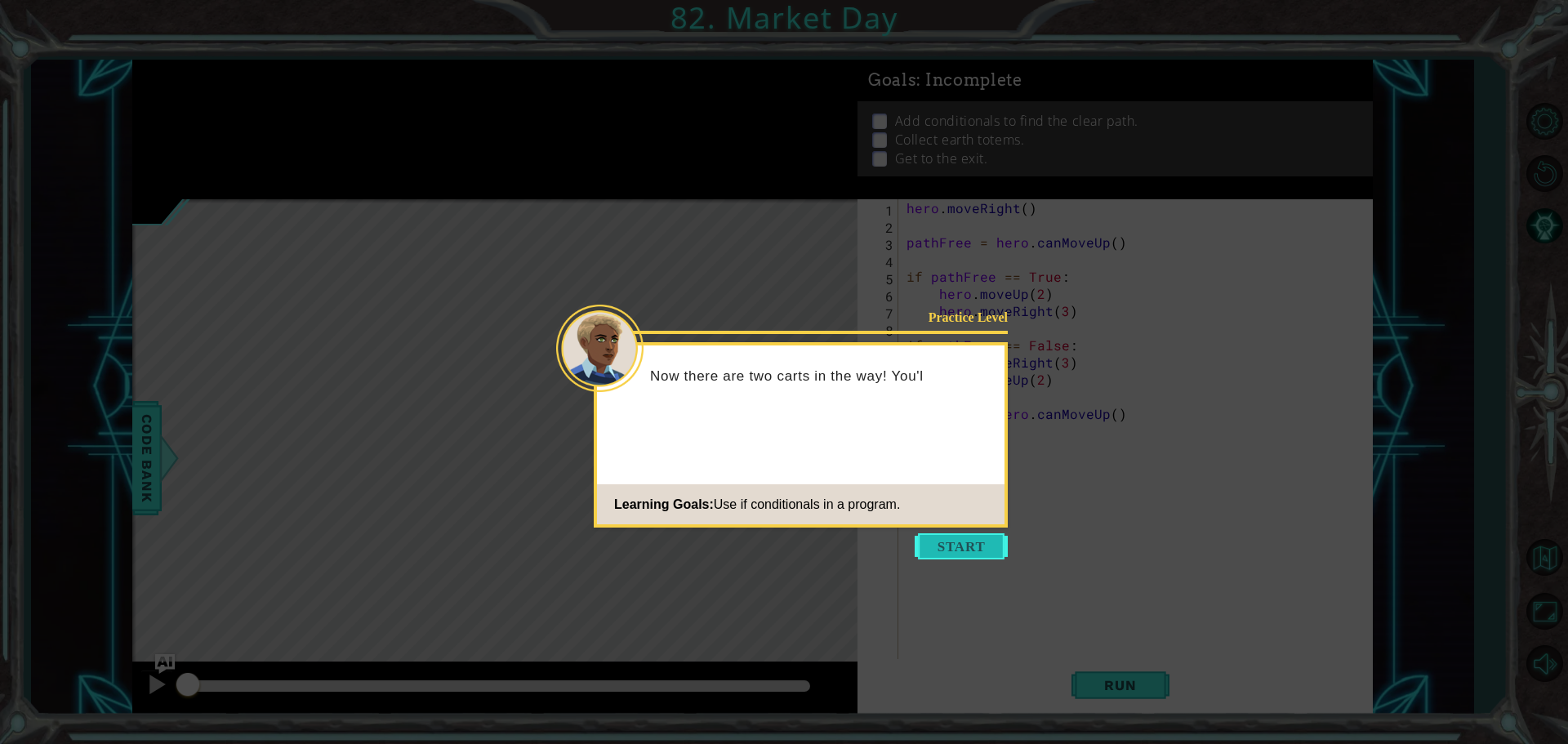
click at [920, 556] on button "Start" at bounding box center [962, 546] width 93 height 26
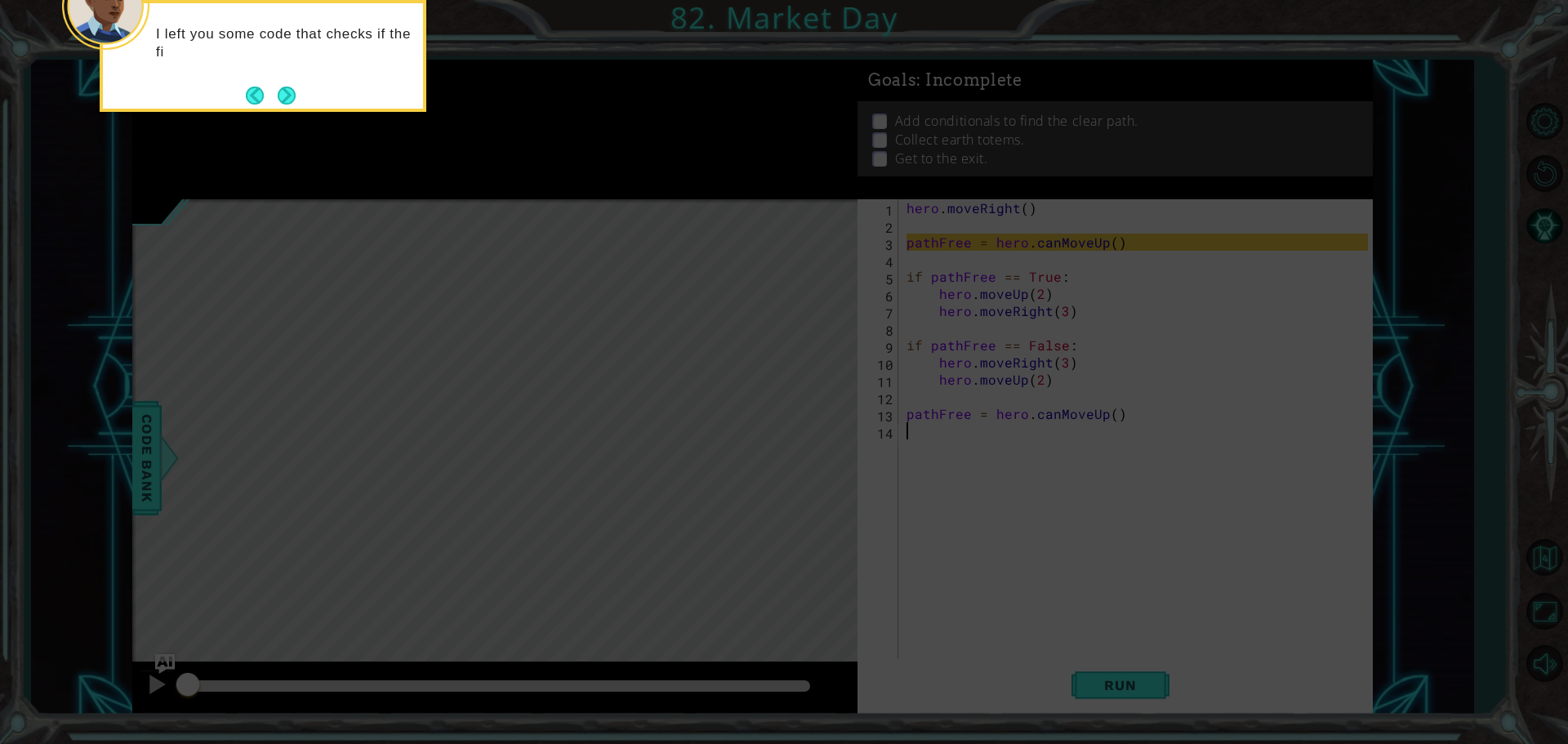
click at [290, 117] on icon at bounding box center [784, 111] width 1568 height 1266
click at [290, 116] on icon at bounding box center [784, 111] width 1568 height 1266
click at [290, 114] on icon at bounding box center [784, 111] width 1568 height 1266
click at [289, 110] on div "I left you some code that checks if the first path is free." at bounding box center [263, 56] width 327 height 112
click at [273, 95] on footer at bounding box center [270, 95] width 50 height 25
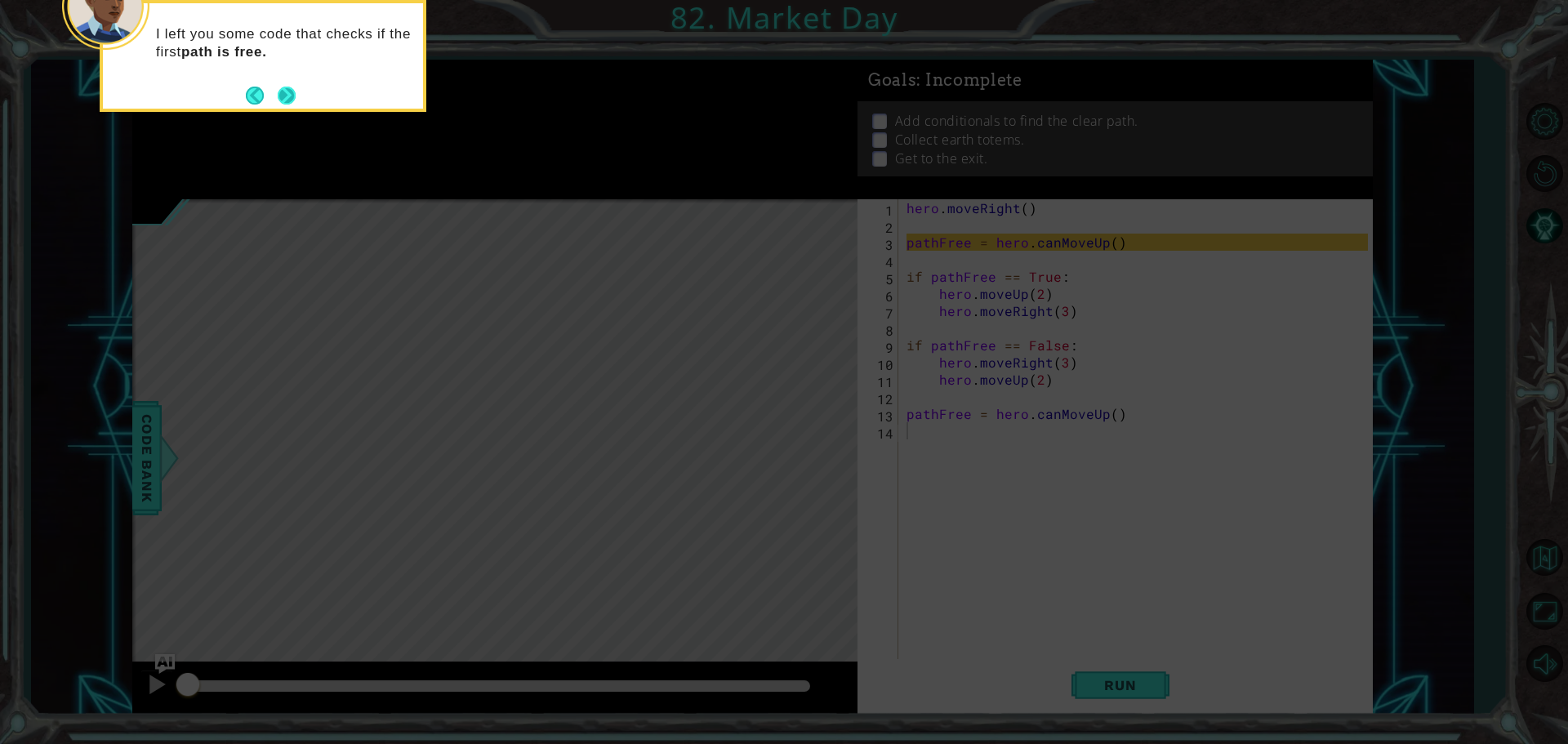
click at [277, 95] on button "Next" at bounding box center [287, 95] width 19 height 19
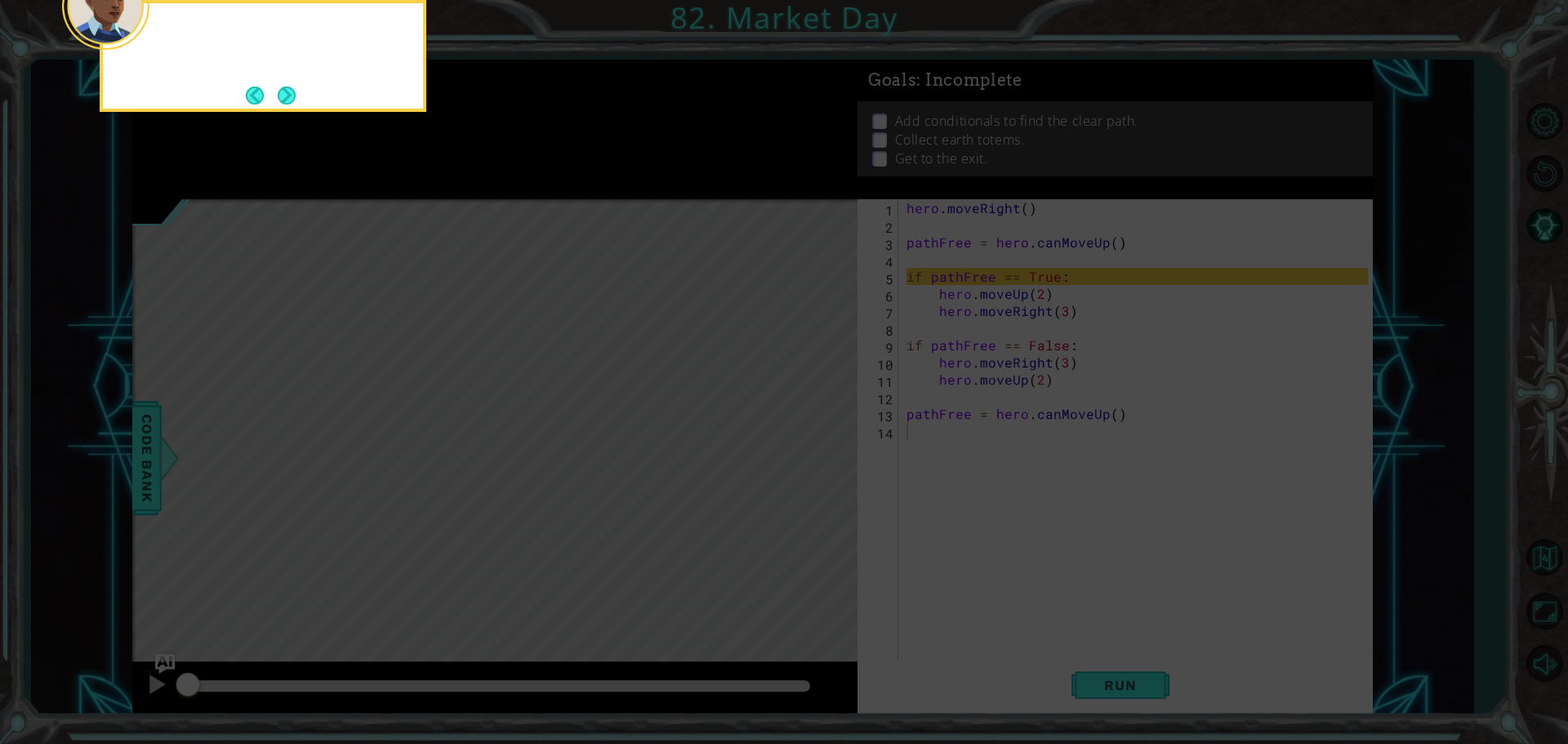
click at [287, 96] on button "Next" at bounding box center [287, 95] width 20 height 20
click at [287, 92] on button "Next" at bounding box center [287, 95] width 19 height 19
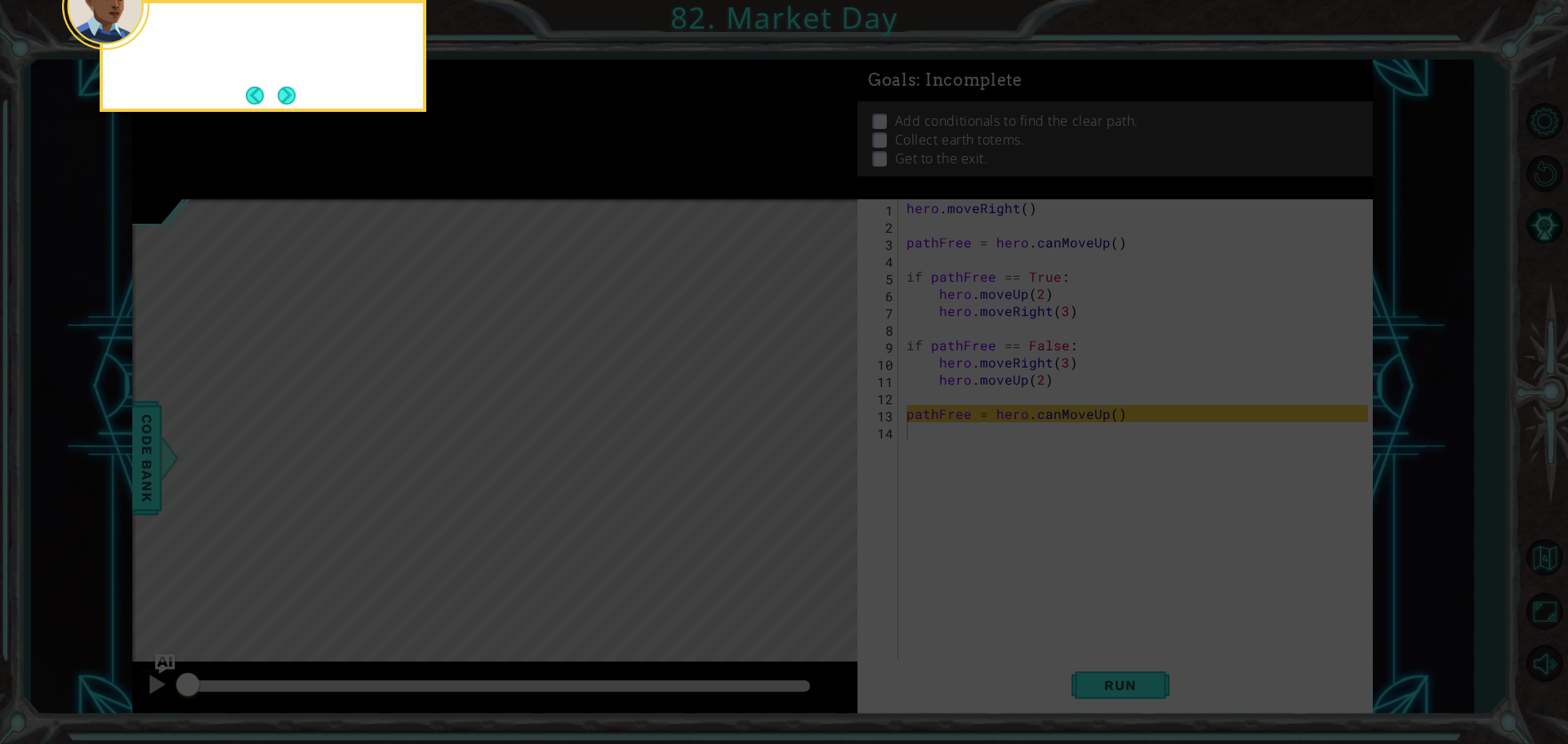
click at [287, 92] on button "Next" at bounding box center [287, 95] width 20 height 20
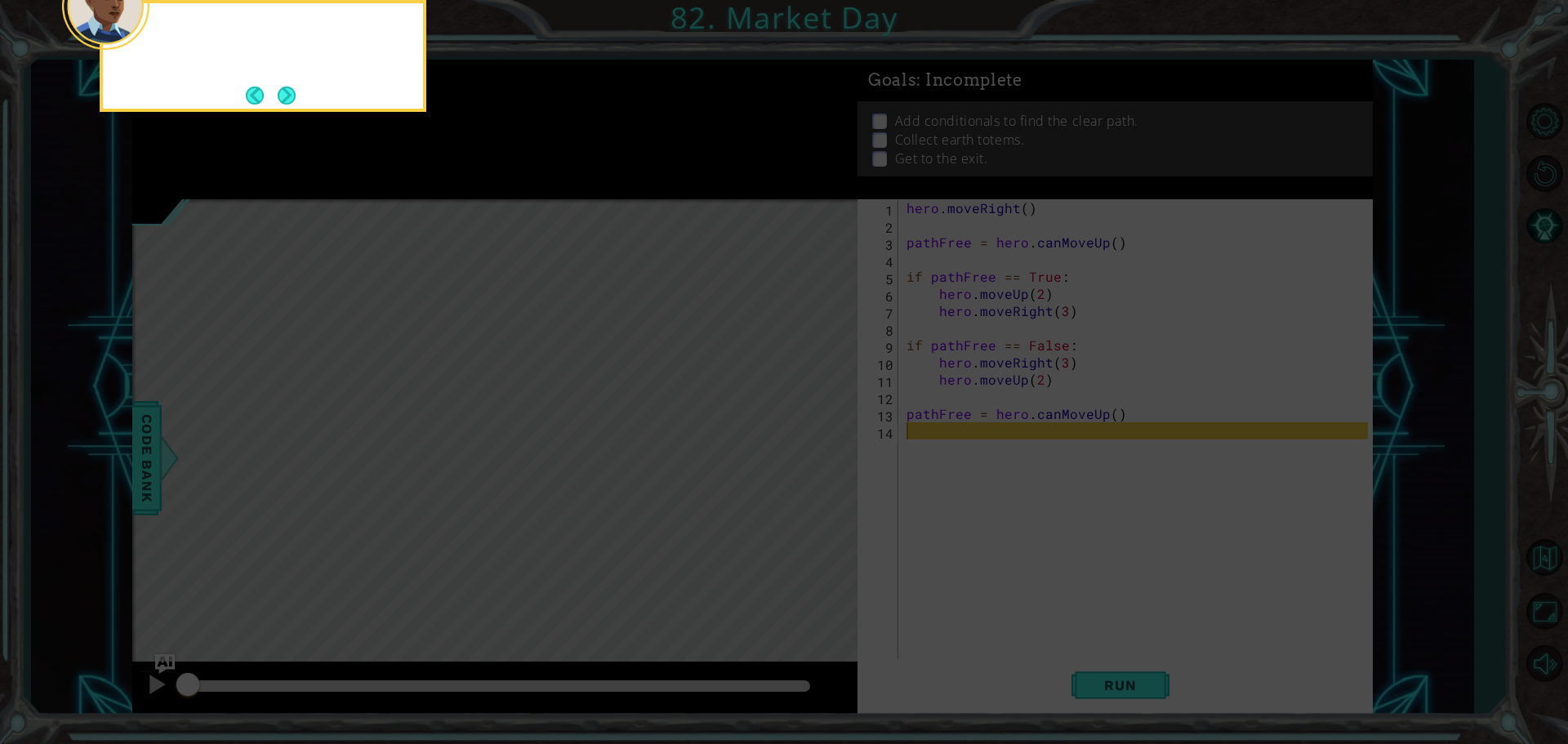
click at [288, 83] on footer at bounding box center [270, 95] width 50 height 25
click at [291, 68] on div "N" at bounding box center [263, 56] width 327 height 112
drag, startPoint x: 291, startPoint y: 73, endPoint x: 286, endPoint y: 90, distance: 17.7
click at [292, 75] on div "Now it's up to" at bounding box center [263, 56] width 327 height 112
click at [278, 102] on button "Next" at bounding box center [287, 95] width 18 height 18
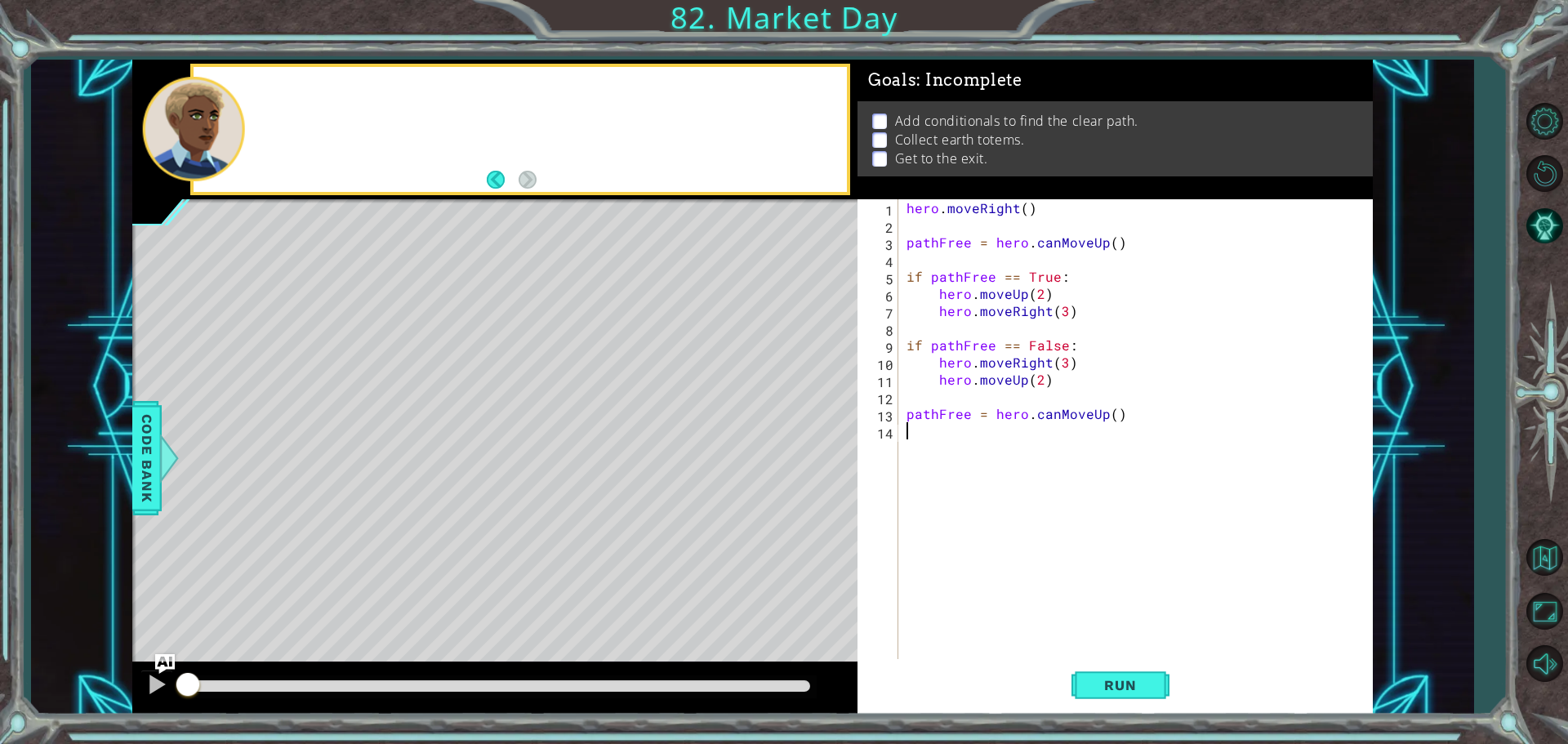
click at [274, 102] on div at bounding box center [520, 129] width 653 height 125
click at [1163, 673] on button "Run" at bounding box center [1120, 685] width 98 height 51
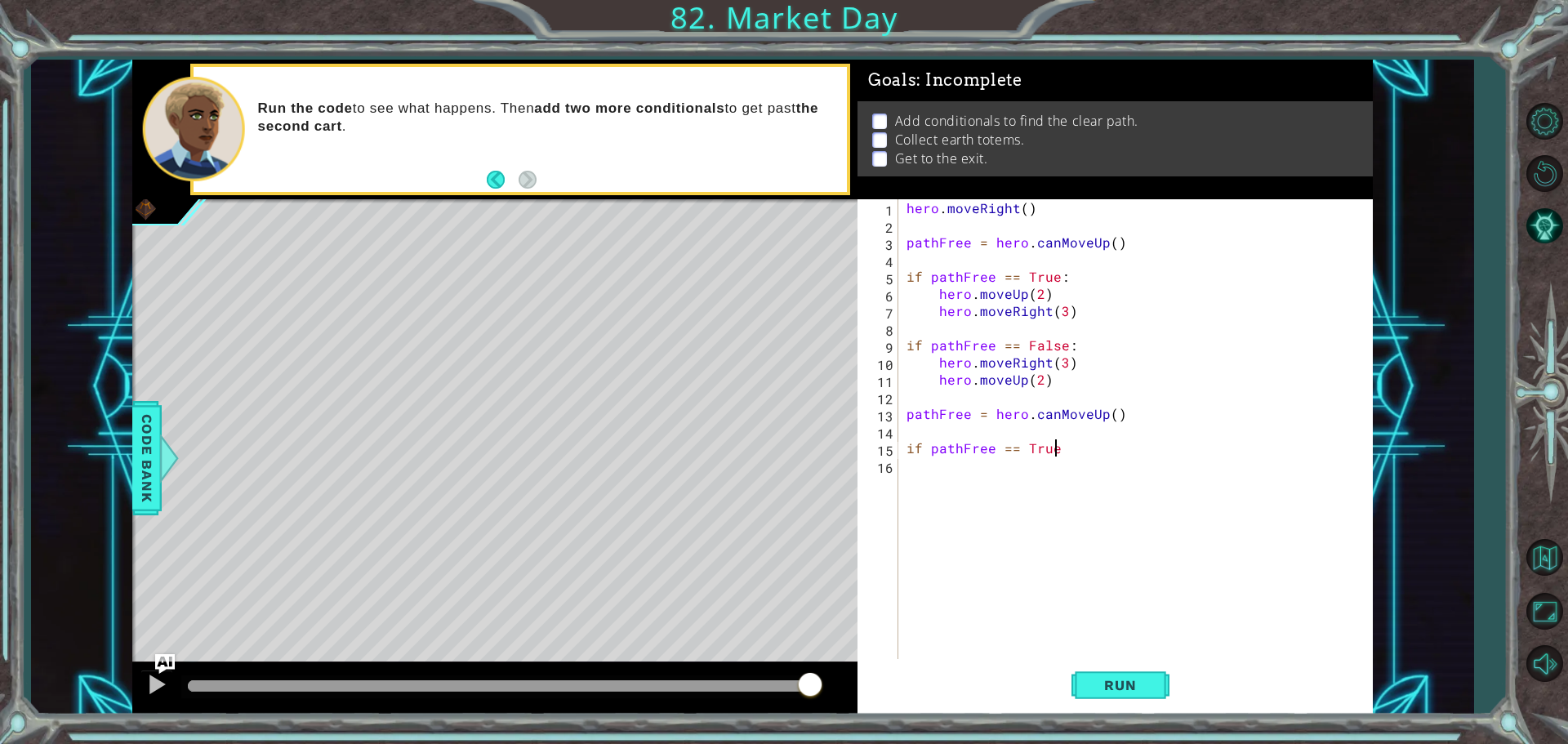
scroll to position [0, 9]
type textarea "if pathFree == True:"
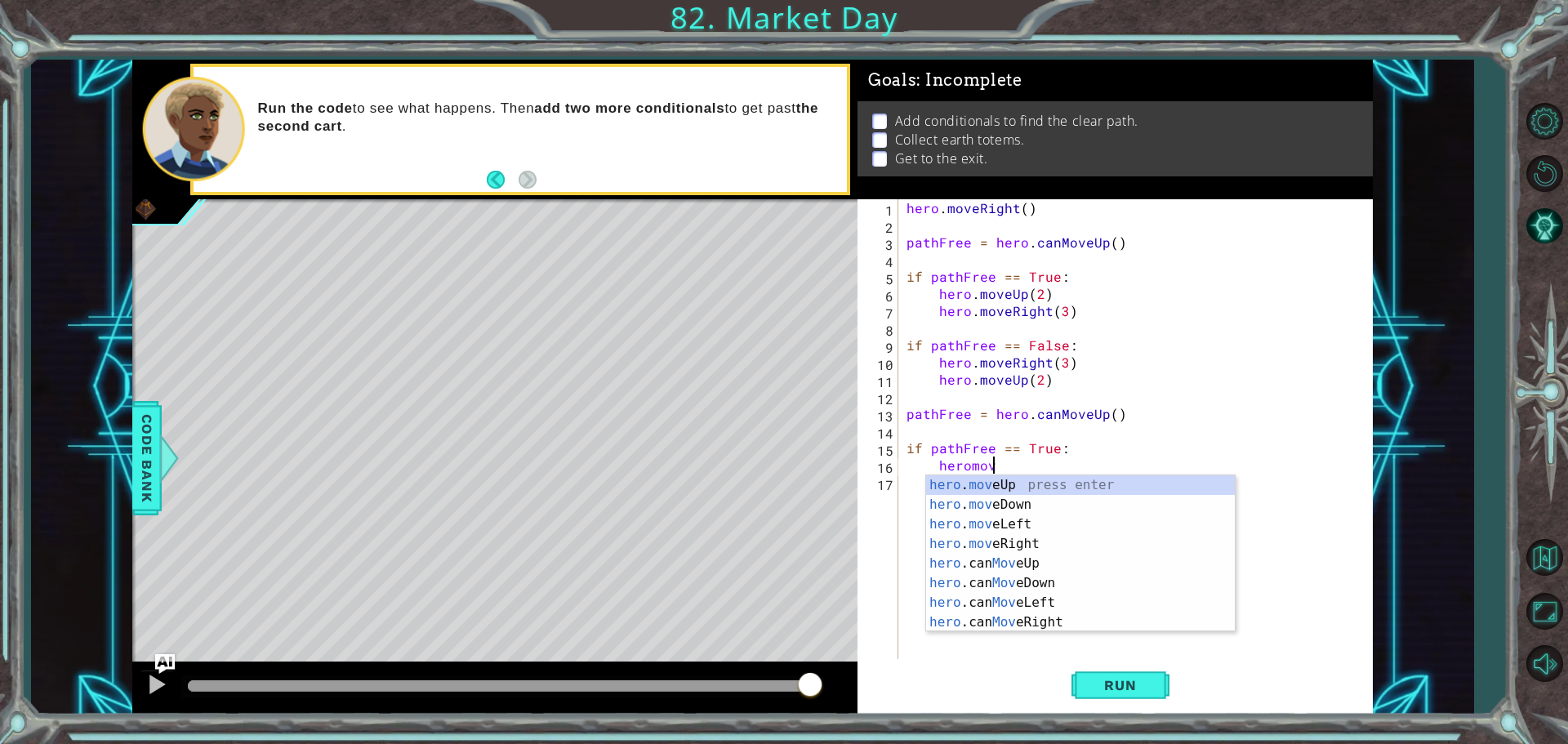
scroll to position [0, 5]
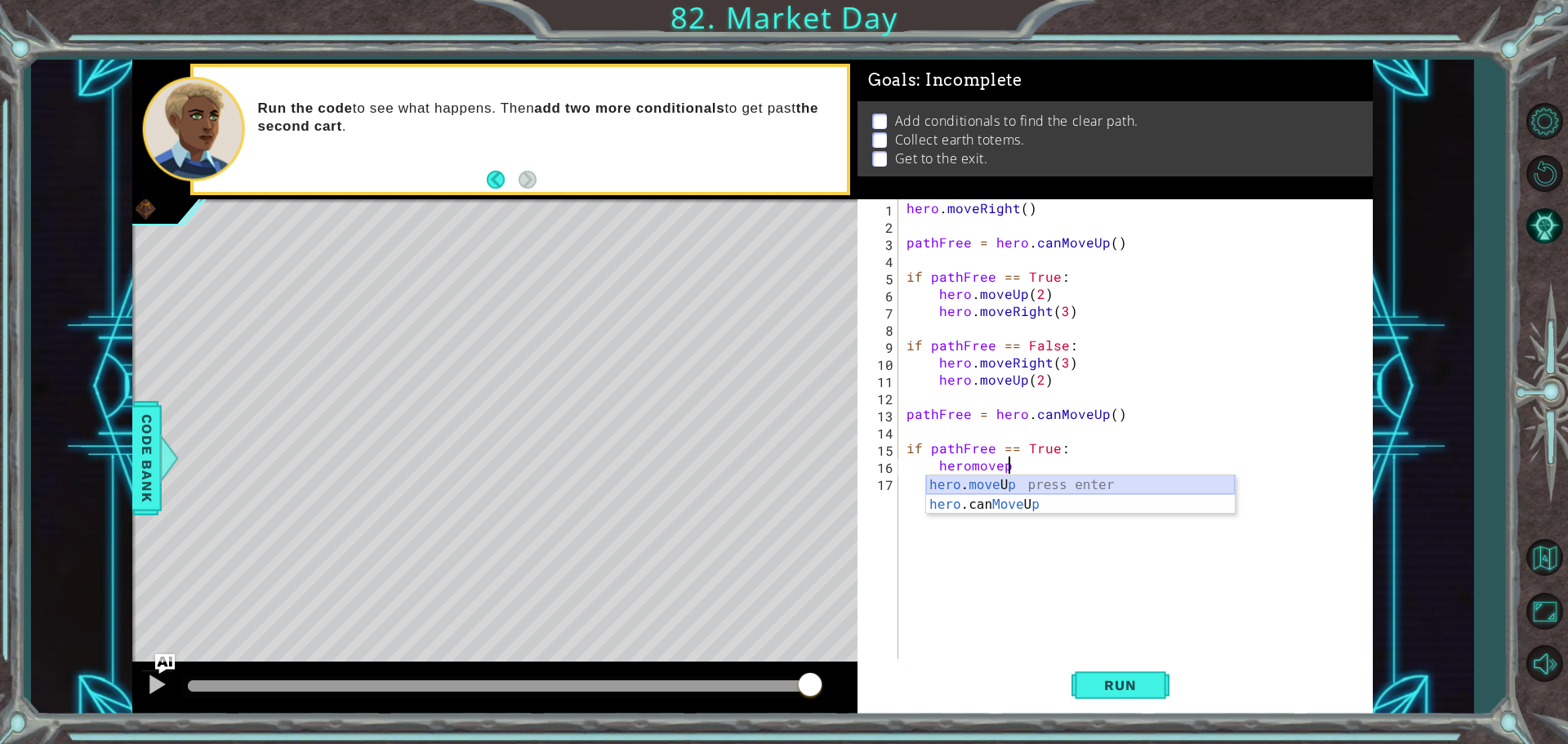
click at [1147, 486] on div "hero . move U p press enter hero .can Move U p press enter" at bounding box center [1081, 514] width 308 height 78
type textarea "hero.moveUp(1)"
click at [1062, 482] on div "hero . moveRight ( ) pathFree = hero . canMoveUp ( ) if pathFree == True : hero…" at bounding box center [1140, 448] width 473 height 497
click at [1013, 486] on div "hero . moveRight ( ) pathFree = hero . canMoveUp ( ) if pathFree == True : hero…" at bounding box center [1140, 448] width 473 height 497
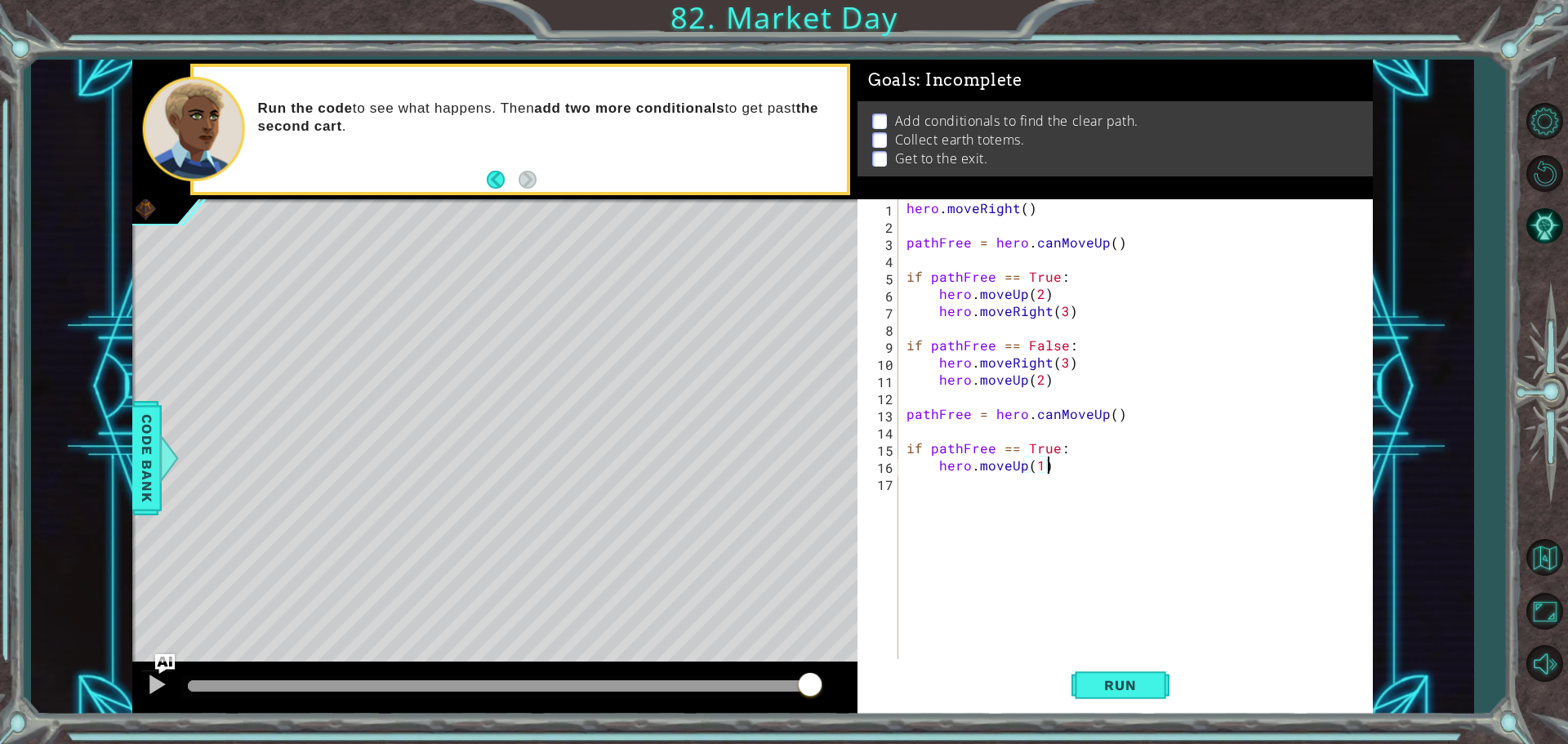
click at [1065, 463] on div "hero . moveRight ( ) pathFree = hero . canMoveUp ( ) if pathFree == True : hero…" at bounding box center [1140, 448] width 473 height 497
type textarea "hero.moveUp(1)"
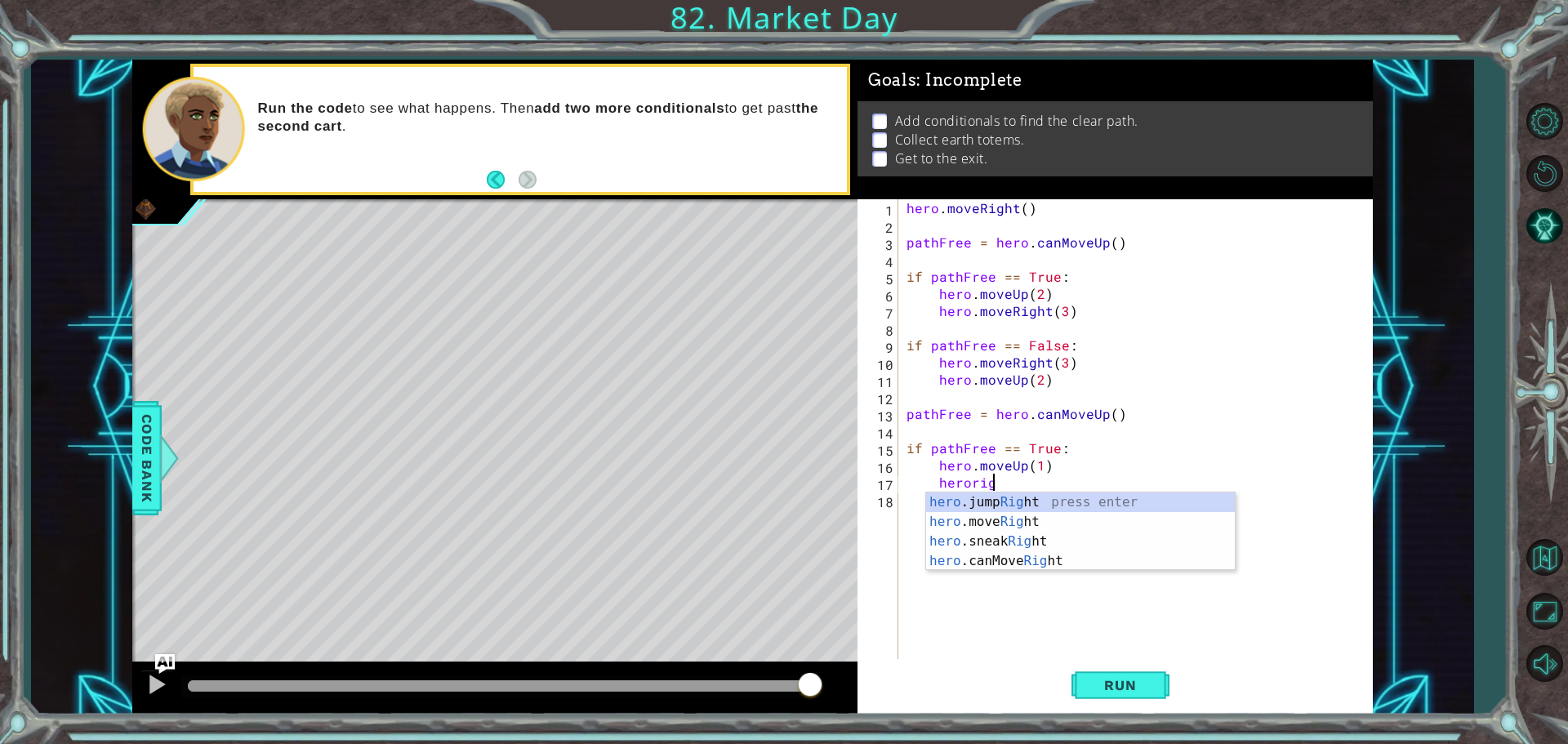
scroll to position [0, 5]
click at [1074, 524] on div "hero .jump Right press enter hero .move Right press enter hero .sneak Right pre…" at bounding box center [1081, 552] width 308 height 118
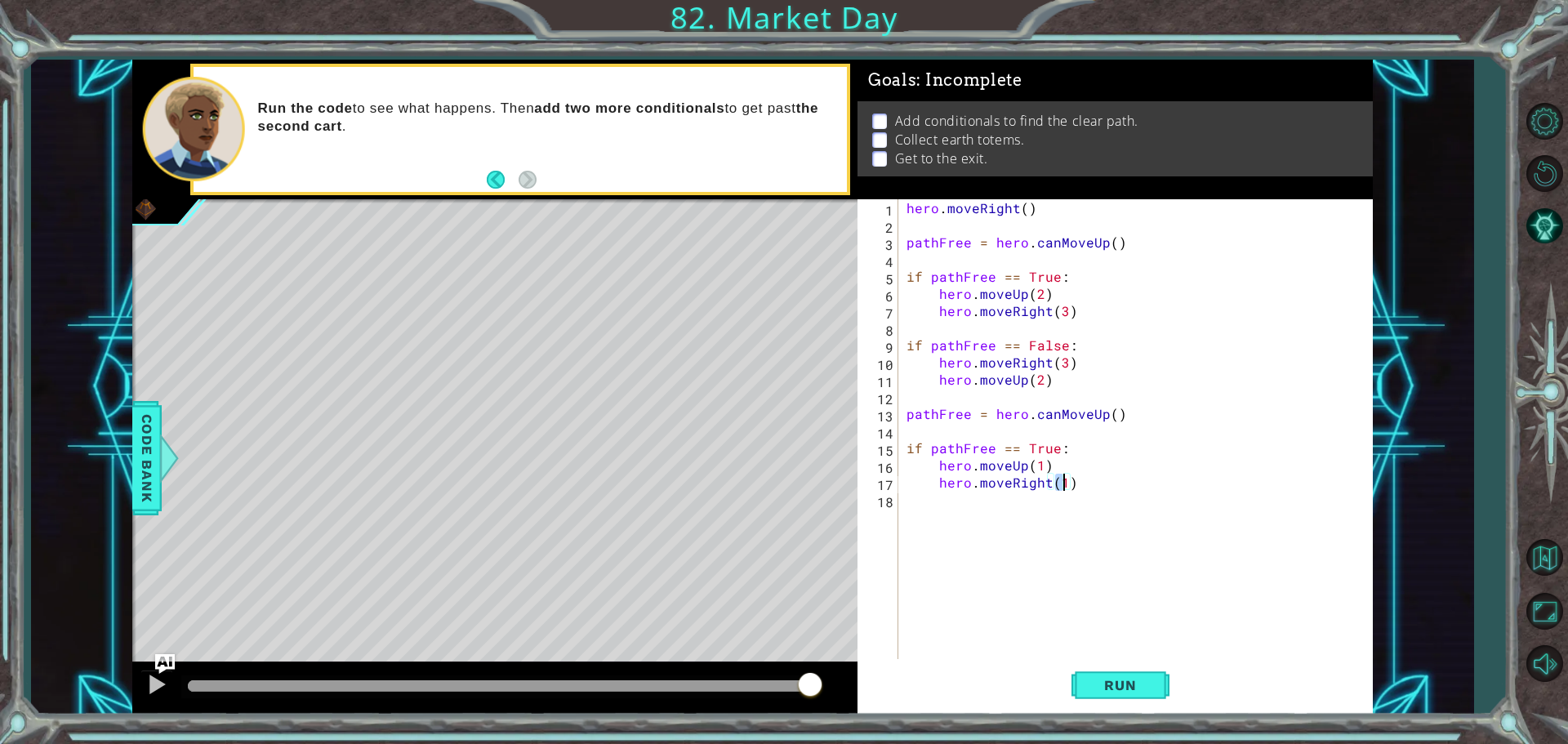
scroll to position [0, 9]
click at [1039, 466] on div "hero . moveRight ( ) pathFree = hero . canMoveUp ( ) if pathFree == True : hero…" at bounding box center [1140, 448] width 473 height 497
type textarea "hero.moveUp(2)"
click at [1078, 537] on div "hero . moveRight ( ) pathFree = hero . canMoveUp ( ) if pathFree == True : hero…" at bounding box center [1140, 448] width 473 height 497
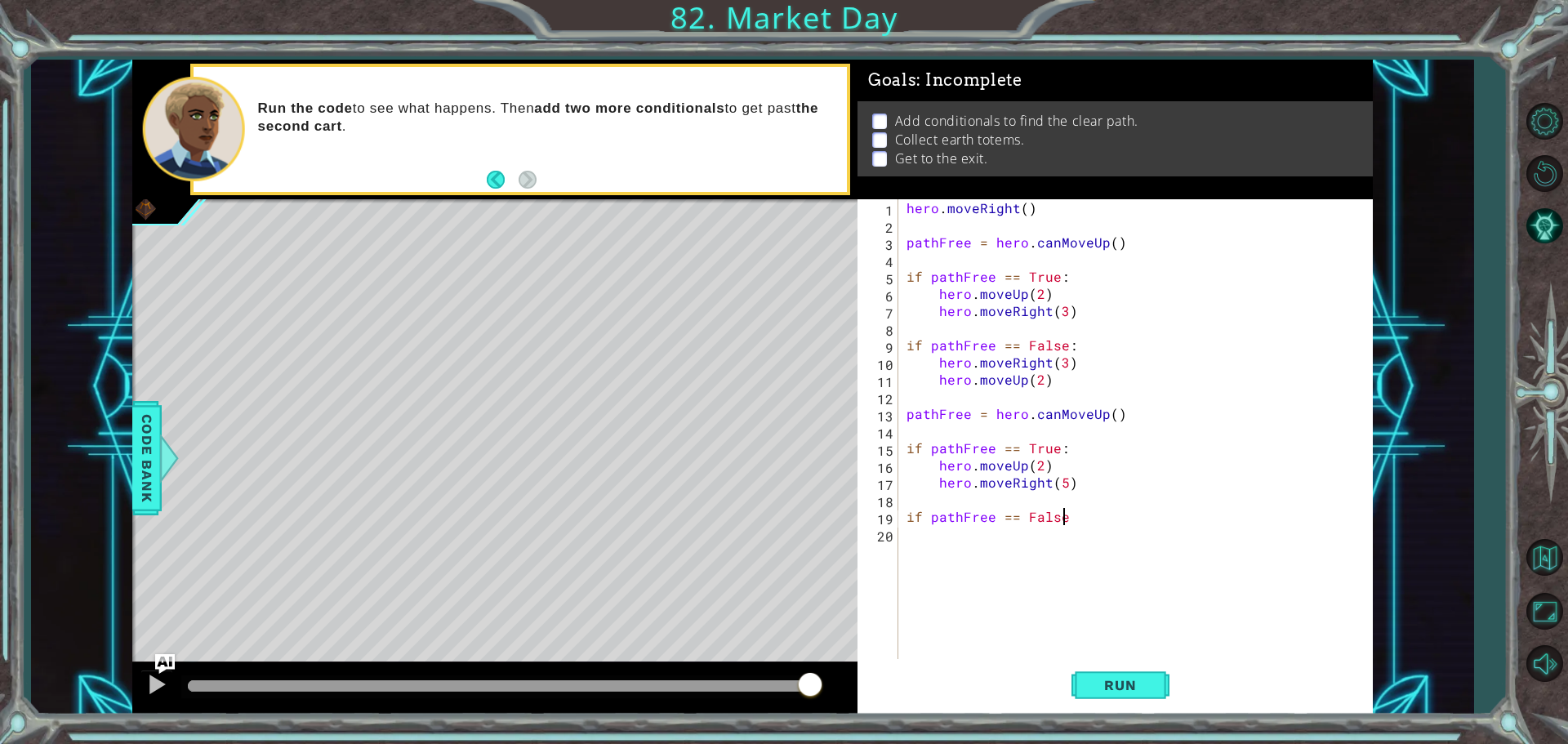
scroll to position [0, 9]
type textarea "if pathFree == False:"
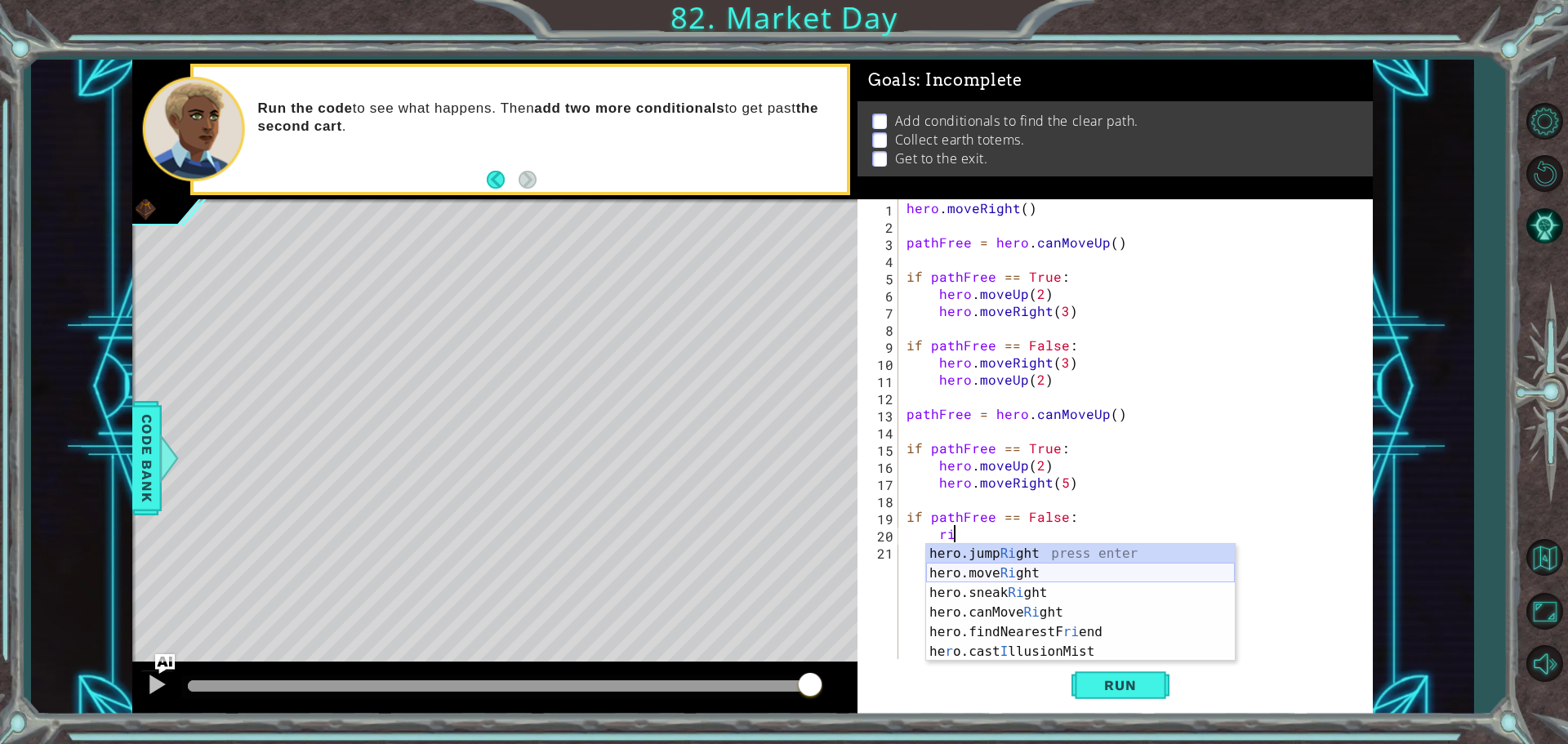
click at [976, 565] on div "hero.jump Ri ght press enter hero.move Ri ght press enter hero.sneak Ri ght pre…" at bounding box center [1081, 622] width 308 height 157
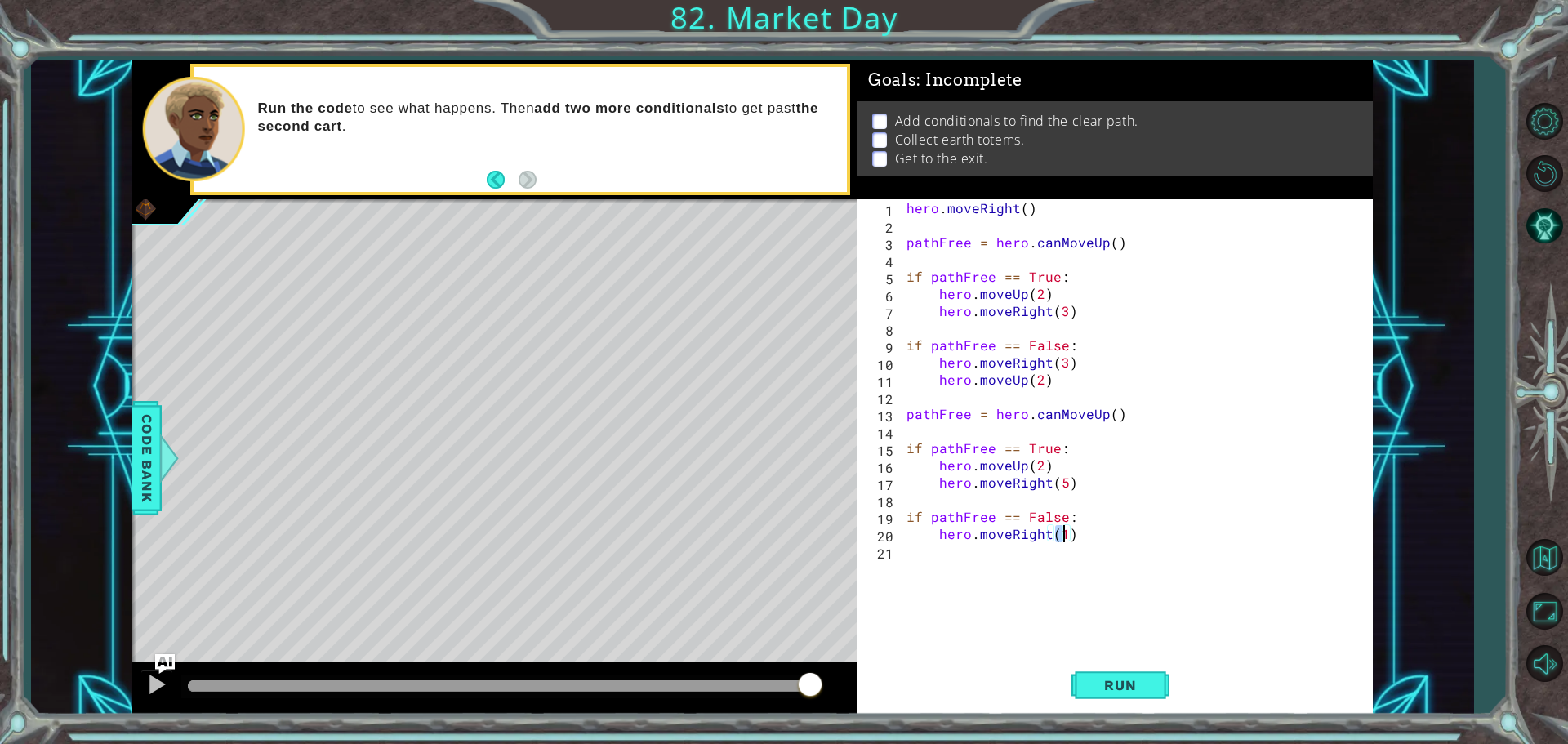
type textarea "hero.moveRight(2)"
click at [1097, 534] on div "hero . moveRight ( ) pathFree = hero . canMoveUp ( ) if pathFree == True : hero…" at bounding box center [1140, 448] width 473 height 497
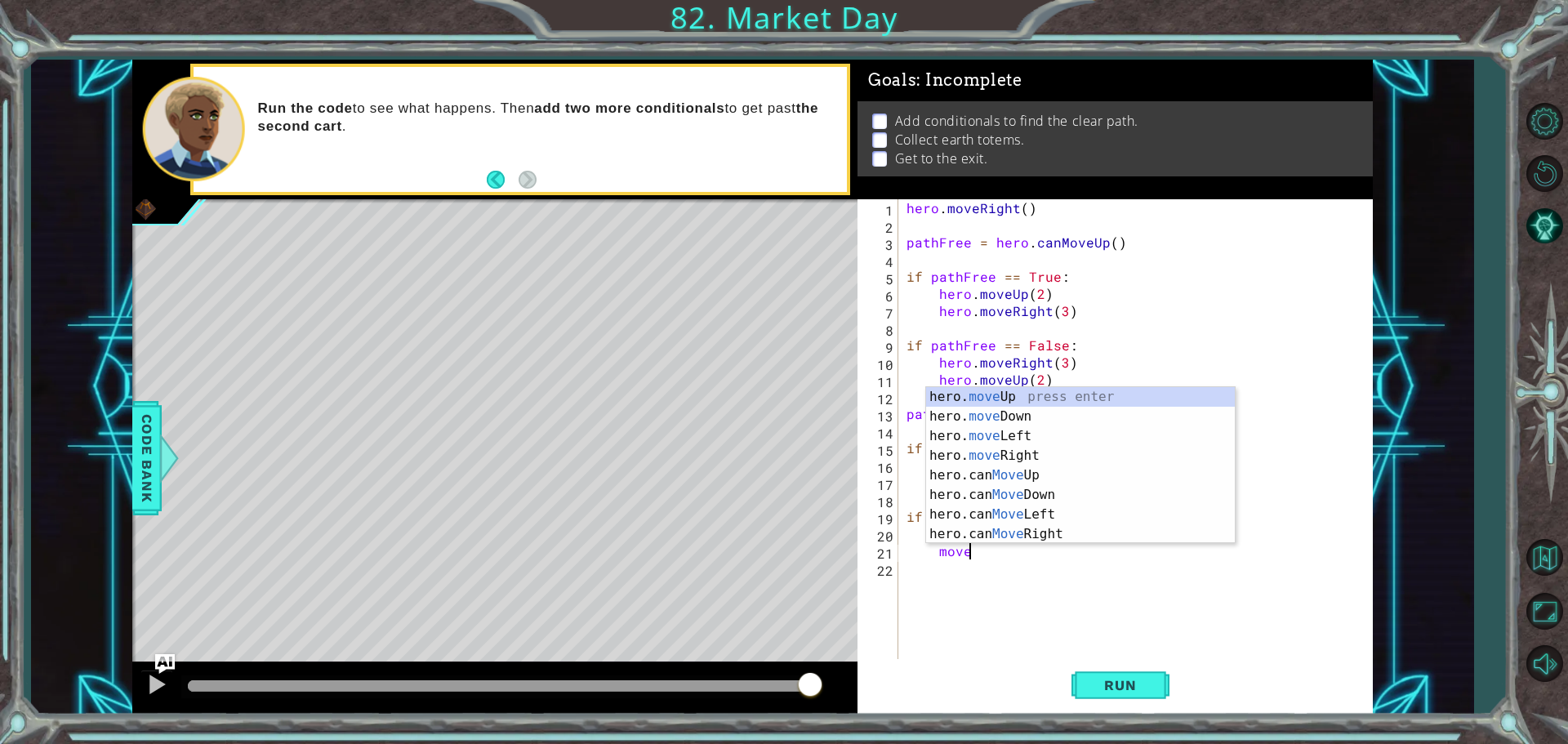
scroll to position [0, 4]
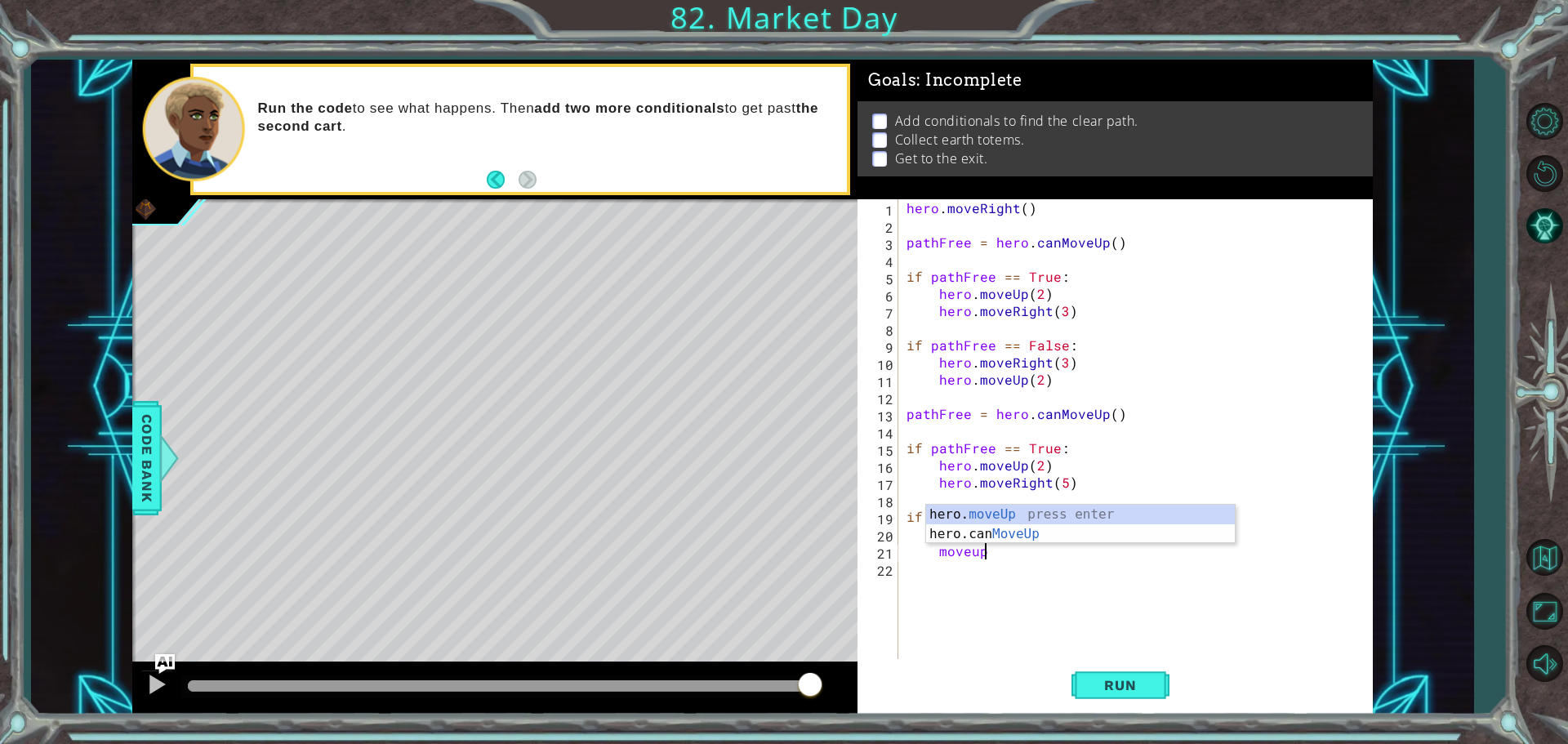
click at [1006, 509] on div "hero. moveUp press enter hero.can MoveUp press enter" at bounding box center [1081, 544] width 308 height 78
type textarea "hero.moveUp(2)"
click at [1029, 580] on div "hero . moveRight ( ) pathFree = hero . canMoveUp ( ) if pathFree == True : hero…" at bounding box center [1140, 448] width 473 height 497
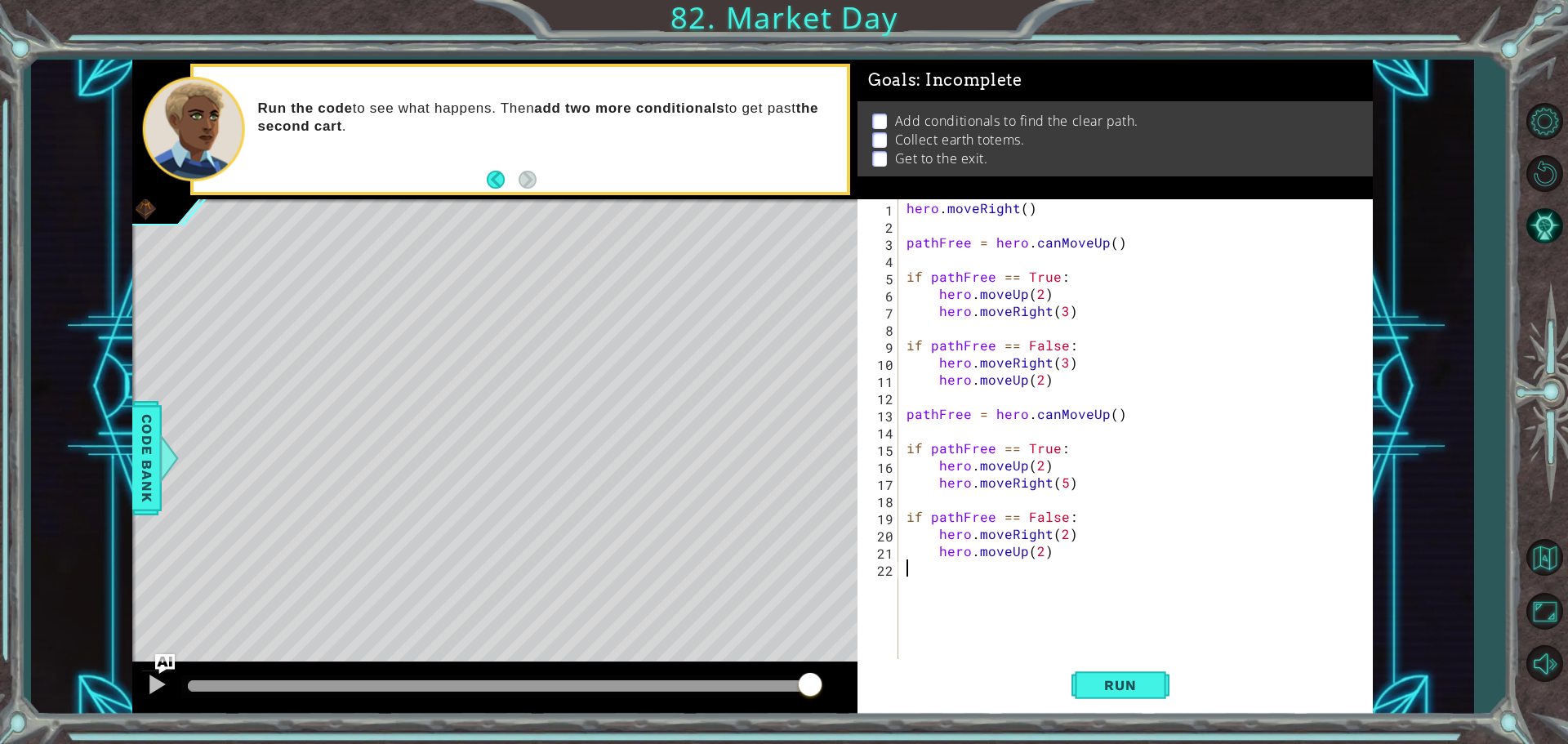
click at [1071, 560] on div "hero . moveRight ( ) pathFree = hero . canMoveUp ( ) if pathFree == True : hero…" at bounding box center [1140, 448] width 473 height 497
click at [1062, 550] on div "hero . moveRight ( ) pathFree = hero . canMoveUp ( ) if pathFree == True : hero…" at bounding box center [1140, 448] width 473 height 497
type textarea "hero.moveUp(2)"
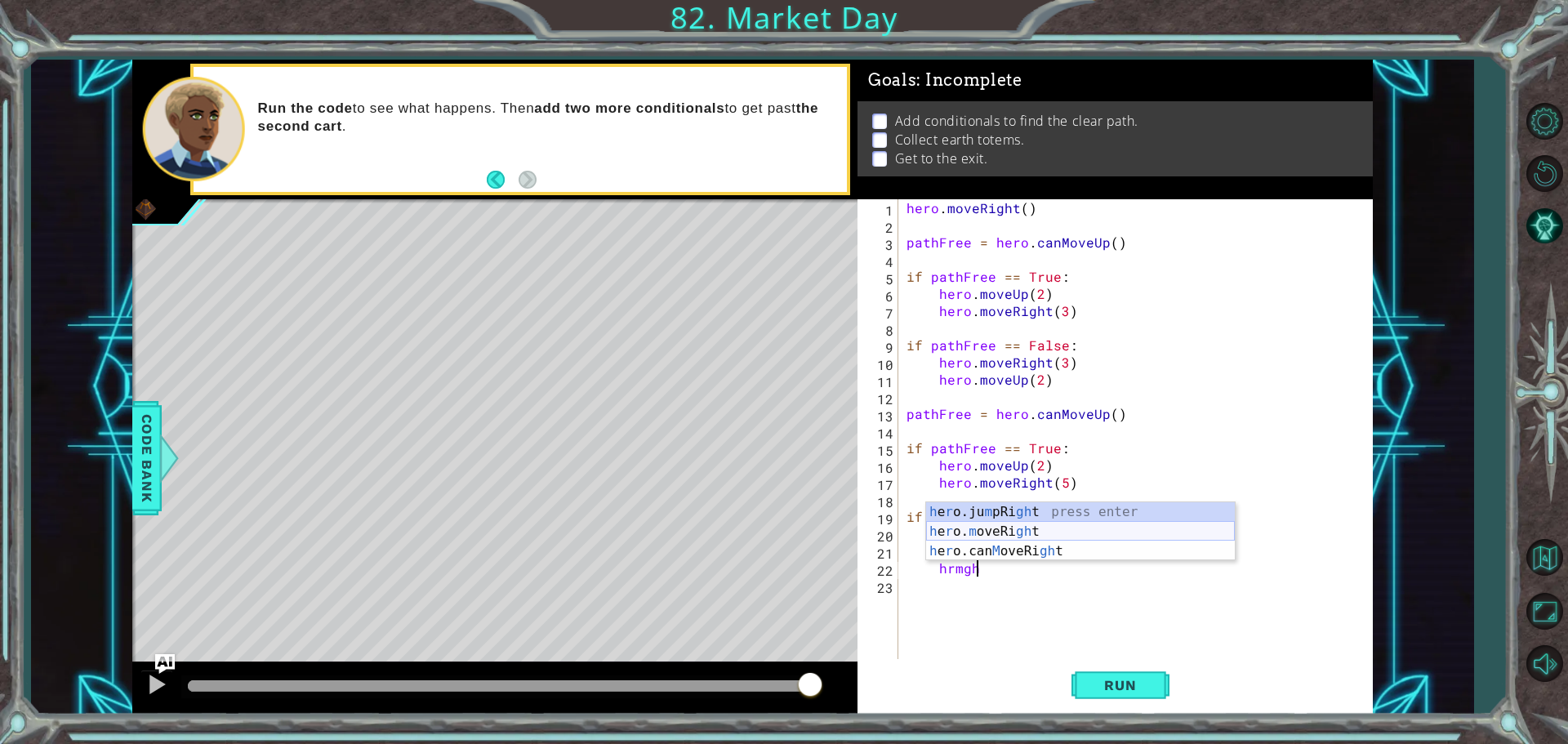
click at [1089, 529] on div "h e r o.ju m pRi gh t press enter h e r o. m oveRi gh t press enter h e r o.can…" at bounding box center [1081, 552] width 308 height 98
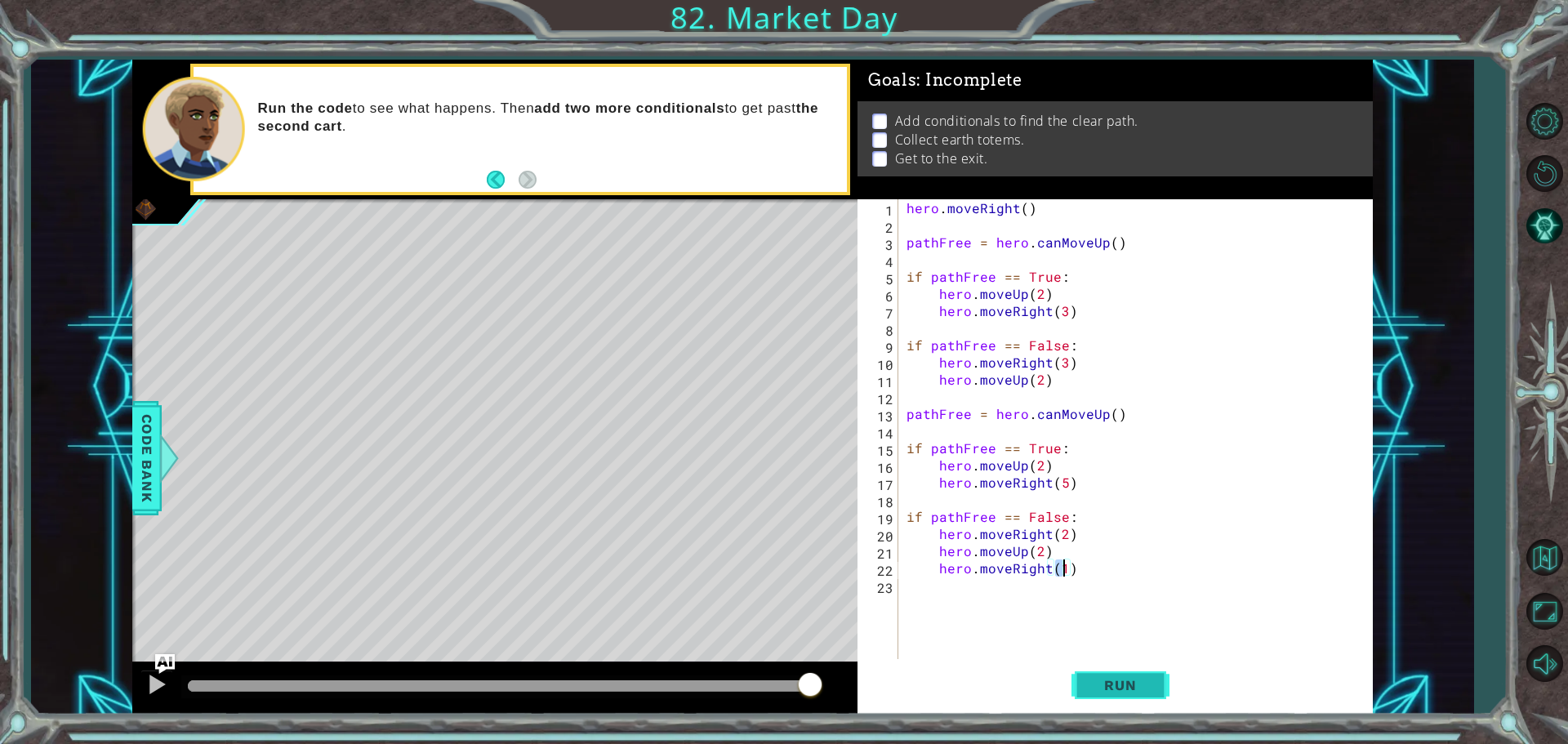
type textarea "hero.moveRight(1)"
click at [1121, 704] on button "Run" at bounding box center [1120, 685] width 98 height 51
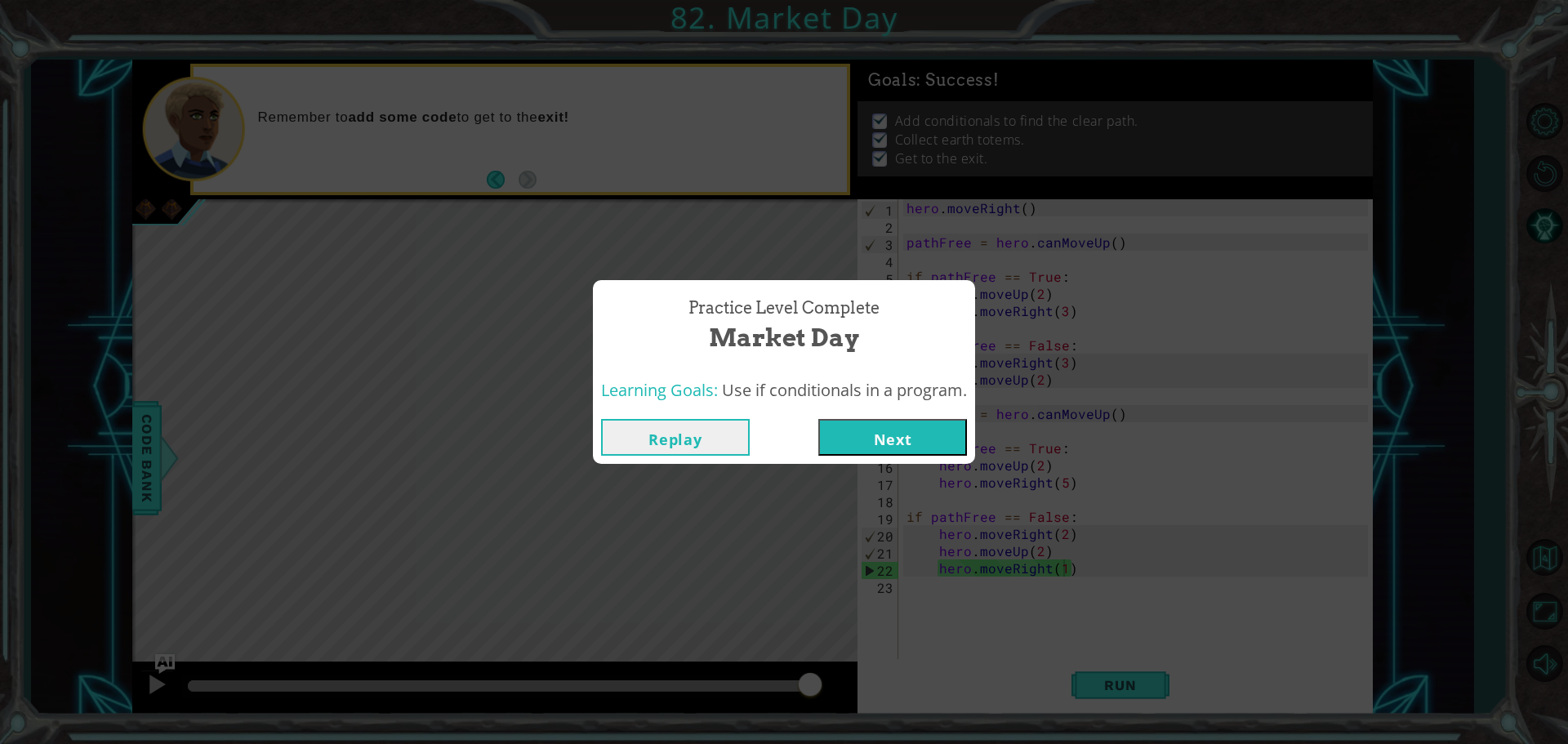
click at [870, 424] on button "Next" at bounding box center [892, 437] width 149 height 37
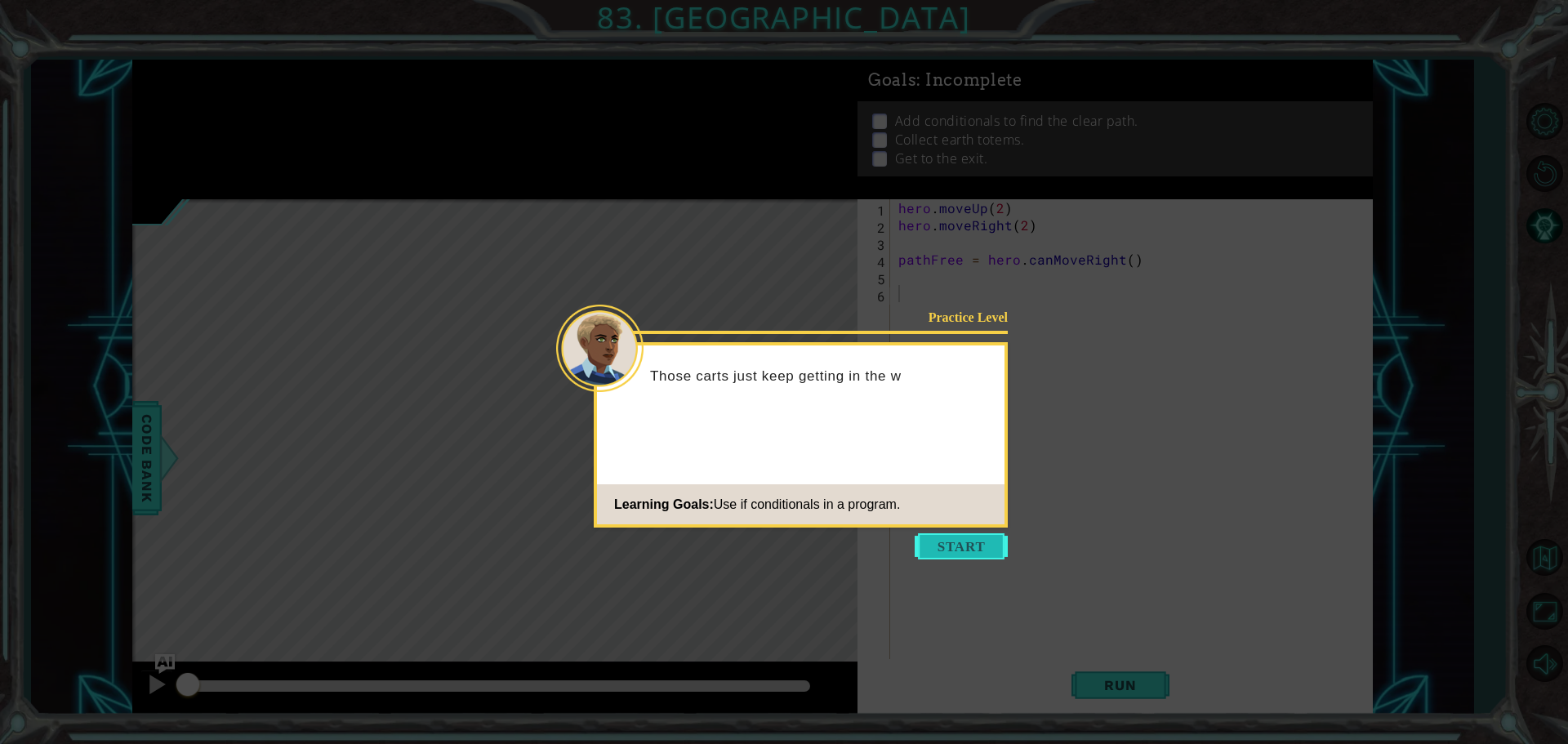
click at [984, 549] on button "Start" at bounding box center [962, 546] width 93 height 26
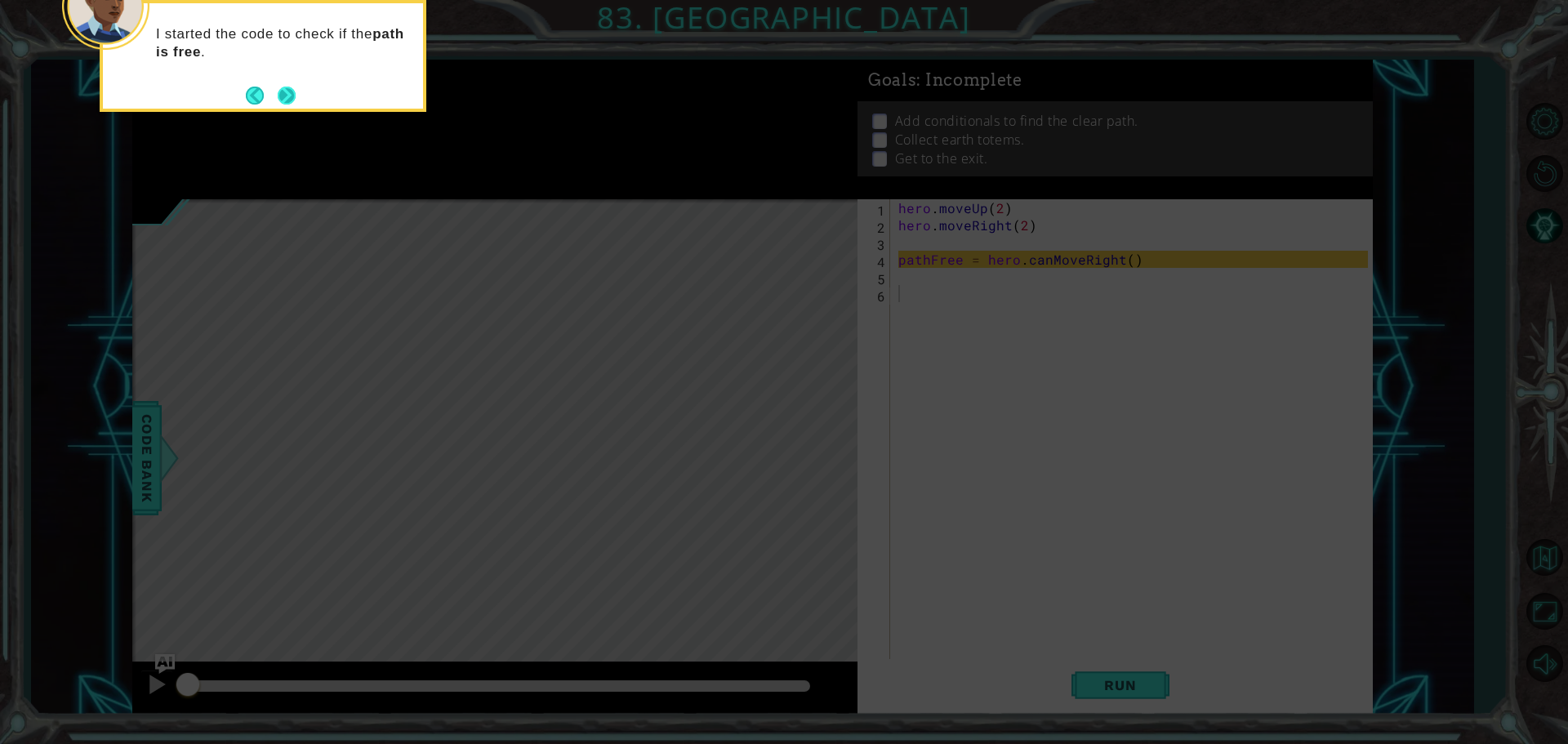
click at [279, 100] on button "Next" at bounding box center [287, 95] width 18 height 18
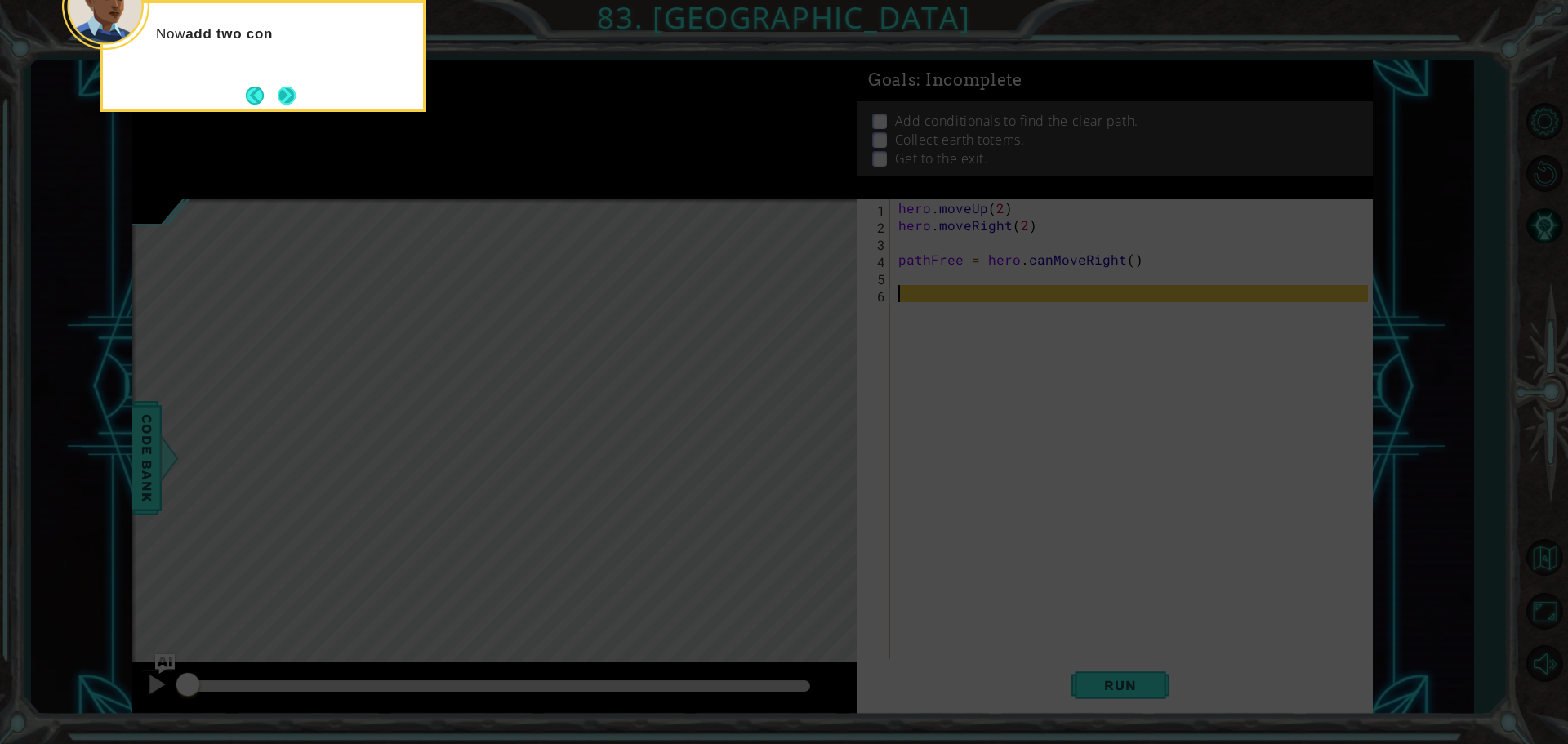
click at [279, 92] on button "Next" at bounding box center [288, 95] width 19 height 19
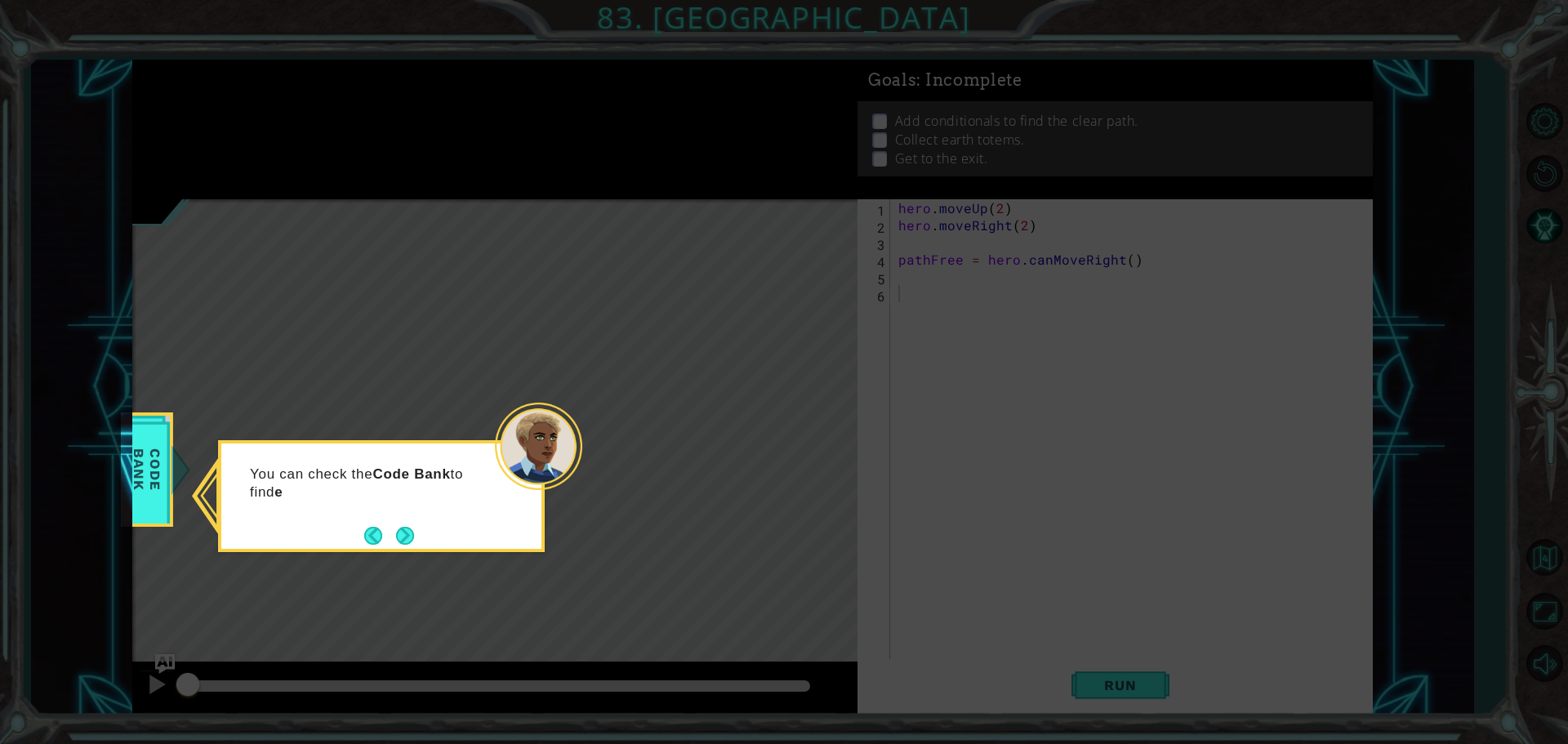
click at [410, 519] on div "You can check the Code Bank to find e" at bounding box center [381, 492] width 320 height 83
click at [410, 533] on button "Next" at bounding box center [406, 535] width 19 height 19
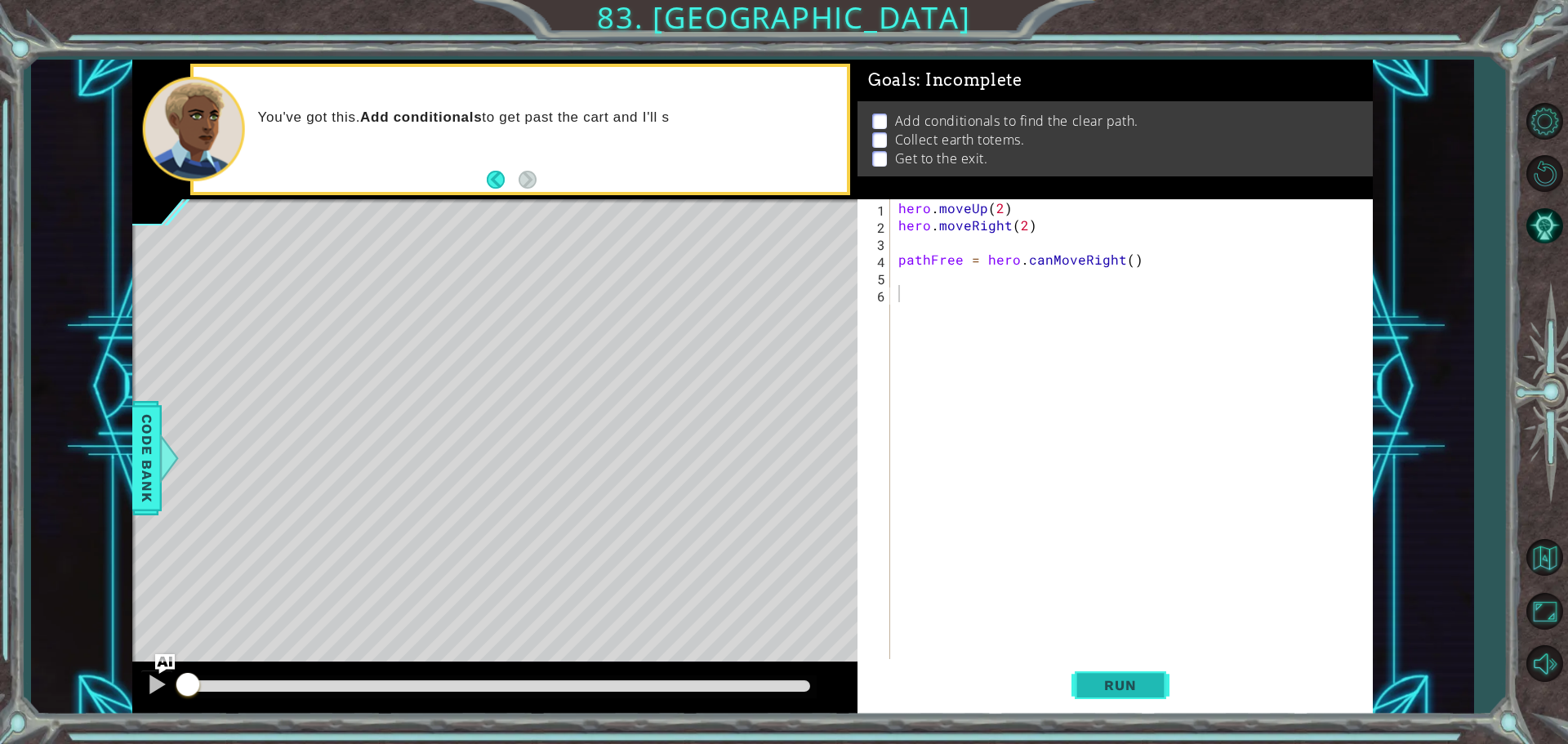
click at [1139, 686] on span "Run" at bounding box center [1121, 685] width 65 height 16
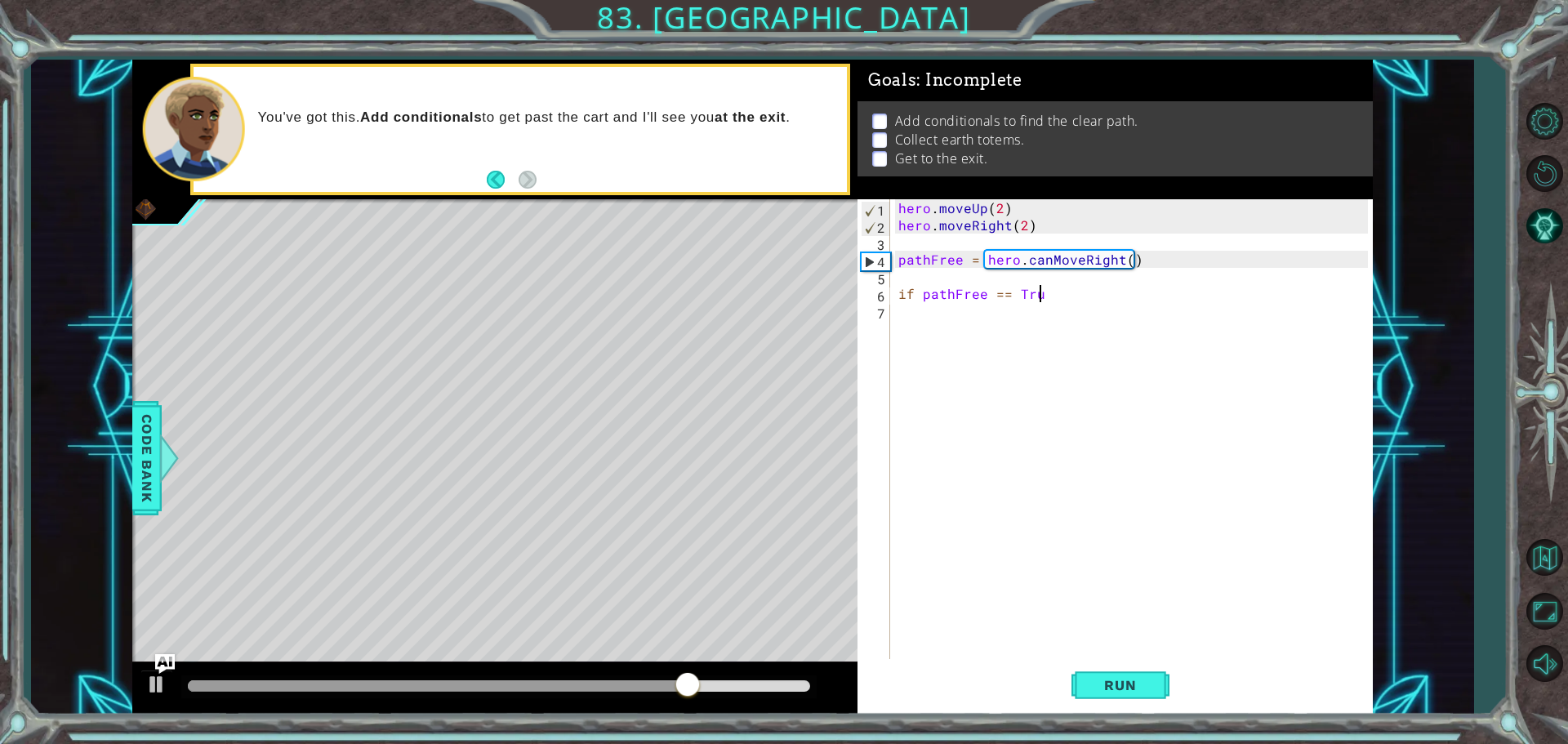
scroll to position [0, 9]
type textarea "if pathFree == True:"
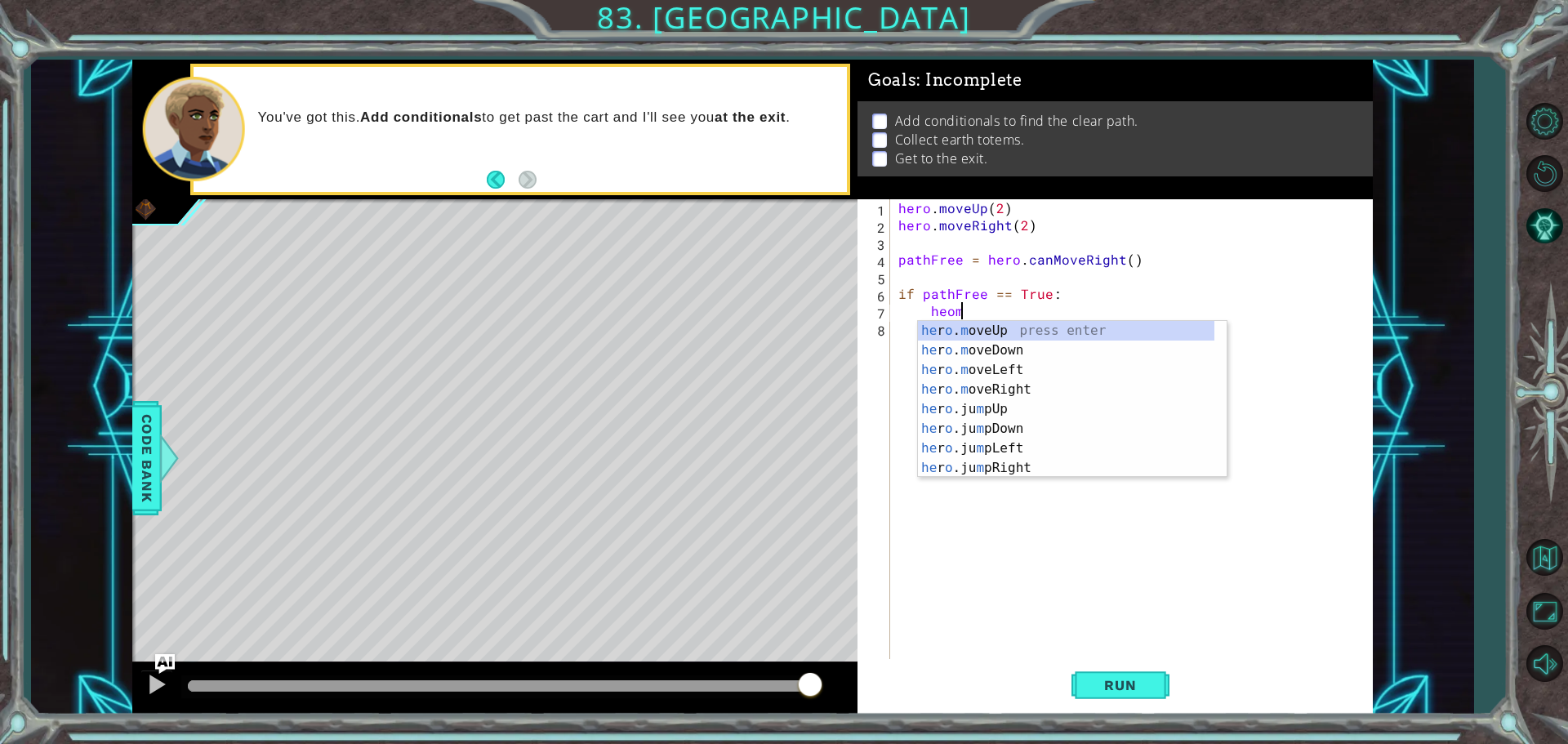
scroll to position [0, 3]
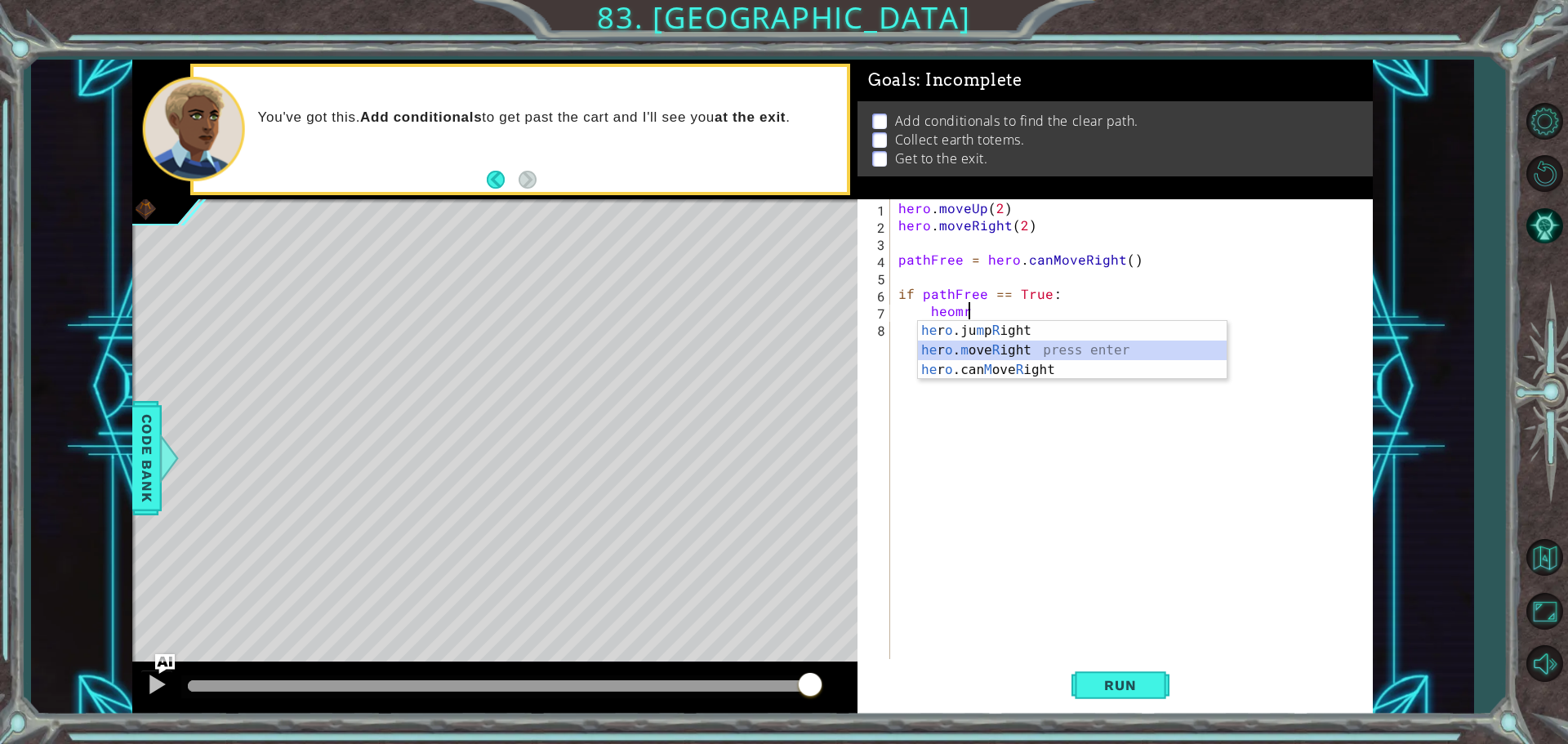
click at [977, 350] on div "he r o .ju m p R ight press enter he r o . m ove R ight press enter he r o .can…" at bounding box center [1072, 370] width 308 height 98
type textarea "hero.moveRight(1)"
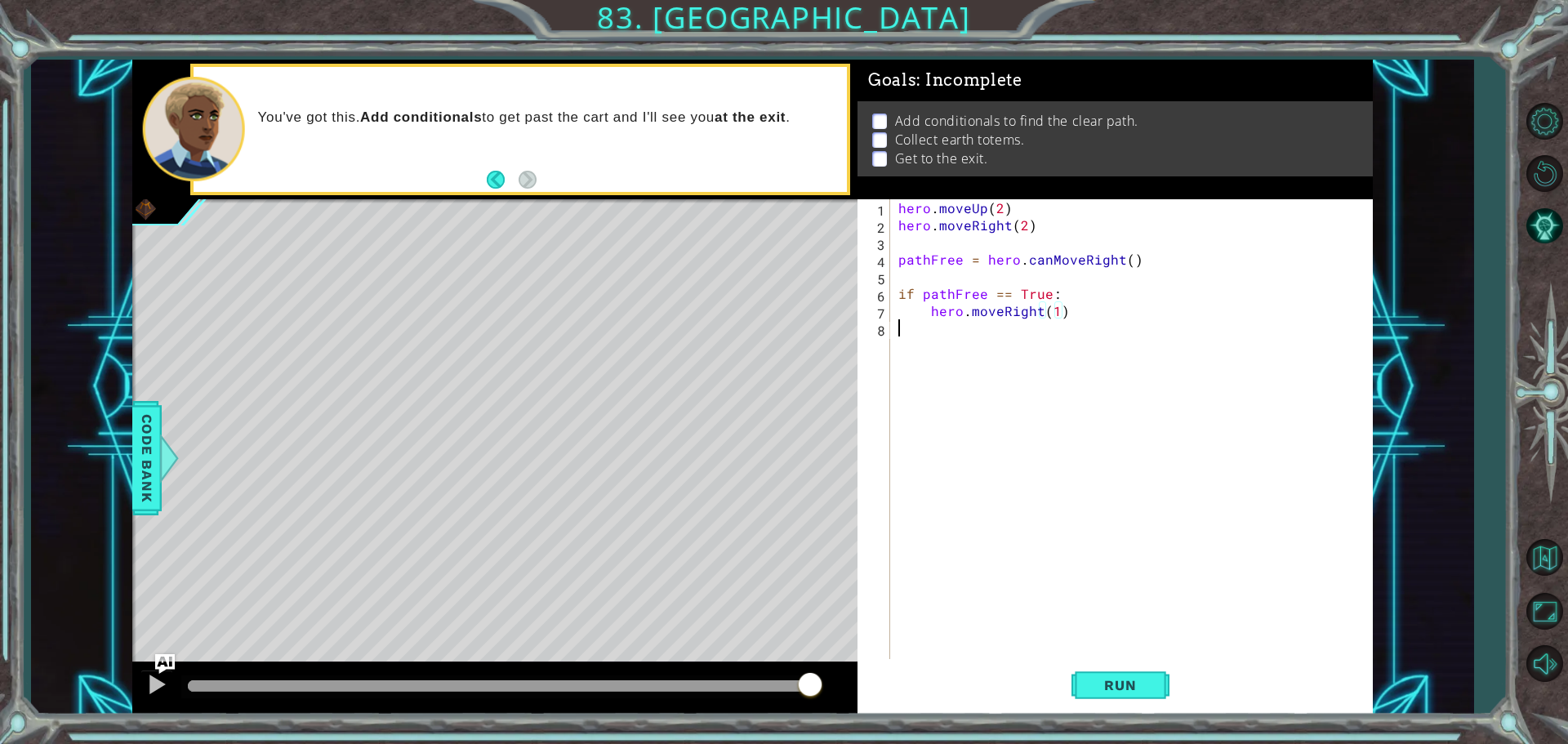
click at [1121, 319] on div "hero . moveUp ( 2 ) hero . moveRight ( 2 ) pathFree = hero . canMoveRight ( ) i…" at bounding box center [1135, 448] width 481 height 497
click at [1030, 334] on div "hero . moveUp ( 2 ) hero . moveRight ( 2 ) pathFree = hero . canMoveRight ( ) i…" at bounding box center [1135, 448] width 481 height 497
click at [1076, 321] on div "hero . moveUp ( 2 ) hero . moveRight ( 2 ) pathFree = hero . canMoveRight ( ) i…" at bounding box center [1135, 448] width 481 height 497
click at [1063, 307] on div "hero . moveUp ( 2 ) hero . moveRight ( 2 ) pathFree = hero . canMoveRight ( ) i…" at bounding box center [1135, 448] width 481 height 497
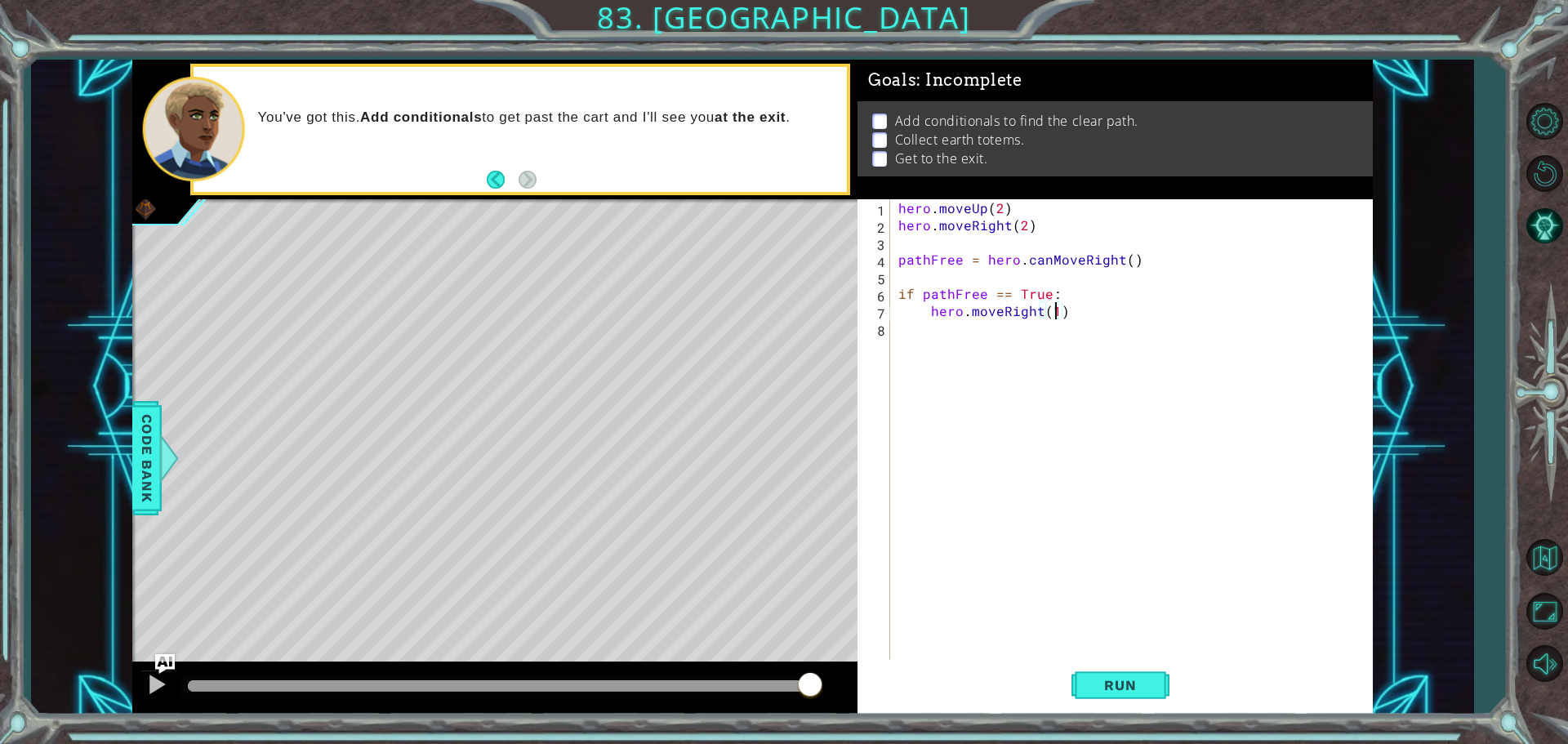
click at [1053, 310] on div "hero . moveUp ( 2 ) hero . moveRight ( 2 ) pathFree = hero . canMoveRight ( ) i…" at bounding box center [1135, 448] width 481 height 497
type textarea "hero.moveRight(2)"
click at [1077, 318] on div "hero . moveUp ( 2 ) hero . moveRight ( 2 ) pathFree = hero . canMoveRight ( ) i…" at bounding box center [1135, 448] width 481 height 497
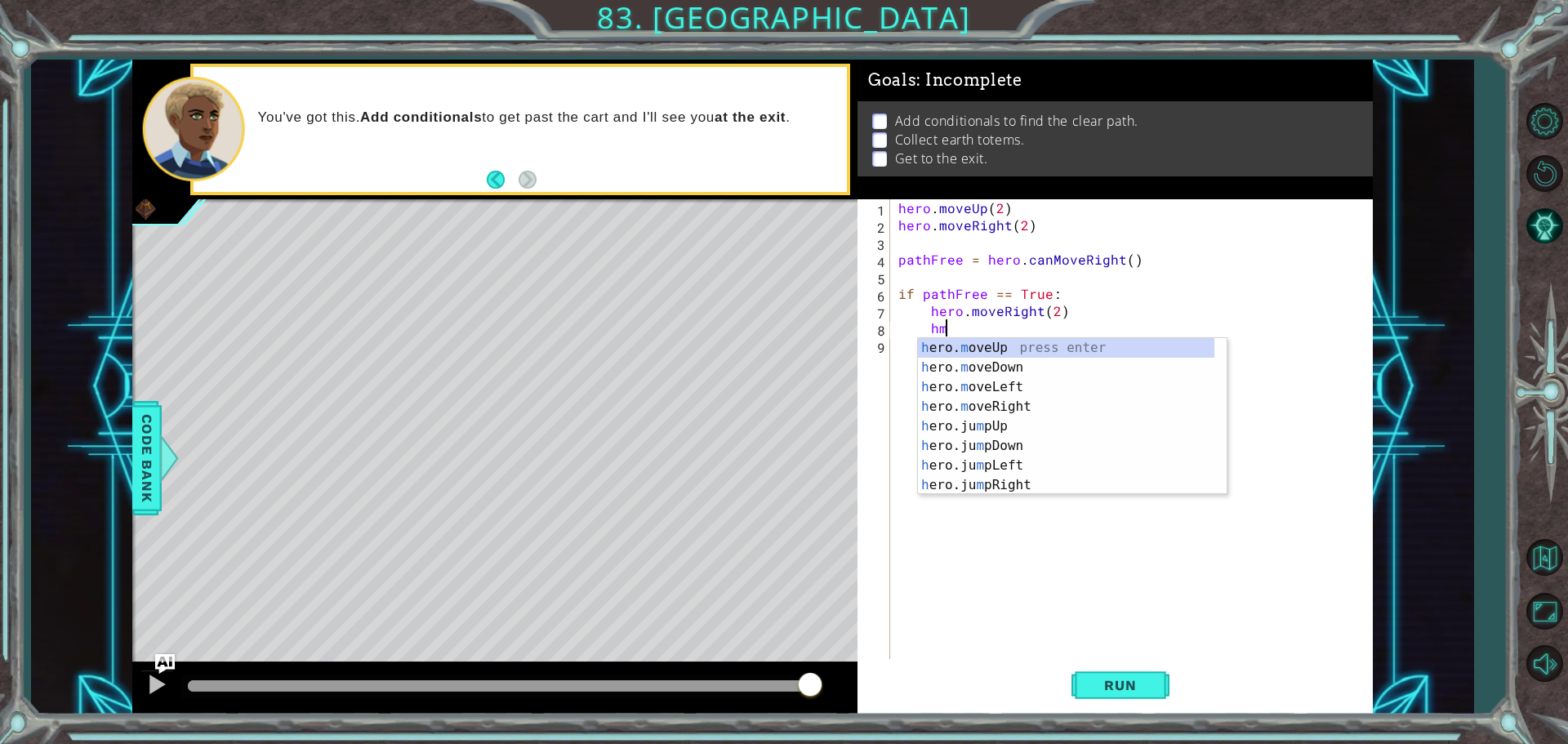
scroll to position [0, 3]
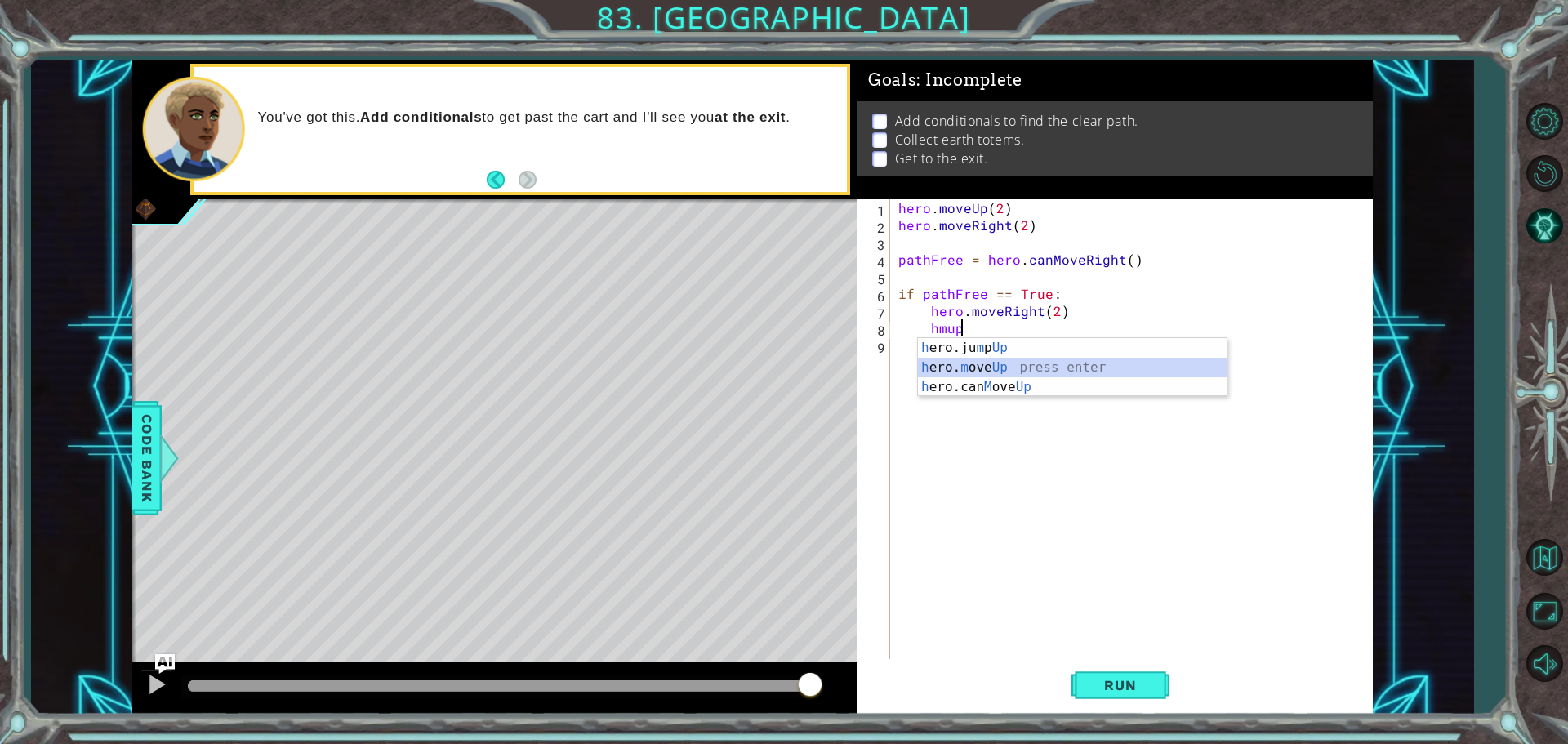
click at [1022, 371] on div "h ero.ju m p Up press enter h ero. m ove Up press enter h ero.can M ove Up pres…" at bounding box center [1072, 387] width 308 height 98
click at [1042, 331] on div "hero . moveUp ( 2 ) hero . moveRight ( 2 ) pathFree = hero . canMoveRight ( ) i…" at bounding box center [1135, 448] width 481 height 497
click at [1031, 330] on div "hero . moveUp ( 2 ) hero . moveRight ( 2 ) pathFree = hero . canMoveRight ( ) i…" at bounding box center [1135, 448] width 481 height 497
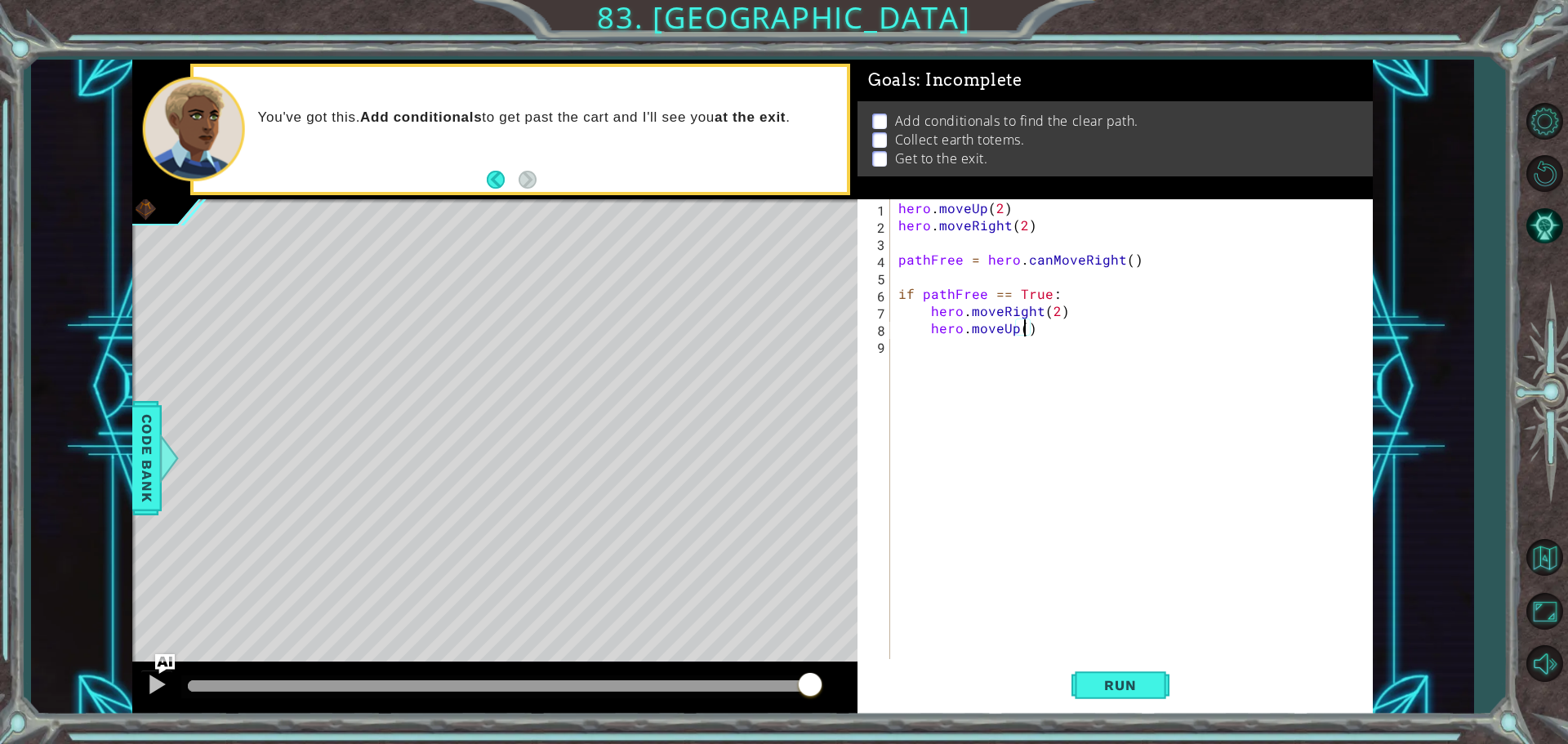
type textarea "hero.moveUp(3)"
click at [1065, 333] on div "hero . moveUp ( 2 ) hero . moveRight ( 2 ) pathFree = hero . canMoveRight ( ) i…" at bounding box center [1135, 448] width 481 height 497
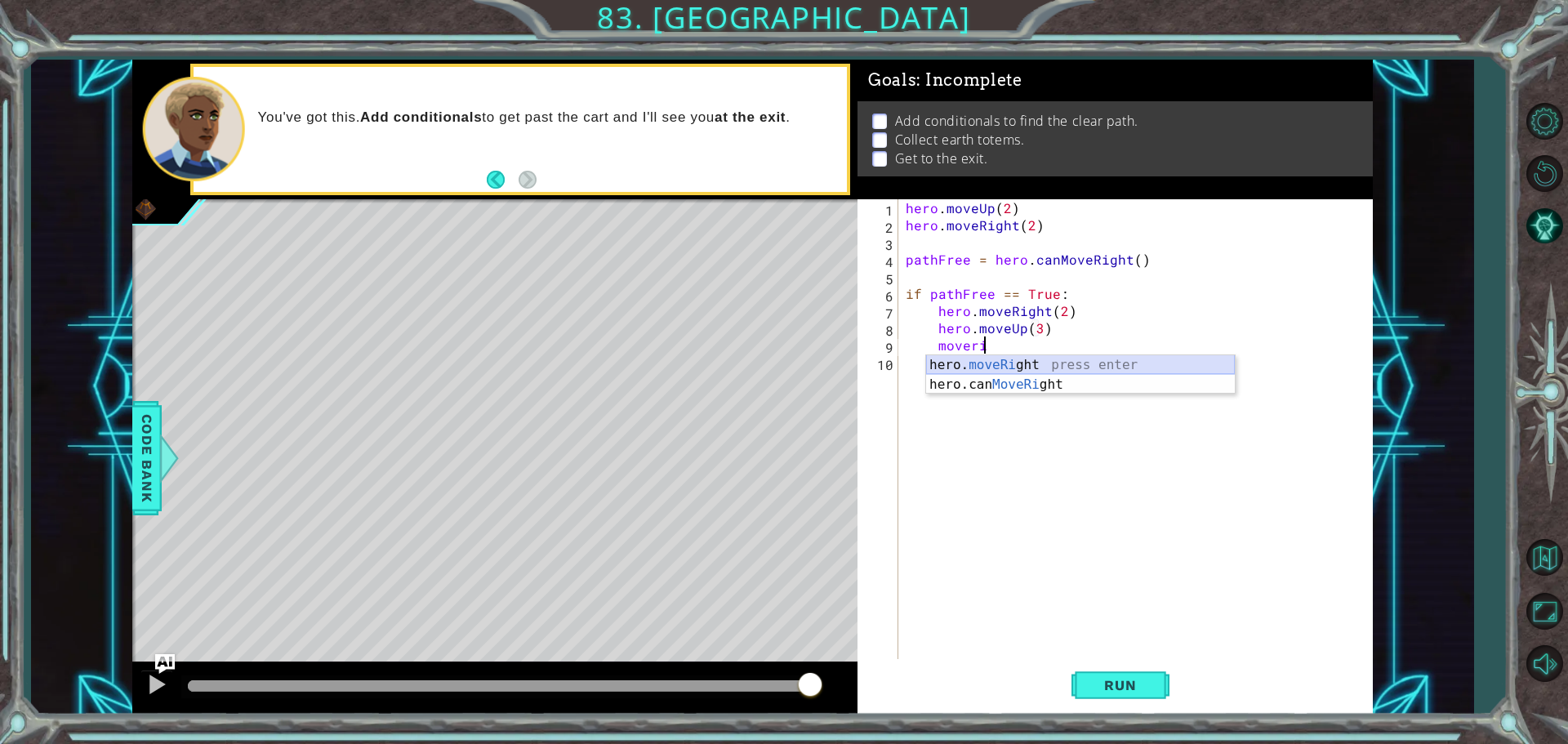
click at [1025, 372] on div "hero. moveRi ght press enter hero.can MoveRi ght press enter" at bounding box center [1081, 394] width 308 height 78
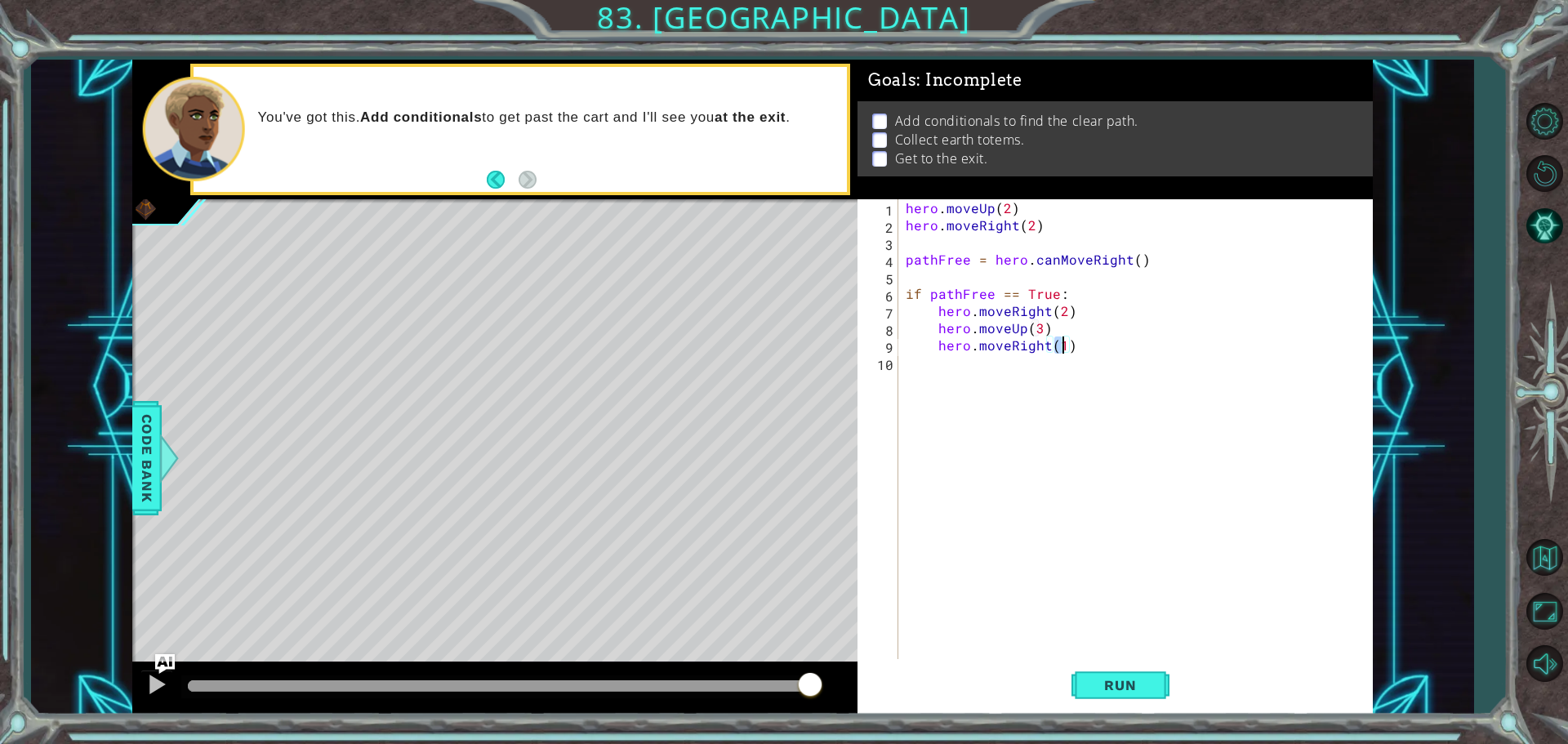
scroll to position [0, 9]
type textarea "hero.moveRight(2)"
click at [1100, 676] on button "Run" at bounding box center [1120, 685] width 98 height 51
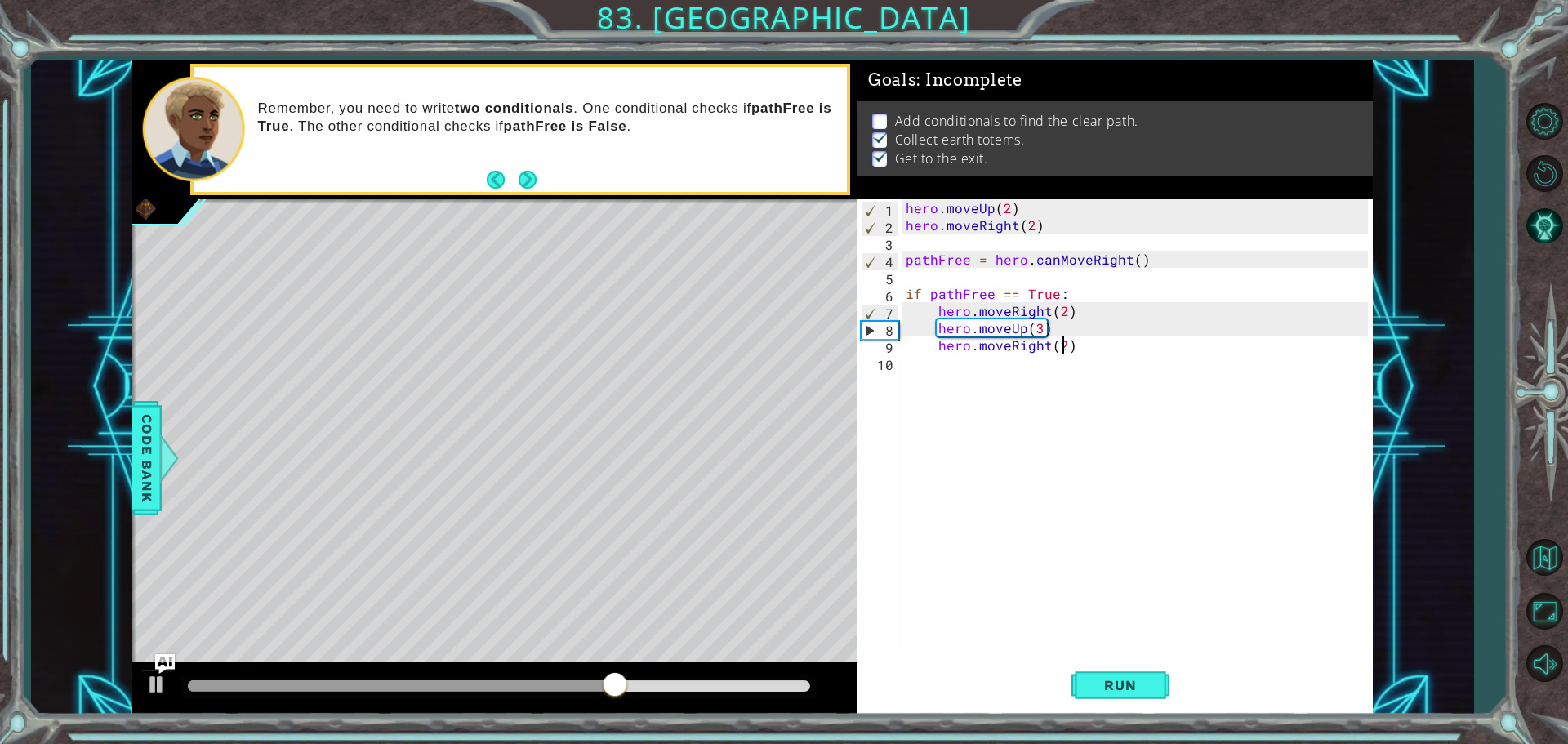
click at [1105, 340] on div "hero . moveUp ( 2 ) hero . moveRight ( 2 ) pathFree = hero . canMoveRight ( ) i…" at bounding box center [1140, 448] width 474 height 497
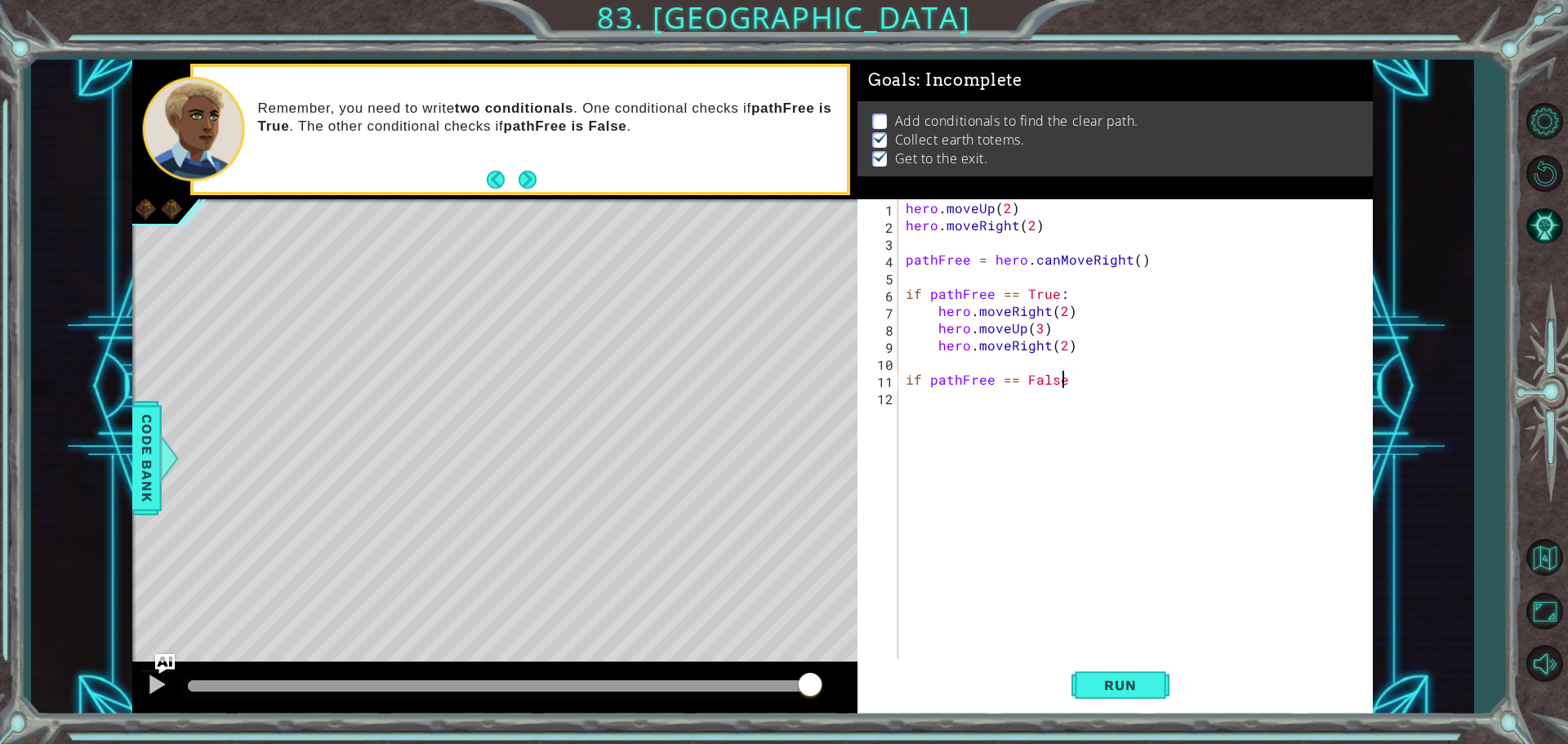
type textarea "if pathFree == False:"
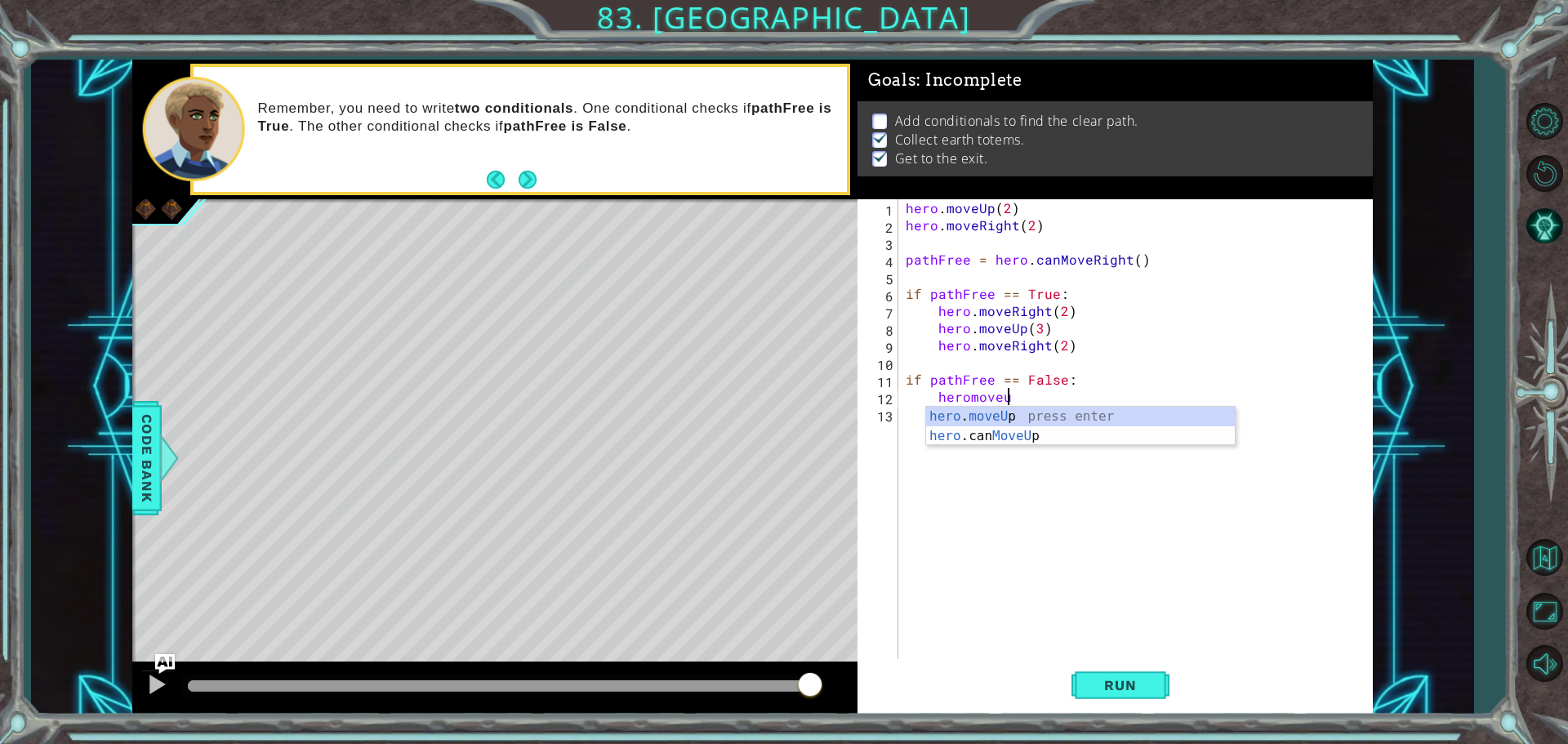
scroll to position [0, 6]
click at [1151, 412] on div "hero . moveUp press enter hero .can MoveUp press enter" at bounding box center [1081, 446] width 308 height 78
type textarea "hero.moveUp(2)"
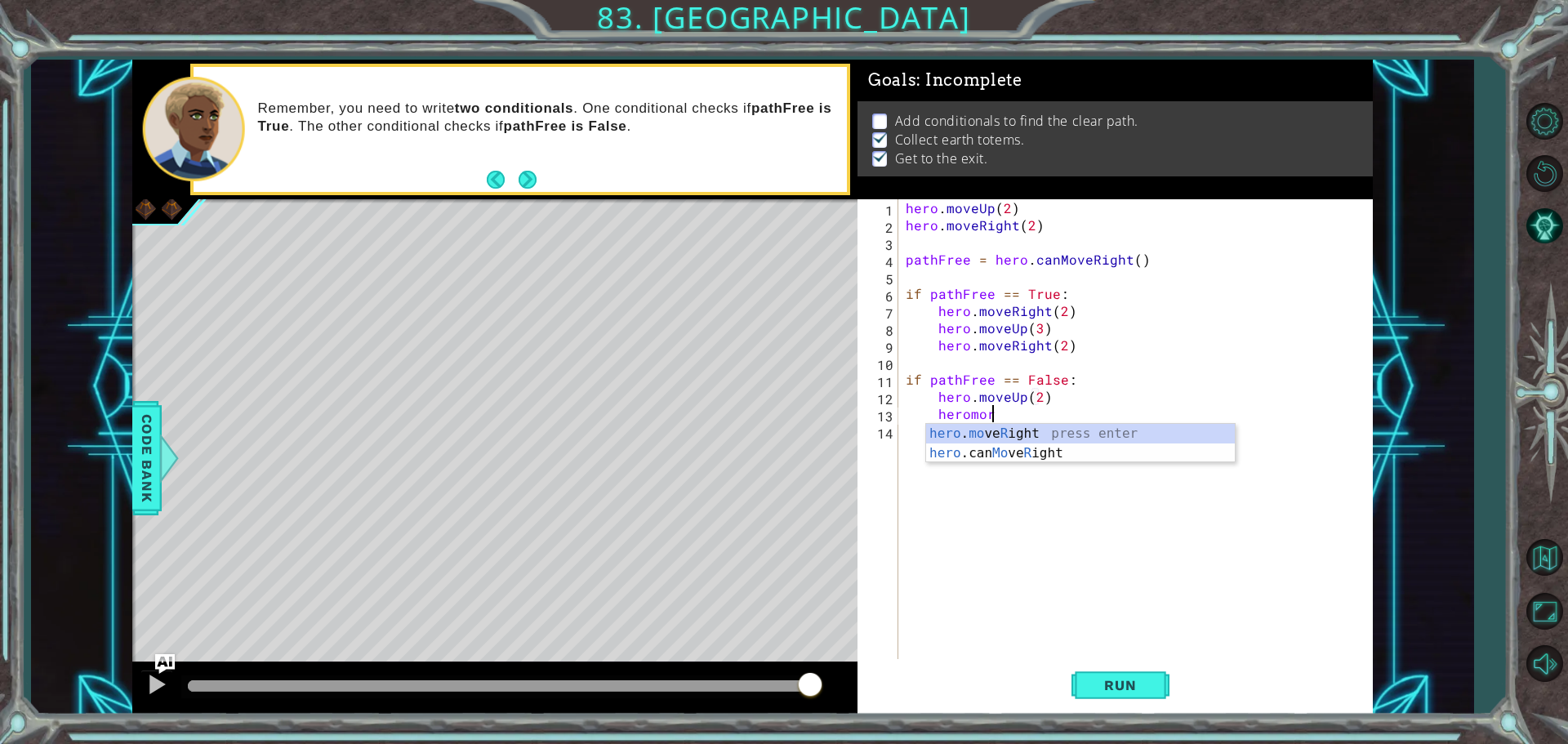
scroll to position [0, 5]
type textarea "hero.moveRight(3)"
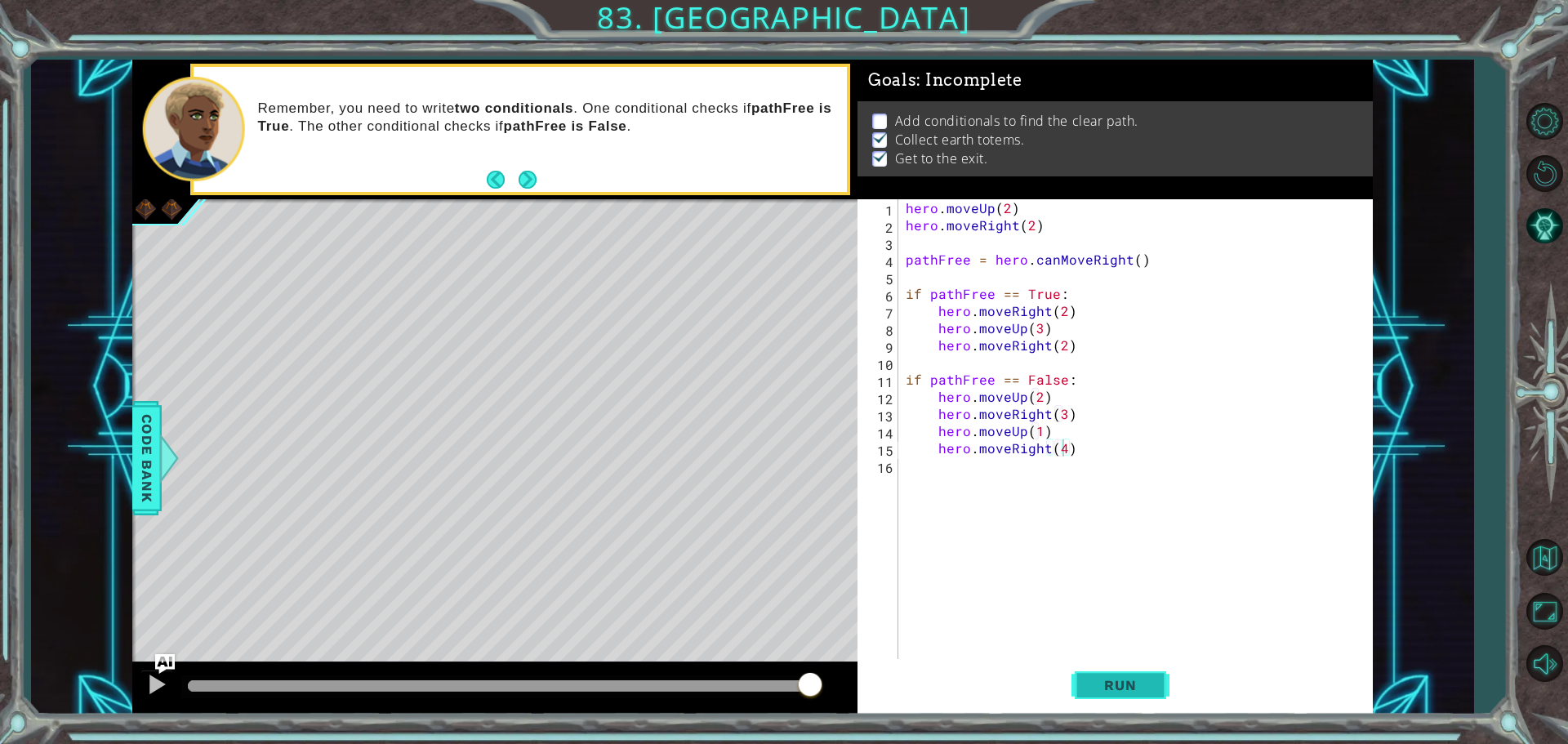
click at [1136, 704] on button "Run" at bounding box center [1120, 685] width 98 height 51
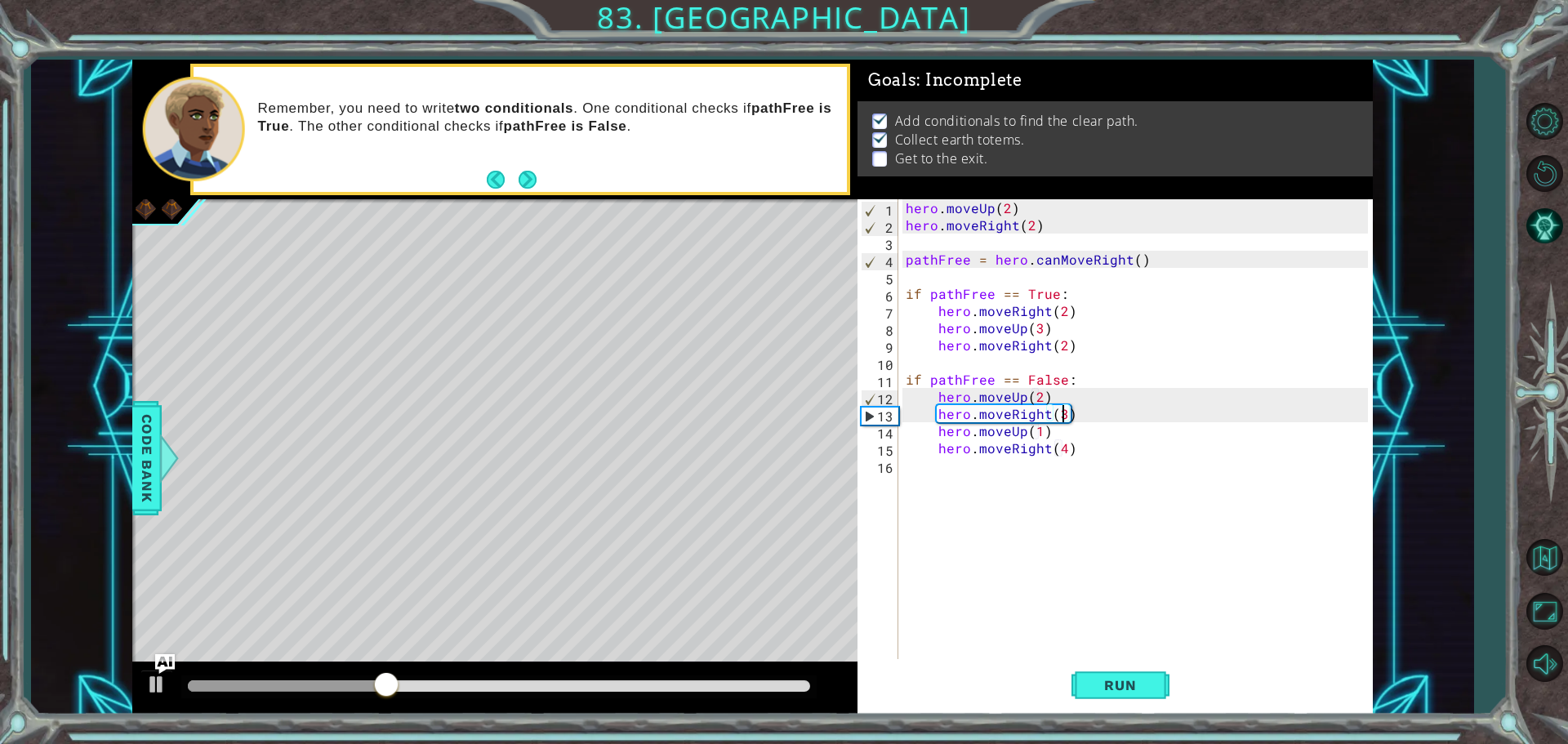
click at [1060, 411] on div "hero . moveUp ( 2 ) hero . moveRight ( 2 ) pathFree = hero . canMoveRight ( ) i…" at bounding box center [1140, 448] width 474 height 497
type textarea "hero.moveRight(2)"
drag, startPoint x: 1097, startPoint y: 682, endPoint x: 1088, endPoint y: 682, distance: 9.0
click at [1089, 682] on span "Run" at bounding box center [1121, 685] width 65 height 16
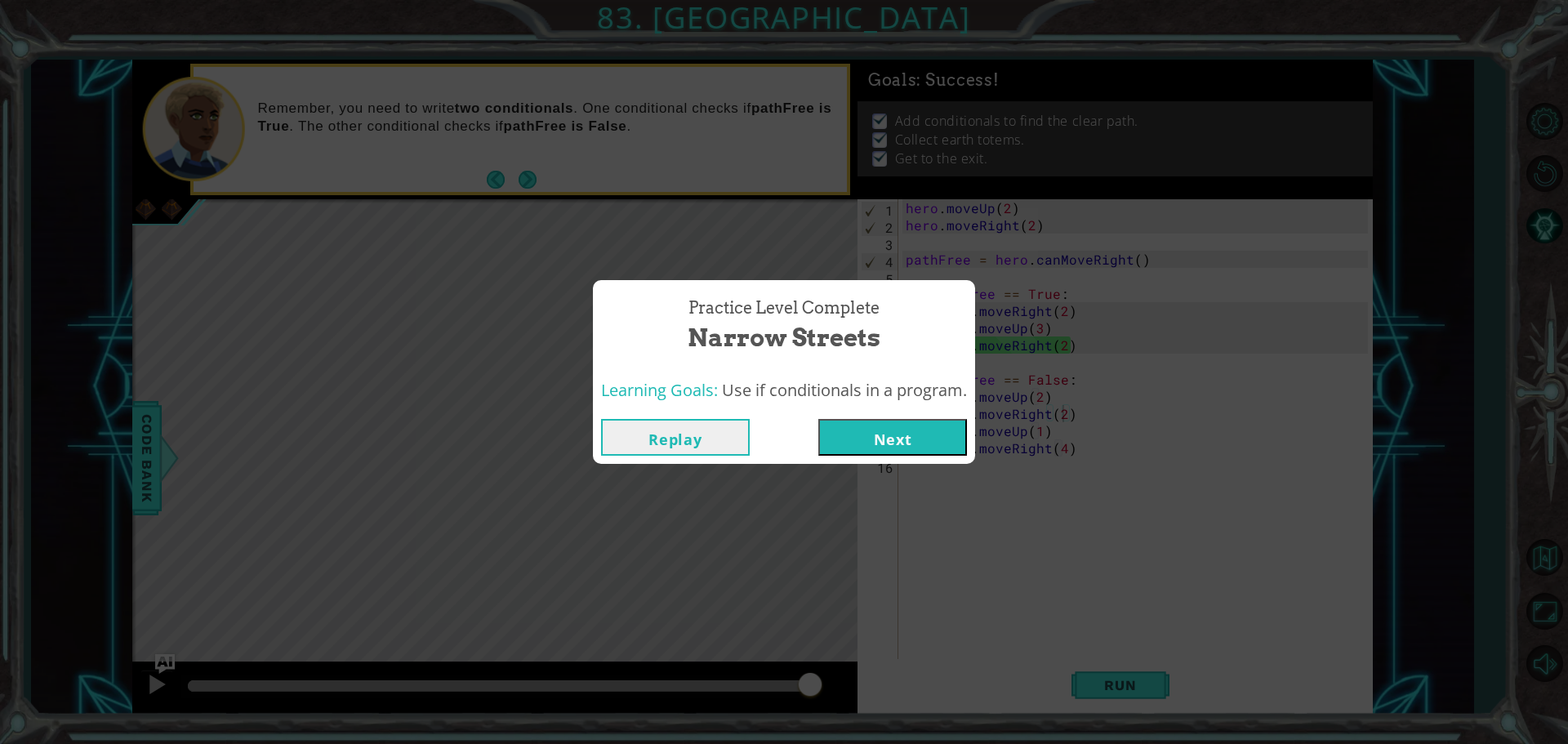
drag, startPoint x: 967, startPoint y: 643, endPoint x: 895, endPoint y: 419, distance: 235.3
click at [895, 419] on button "Next" at bounding box center [892, 437] width 149 height 37
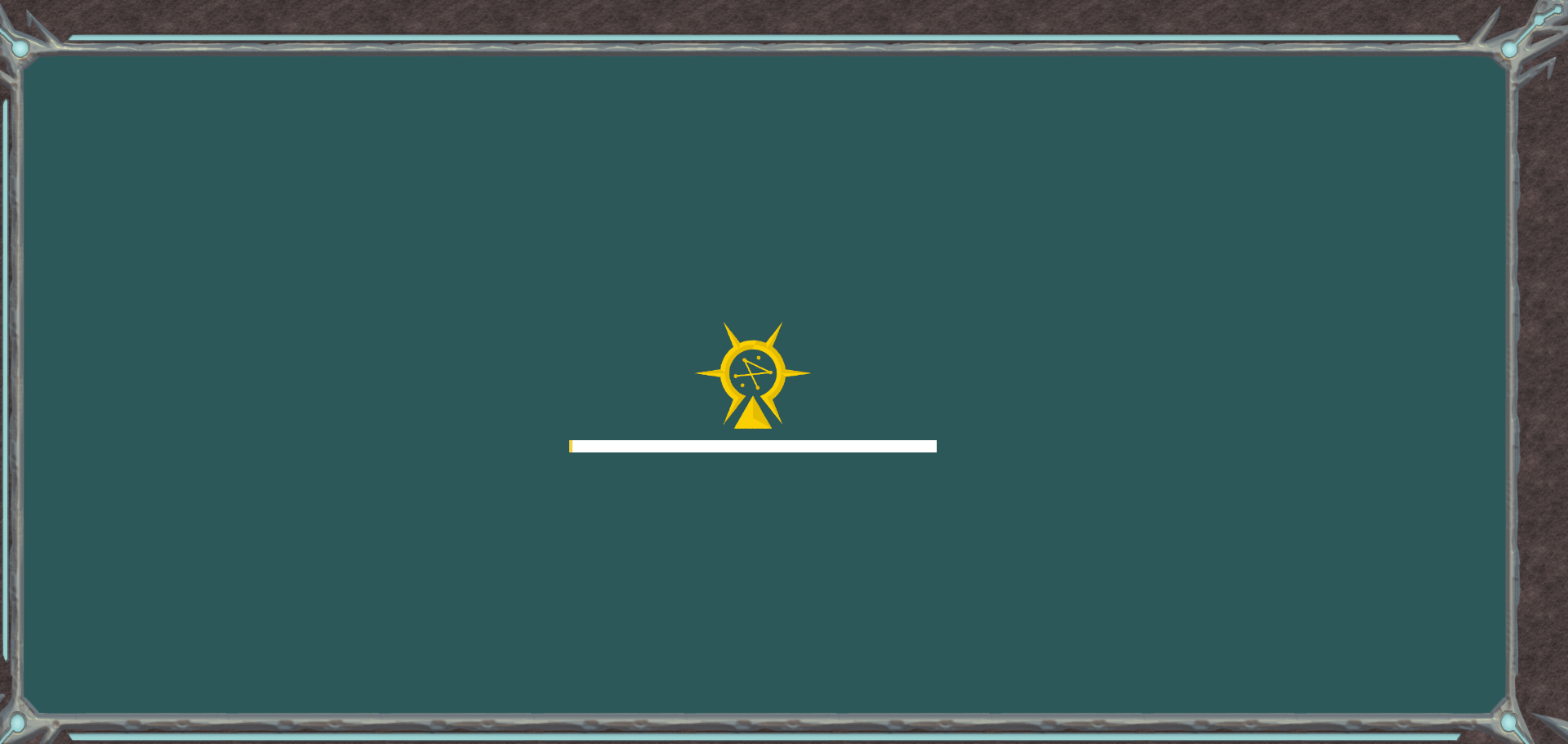
click at [894, 420] on div at bounding box center [753, 387] width 367 height 131
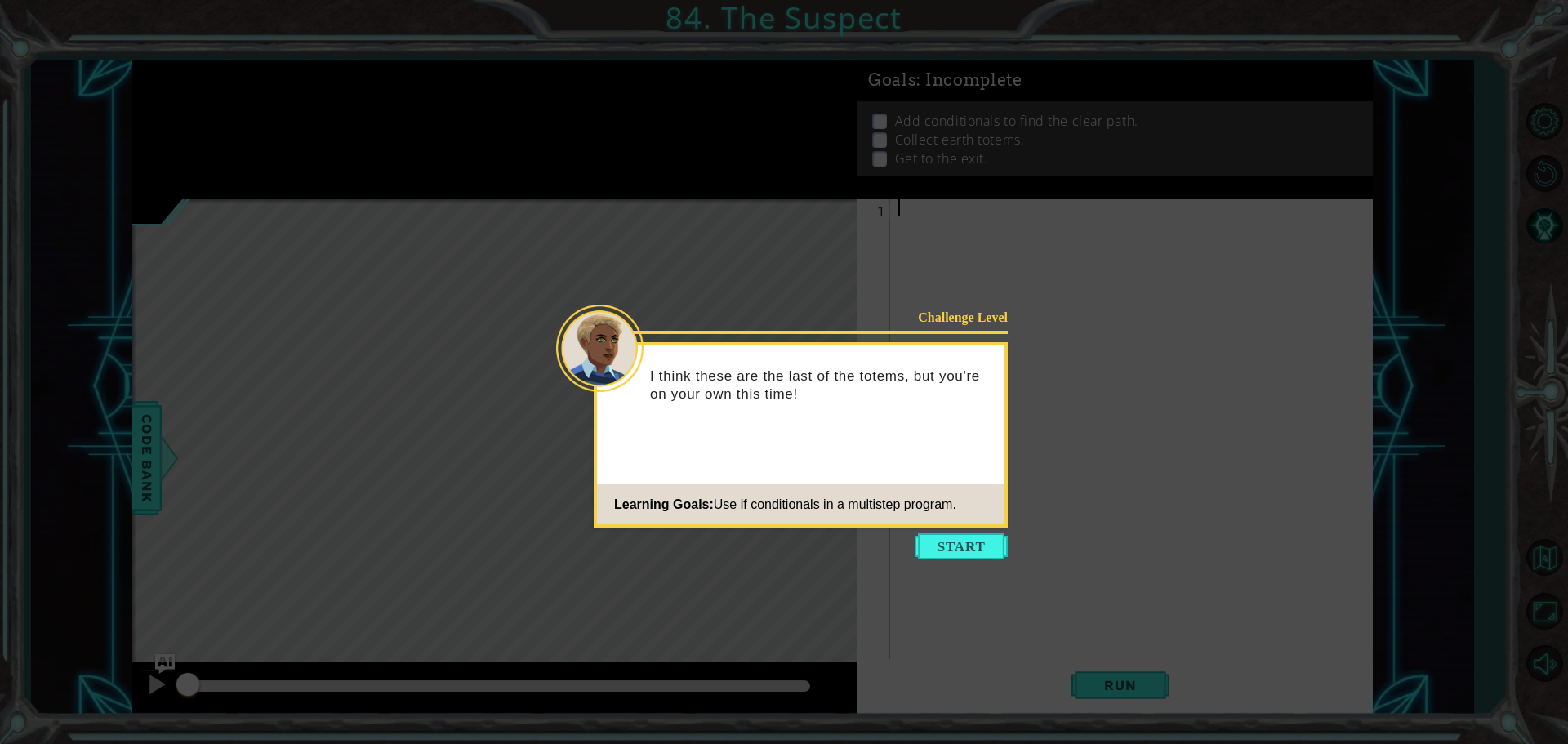
drag, startPoint x: 968, startPoint y: 530, endPoint x: 977, endPoint y: 520, distance: 13.5
click at [973, 524] on body "1 ההההההההההההההההההההההההההההההההההההההההההההההההההההההההההההההההההההההההההההה…" at bounding box center [784, 372] width 1568 height 744
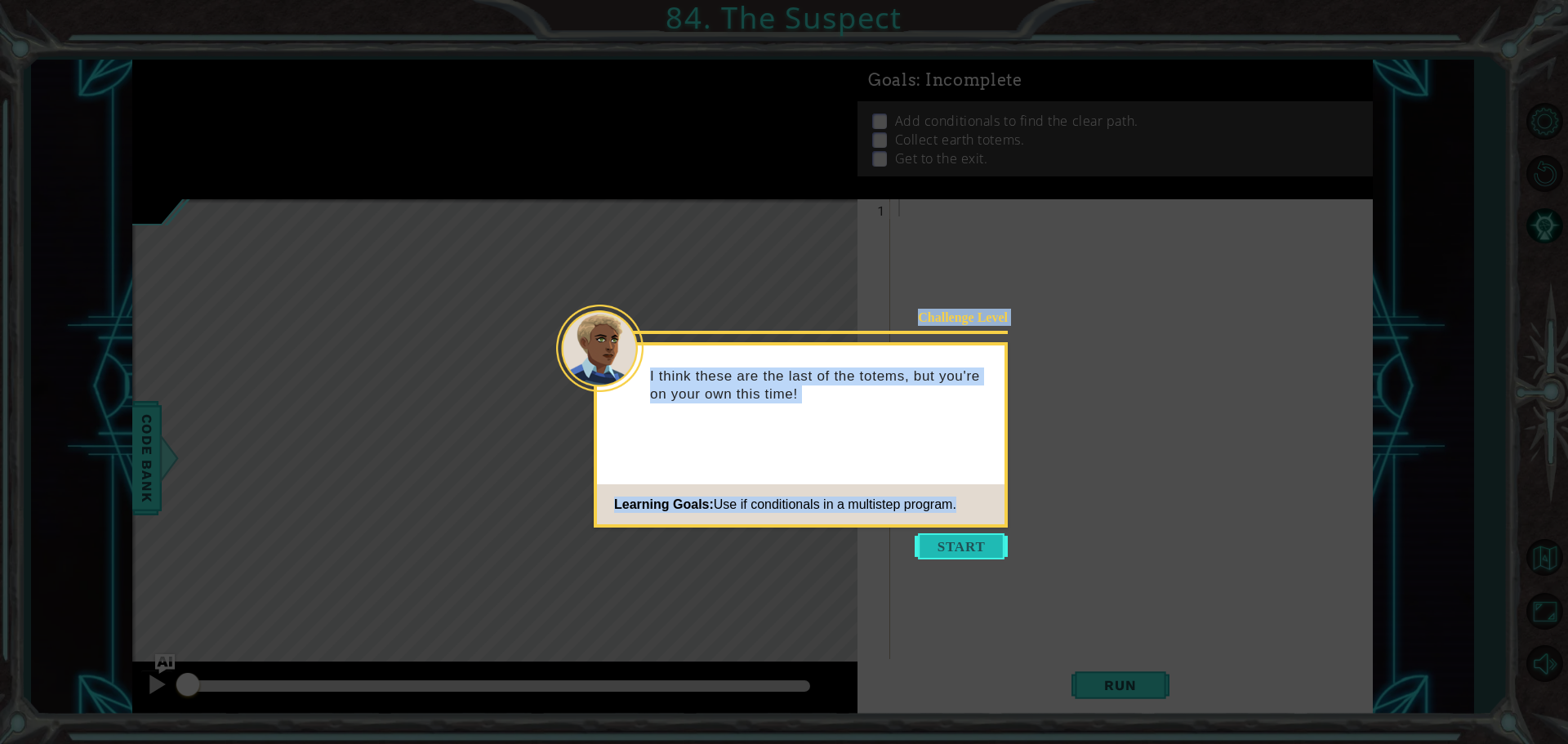
click at [959, 554] on button "Start" at bounding box center [962, 546] width 93 height 26
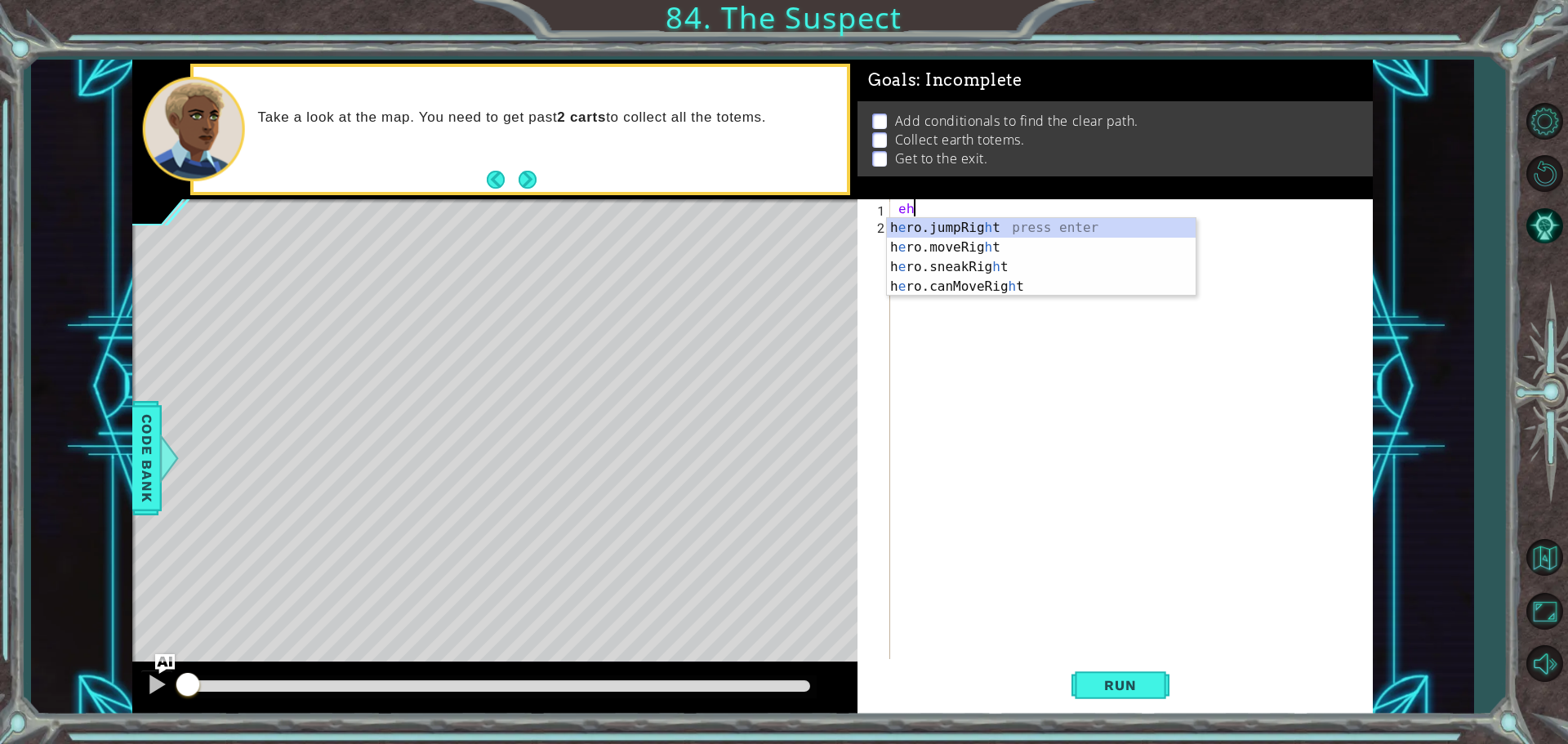
type textarea "e"
type textarea "hero.moveRight(1)"
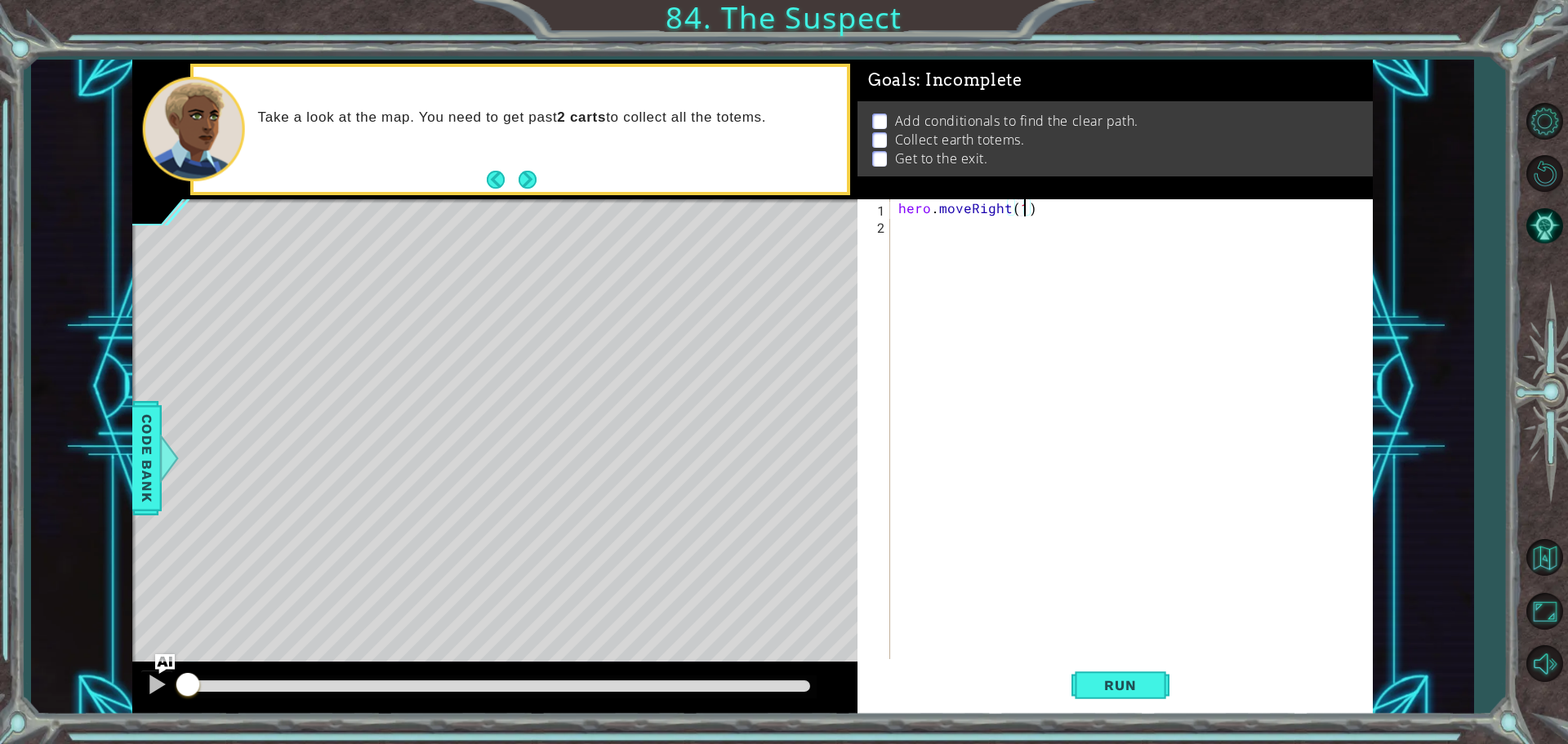
scroll to position [0, 0]
click at [168, 454] on div at bounding box center [168, 457] width 20 height 49
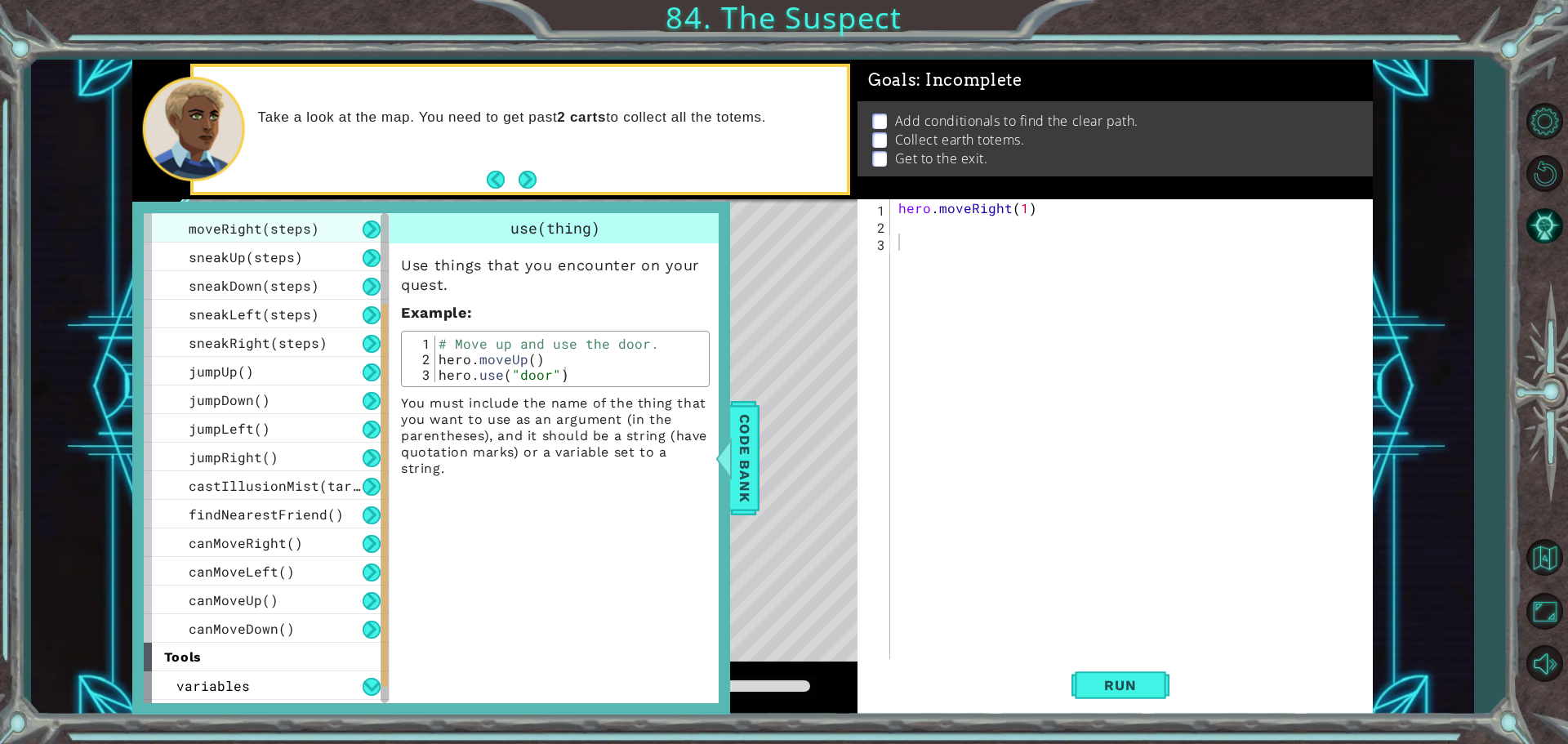
scroll to position [196, 0]
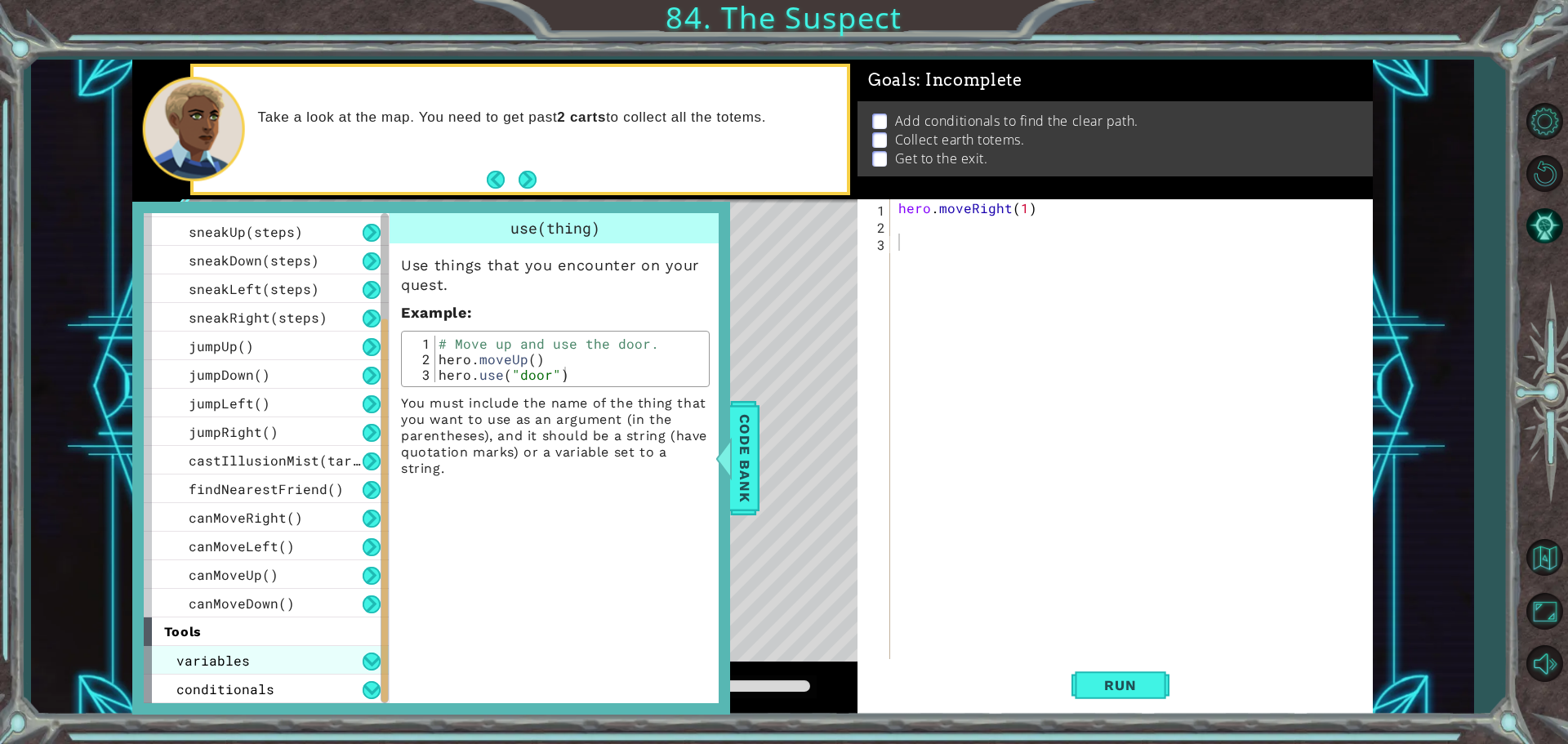
click at [215, 674] on div "variables" at bounding box center [266, 661] width 245 height 29
click at [228, 661] on span "variables" at bounding box center [212, 661] width 73 height 17
click at [232, 660] on span "variables" at bounding box center [212, 661] width 73 height 17
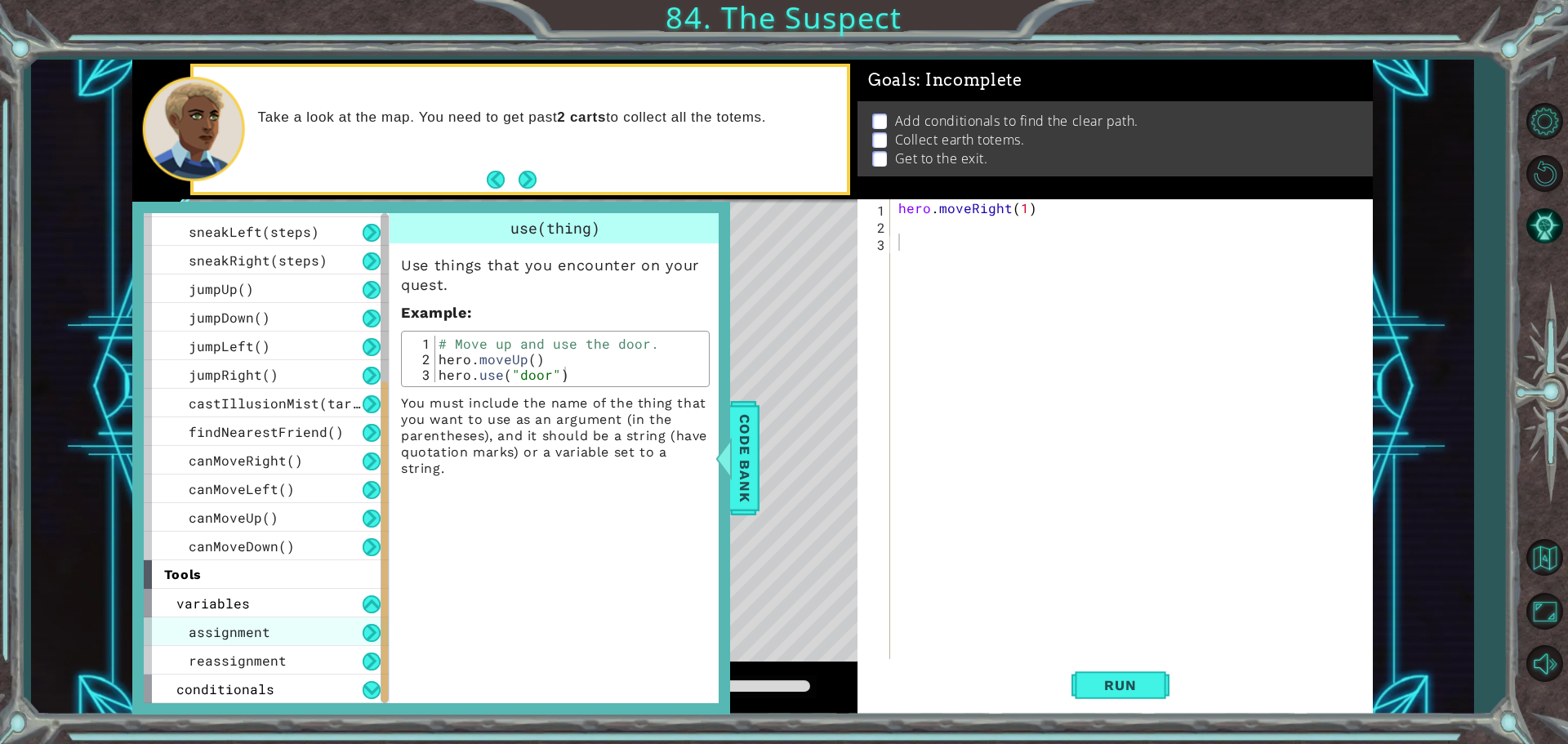
click at [244, 645] on div "assignment" at bounding box center [266, 632] width 245 height 29
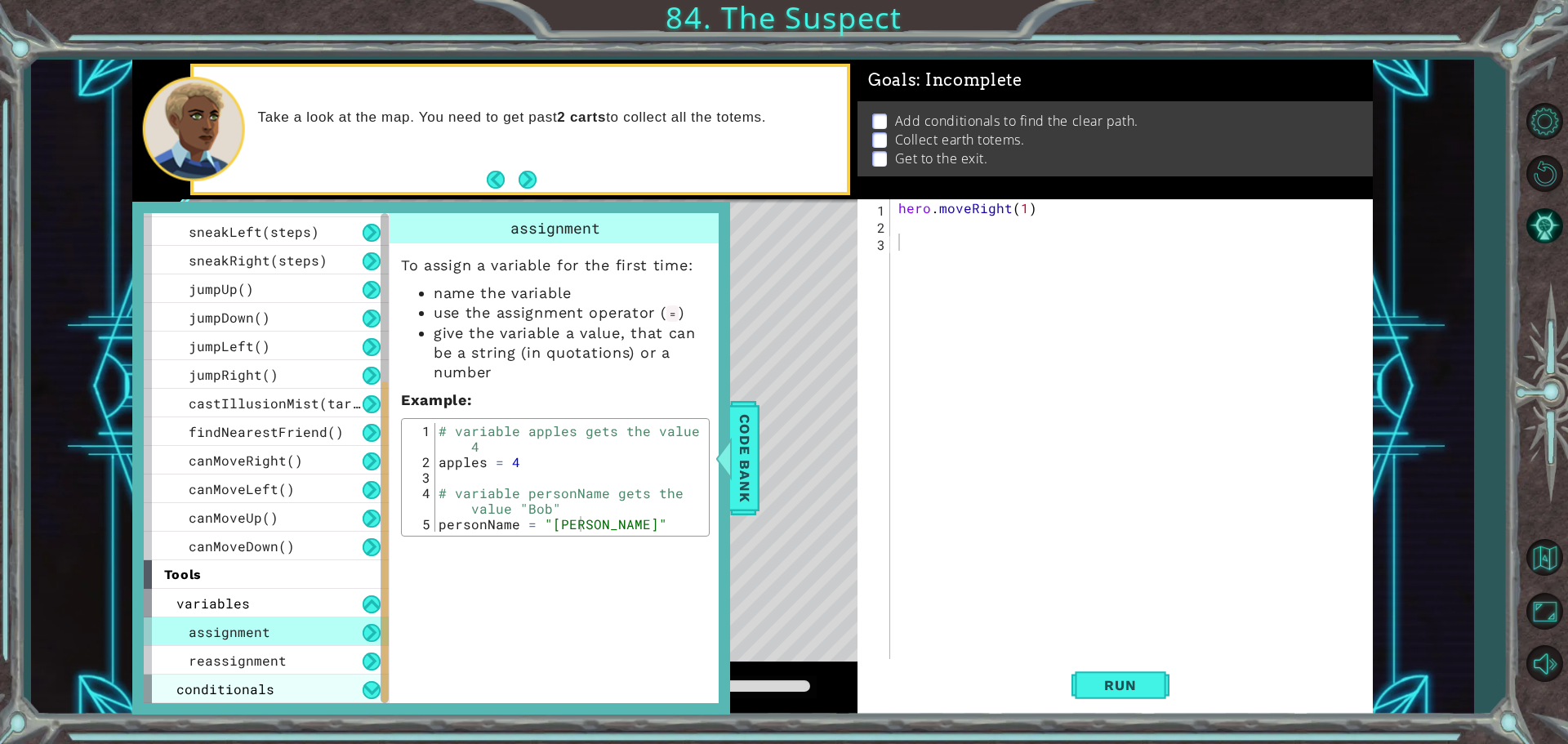
click at [251, 696] on span "conditionals" at bounding box center [225, 690] width 98 height 17
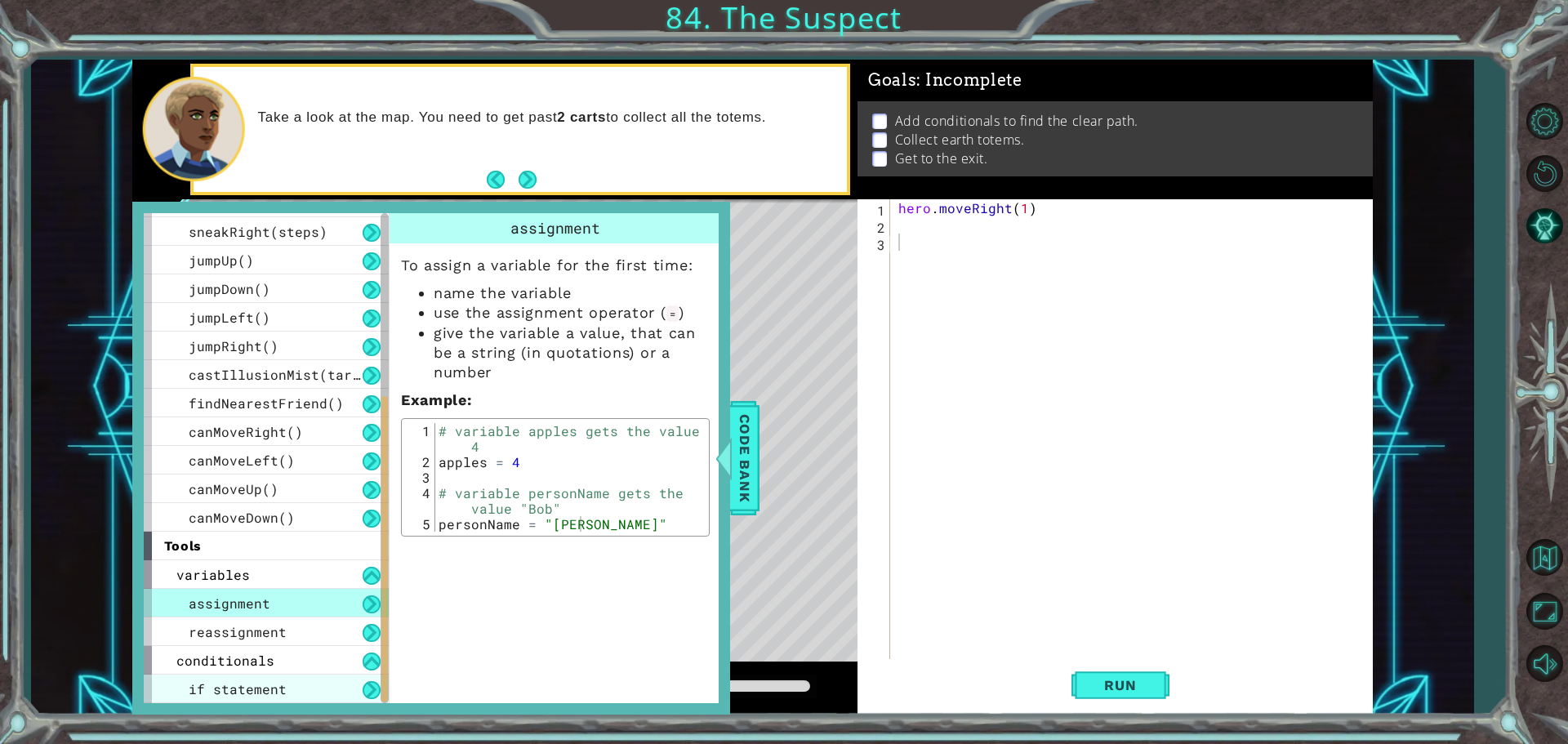
click at [285, 687] on div "if statement" at bounding box center [266, 690] width 245 height 29
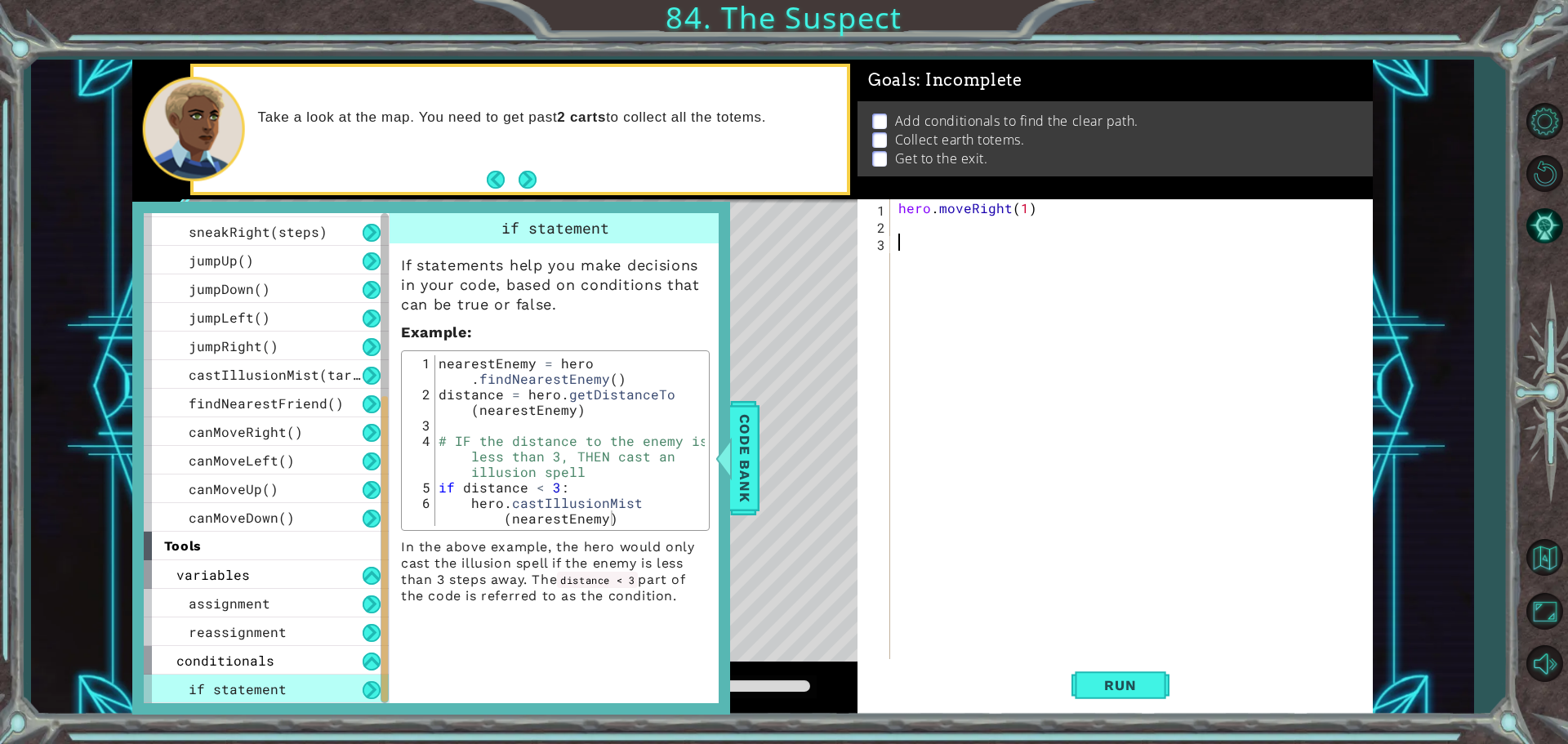
click at [1006, 325] on div "hero . moveRight ( 1 )" at bounding box center [1135, 448] width 481 height 497
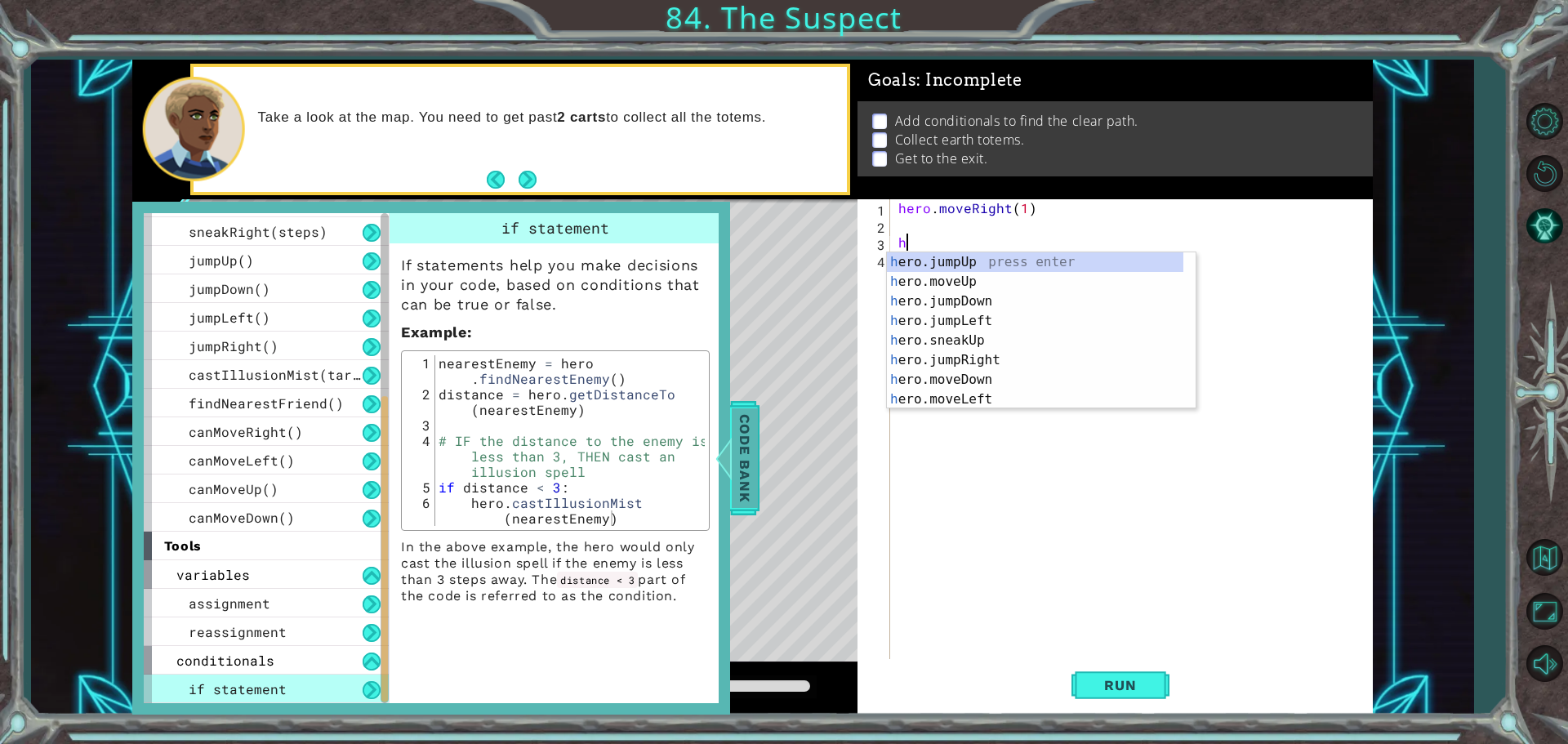
type textarea "h"
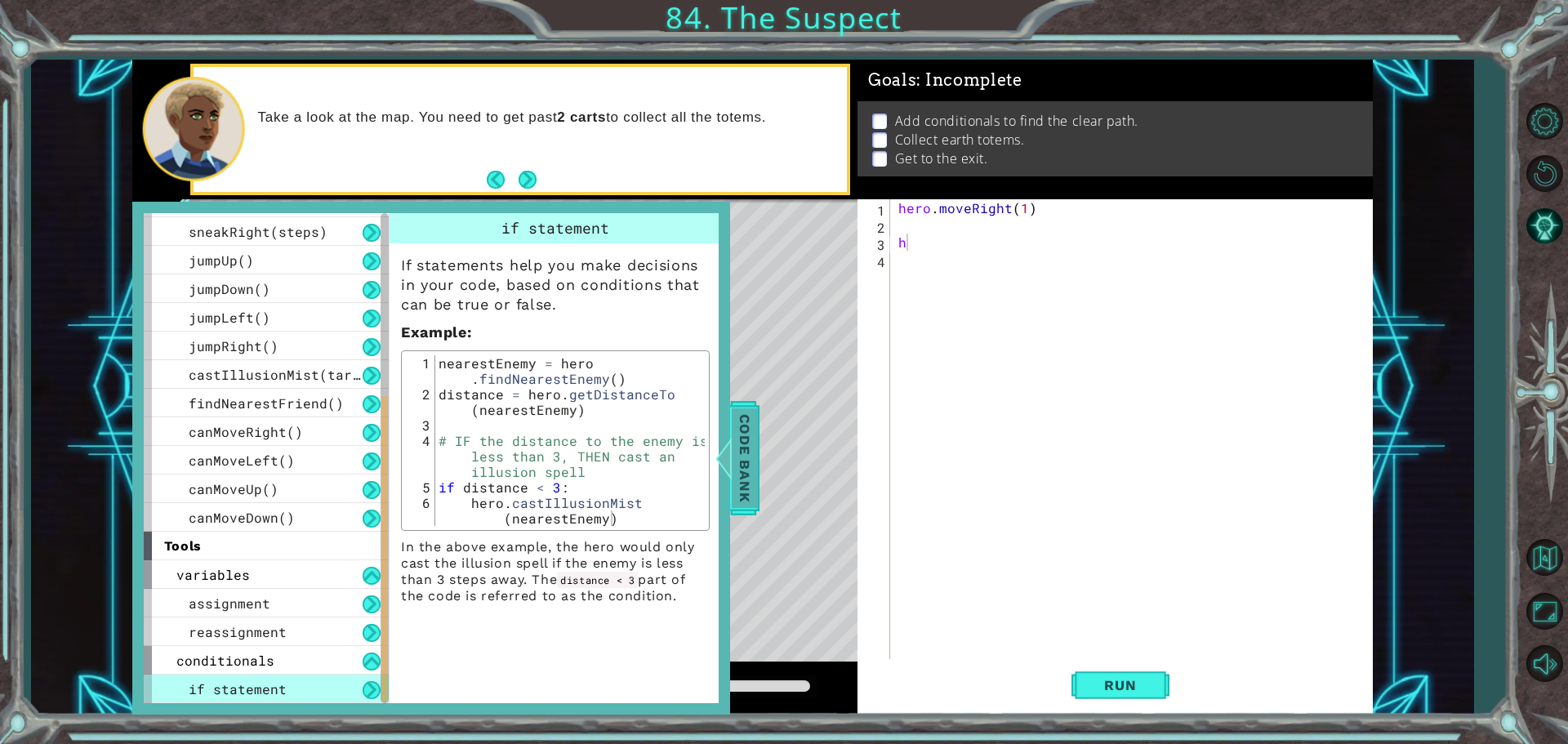
click at [748, 450] on span "Code Bank" at bounding box center [744, 458] width 26 height 100
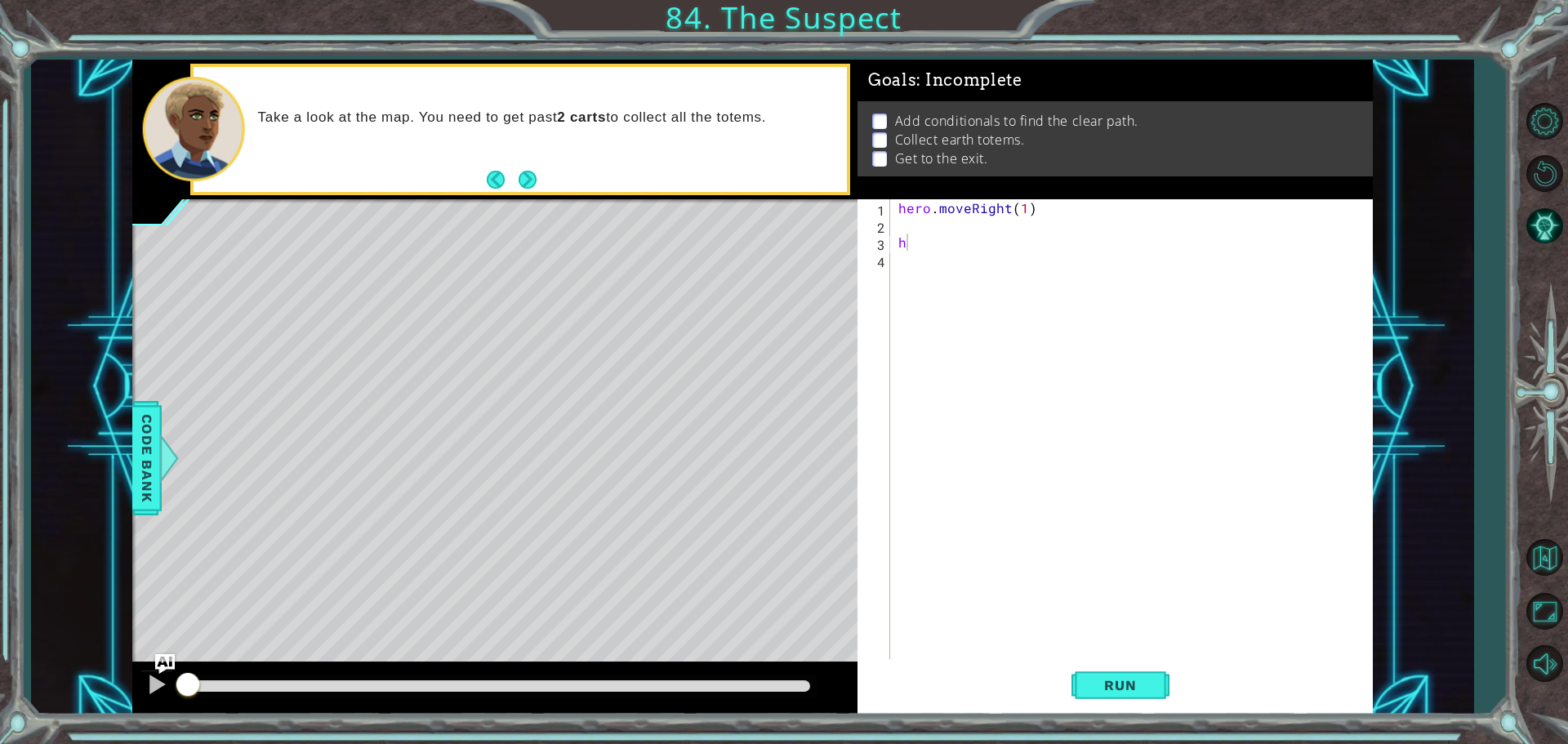
drag, startPoint x: 949, startPoint y: 261, endPoint x: 950, endPoint y: 252, distance: 9.1
click at [949, 259] on div "hero . moveRight ( 1 ) h" at bounding box center [1135, 448] width 481 height 497
click at [949, 231] on div "hero . moveRight ( 1 ) h" at bounding box center [1135, 448] width 481 height 497
click at [930, 256] on div "hero . moveRight ( 1 ) h" at bounding box center [1135, 448] width 481 height 497
click at [934, 252] on div "hero . moveRight ( 1 ) h" at bounding box center [1135, 448] width 481 height 497
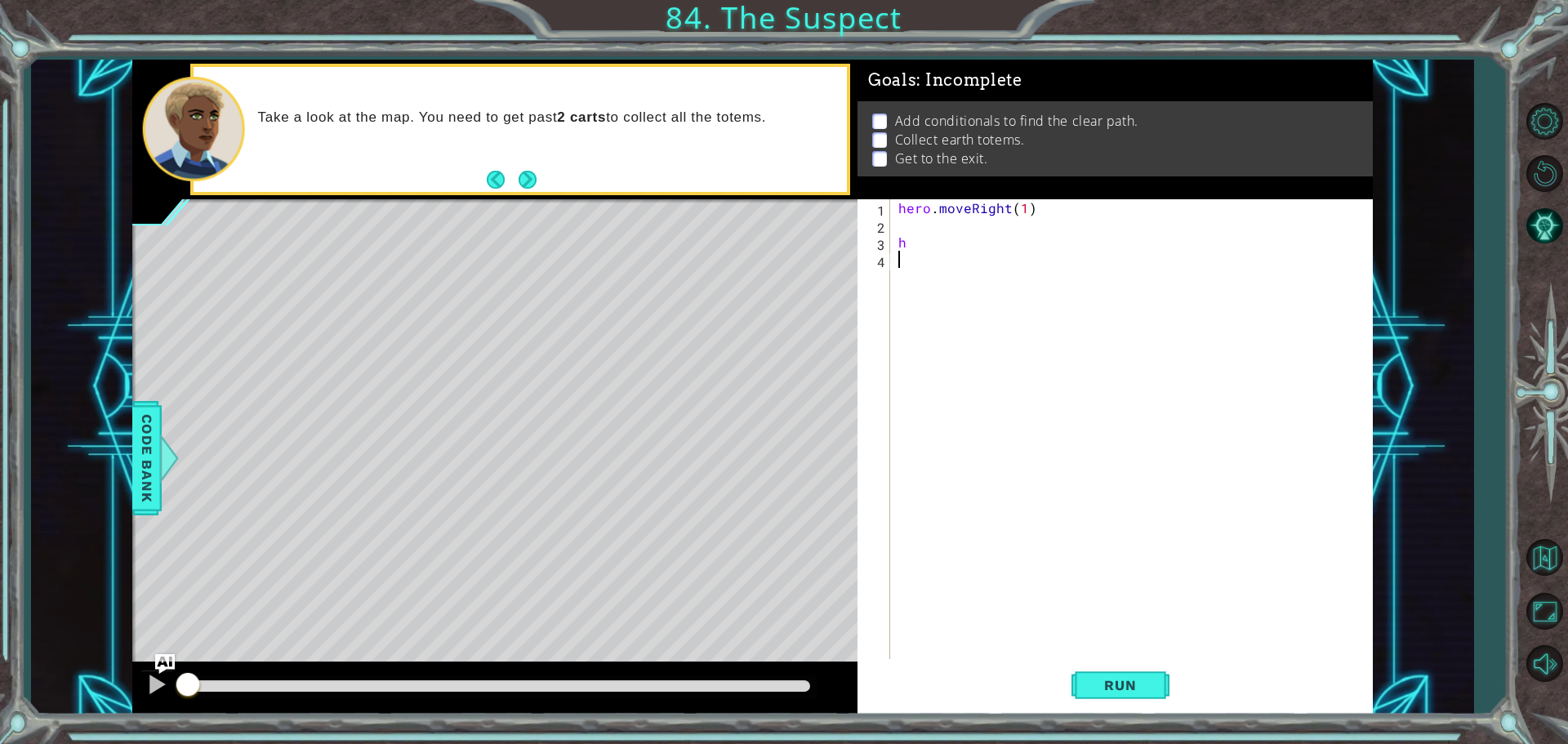
click at [934, 252] on div "hero . moveRight ( 1 ) h" at bounding box center [1135, 448] width 481 height 497
click at [940, 250] on div "hero . moveRight ( 1 ) h" at bounding box center [1135, 448] width 481 height 497
type textarea "hc"
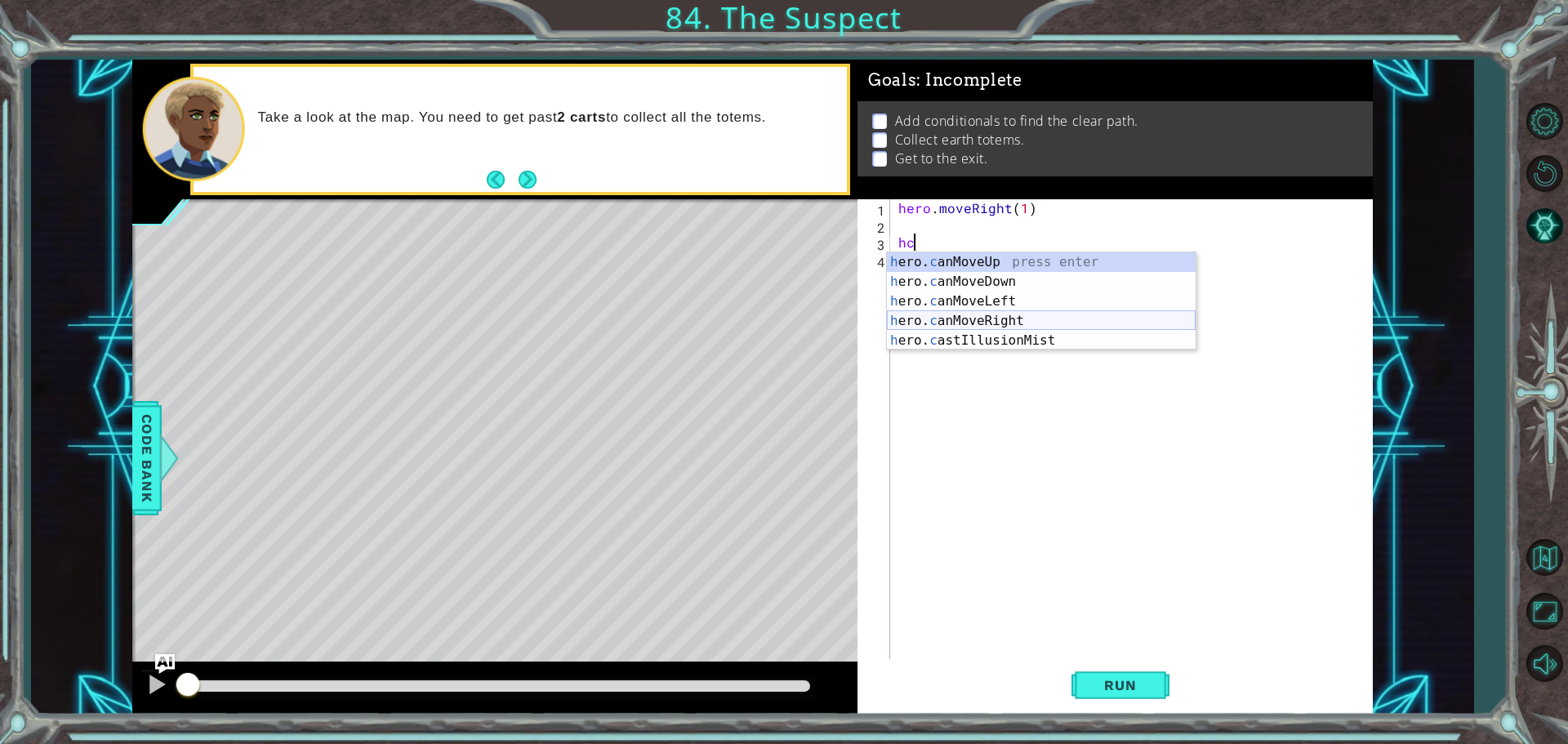
click at [992, 312] on div "h ero. c anMoveUp press enter h ero. c anMoveDown press enter h ero. c anMoveLe…" at bounding box center [1042, 321] width 308 height 137
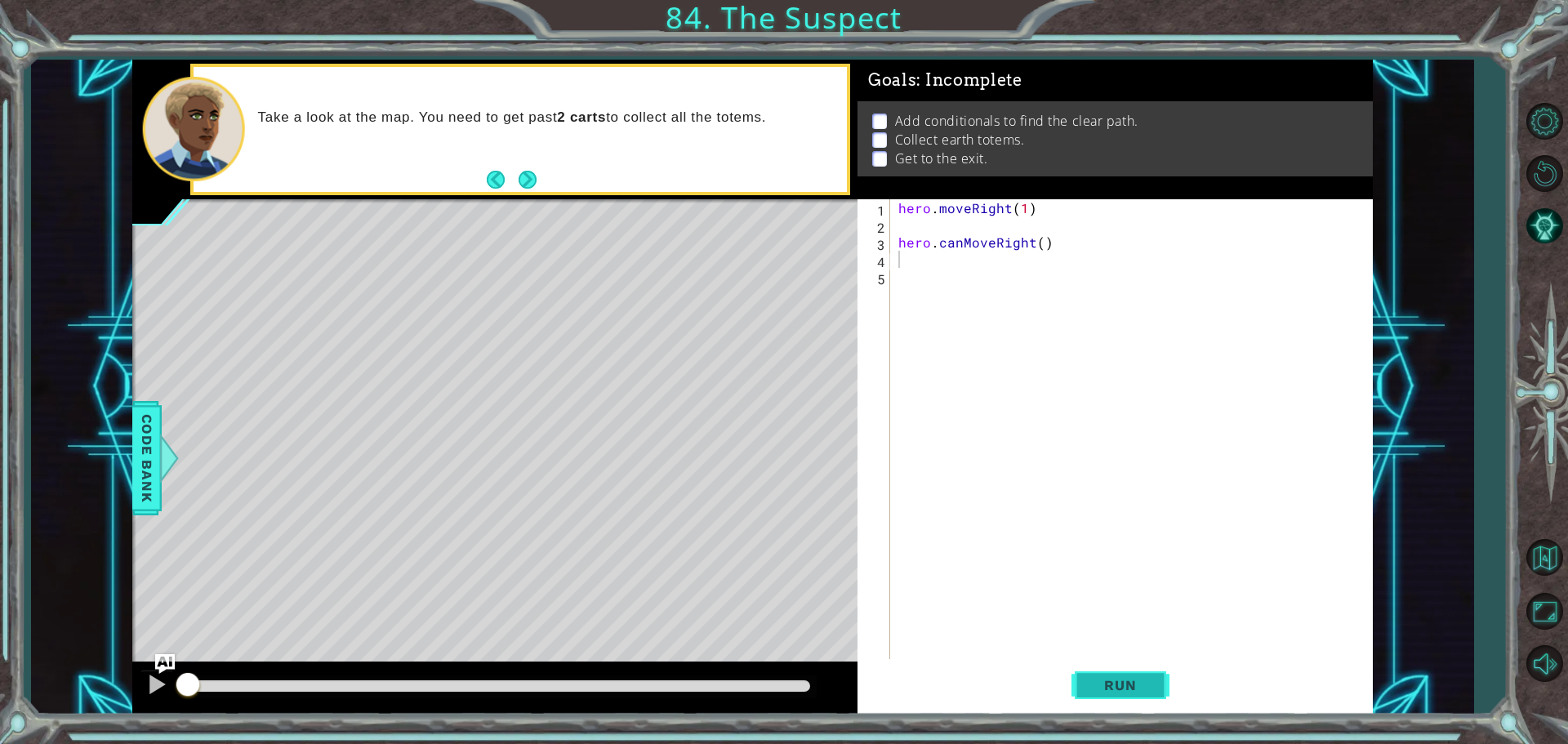
click at [1132, 678] on span "Run" at bounding box center [1121, 685] width 65 height 16
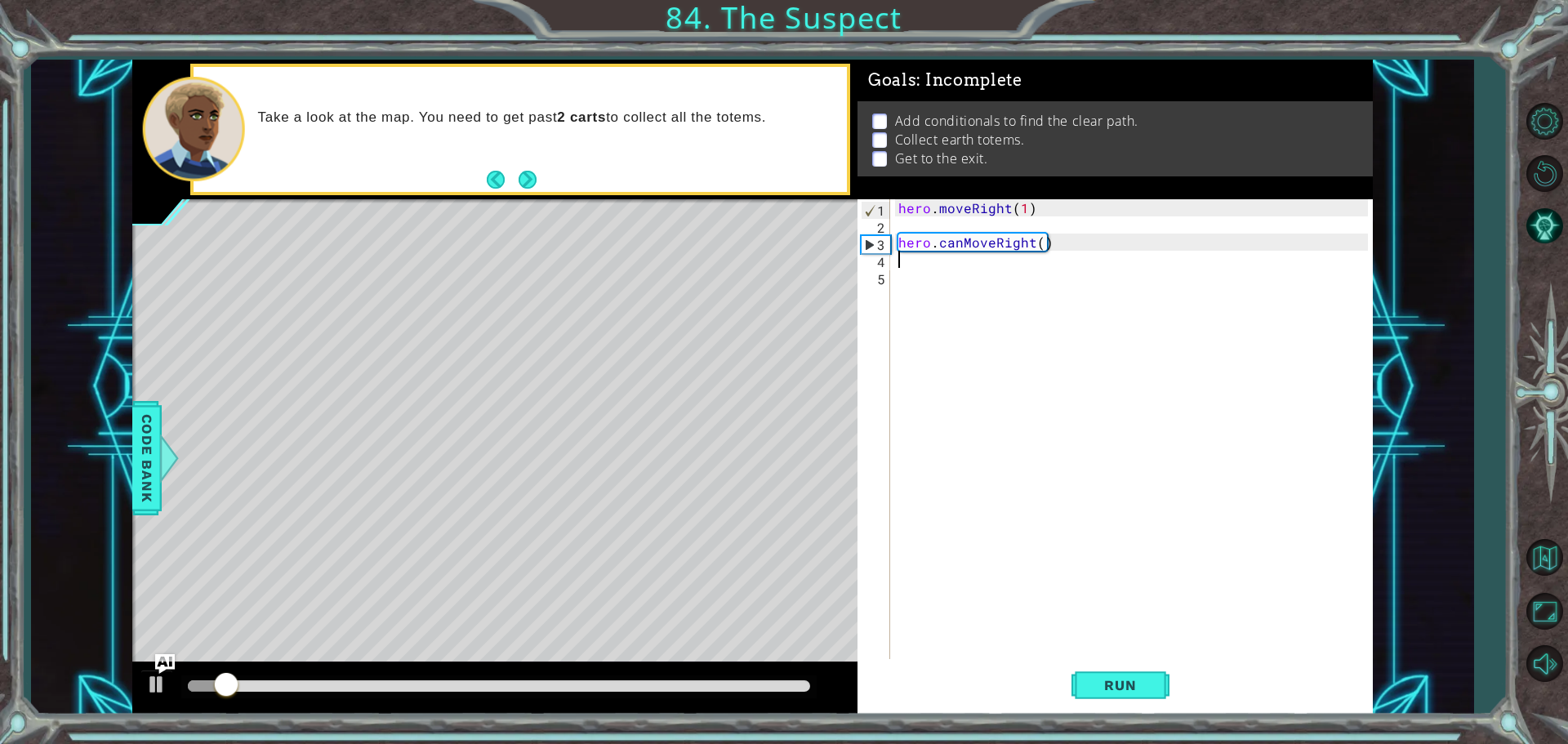
click at [928, 288] on div "hero . moveRight ( 1 ) hero . canMoveRight ( )" at bounding box center [1135, 448] width 481 height 497
type textarea "if pathFind == False:"
click at [1099, 665] on button "Run" at bounding box center [1120, 685] width 98 height 51
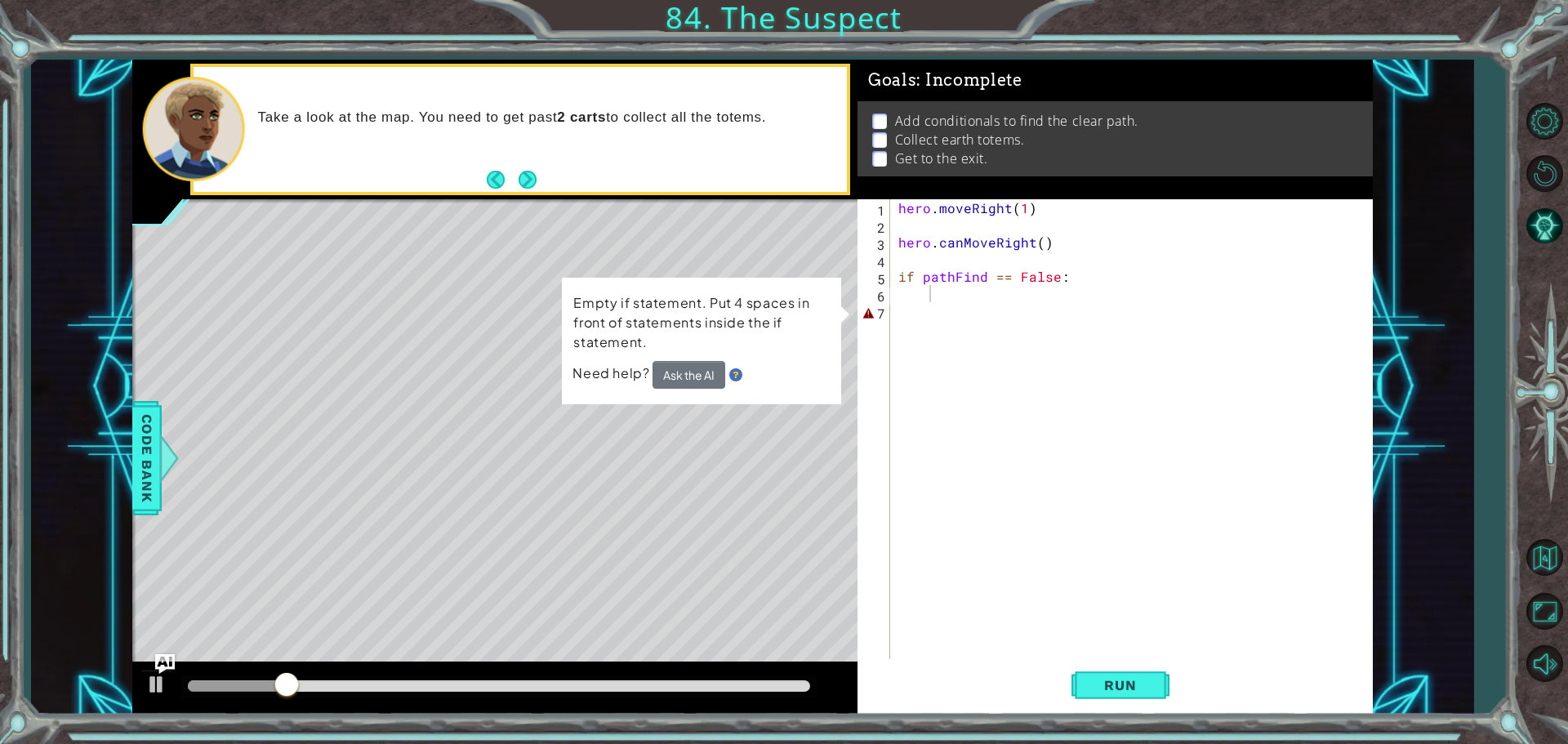
click at [724, 321] on p "Empty if statement. Put 4 spaces in front of statements inside the if statement." at bounding box center [701, 323] width 256 height 59
click at [962, 296] on div "hero . moveRight ( 1 ) hero . canMoveRight ( ) if pathFind == False :" at bounding box center [1135, 448] width 481 height 497
click at [1052, 280] on div "hero . moveRight ( 1 ) hero . canMoveRight ( ) if pathFind == False :" at bounding box center [1135, 448] width 481 height 497
drag, startPoint x: 1053, startPoint y: 280, endPoint x: 1016, endPoint y: 278, distance: 37.1
click at [1016, 278] on div "hero . moveRight ( 1 ) hero . canMoveRight ( ) if pathFind == False :" at bounding box center [1135, 448] width 481 height 497
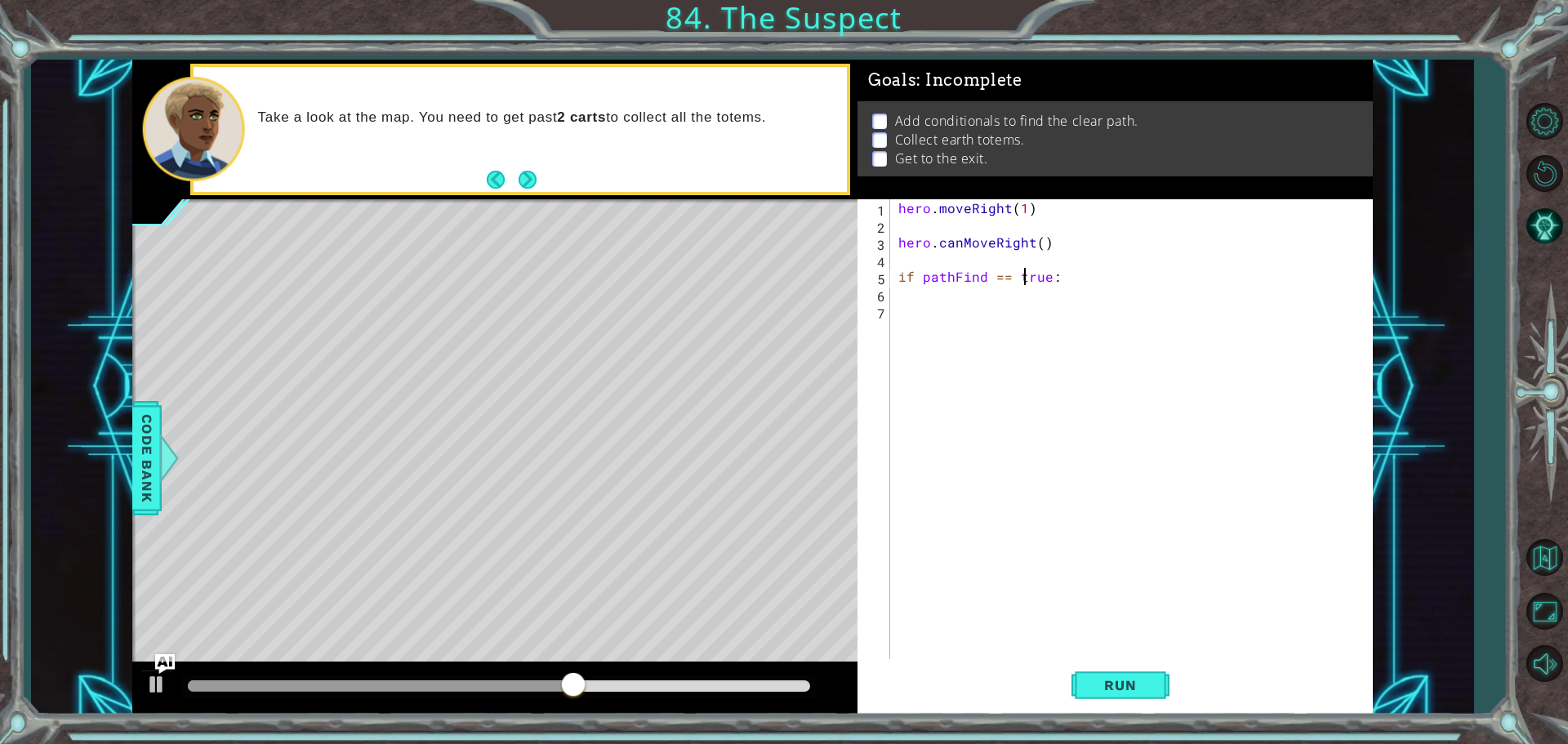
scroll to position [0, 9]
type textarea "if pathFind == True:"
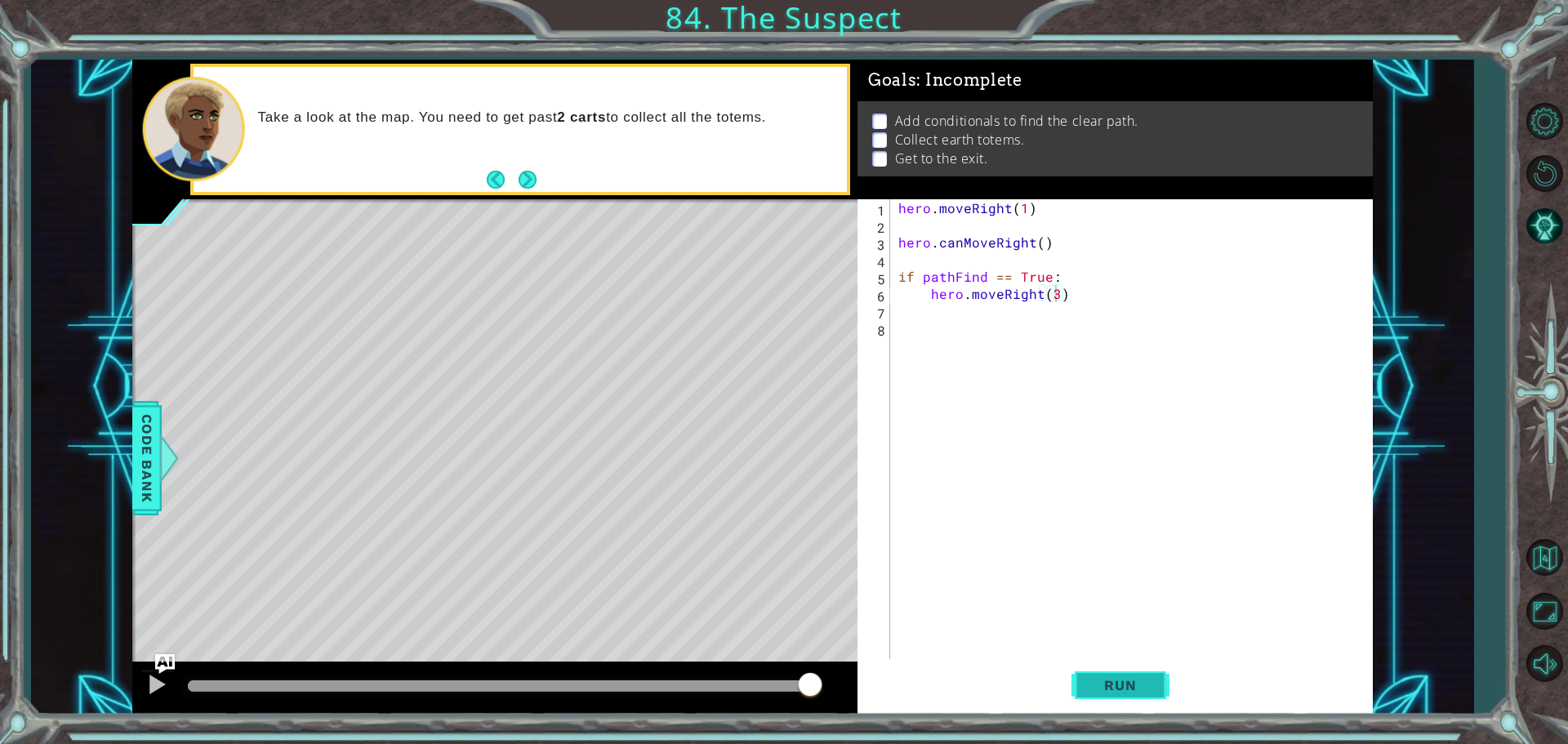
click at [1111, 690] on span "Run" at bounding box center [1121, 685] width 65 height 16
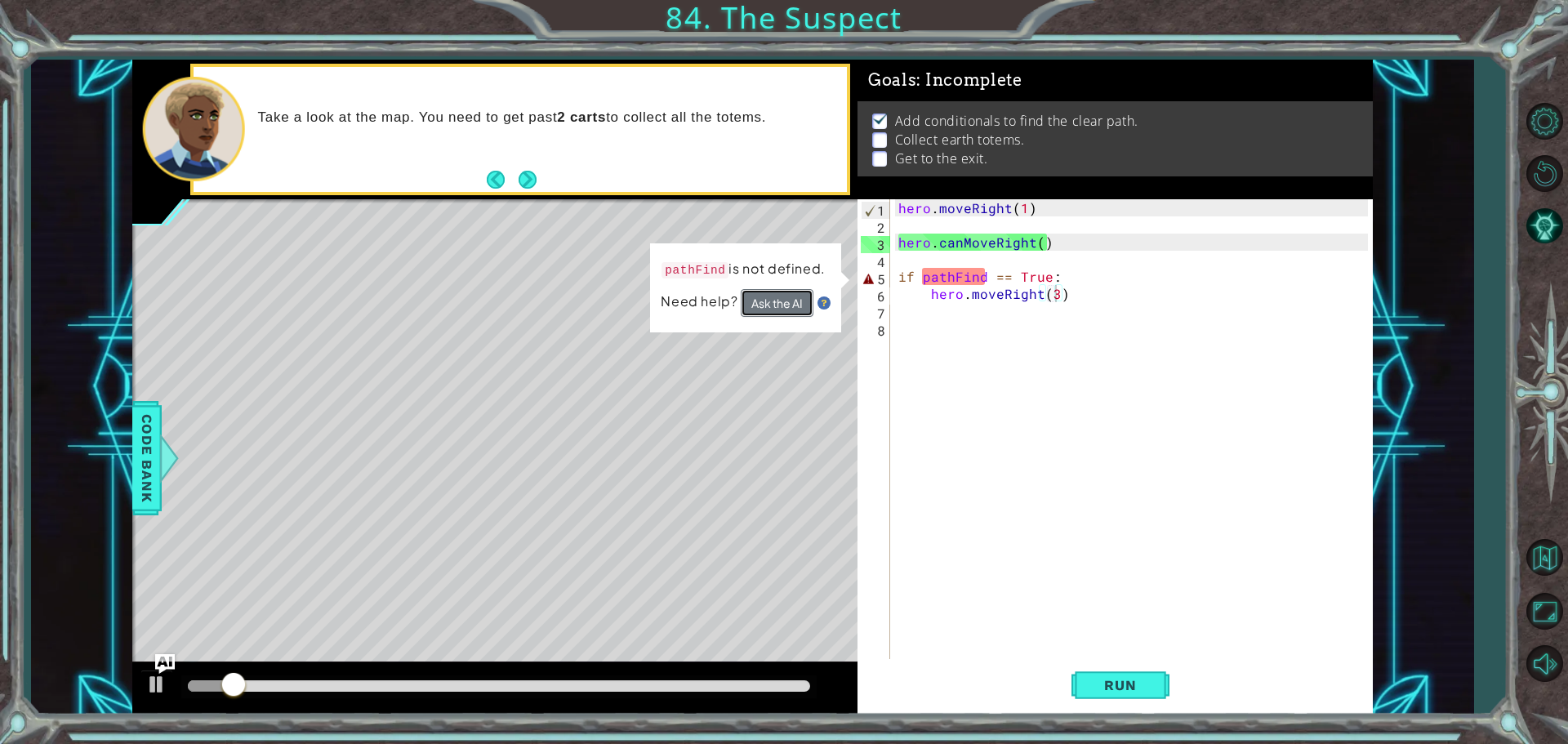
click at [761, 297] on button "Ask the AI" at bounding box center [777, 303] width 72 height 28
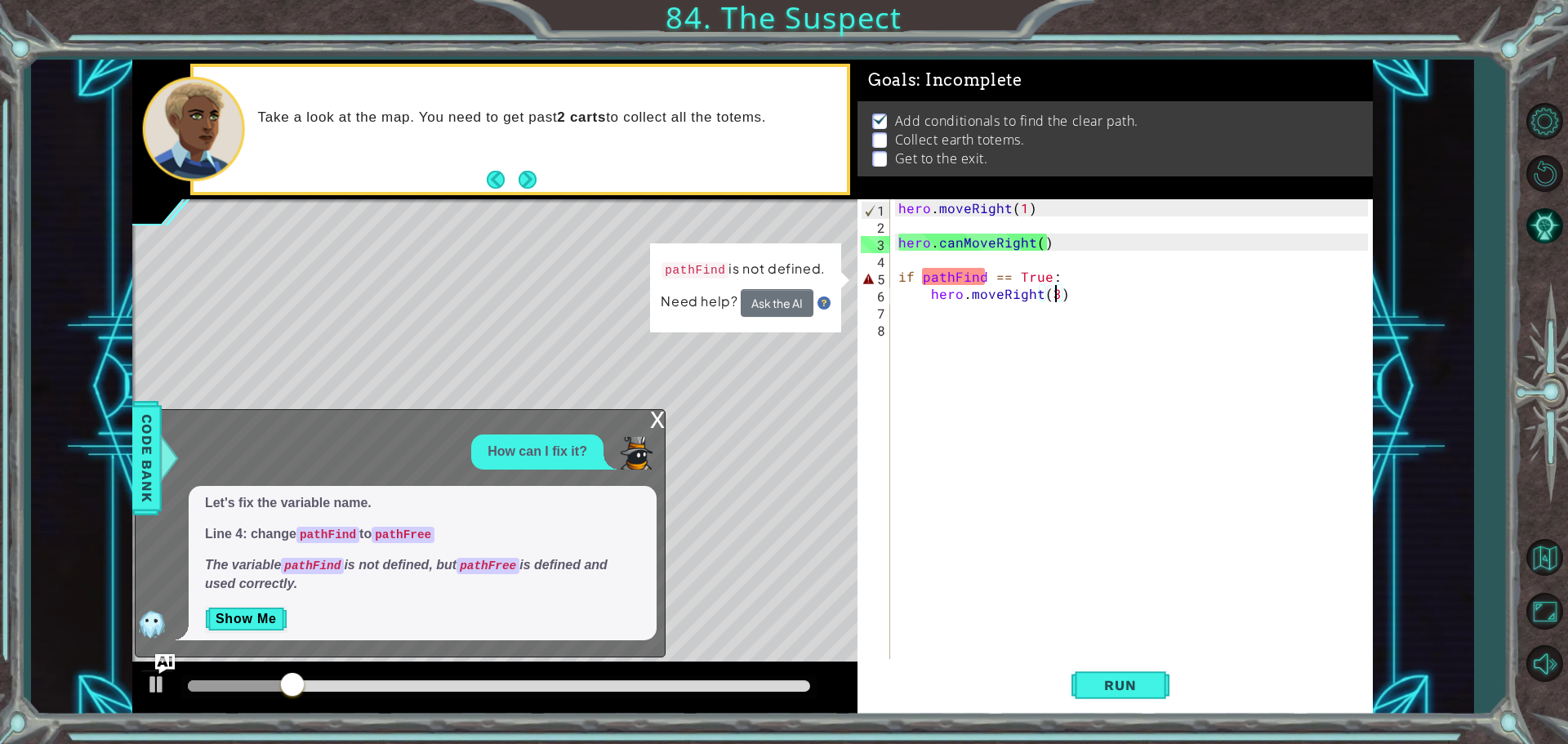
click at [982, 275] on div "hero . moveRight ( 1 ) hero . canMoveRight ( ) if pathFind == True : hero . mov…" at bounding box center [1135, 448] width 481 height 497
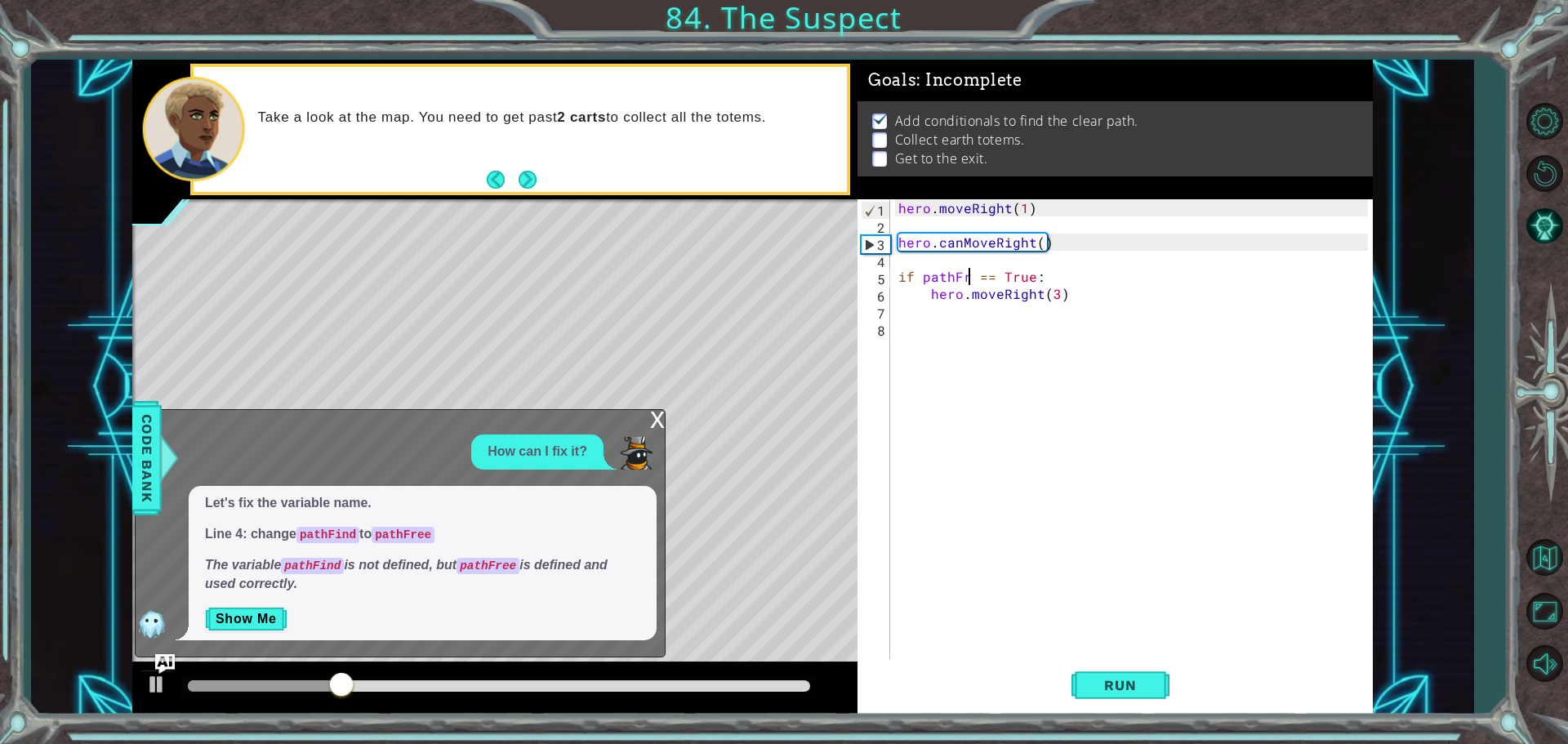
scroll to position [0, 5]
type textarea "if pathFree == True:"
click at [664, 413] on div "x" at bounding box center [657, 418] width 14 height 16
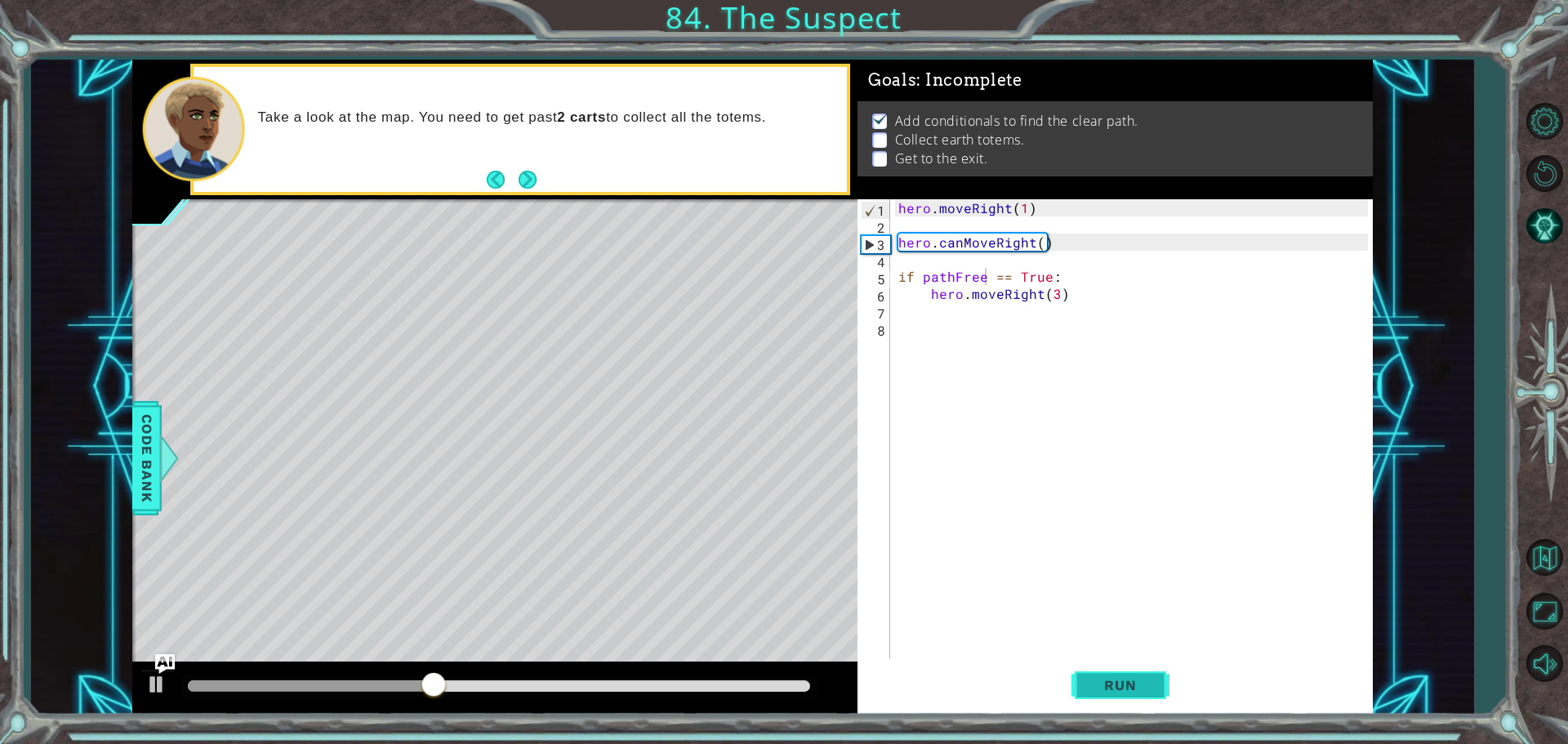
click at [1134, 676] on button "Run" at bounding box center [1120, 685] width 98 height 51
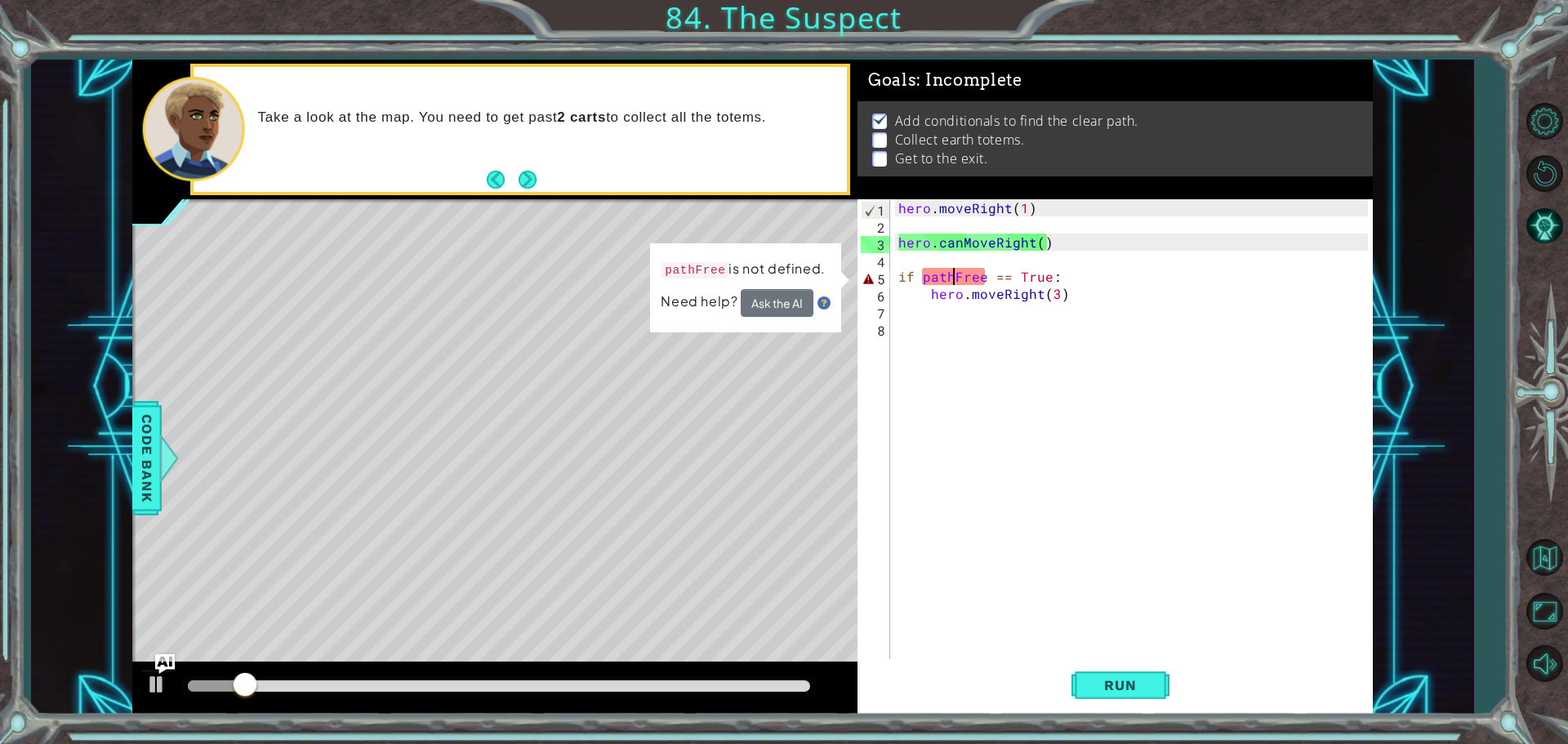
click at [957, 274] on div "hero . moveRight ( 1 ) hero . canMoveRight ( ) if pathFree == True : hero . mov…" at bounding box center [1135, 448] width 481 height 497
click at [964, 273] on div "hero . moveRight ( 1 ) hero . canMoveRight ( ) if pathFree == True : hero . mov…" at bounding box center [1135, 448] width 481 height 497
click at [977, 274] on div "hero . moveRight ( 1 ) hero . canMoveRight ( ) if pathFree == True : hero . mov…" at bounding box center [1135, 448] width 481 height 497
click at [824, 303] on img at bounding box center [824, 303] width 13 height 13
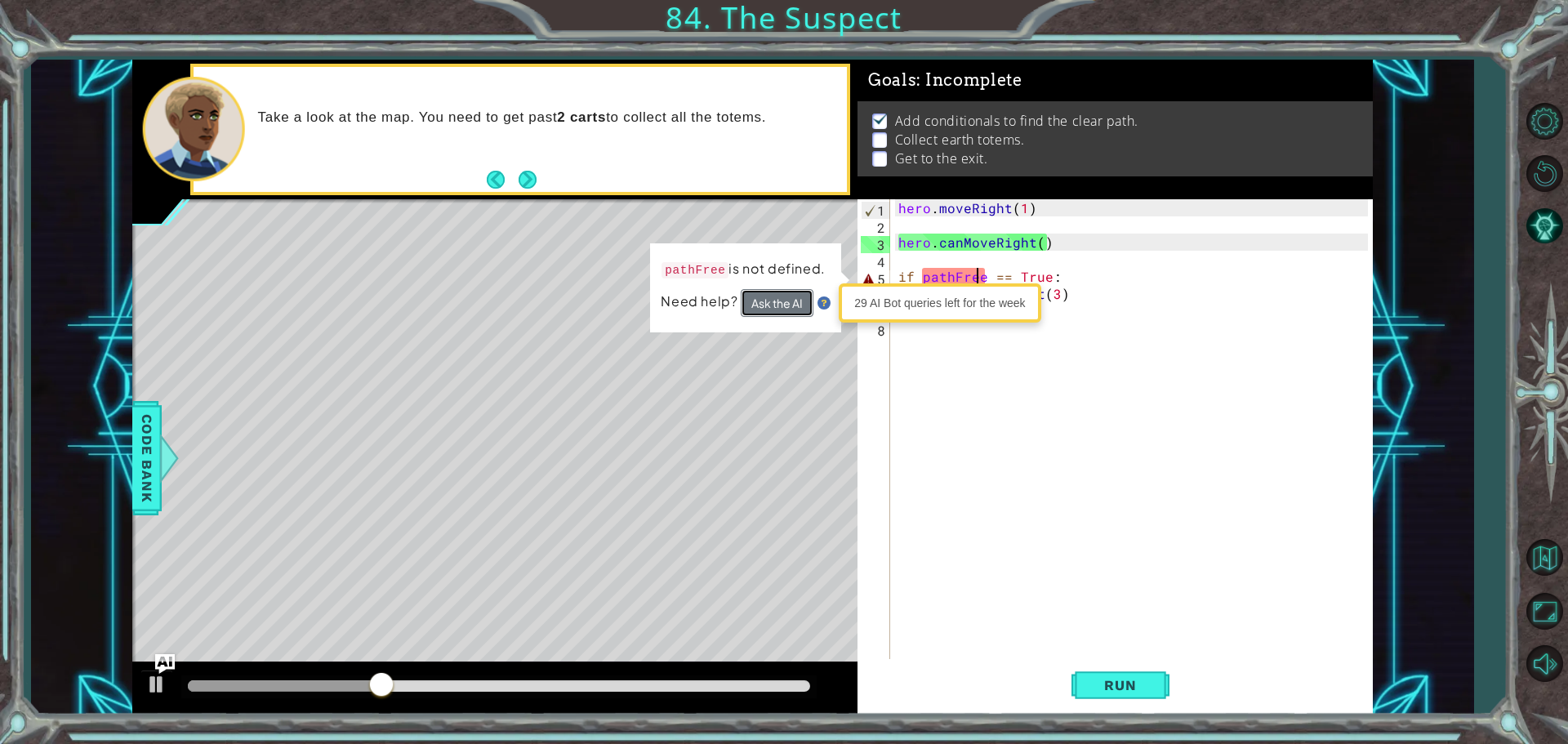
click at [789, 308] on button "Ask the AI" at bounding box center [777, 303] width 72 height 28
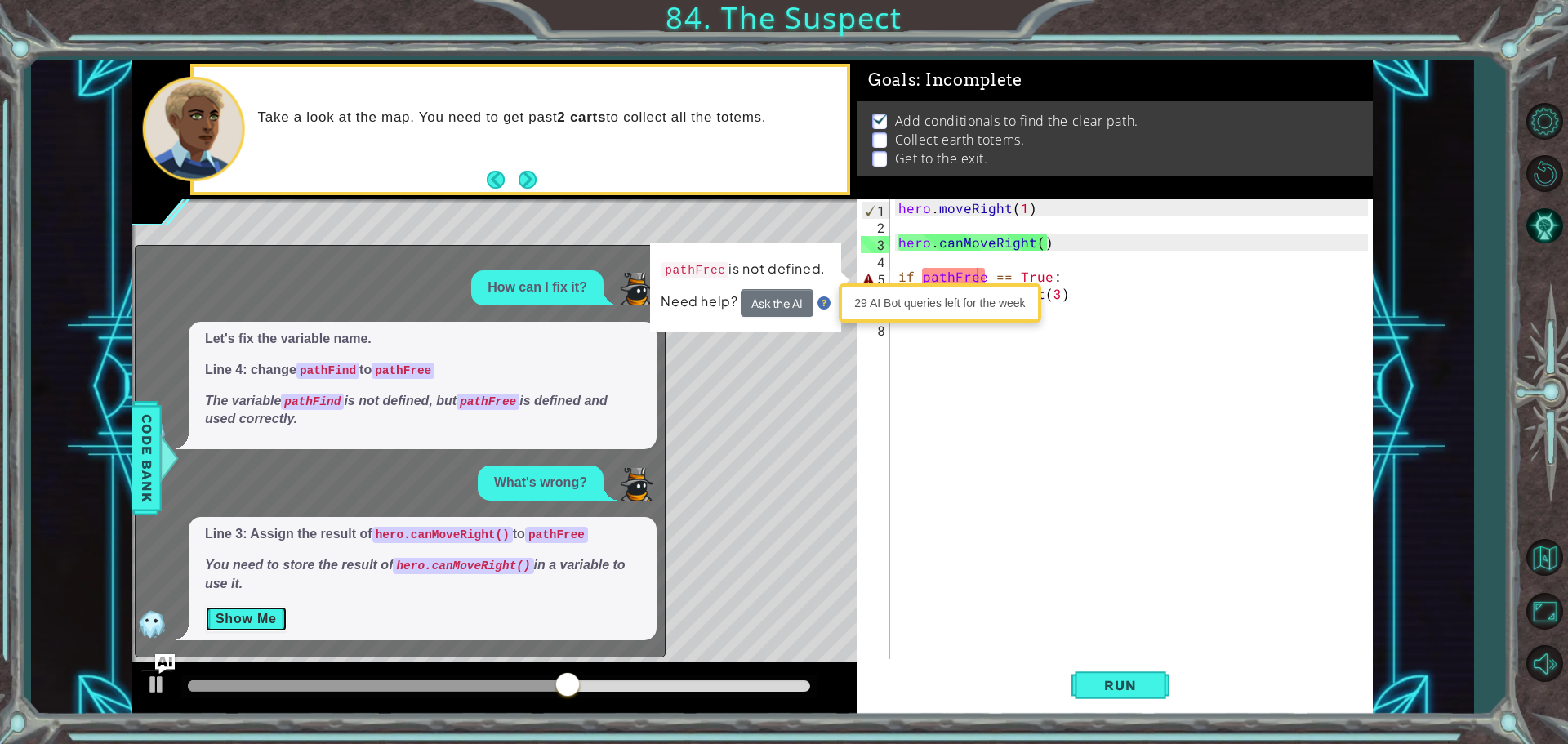
click at [273, 630] on button "Show Me" at bounding box center [246, 618] width 83 height 26
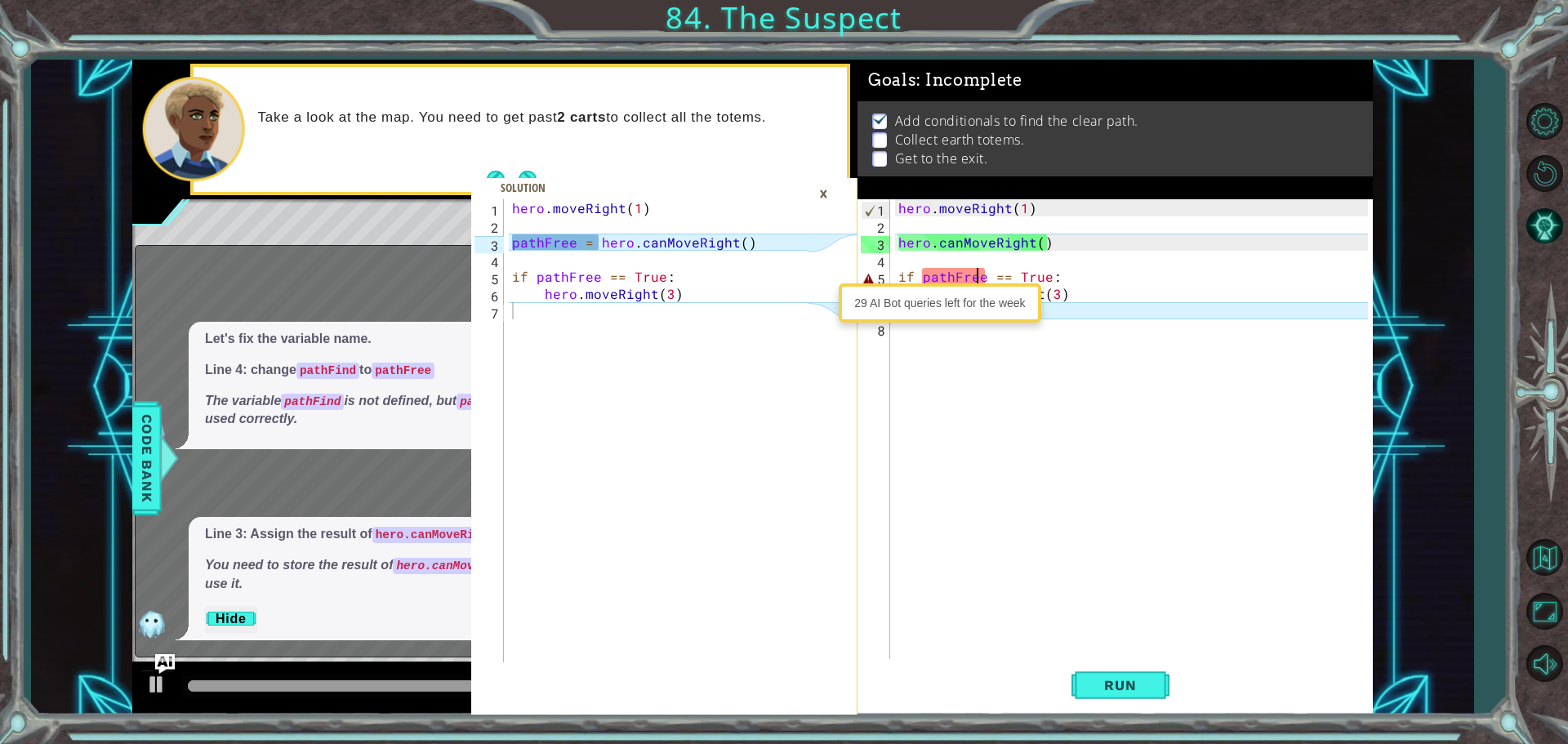
click at [919, 222] on div "hero . moveRight ( 1 ) hero . canMoveRight ( ) if pathFree == True : hero . mov…" at bounding box center [1135, 448] width 481 height 497
click at [900, 233] on div "hero . moveRight ( 1 ) hero . canMoveRight ( ) if pathFree == True : hero . mov…" at bounding box center [1135, 448] width 481 height 497
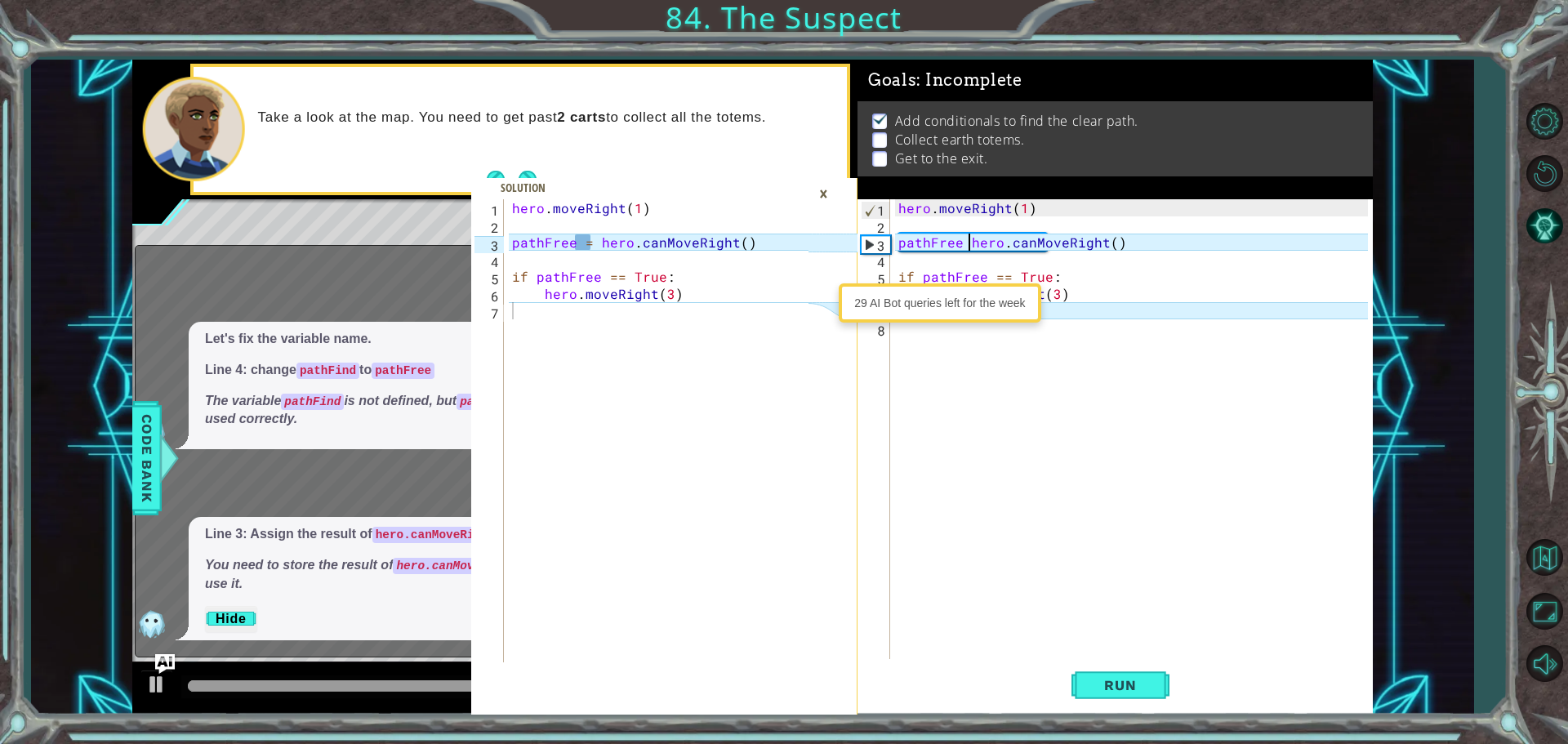
scroll to position [0, 5]
type textarea "pathFree = hero.canMoveRight()"
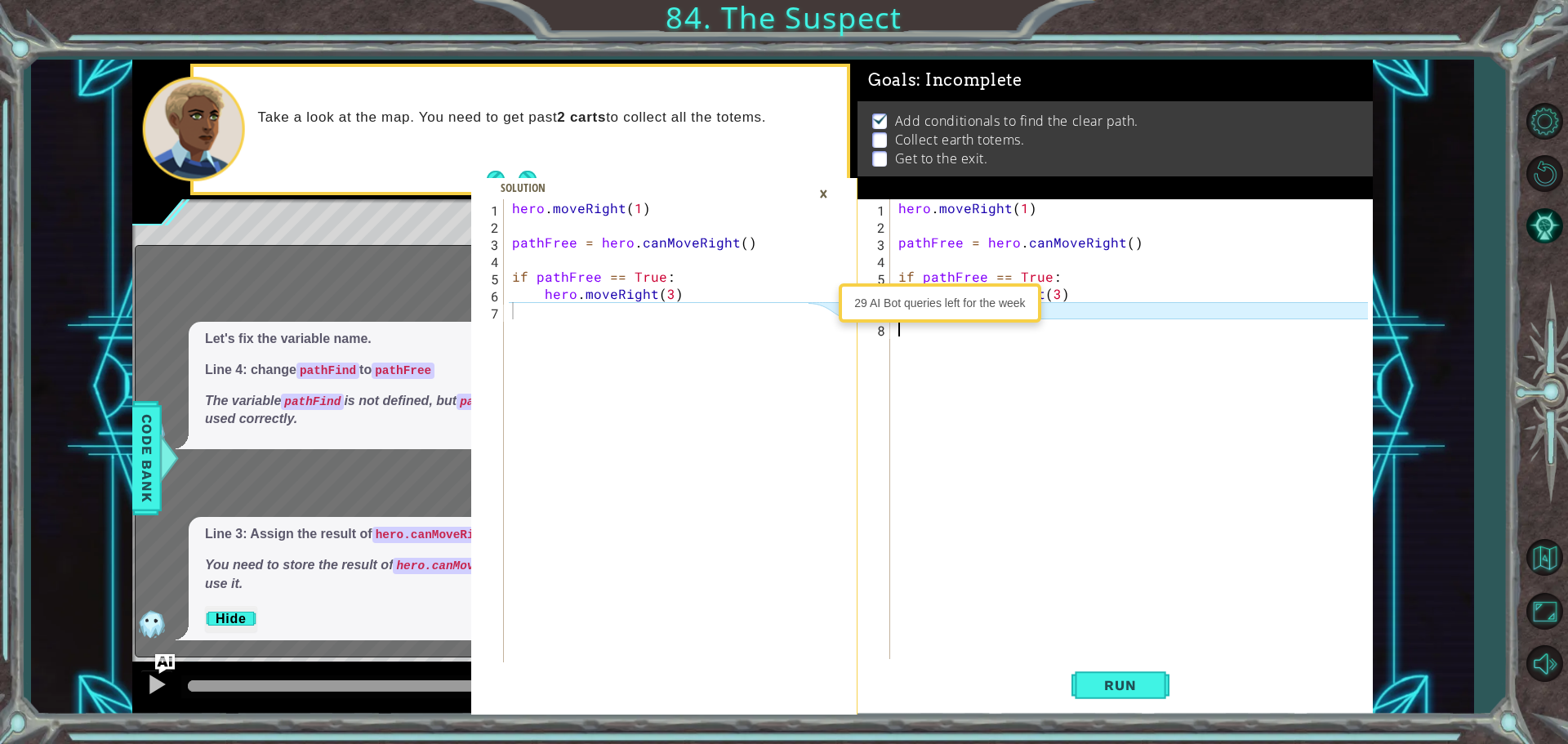
click at [1067, 479] on div "hero . moveRight ( 1 ) pathFree = hero . canMoveRight ( ) if pathFree == True :…" at bounding box center [1135, 448] width 481 height 497
click at [829, 199] on div "×" at bounding box center [824, 193] width 26 height 28
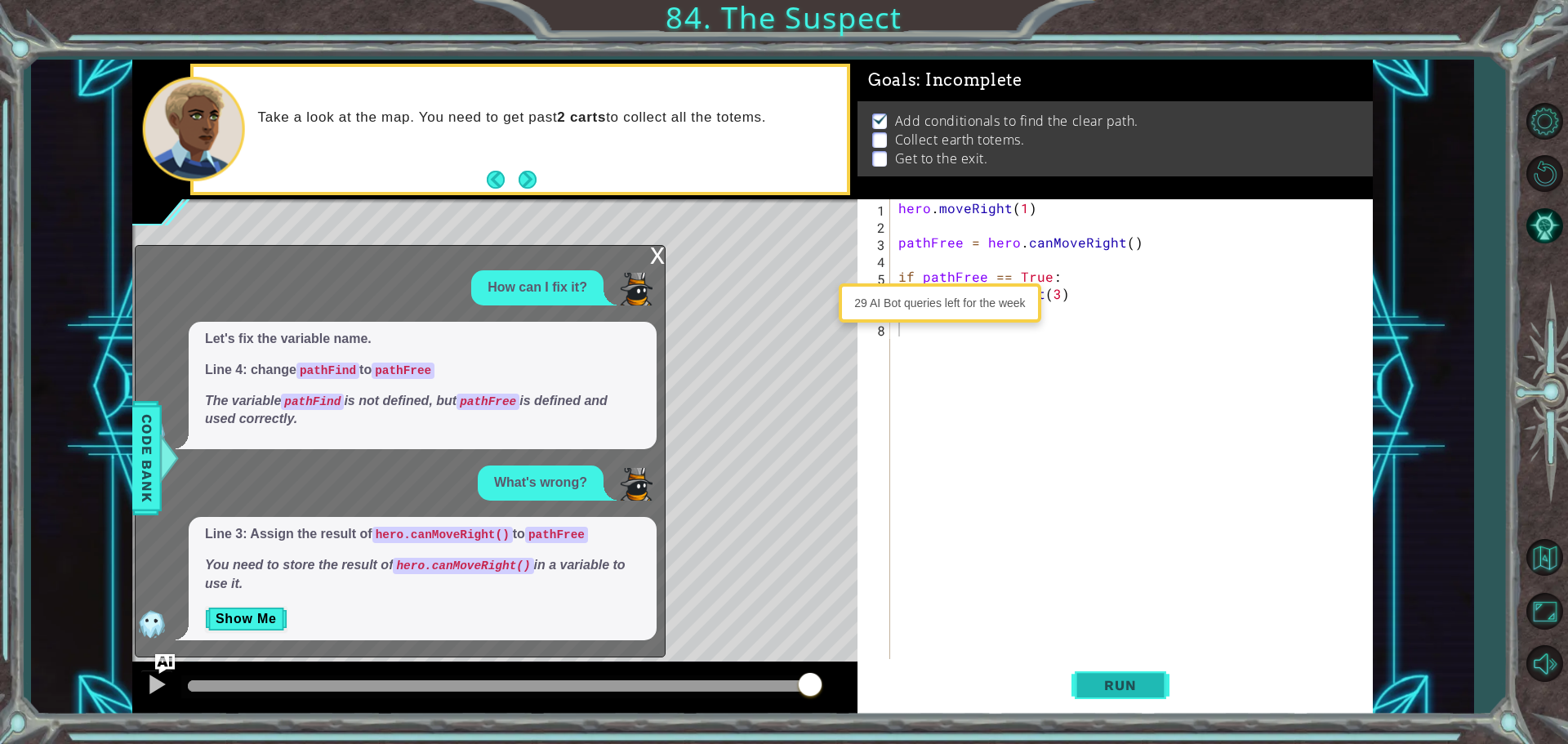
click at [1073, 691] on button "Run" at bounding box center [1120, 685] width 98 height 51
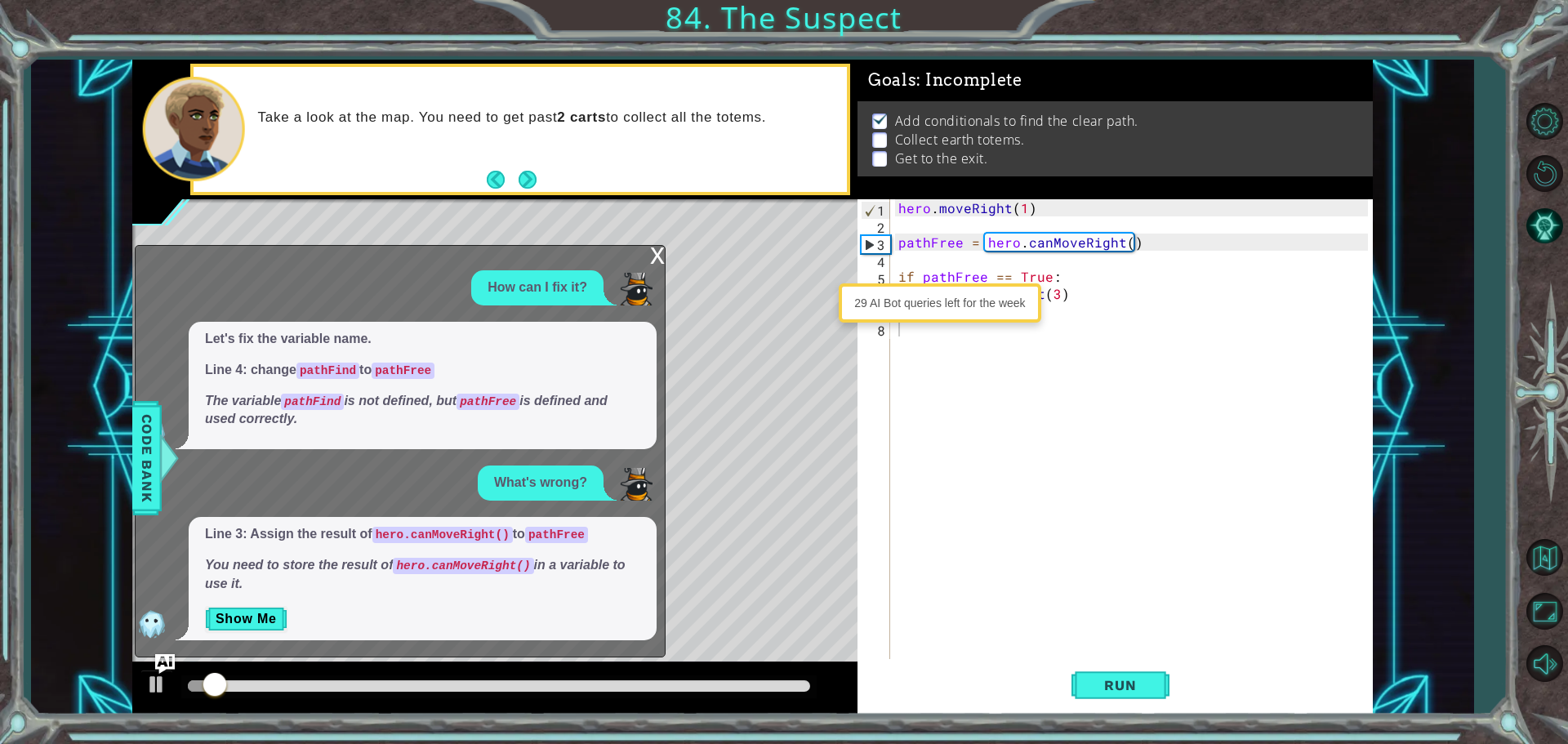
click at [652, 255] on div "x" at bounding box center [657, 253] width 14 height 16
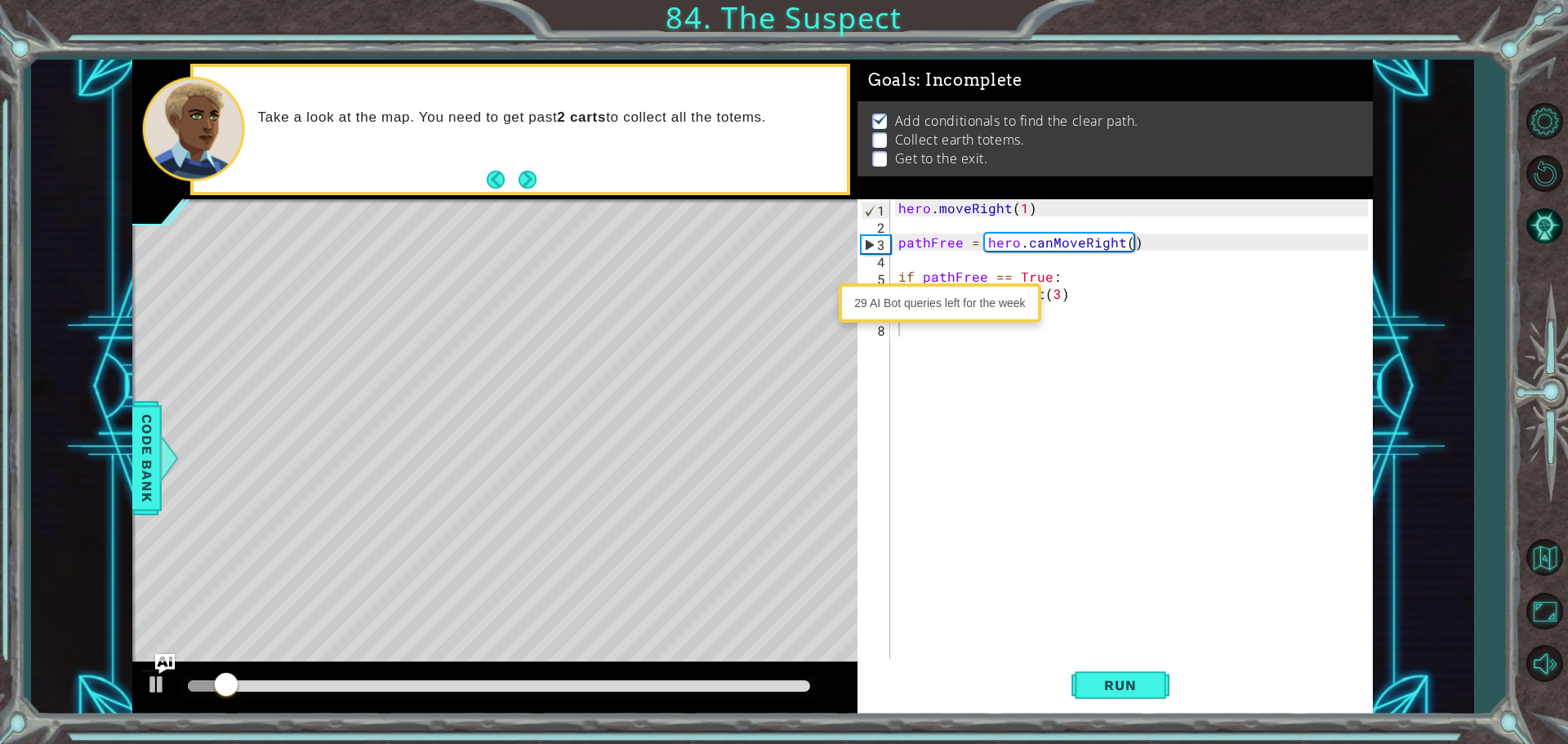
click at [887, 312] on div "29 AI Bot queries left for the week" at bounding box center [939, 303] width 193 height 31
click at [952, 432] on div "hero . moveRight ( 1 ) pathFree = hero . canMoveRight ( ) if pathFree == True :…" at bounding box center [1135, 448] width 481 height 497
click at [1083, 676] on button "Run" at bounding box center [1120, 685] width 98 height 51
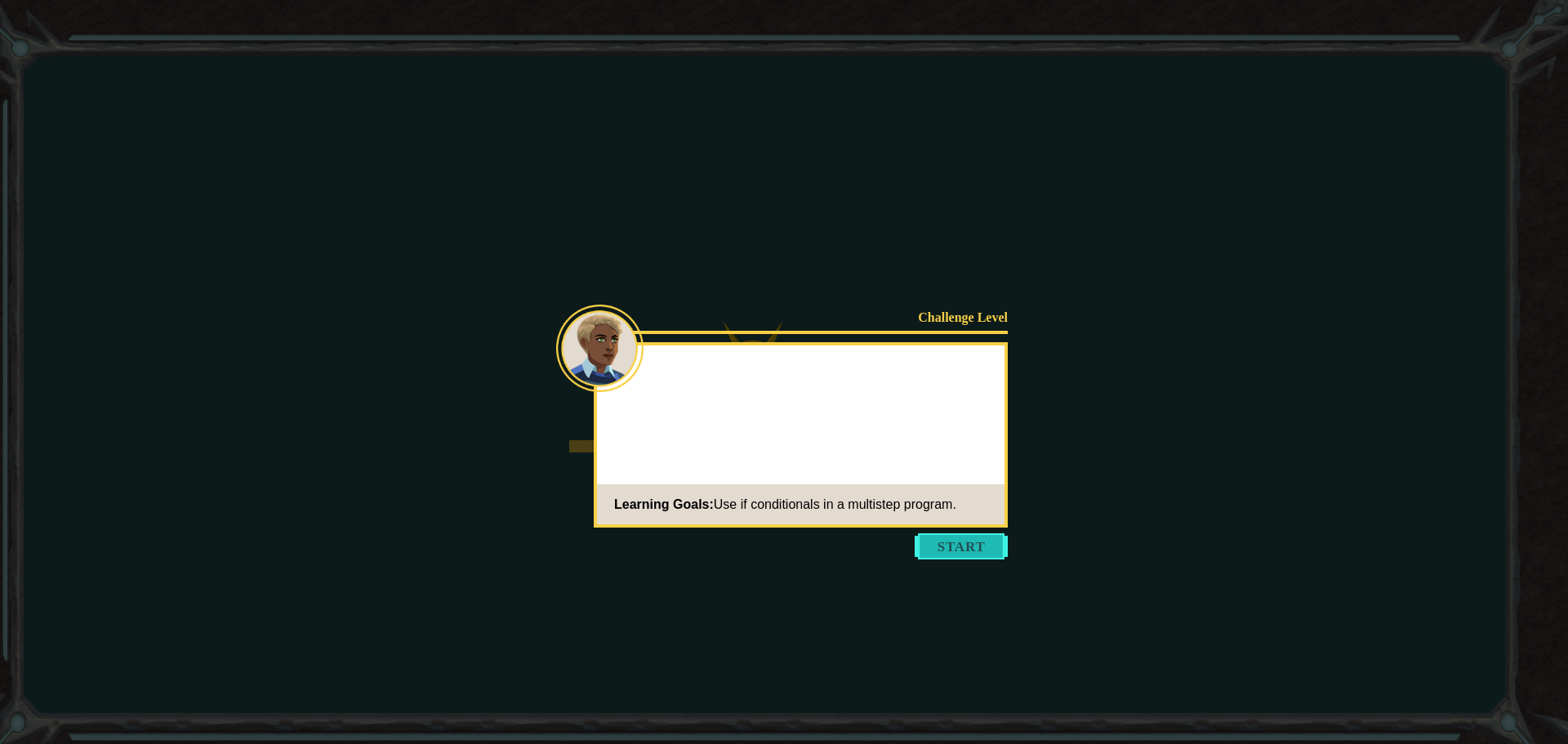
click at [918, 552] on button "Start" at bounding box center [962, 546] width 93 height 26
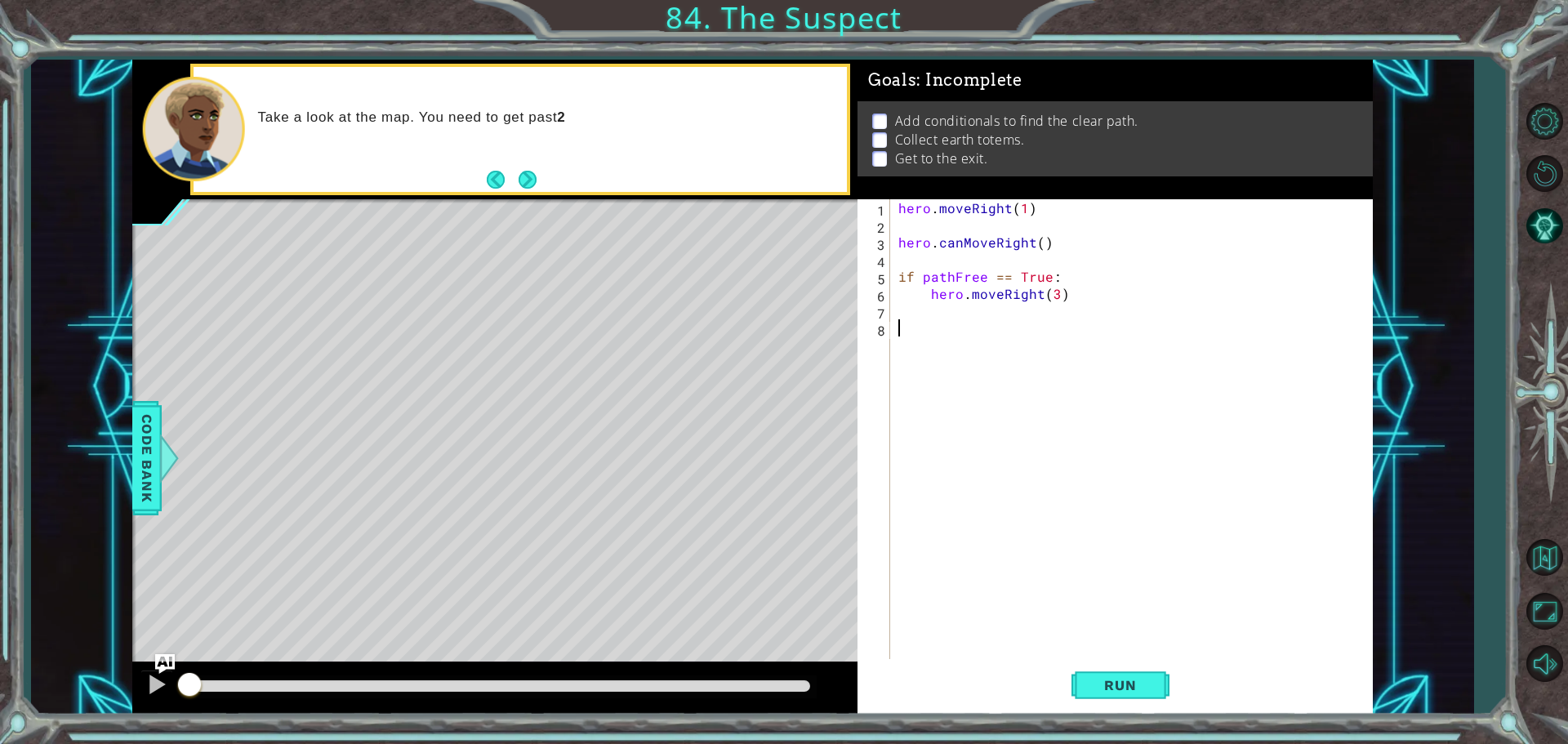
click at [983, 326] on div "hero . moveRight ( 1 ) hero . canMoveRight ( ) if pathFree == True : hero . mov…" at bounding box center [1135, 448] width 481 height 497
click at [967, 305] on div "hero . moveRight ( 1 ) hero . canMoveRight ( ) if pathFree == True : hero . mov…" at bounding box center [1135, 448] width 481 height 497
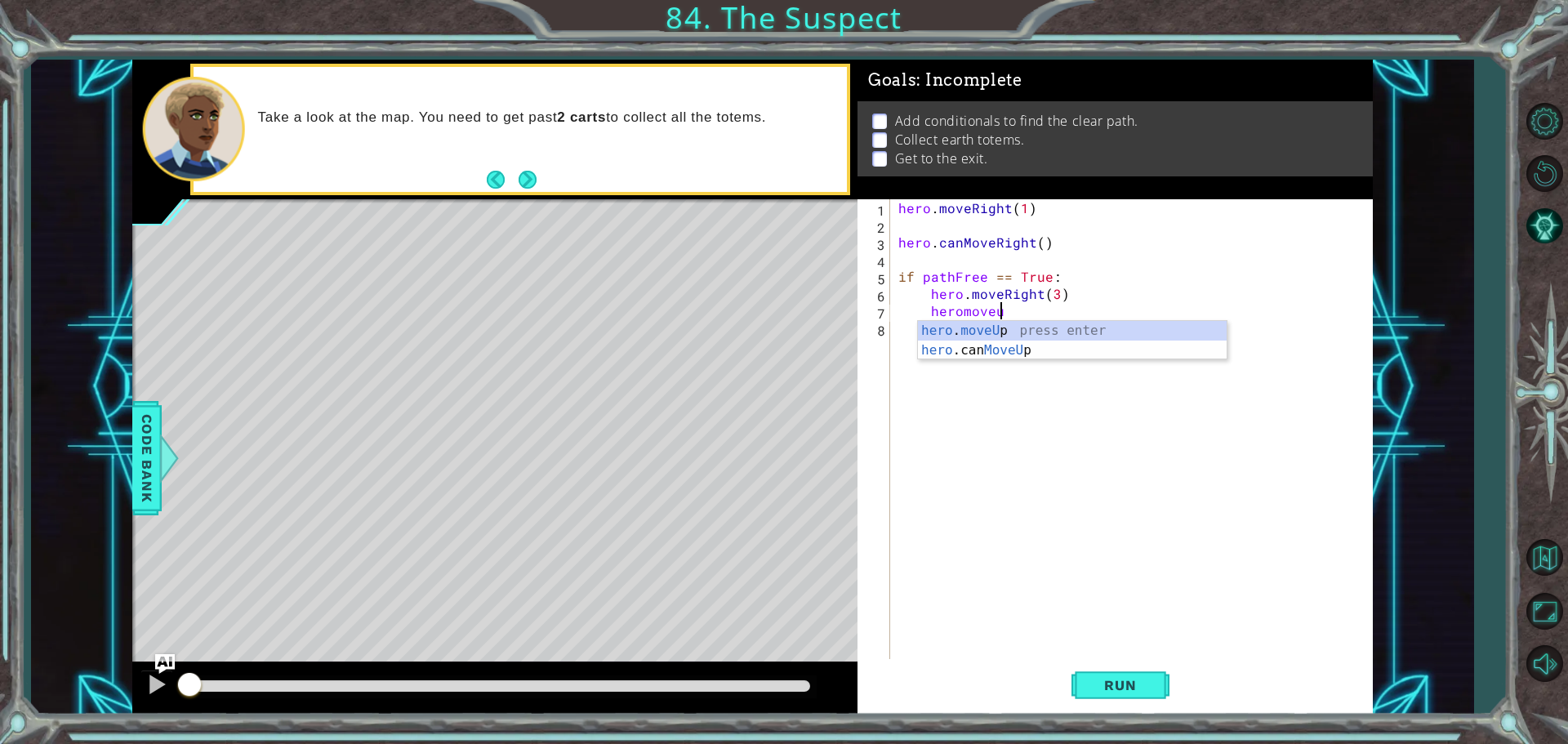
scroll to position [0, 6]
click at [1020, 329] on div "hero . moveUp press enter hero .can MoveUp press enter" at bounding box center [1072, 360] width 308 height 78
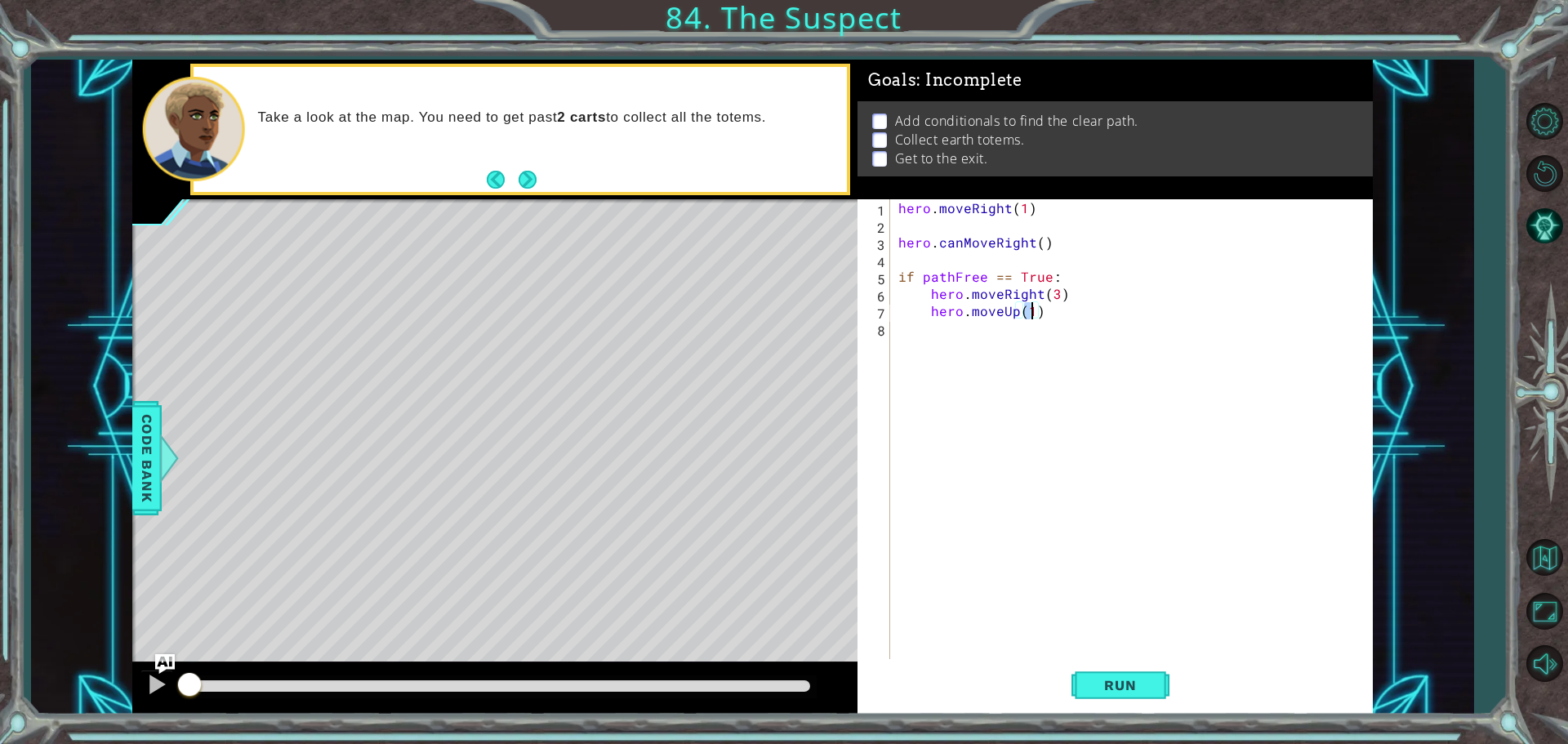
type textarea "hero.moveUp(2)"
click at [1002, 365] on div "hero . moveRight ( 1 ) hero . canMoveRight ( ) if pathFree == True : hero . mov…" at bounding box center [1135, 448] width 481 height 497
type textarea "if pathFree -- False:"
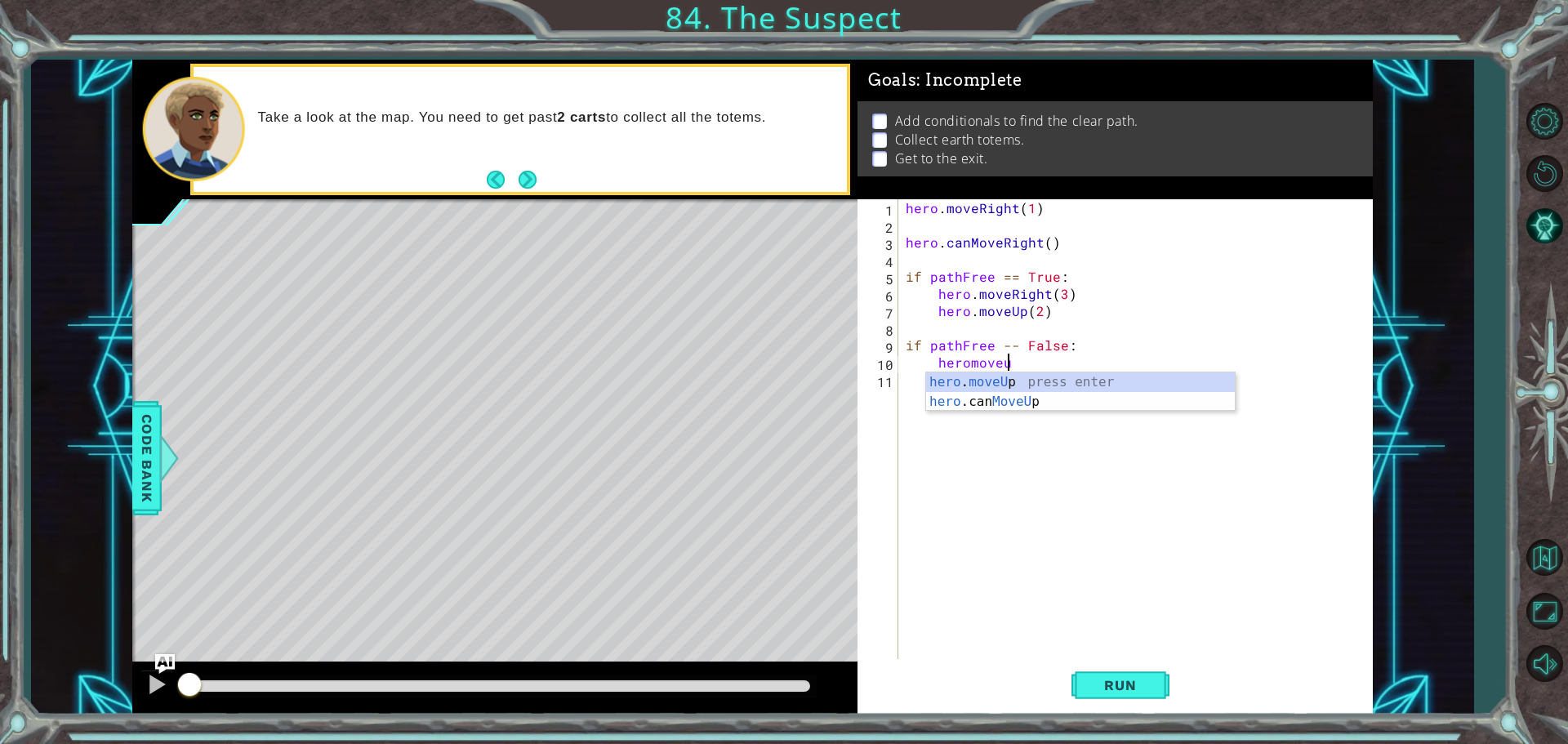
scroll to position [0, 6]
type textarea "hero.moveUp(2)"
click at [1110, 705] on button "Run" at bounding box center [1120, 685] width 98 height 51
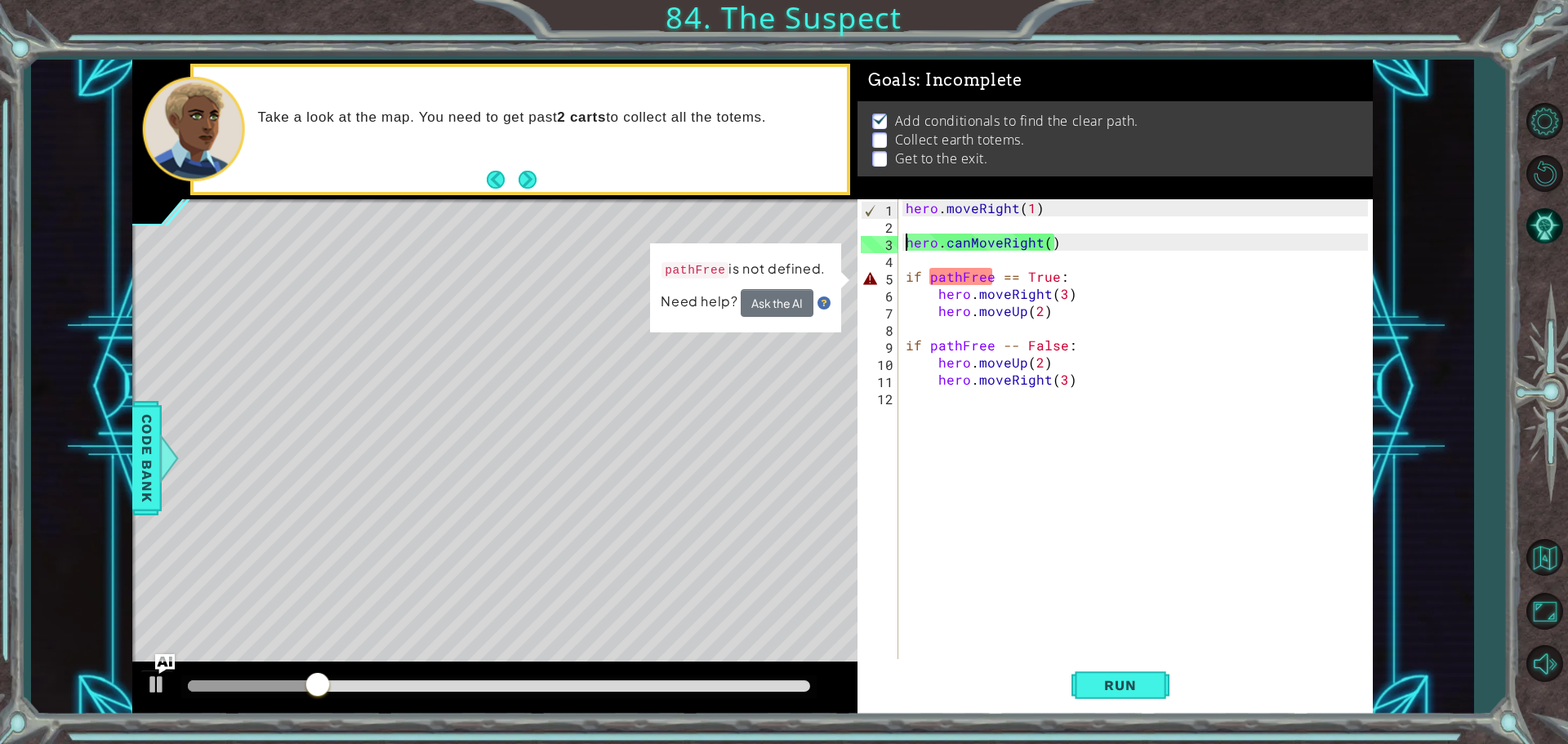
click at [904, 240] on div "hero . moveRight ( 1 ) hero . canMoveRight ( ) if pathFree == True : hero . mov…" at bounding box center [1140, 448] width 474 height 497
type textarea "hero.canMoveRight()"
click at [1073, 239] on div "hero . moveRight ( 1 ) hero . canMoveRight ( ) if pathFree == True : hero . mov…" at bounding box center [1140, 448] width 474 height 497
click at [905, 251] on div "hero . moveRight ( 1 ) hero . canMoveRight ( ) if pathFree == True : hero . mov…" at bounding box center [1140, 448] width 474 height 497
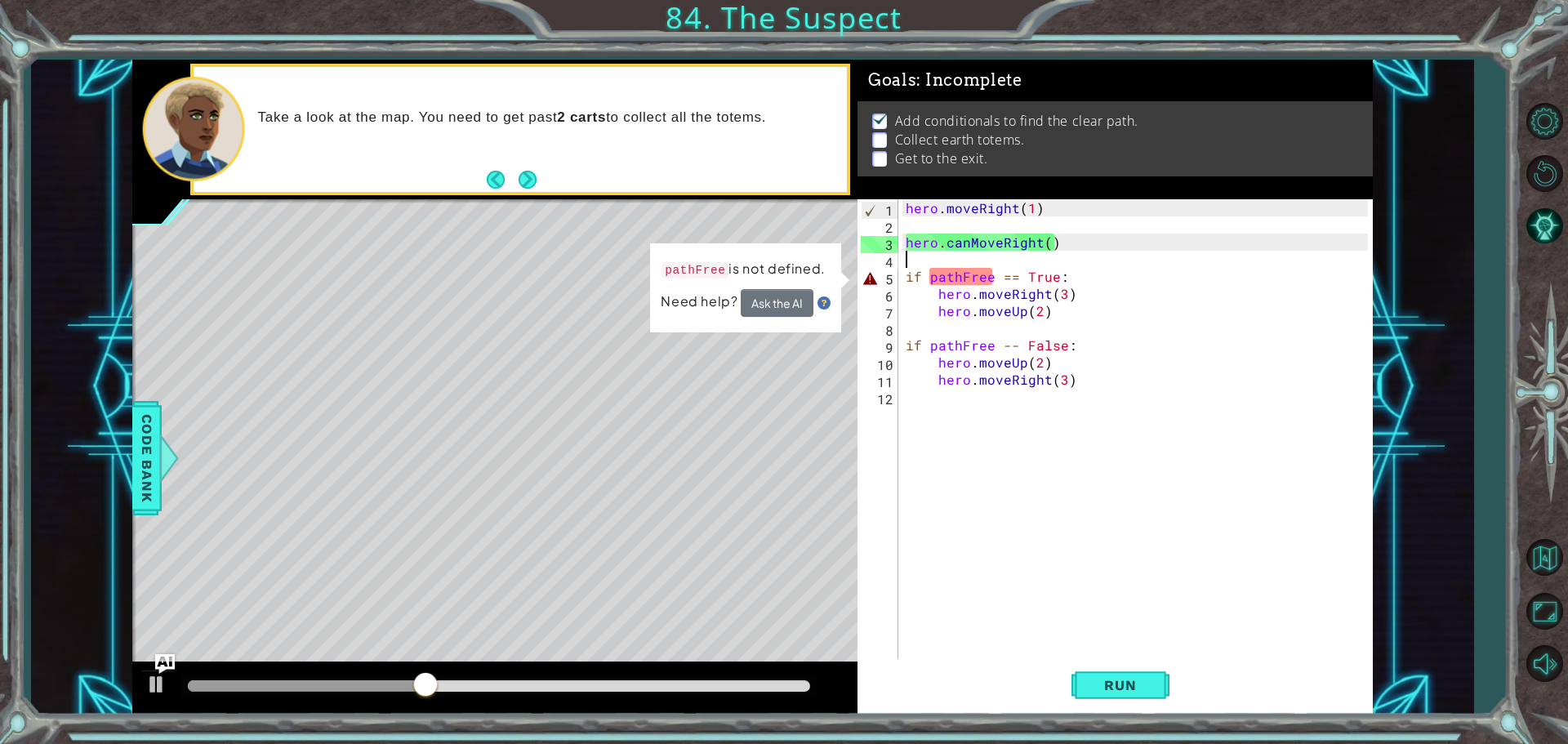
scroll to position [0, 0]
click at [908, 241] on div "hero . moveRight ( 1 ) hero . canMoveRight ( ) if pathFree == True : hero . mov…" at bounding box center [1140, 448] width 474 height 497
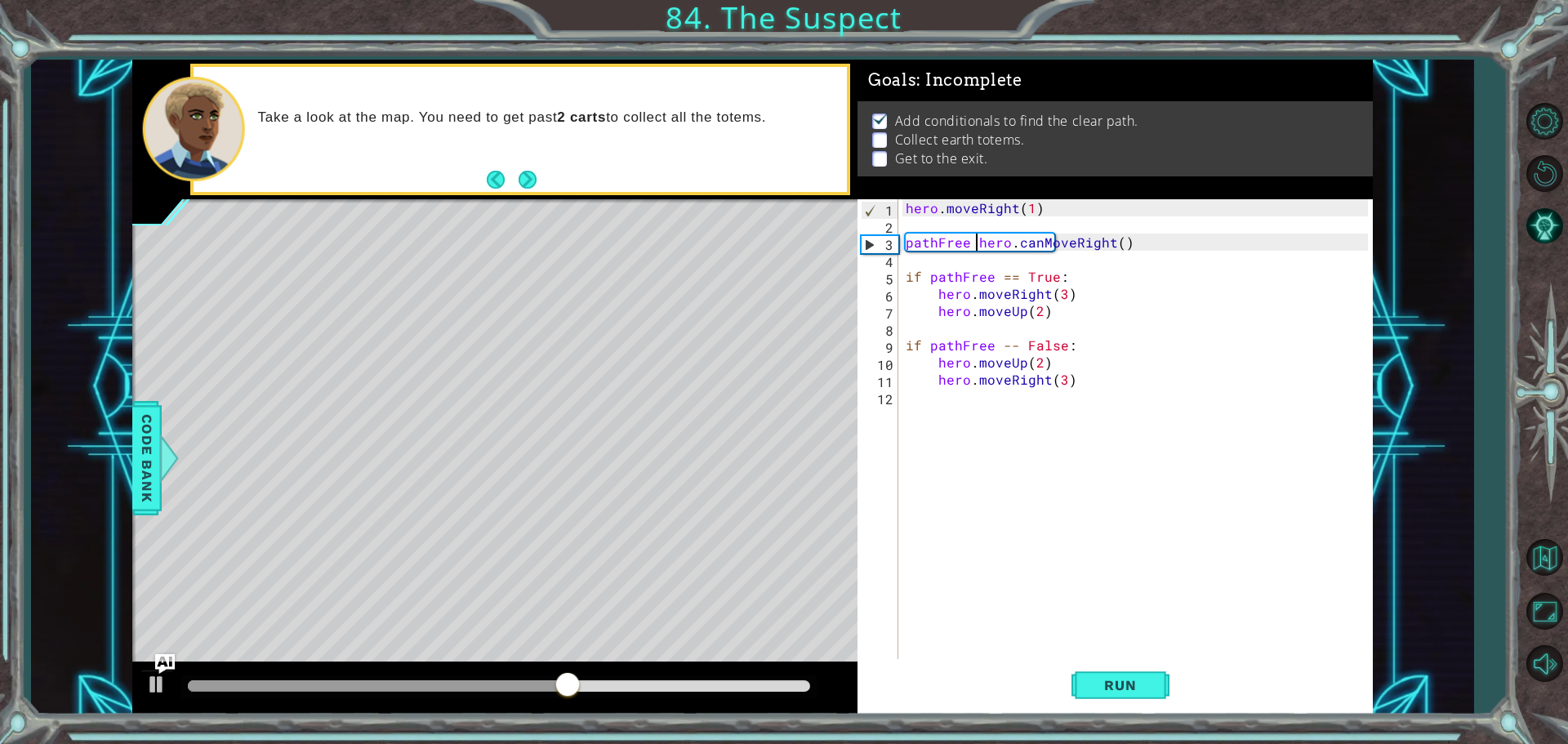
scroll to position [0, 5]
click at [1117, 680] on span "Run" at bounding box center [1121, 685] width 65 height 16
drag, startPoint x: 1462, startPoint y: -99, endPoint x: 1124, endPoint y: 245, distance: 482.3
click at [1124, 245] on div "hero . moveRight ( 1 ) pathFree = hero . canMoveRight ( ) if pathFree == True :…" at bounding box center [1140, 448] width 474 height 497
click at [1132, 242] on div "hero . moveRight ( 1 ) pathFree = hero . canMoveRight ( ) if pathFree == True :…" at bounding box center [1140, 448] width 474 height 497
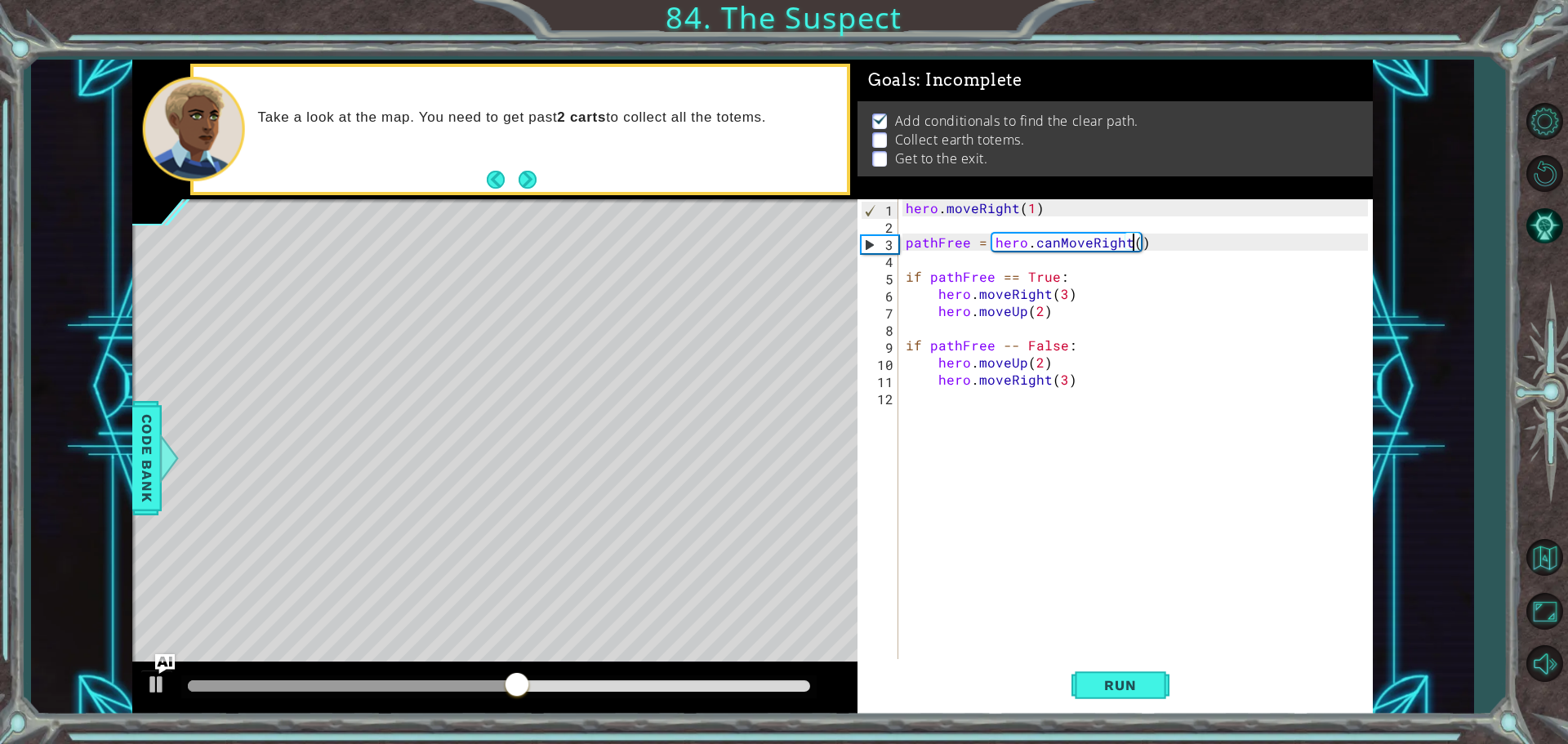
scroll to position [0, 14]
click at [1117, 698] on button "Run" at bounding box center [1120, 685] width 98 height 51
click at [1132, 245] on div "hero . moveRight ( 1 ) pathFree = hero . canMoveRight ( 2 ) if pathFree == True…" at bounding box center [1140, 448] width 474 height 497
drag, startPoint x: 1151, startPoint y: 244, endPoint x: 1089, endPoint y: 243, distance: 62.0
click at [1089, 243] on div "hero . moveRight ( 1 ) pathFree = hero . canMoveRight ( ) if pathFree == True :…" at bounding box center [1140, 448] width 474 height 497
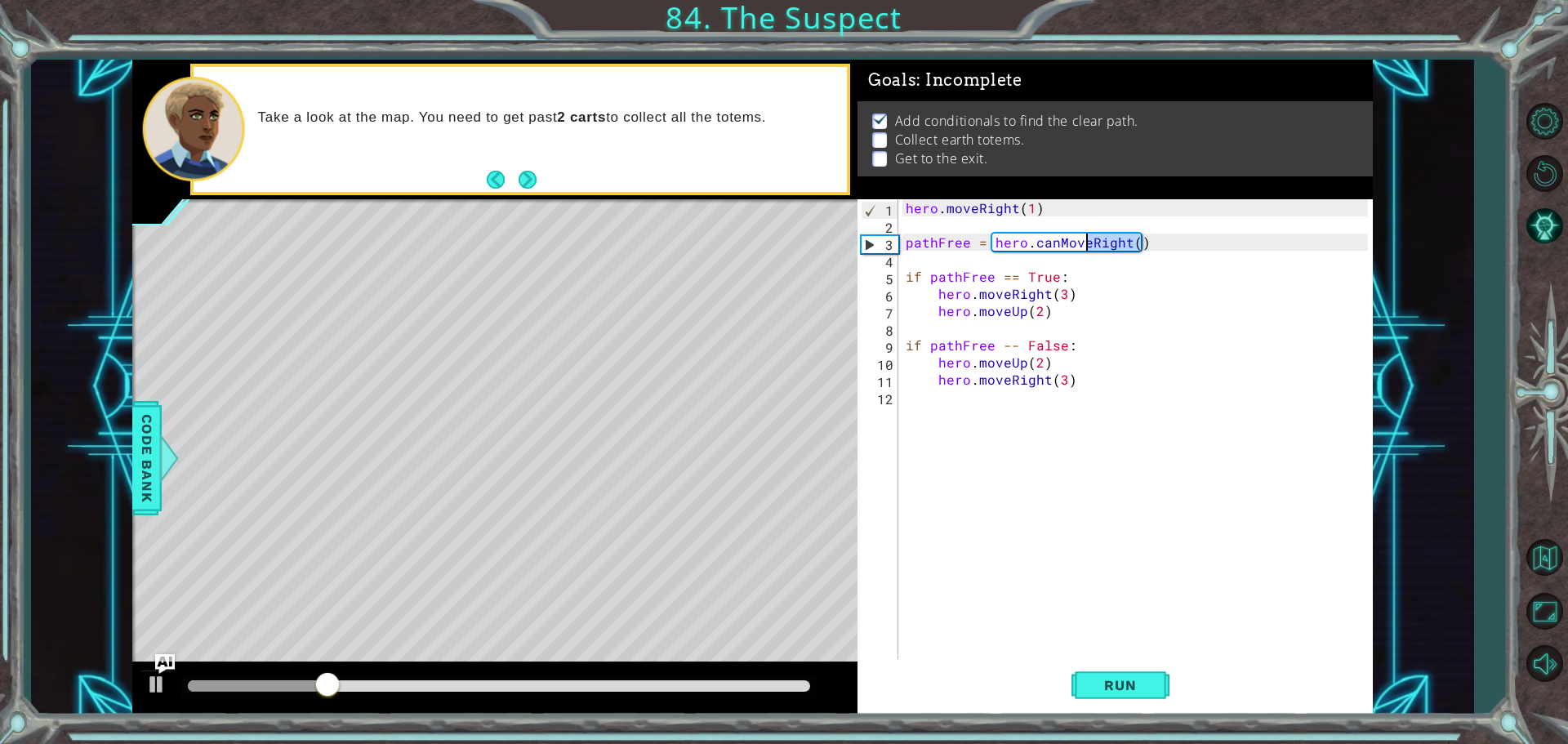
type textarea "pathFree = hero.canMove"
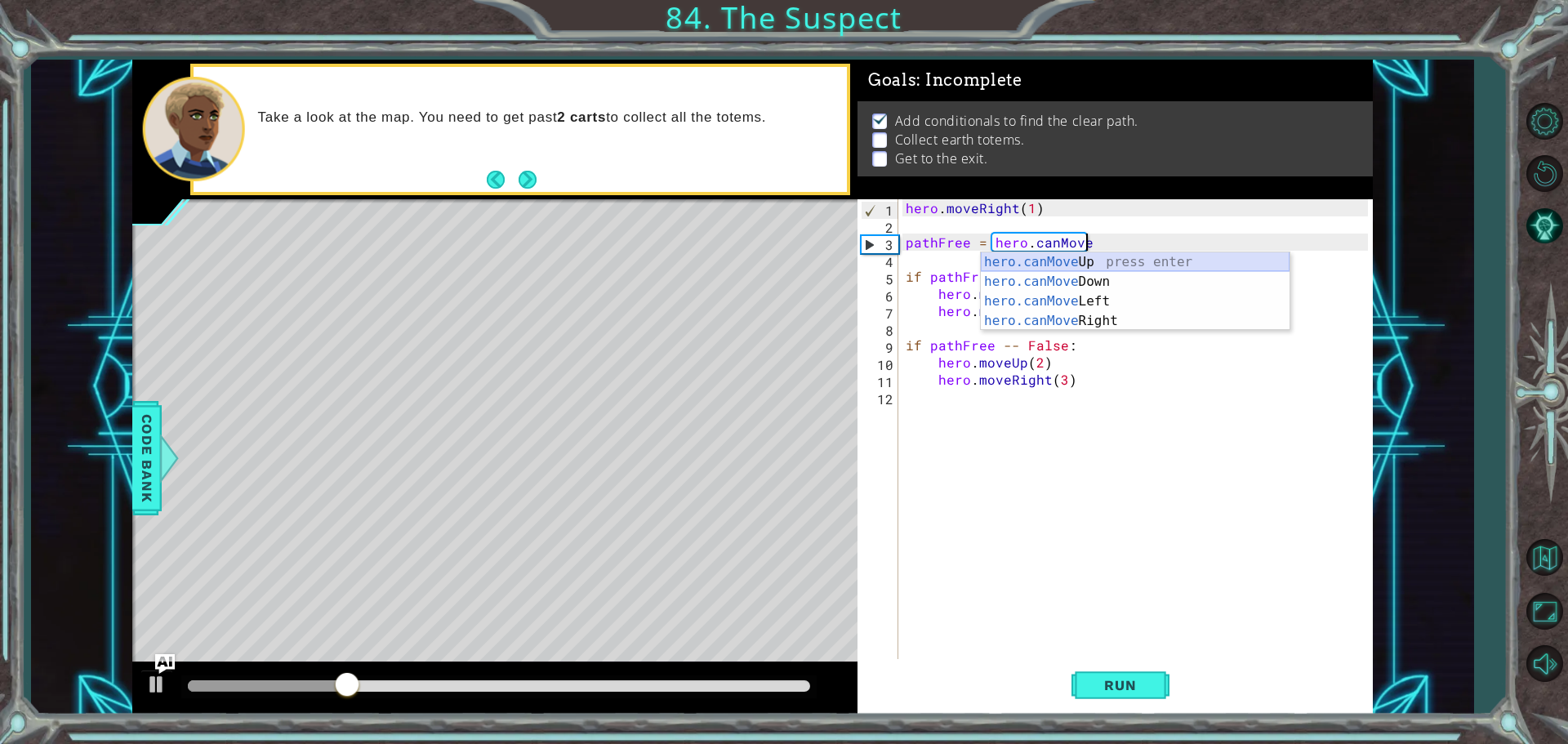
click at [1079, 269] on div "hero.canMove Up press enter hero.canMove Down press enter hero.canMove Left pre…" at bounding box center [1135, 312] width 308 height 118
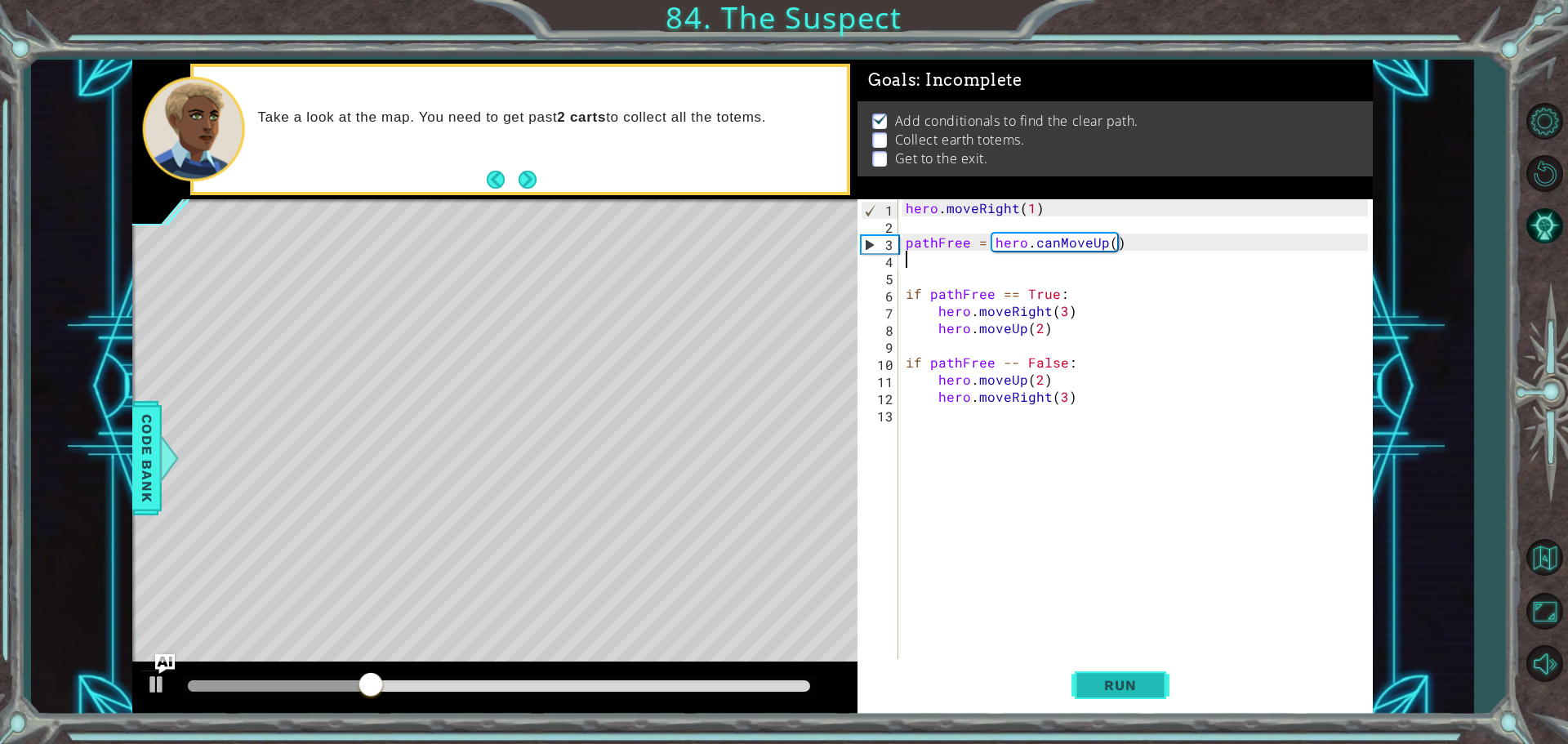
type textarea "pathFree = hero.canMoveUp()"
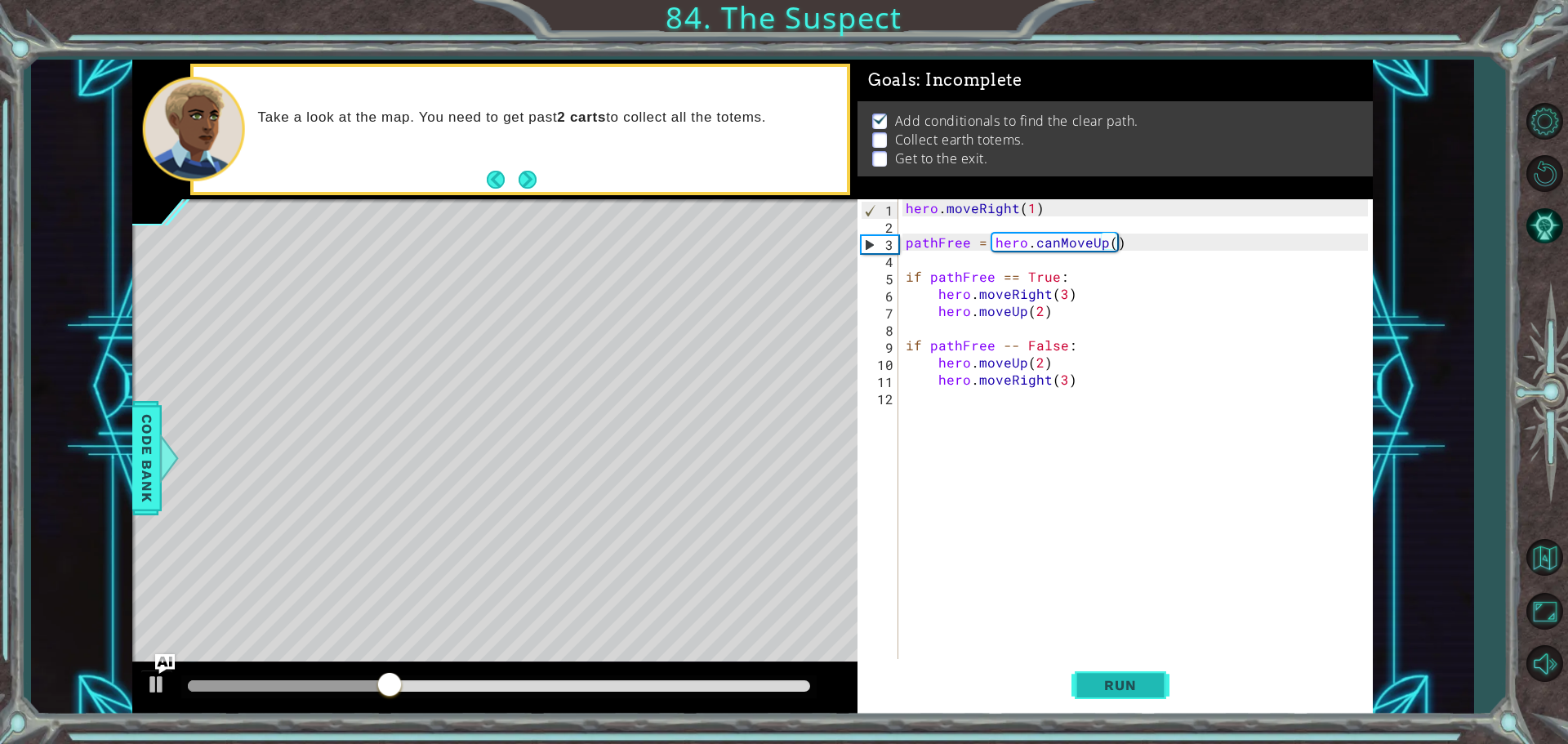
click at [1105, 677] on span "Run" at bounding box center [1121, 685] width 65 height 16
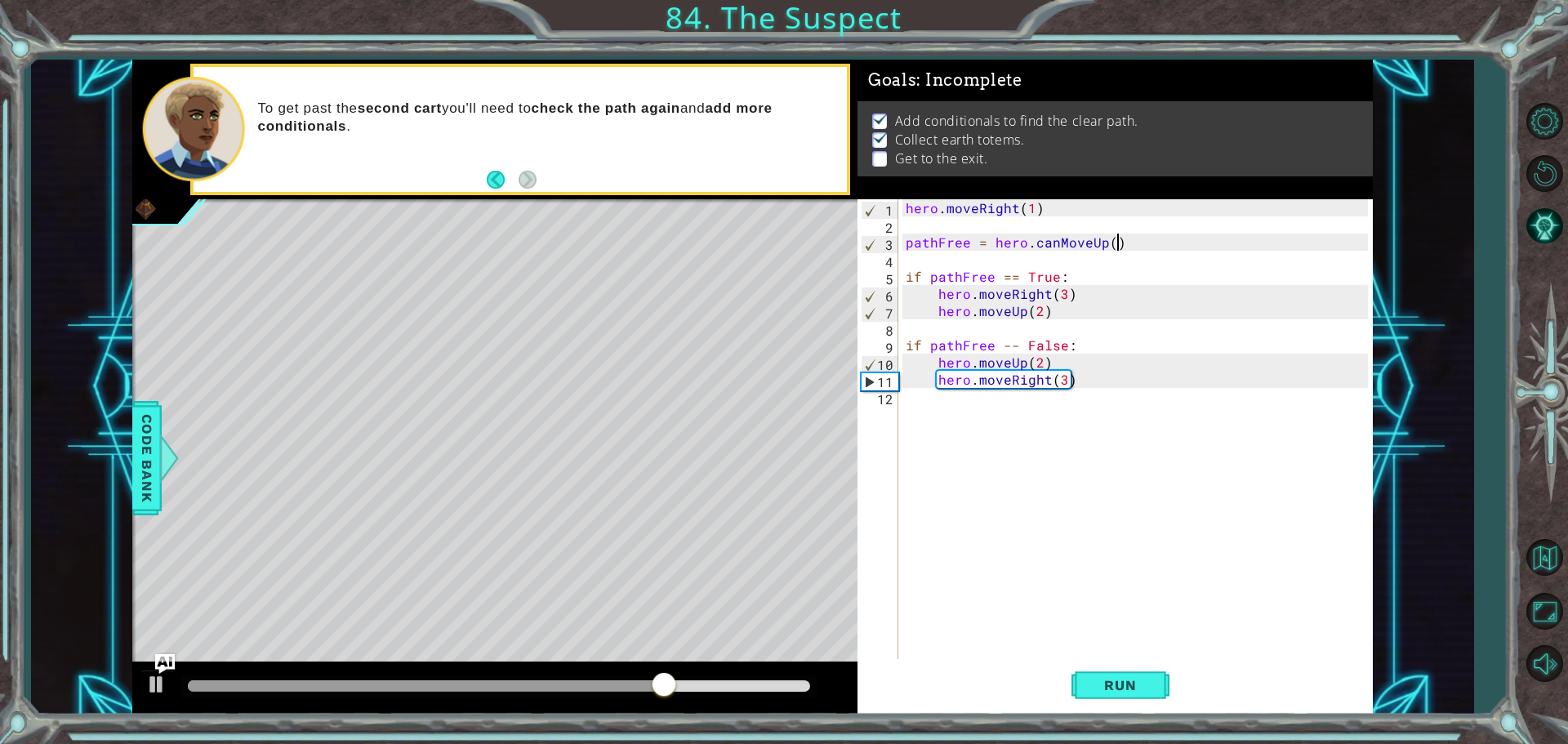
click at [963, 452] on div "hero . moveRight ( 1 ) pathFree = hero . canMoveUp ( ) if pathFree == True : he…" at bounding box center [1140, 448] width 474 height 497
type textarea "pathFe"
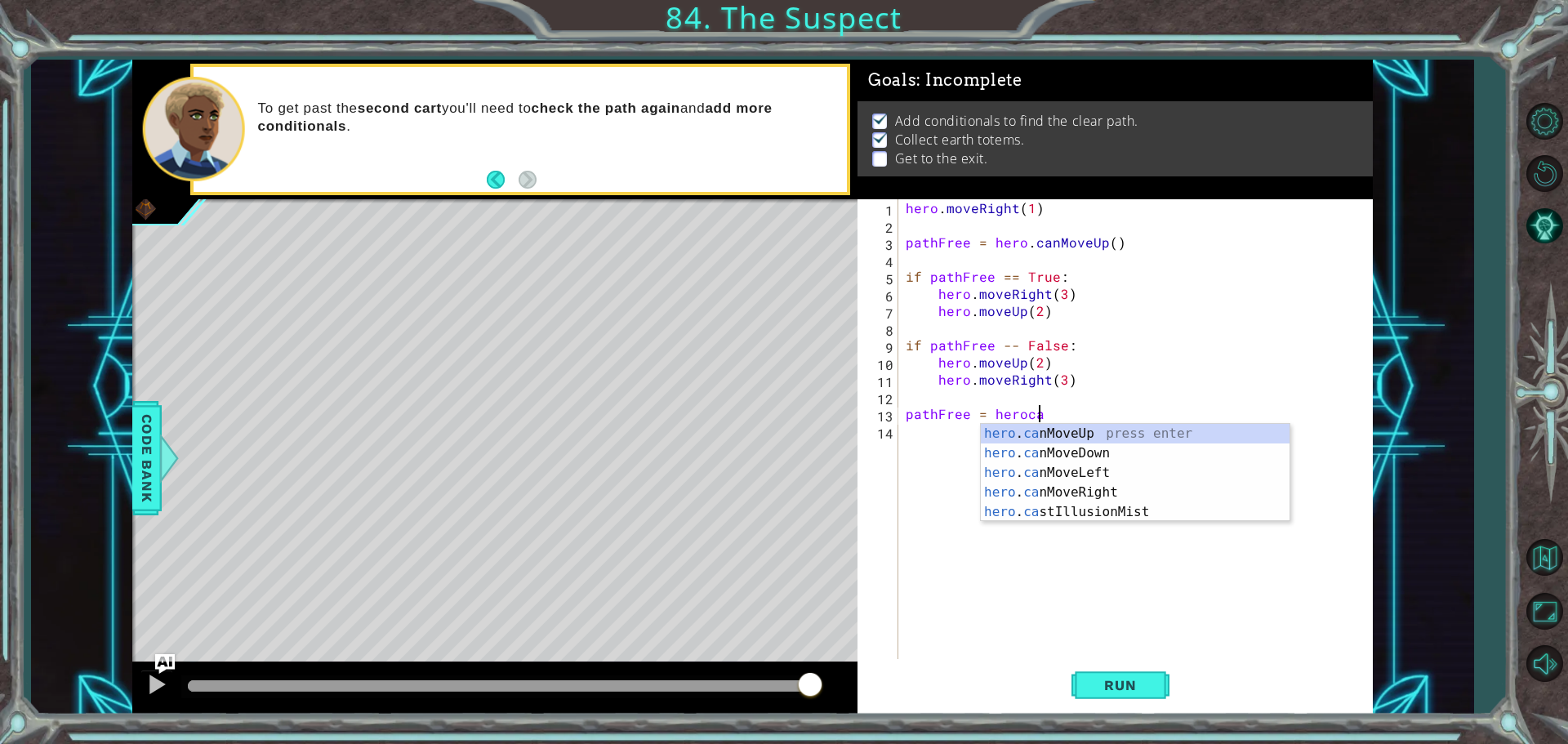
scroll to position [0, 8]
click at [1088, 439] on div "hero . can MoveUp press enter hero . can MoveDown press enter hero . can MoveLe…" at bounding box center [1135, 493] width 308 height 137
type textarea "pathFree = hero.canMoveUp()"
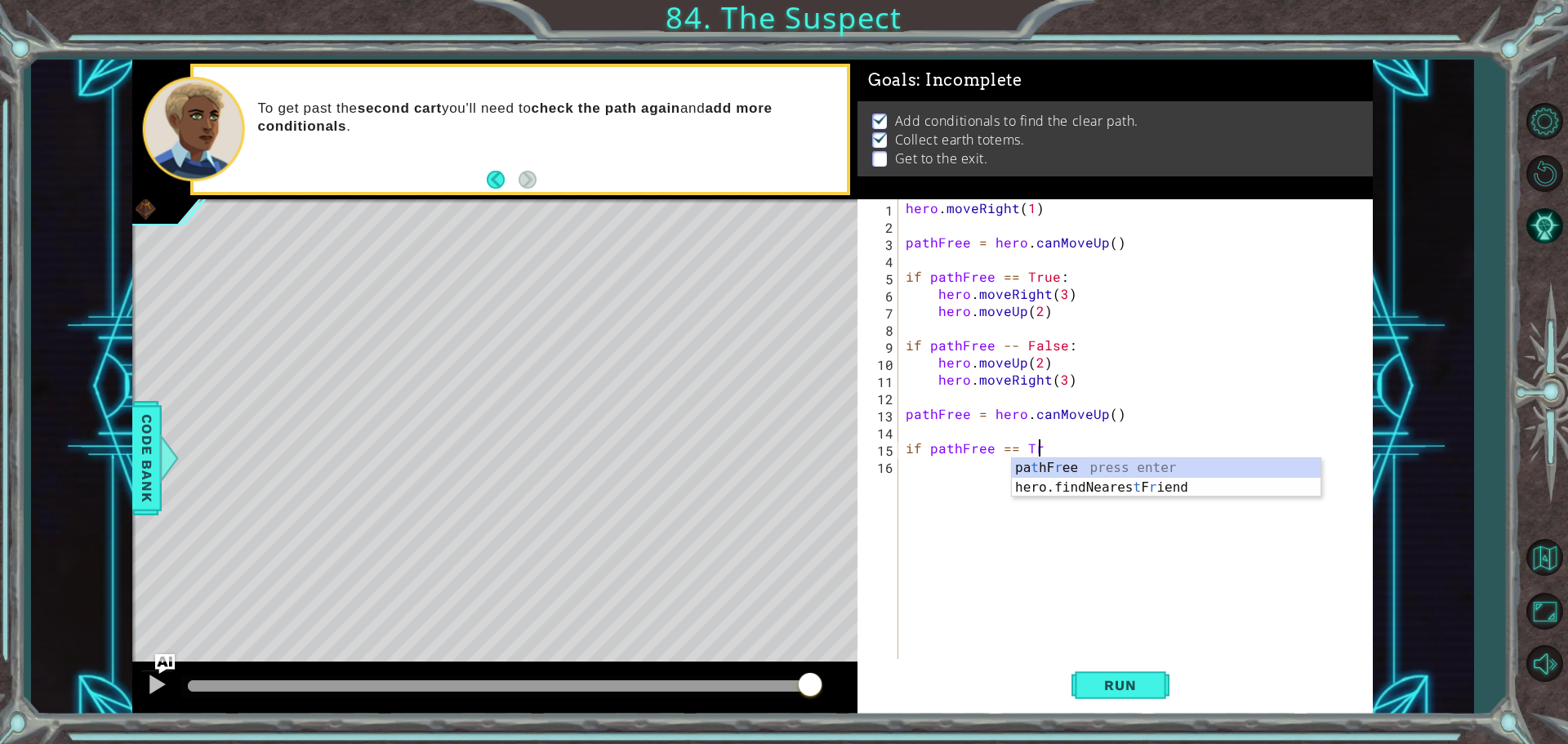
scroll to position [0, 9]
type textarea "if pathFree == True:"
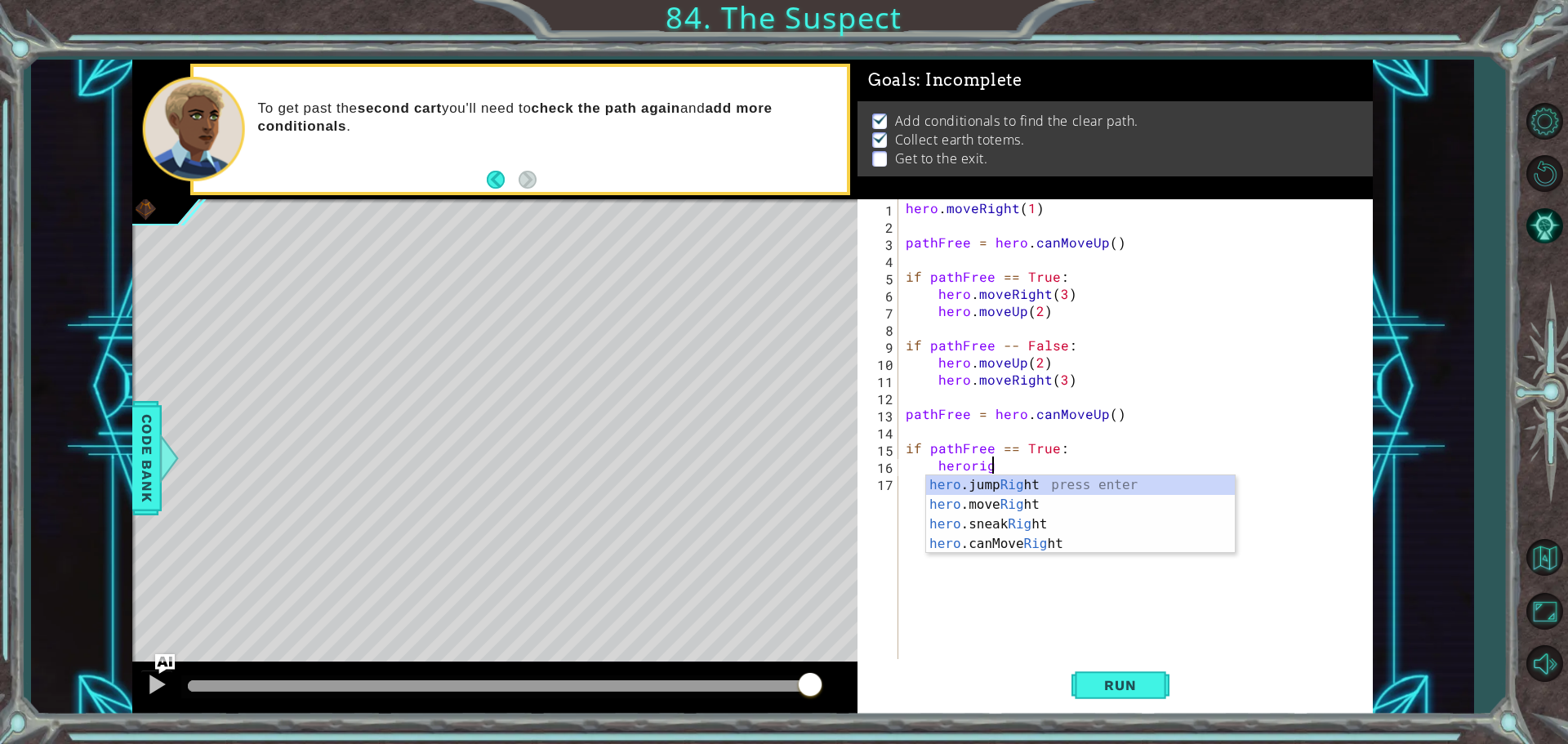
scroll to position [0, 5]
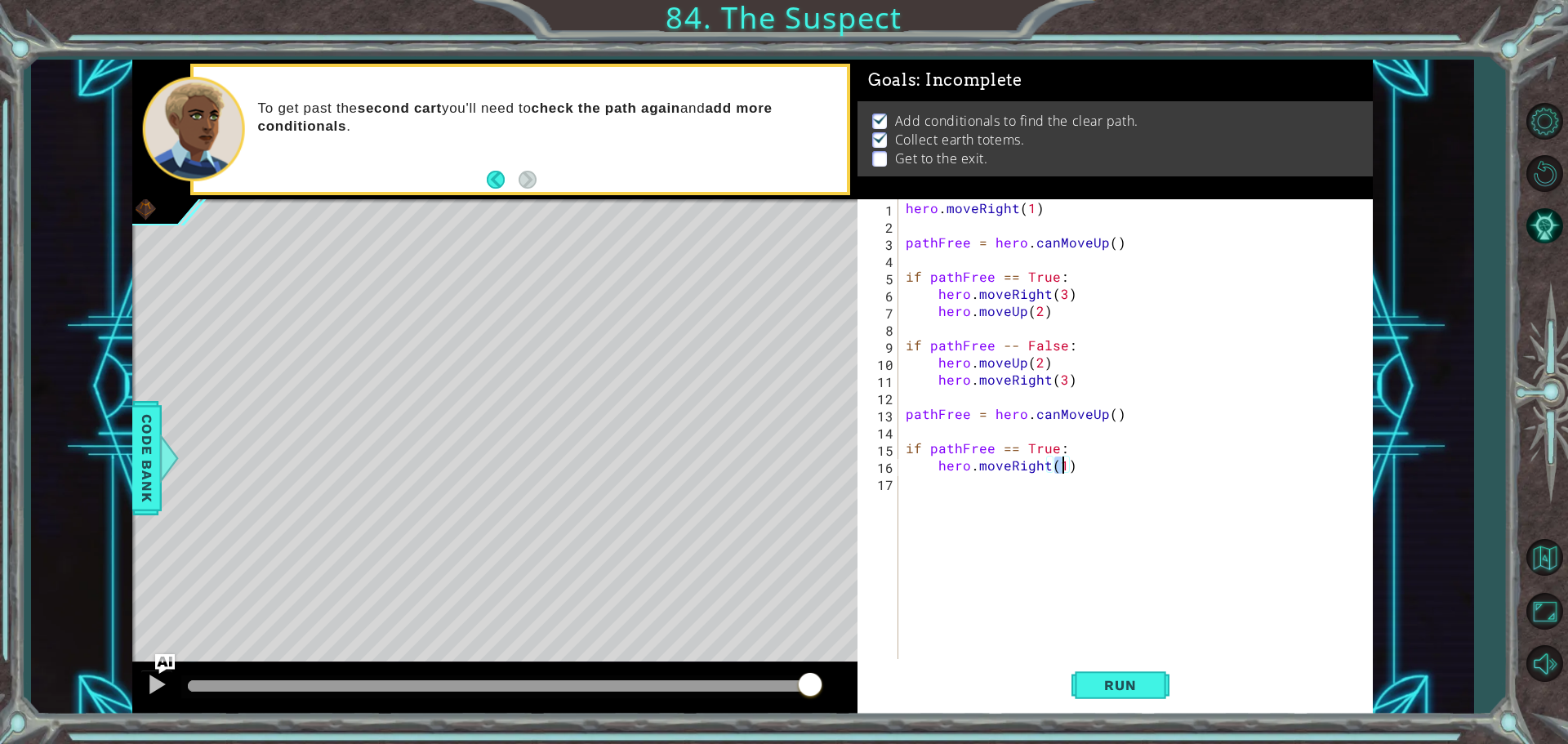
type textarea "hero.moveRight(2)"
type textarea "hero.moveUp(2)"
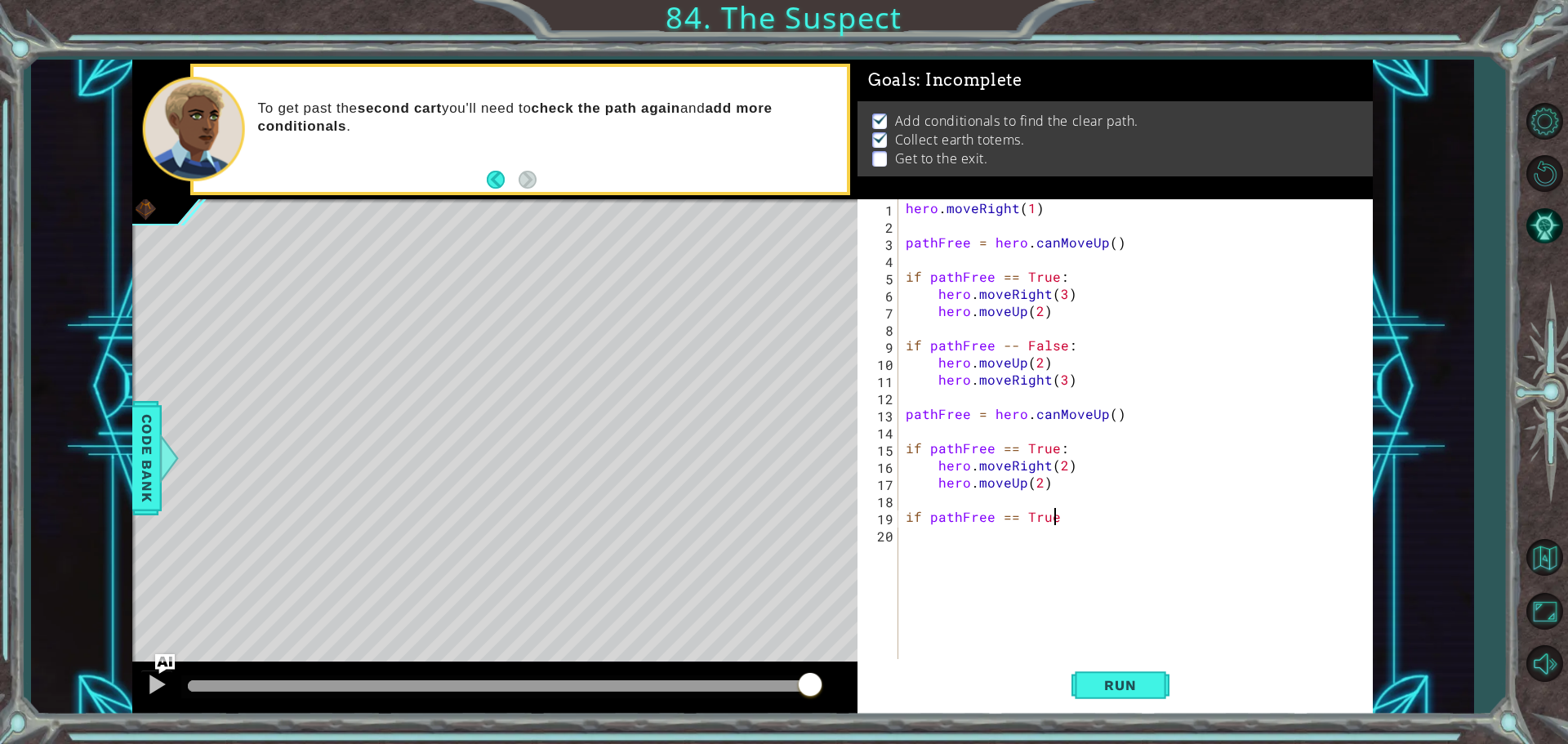
scroll to position [0, 9]
type textarea "if pathFree == True:"
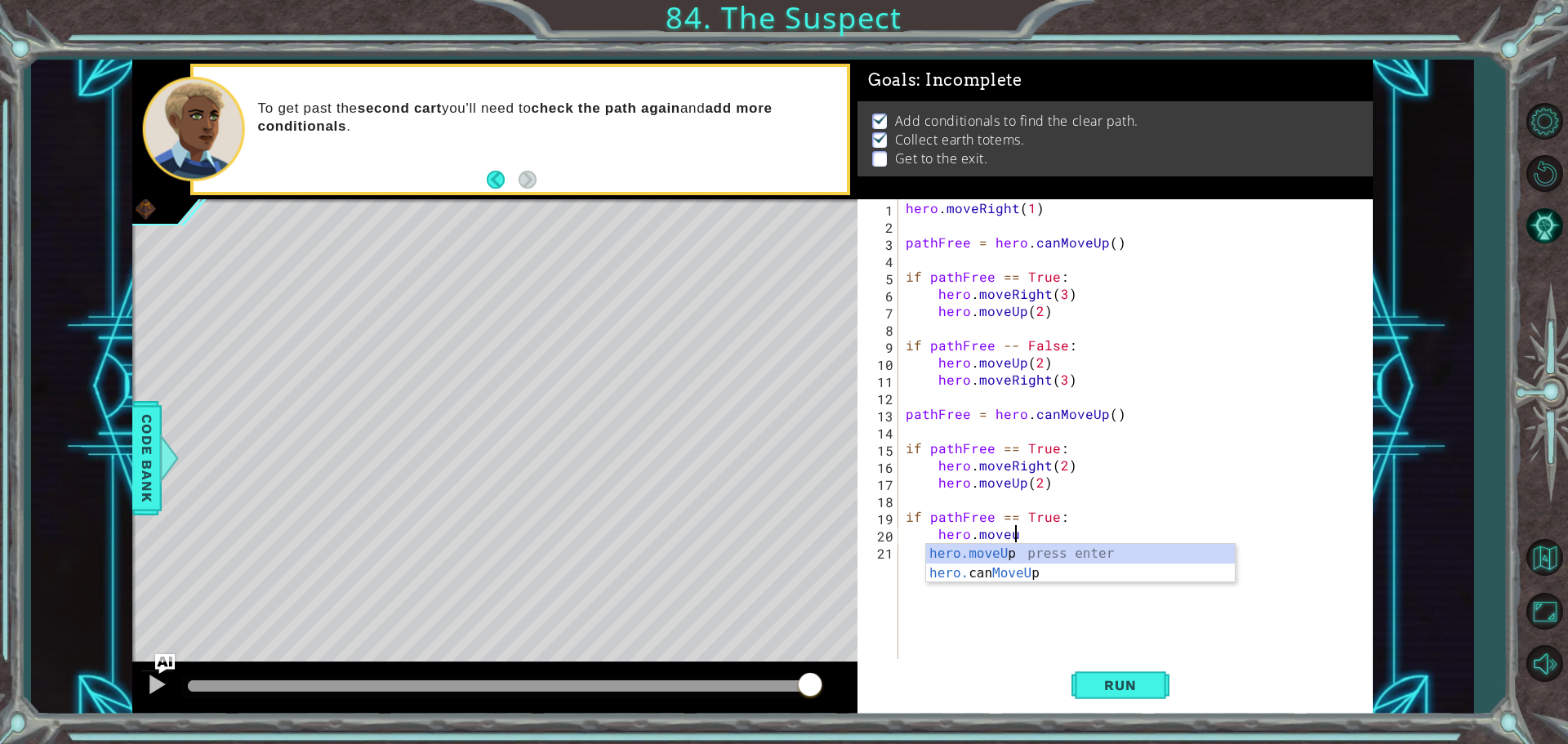
scroll to position [0, 7]
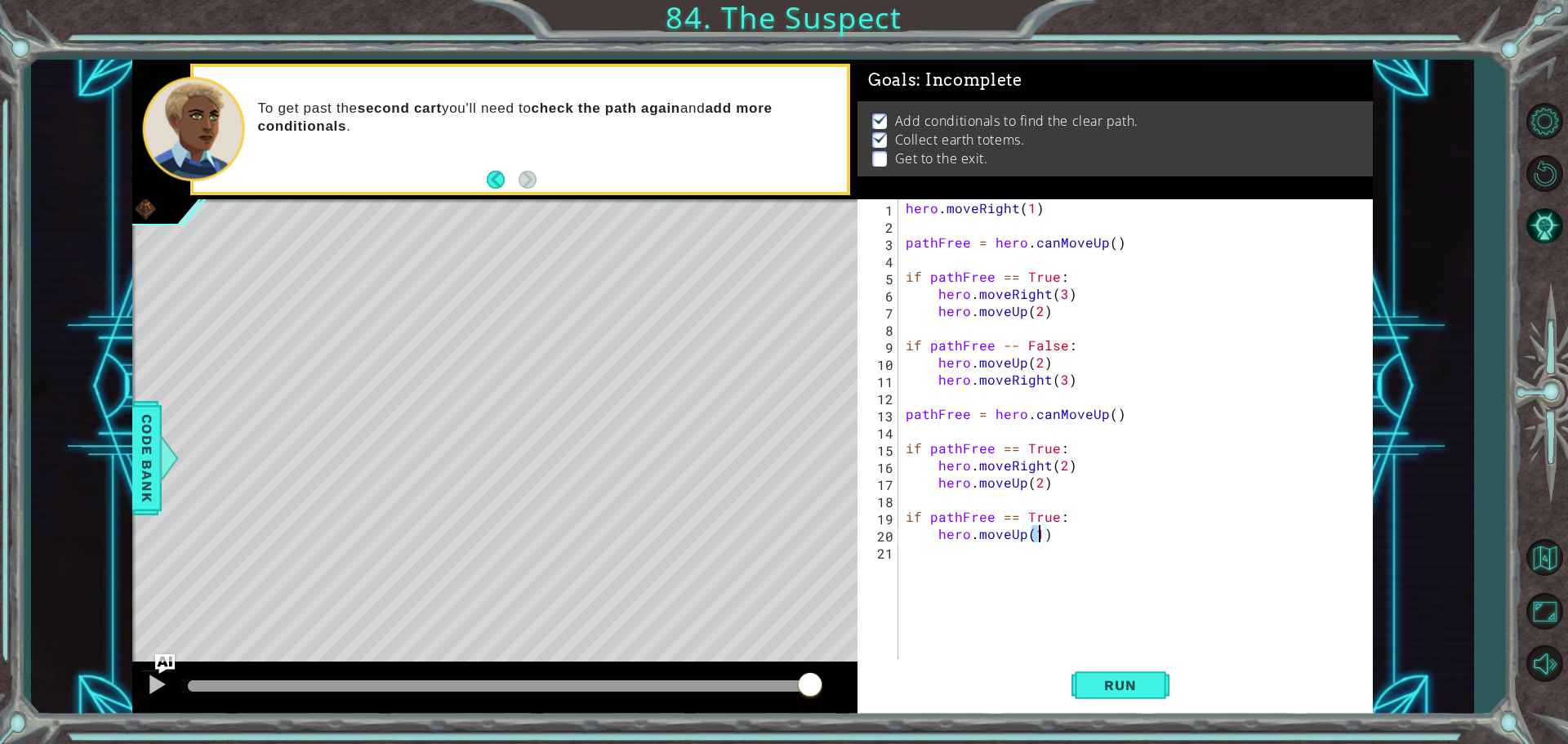
type textarea "hero.moveUp(2)"
click at [1090, 680] on span "Run" at bounding box center [1121, 685] width 65 height 16
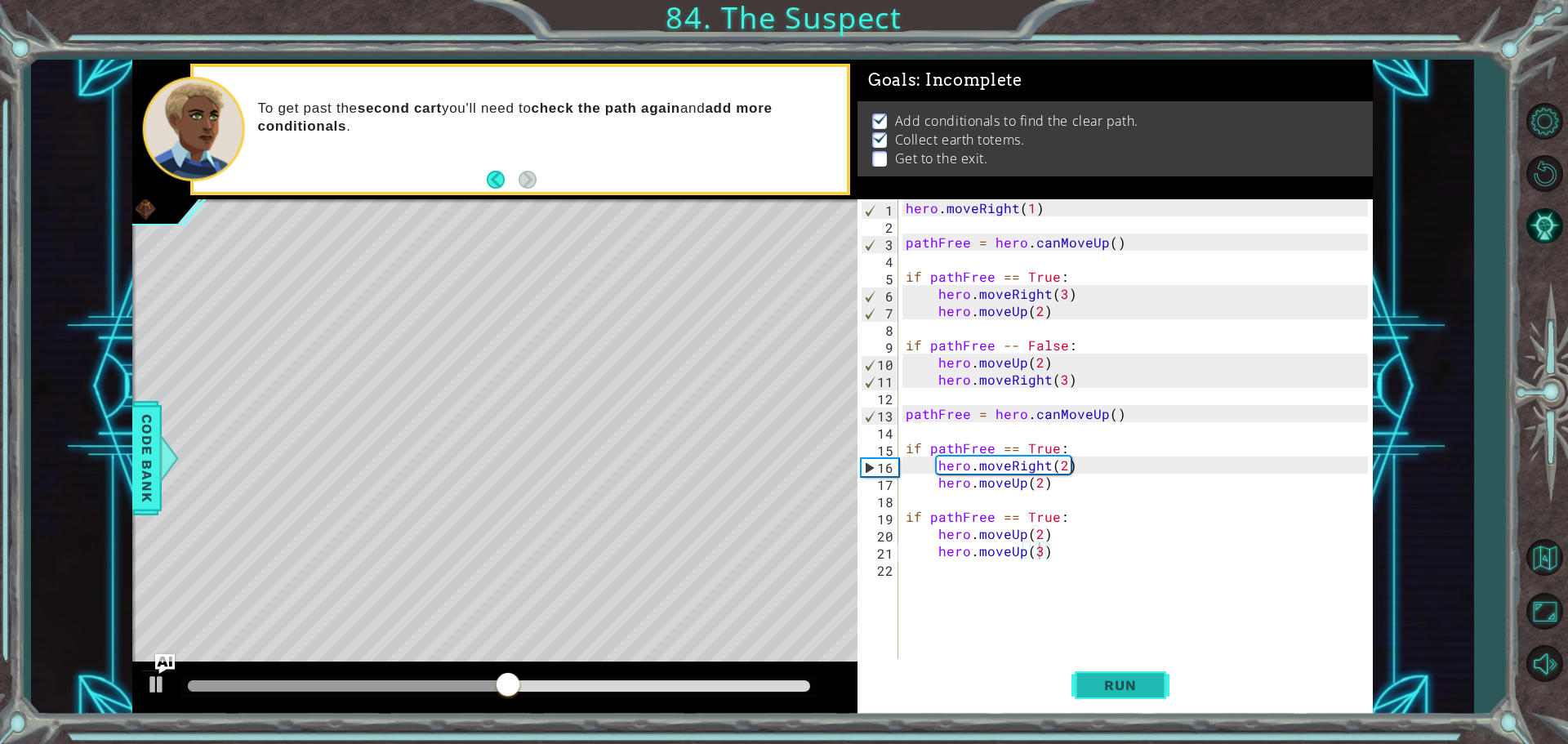
click at [1082, 665] on button "Run" at bounding box center [1120, 685] width 98 height 51
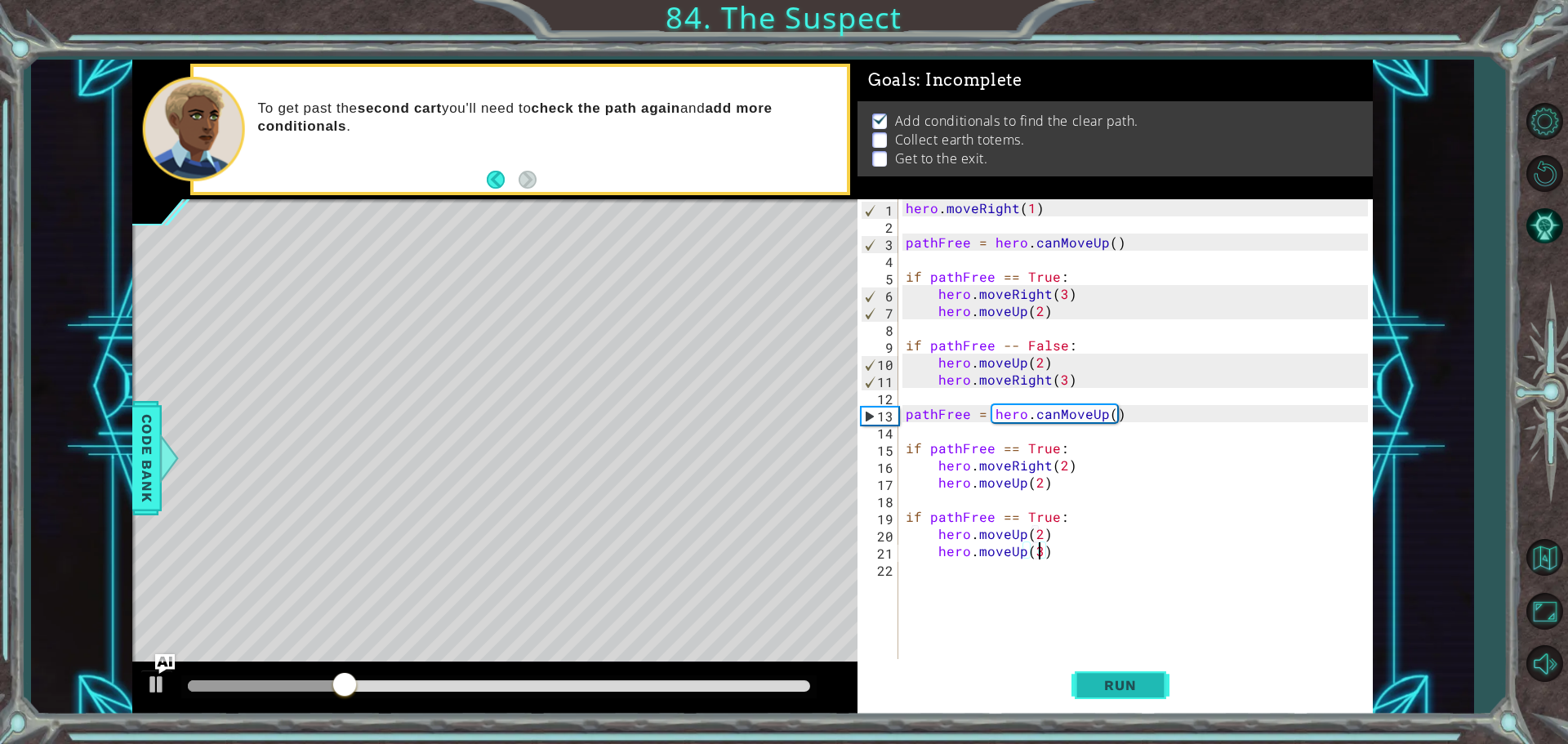
click at [1078, 685] on button "Run" at bounding box center [1120, 685] width 98 height 51
click at [1145, 728] on div "1 ההההההההההההההההההההההההההההההההההההההההההההההההההההההההההההההההההההההההההההה…" at bounding box center [784, 372] width 1568 height 744
click at [1164, 680] on button "Run" at bounding box center [1120, 685] width 98 height 51
click at [1048, 515] on div "hero . moveRight ( 1 ) pathFree = hero . canMoveUp ( ) if pathFree == True : he…" at bounding box center [1140, 448] width 474 height 497
click at [1050, 515] on div "hero . moveRight ( 1 ) pathFree = hero . canMoveUp ( ) if pathFree == True : he…" at bounding box center [1140, 448] width 474 height 497
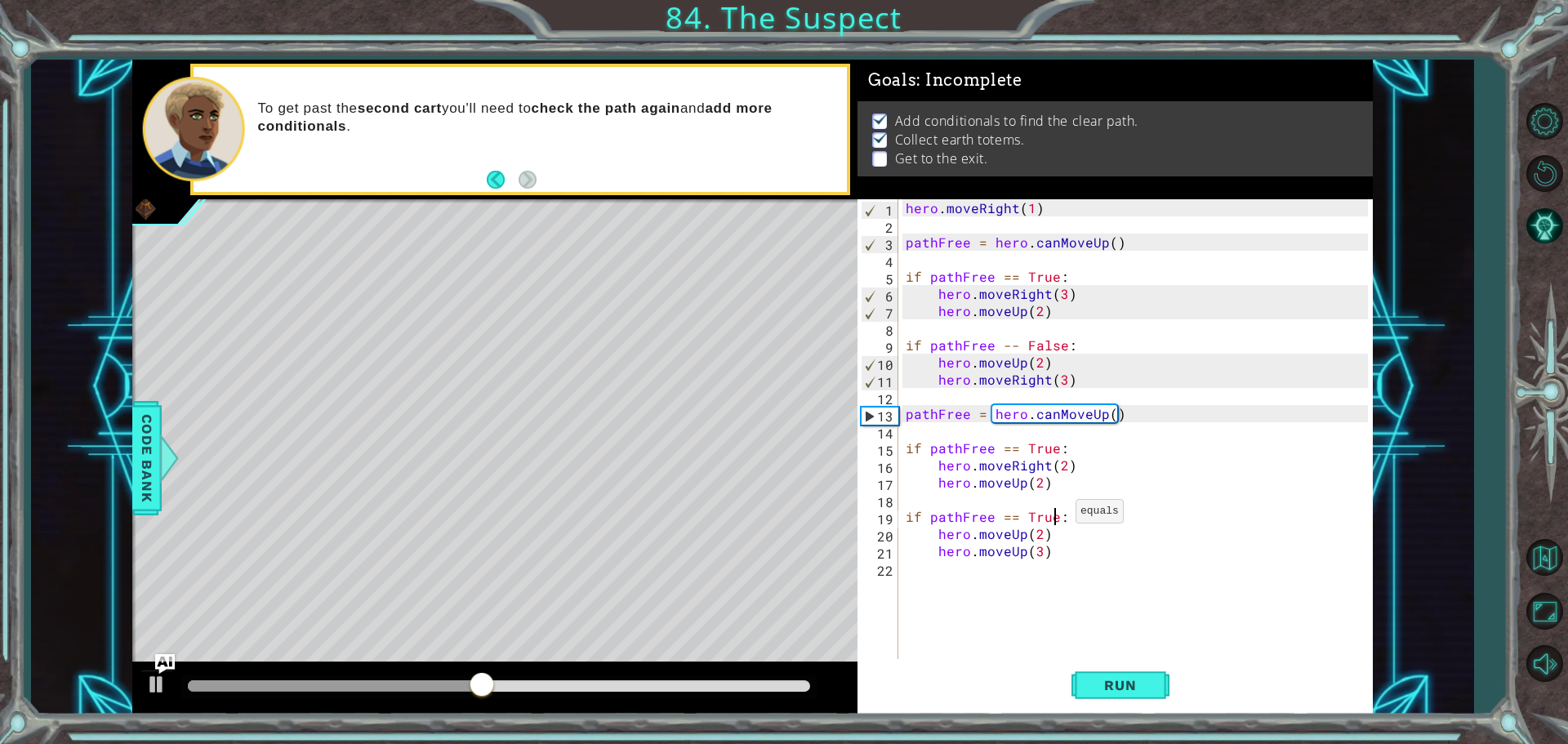
click at [1055, 515] on div "hero . moveRight ( 1 ) pathFree = hero . canMoveUp ( ) if pathFree == True : he…" at bounding box center [1140, 448] width 474 height 497
type textarea "if pathFree == False:"
click at [1117, 675] on button "Run" at bounding box center [1120, 685] width 98 height 51
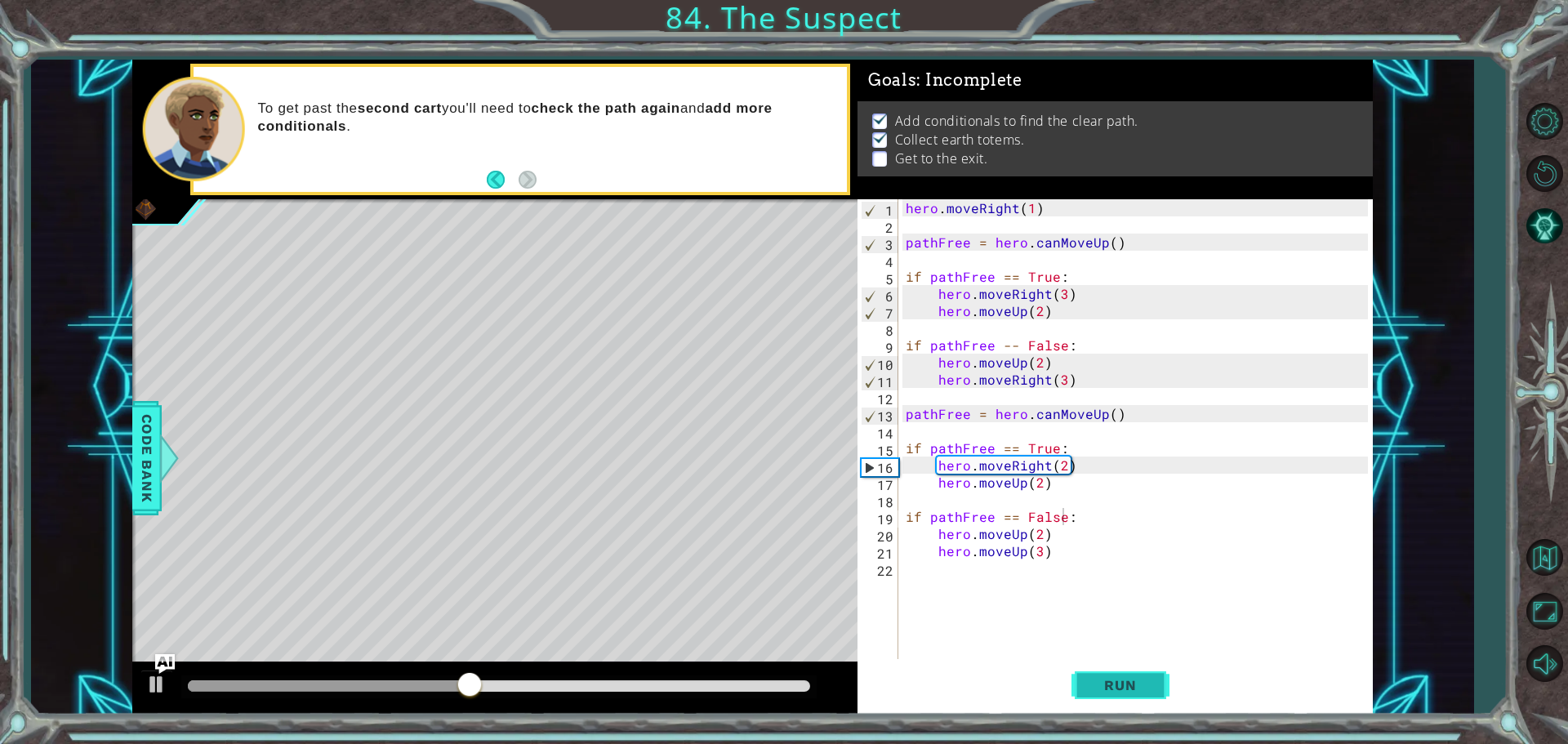
click at [1072, 693] on button "Run" at bounding box center [1120, 685] width 98 height 51
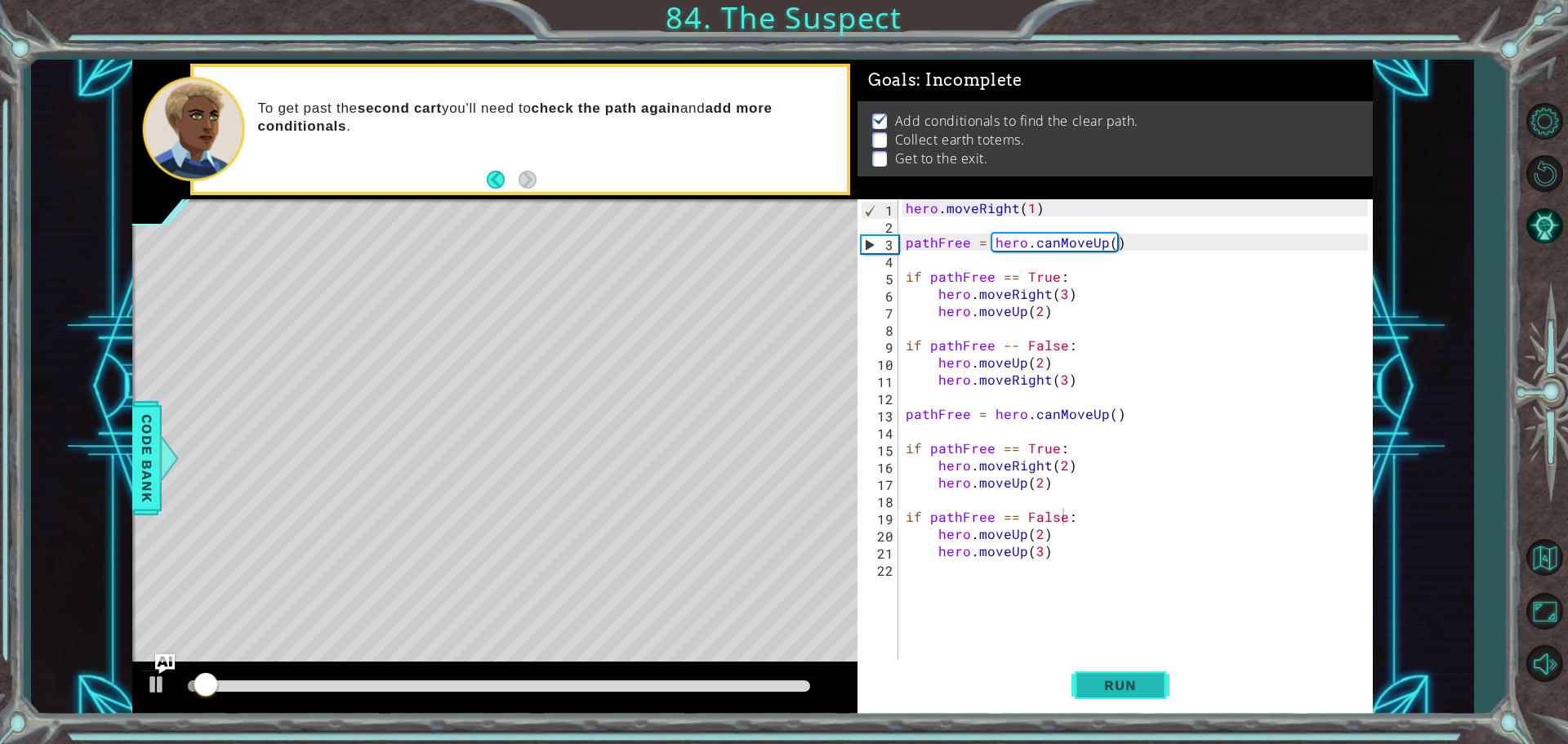
click at [1072, 693] on button "Run" at bounding box center [1120, 685] width 98 height 51
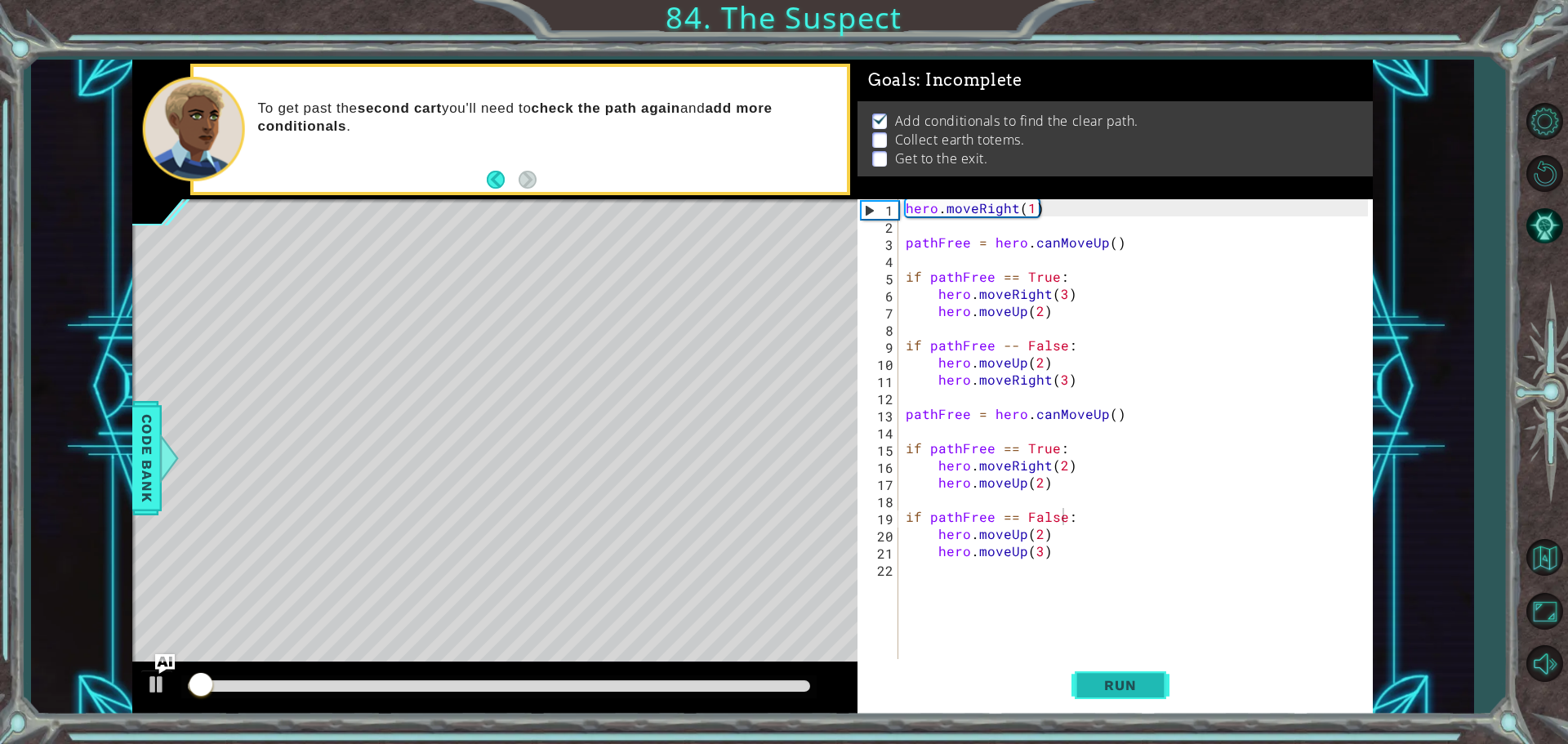
click at [1083, 687] on button "Run" at bounding box center [1120, 685] width 98 height 51
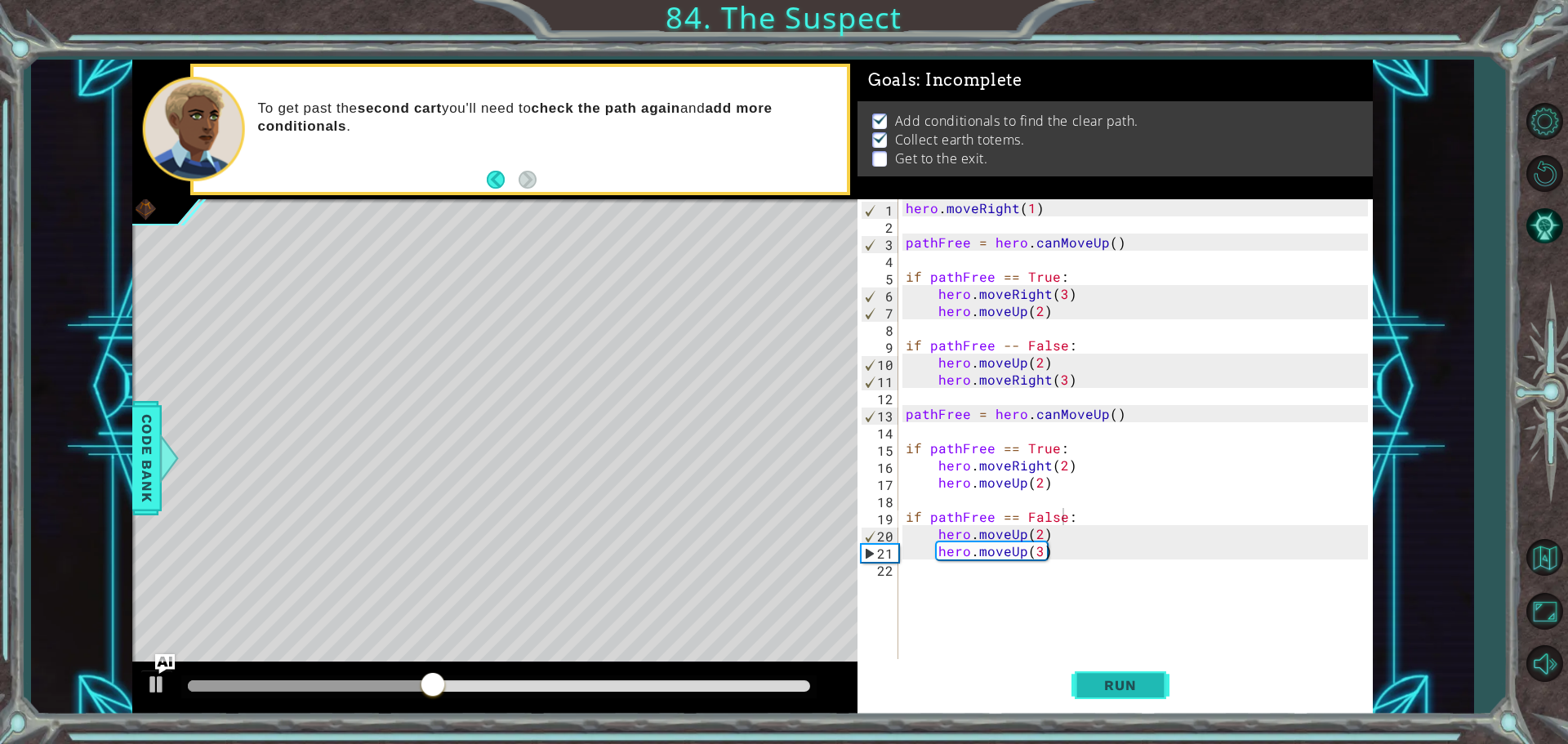
click at [1142, 693] on span "Run" at bounding box center [1121, 685] width 65 height 16
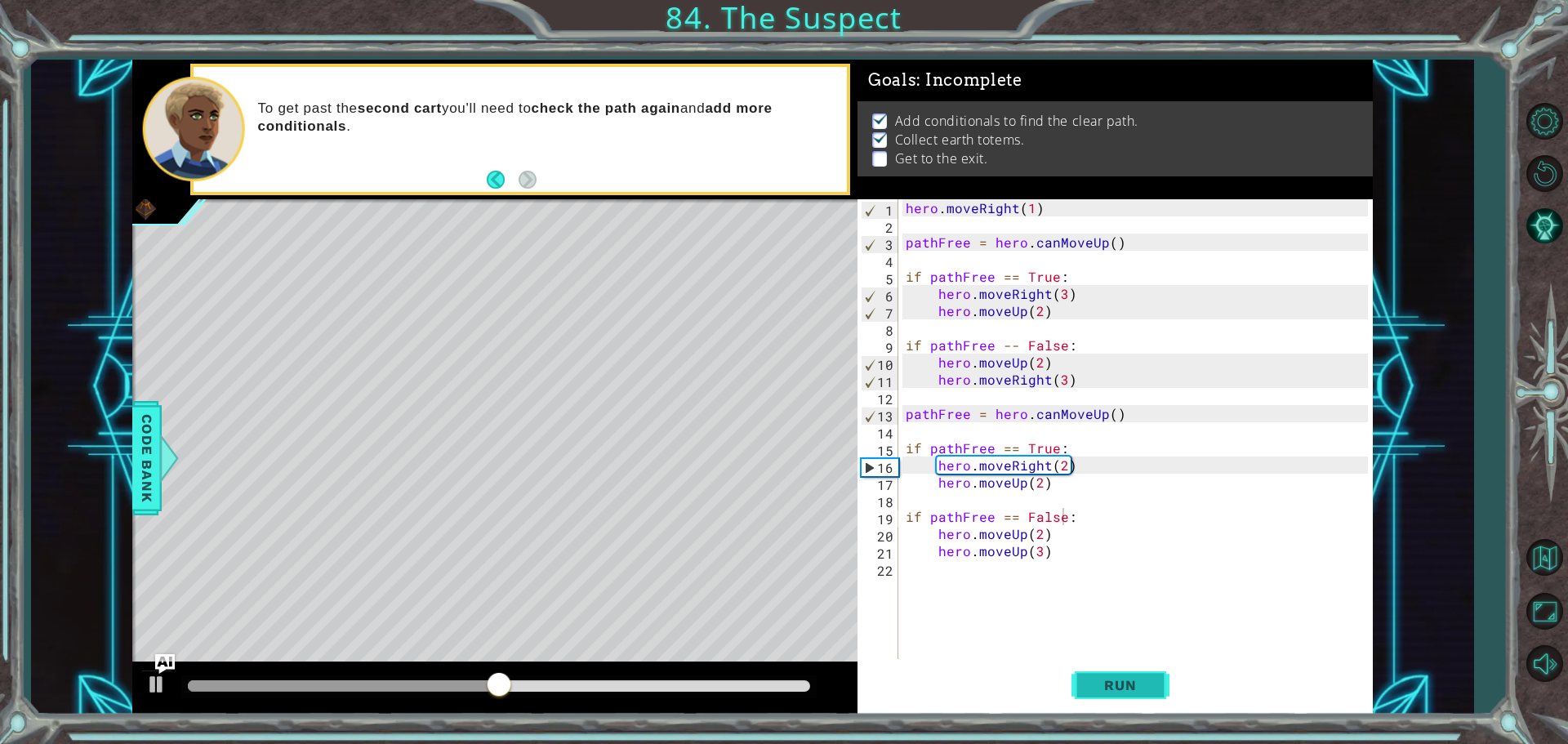
drag, startPoint x: 1100, startPoint y: 703, endPoint x: 1090, endPoint y: 702, distance: 10.0
click at [1090, 702] on button "Run" at bounding box center [1120, 685] width 98 height 51
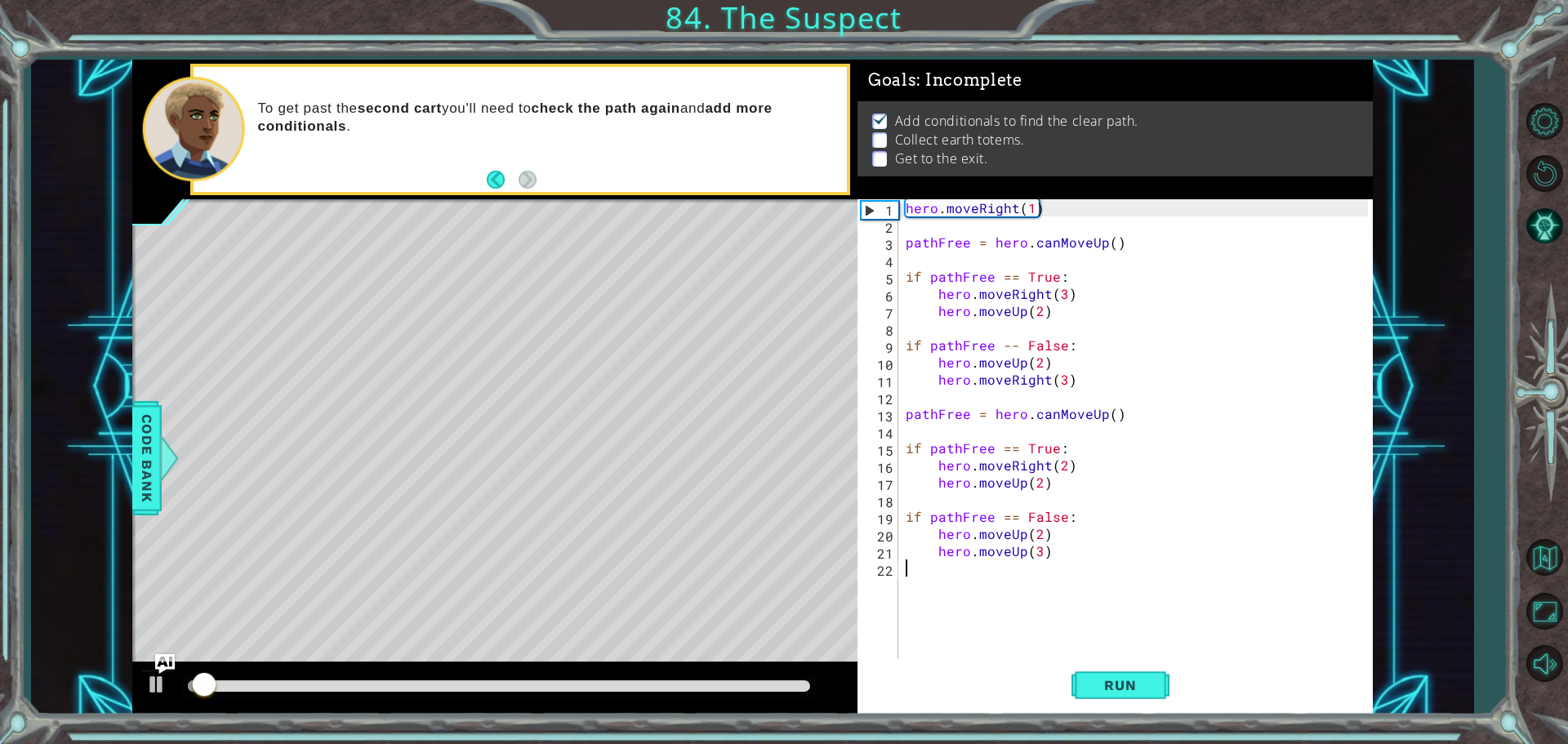
click at [1102, 656] on div "hero . moveRight ( 1 ) pathFree = hero . canMoveUp ( ) if pathFree == True : he…" at bounding box center [1140, 448] width 474 height 497
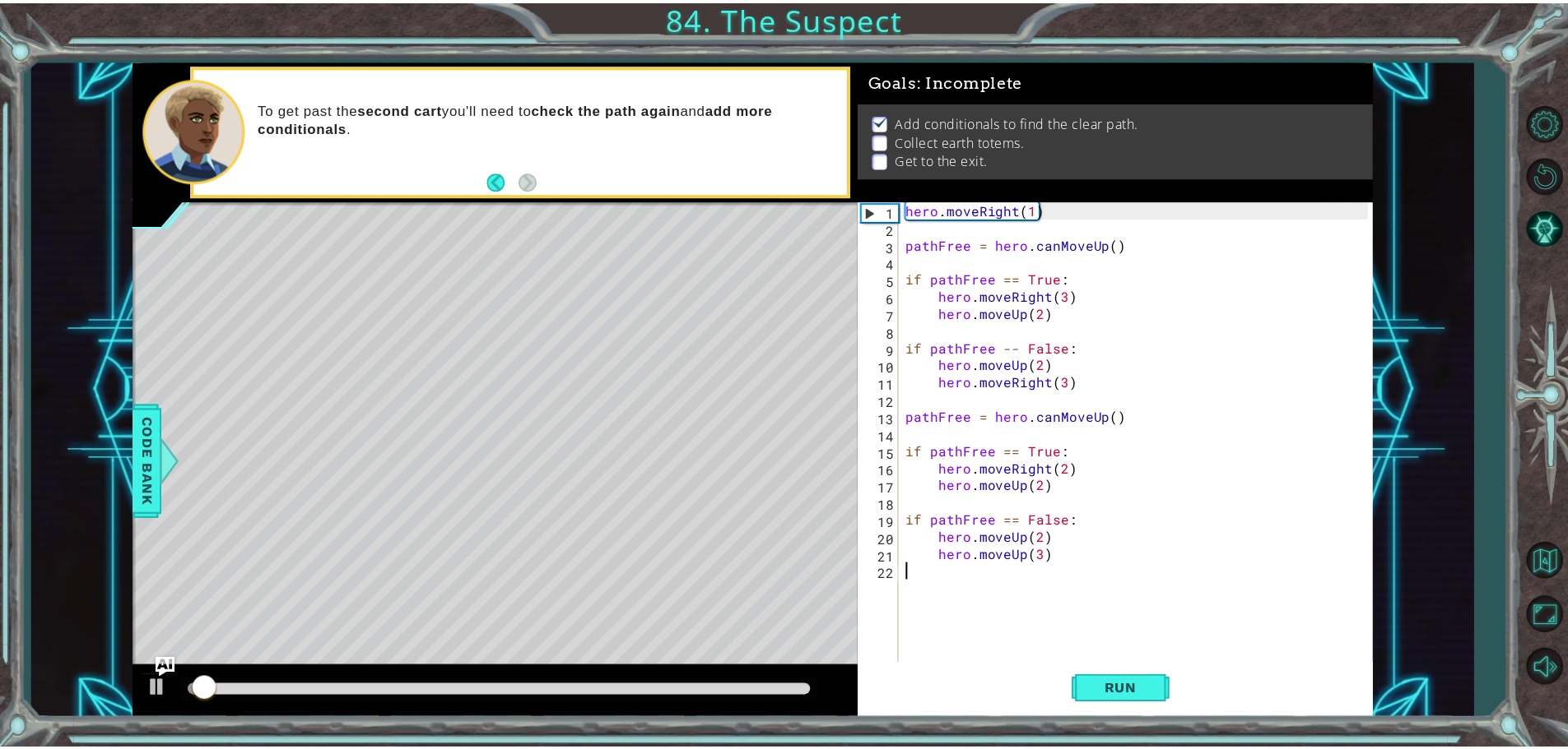
scroll to position [0, 0]
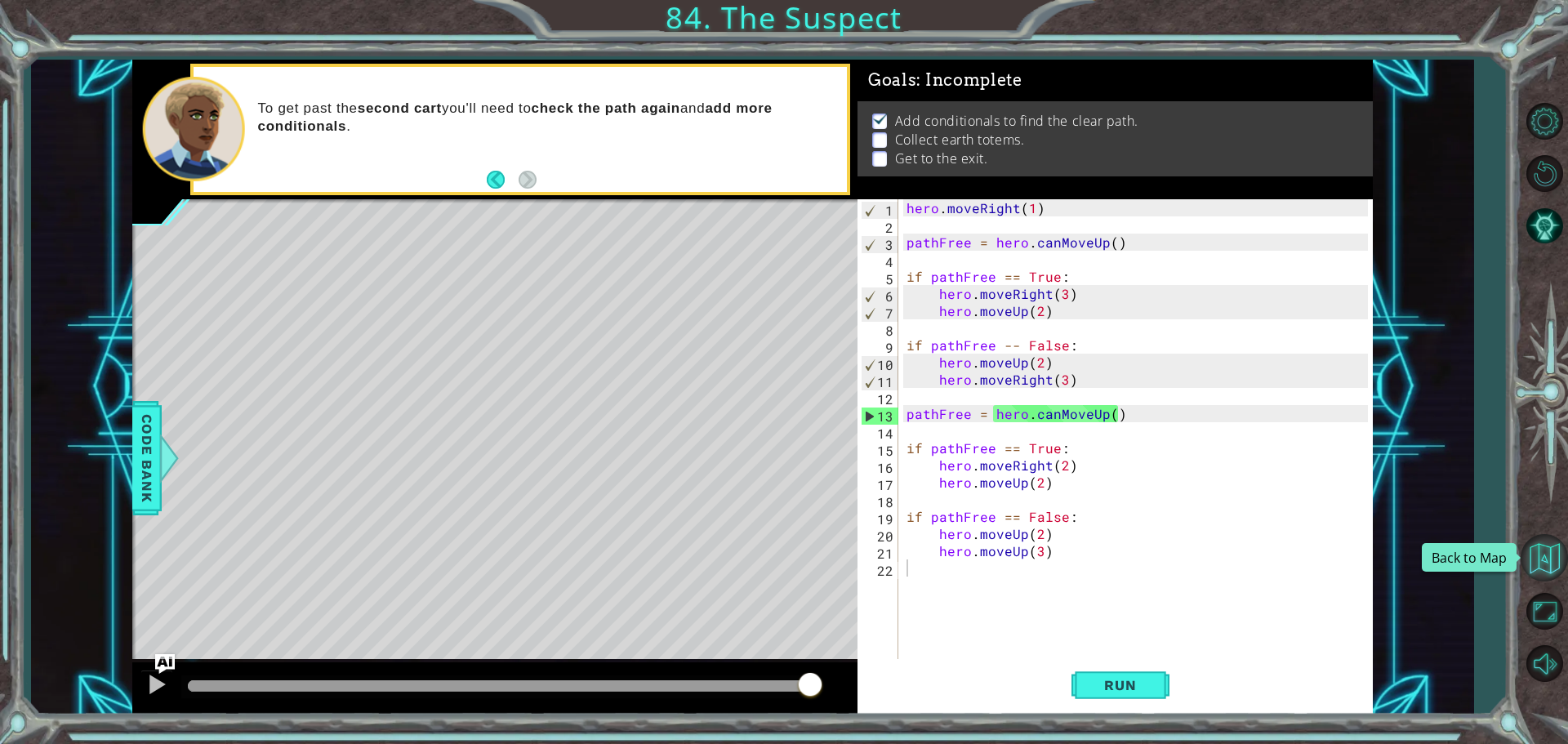
click at [1536, 567] on button "Back to Map" at bounding box center [1544, 558] width 48 height 48
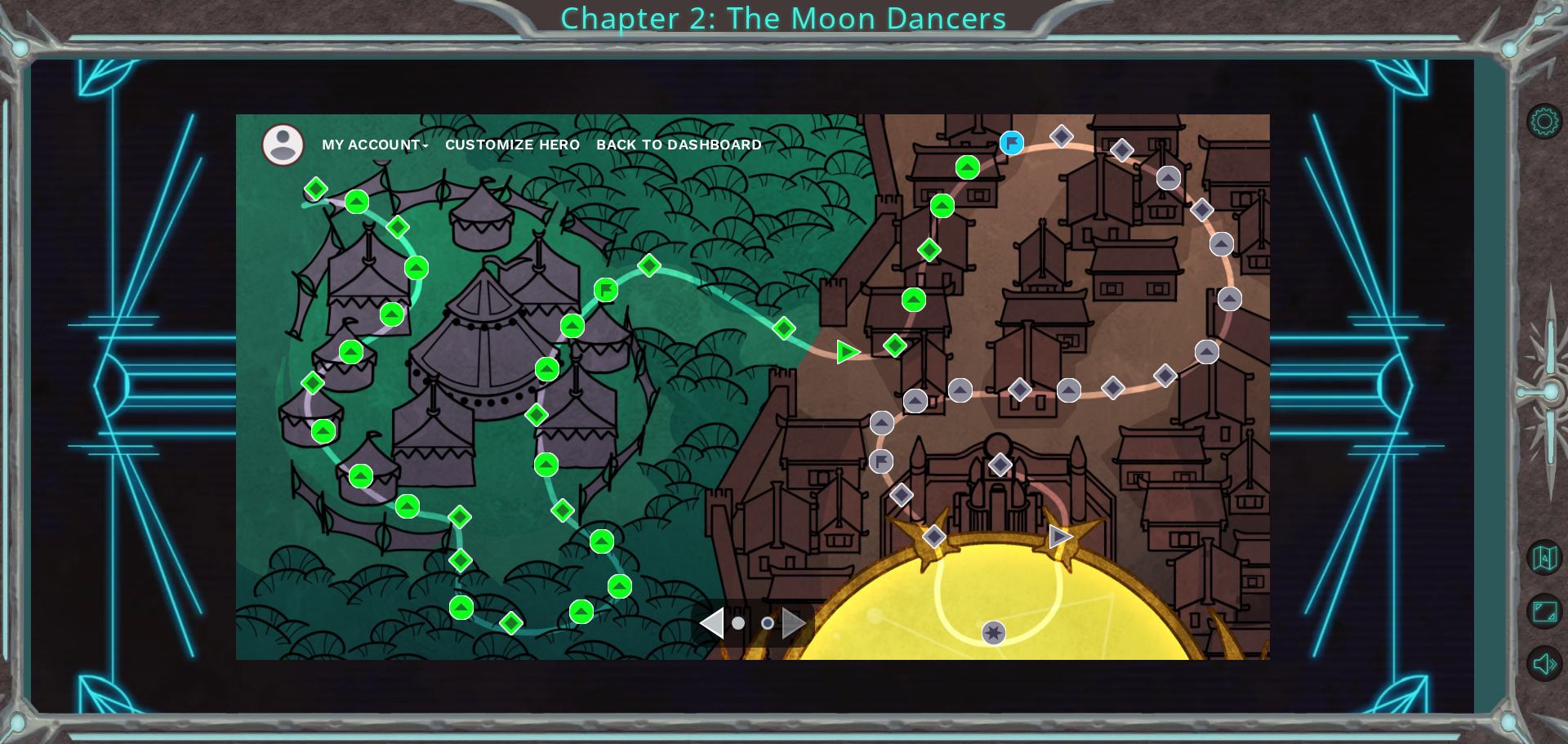
click at [342, 140] on button "My Account" at bounding box center [375, 145] width 107 height 25
click at [394, 182] on button "Account Settings" at bounding box center [394, 180] width 123 height 18
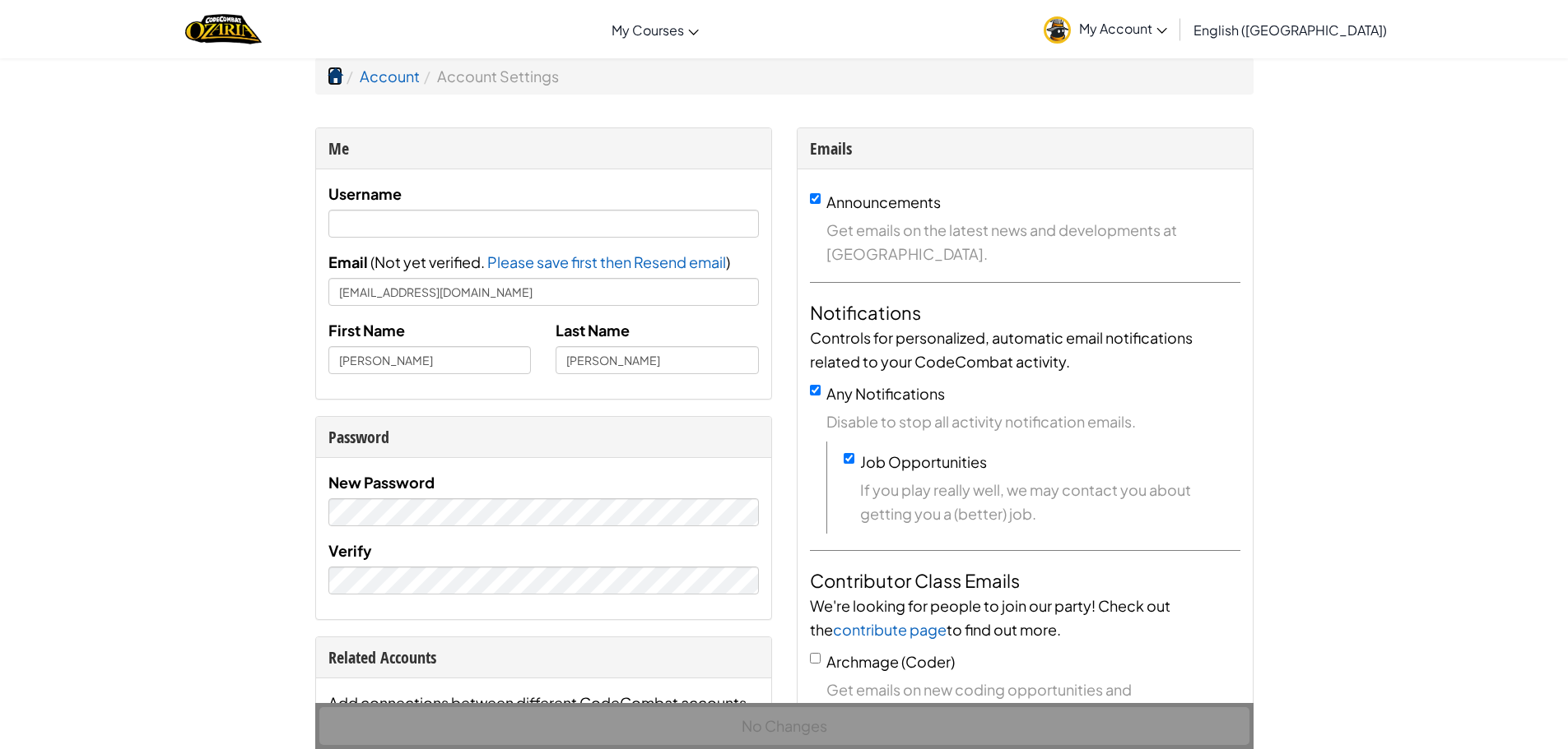
click at [334, 76] on span at bounding box center [334, 75] width 14 height 14
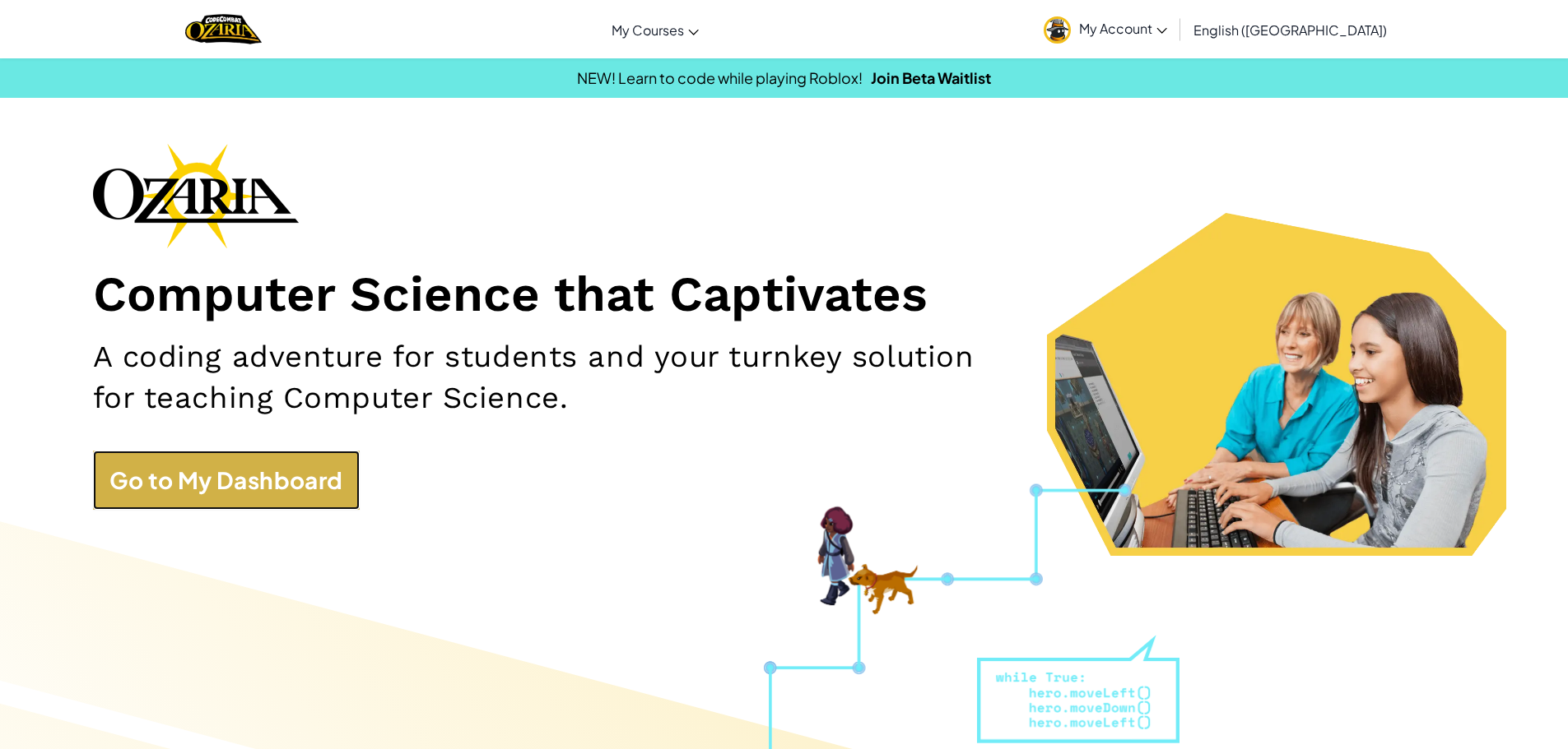
click at [206, 467] on link "Go to My Dashboard" at bounding box center [226, 480] width 267 height 59
